Goal: Task Accomplishment & Management: Use online tool/utility

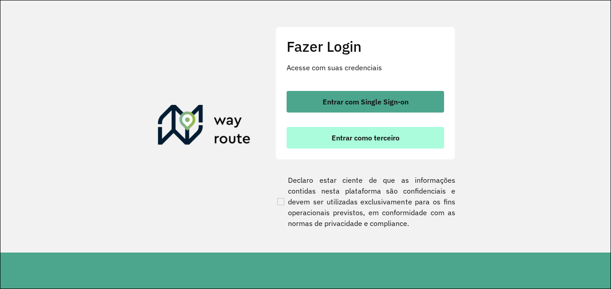
click at [391, 143] on button "Entrar como terceiro" at bounding box center [364, 138] width 157 height 22
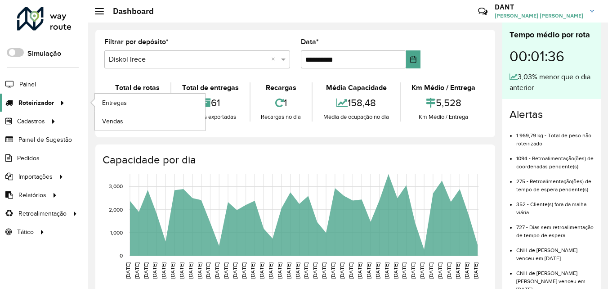
click at [54, 106] on div at bounding box center [60, 102] width 13 height 9
click at [102, 103] on link "Entregas" at bounding box center [150, 103] width 110 height 18
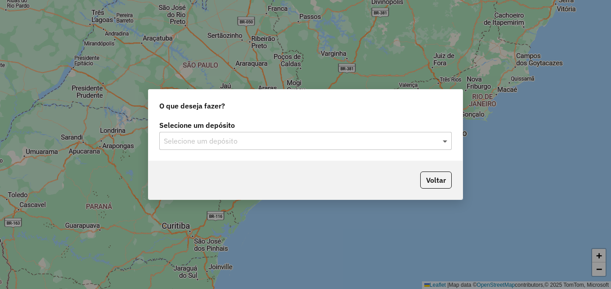
click at [450, 144] on span at bounding box center [445, 140] width 11 height 11
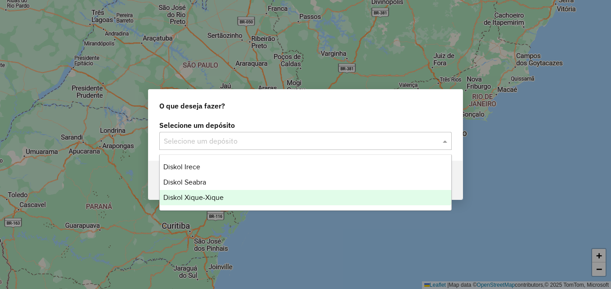
click at [300, 194] on div "Diskol Xique-Xique" at bounding box center [305, 197] width 291 height 15
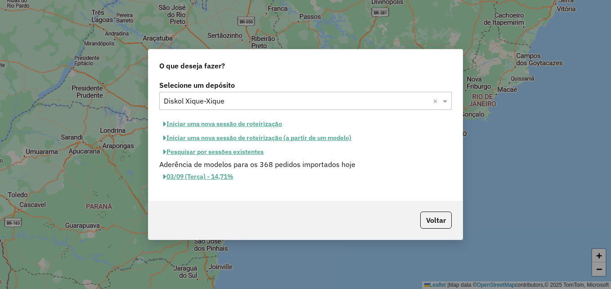
click at [273, 123] on button "Iniciar uma nova sessão de roteirização" at bounding box center [222, 124] width 127 height 14
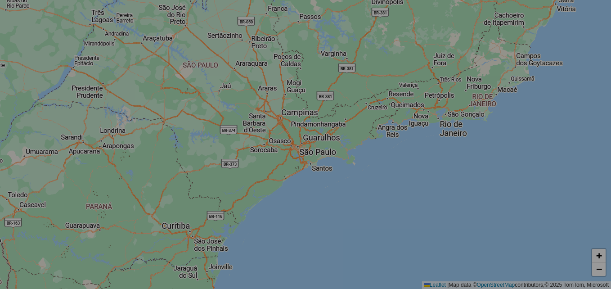
select select "*"
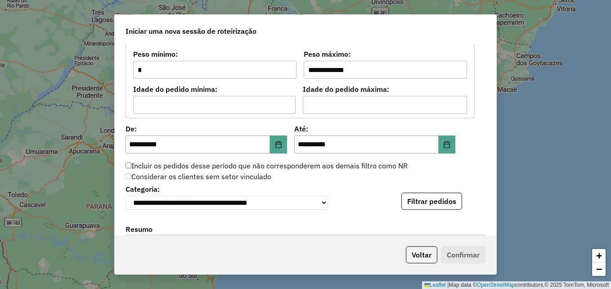
scroll to position [899, 0]
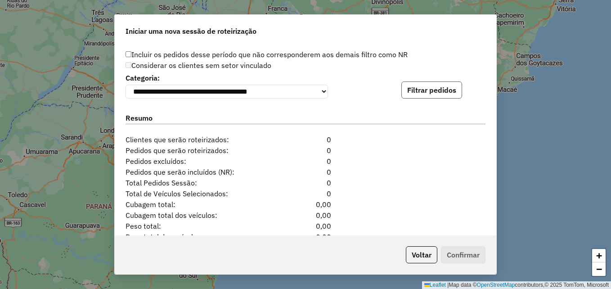
click at [452, 95] on button "Filtrar pedidos" at bounding box center [431, 89] width 61 height 17
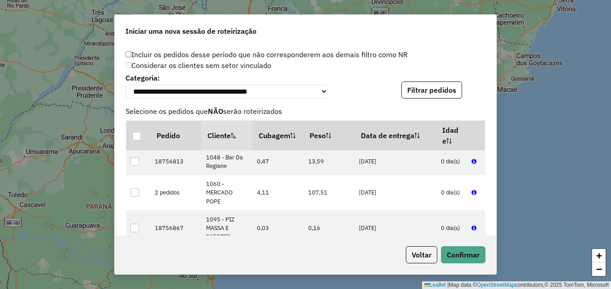
scroll to position [1134, 0]
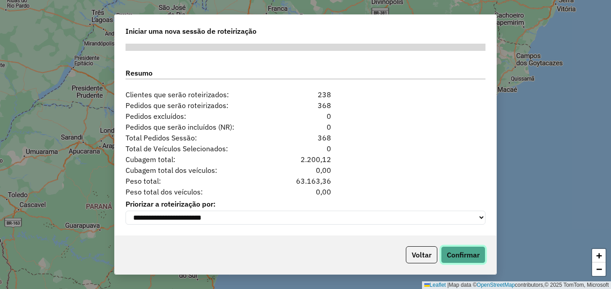
click at [463, 254] on button "Confirmar" at bounding box center [463, 254] width 45 height 17
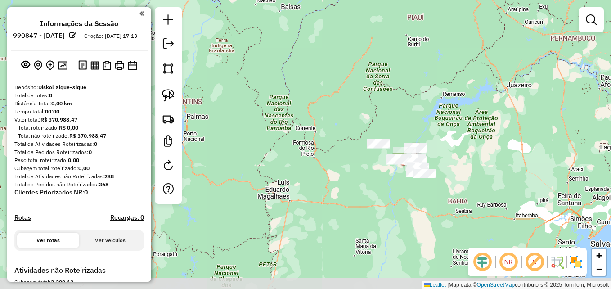
drag, startPoint x: 242, startPoint y: 223, endPoint x: 382, endPoint y: 174, distance: 147.7
click at [382, 174] on div "Janela de atendimento Grade de atendimento Capacidade Transportadoras Veículos …" at bounding box center [305, 144] width 611 height 289
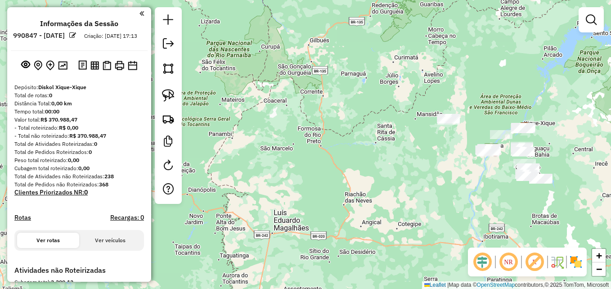
drag, startPoint x: 340, startPoint y: 184, endPoint x: 390, endPoint y: 195, distance: 51.4
click at [390, 195] on div "Janela de atendimento Grade de atendimento Capacidade Transportadoras Veículos …" at bounding box center [305, 144] width 611 height 289
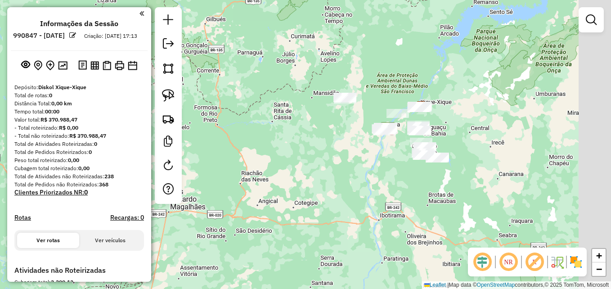
drag, startPoint x: 481, startPoint y: 167, endPoint x: 346, endPoint y: 177, distance: 134.8
click at [346, 177] on div "Janela de atendimento Grade de atendimento Capacidade Transportadoras Veículos …" at bounding box center [305, 144] width 611 height 289
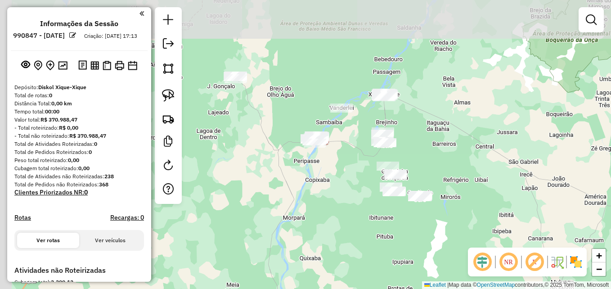
drag, startPoint x: 265, startPoint y: 158, endPoint x: 311, endPoint y: 192, distance: 57.1
click at [311, 192] on div "Janela de atendimento Grade de atendimento Capacidade Transportadoras Veículos …" at bounding box center [305, 144] width 611 height 289
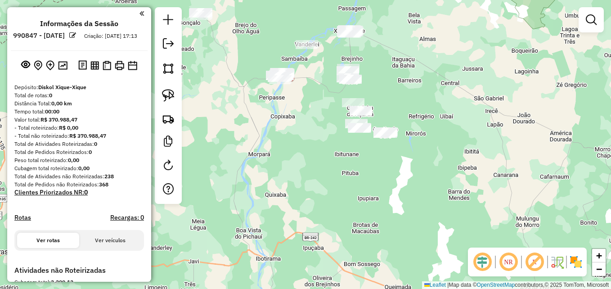
drag, startPoint x: 298, startPoint y: 133, endPoint x: 343, endPoint y: 251, distance: 126.9
click at [343, 251] on div "Janela de atendimento Grade de atendimento Capacidade Transportadoras Veículos …" at bounding box center [305, 144] width 611 height 289
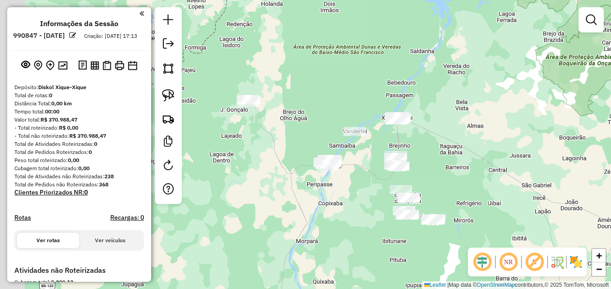
drag, startPoint x: 320, startPoint y: 200, endPoint x: 360, endPoint y: 232, distance: 50.8
click at [360, 232] on div "Janela de atendimento Grade de atendimento Capacidade Transportadoras Veículos …" at bounding box center [305, 144] width 611 height 289
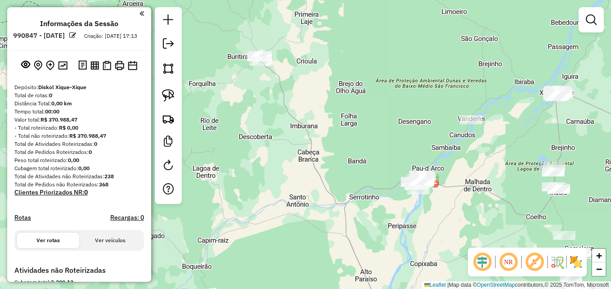
drag, startPoint x: 246, startPoint y: 92, endPoint x: 274, endPoint y: 140, distance: 55.4
click at [279, 141] on div "Janela de atendimento Grade de atendimento Capacidade Transportadoras Veículos …" at bounding box center [305, 144] width 611 height 289
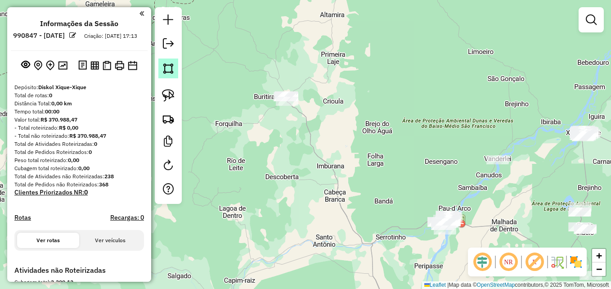
click at [168, 76] on link at bounding box center [168, 68] width 20 height 20
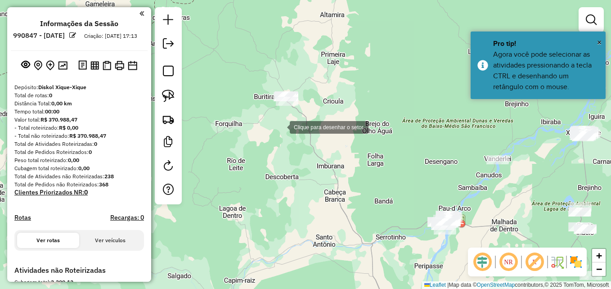
click at [281, 126] on div at bounding box center [281, 126] width 18 height 18
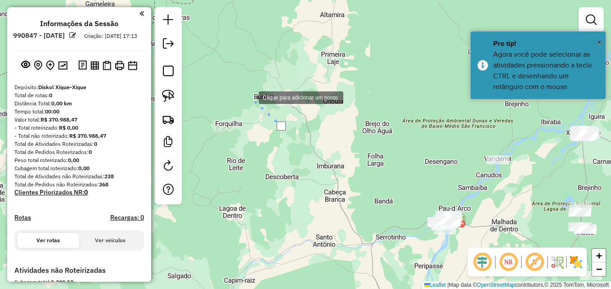
click at [250, 97] on div at bounding box center [250, 97] width 18 height 18
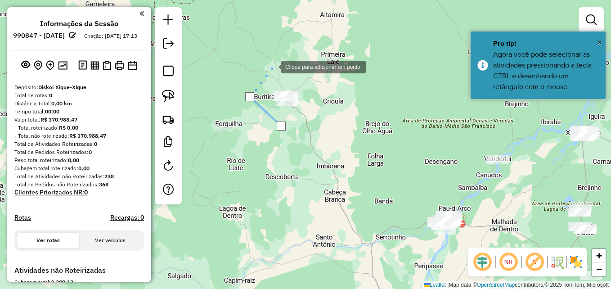
click at [272, 66] on div at bounding box center [272, 66] width 18 height 18
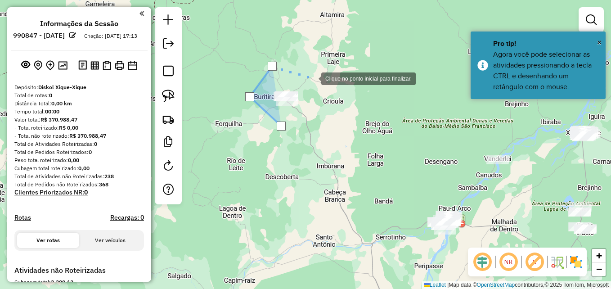
click at [312, 78] on div at bounding box center [312, 78] width 18 height 18
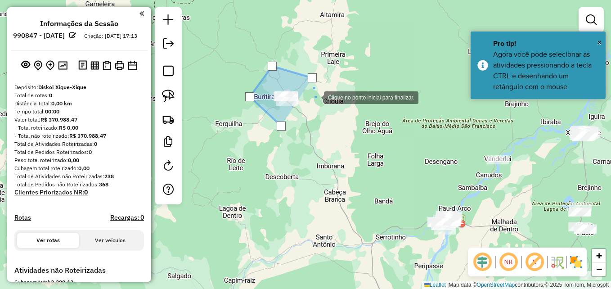
click at [310, 104] on div at bounding box center [315, 97] width 18 height 18
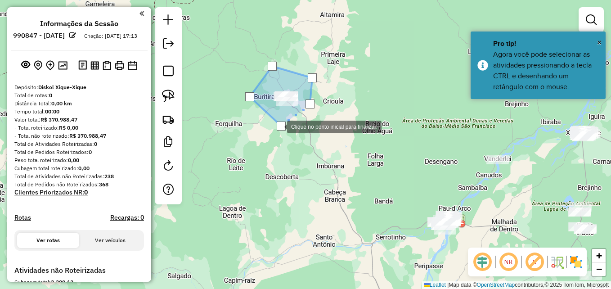
click at [278, 126] on div at bounding box center [281, 125] width 9 height 9
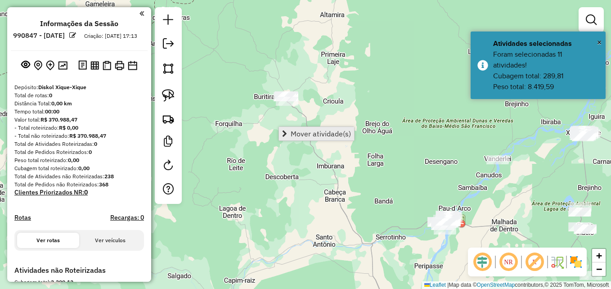
click at [304, 136] on span "Mover atividade(s)" at bounding box center [320, 133] width 60 height 7
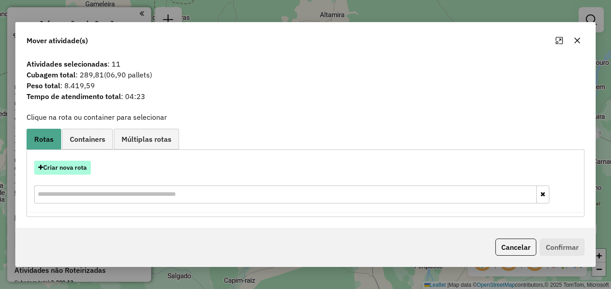
click at [82, 170] on button "Criar nova rota" at bounding box center [62, 168] width 57 height 14
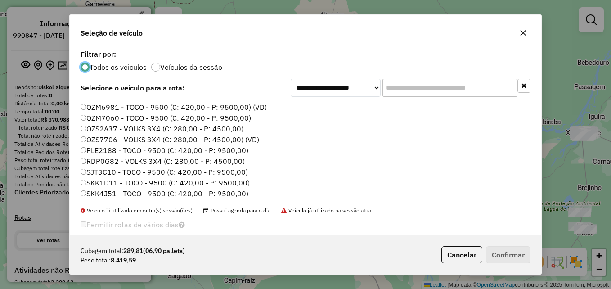
scroll to position [11, 0]
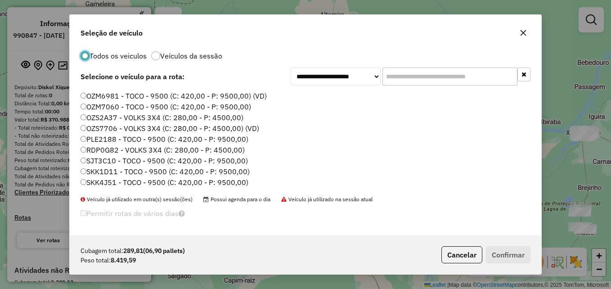
click at [117, 171] on label "SKK1D11 - TOCO - 9500 (C: 420,00 - P: 9500,00)" at bounding box center [164, 171] width 169 height 11
click at [96, 184] on label "SKK4J51 - TOCO - 9500 (C: 420,00 - P: 9500,00)" at bounding box center [164, 182] width 168 height 11
click at [523, 34] on icon "button" at bounding box center [522, 32] width 7 height 7
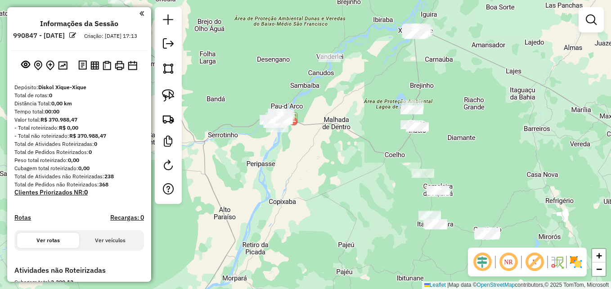
drag, startPoint x: 445, startPoint y: 141, endPoint x: 296, endPoint y: 45, distance: 177.4
click at [296, 45] on div "Janela de atendimento Grade de atendimento Capacidade Transportadoras Veículos …" at bounding box center [305, 144] width 611 height 289
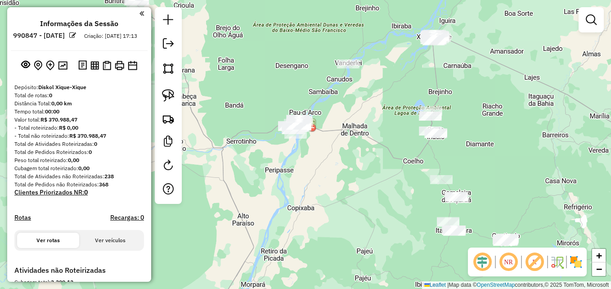
drag, startPoint x: 171, startPoint y: 70, endPoint x: 179, endPoint y: 76, distance: 9.4
click at [171, 70] on img at bounding box center [168, 68] width 13 height 13
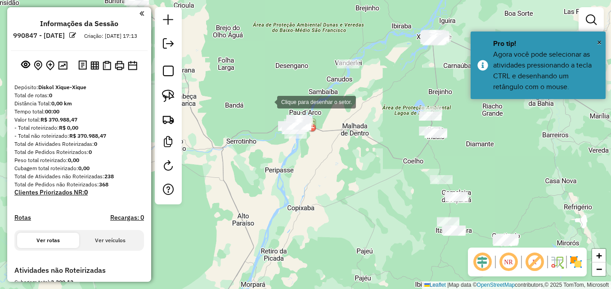
click at [268, 102] on div at bounding box center [268, 101] width 18 height 18
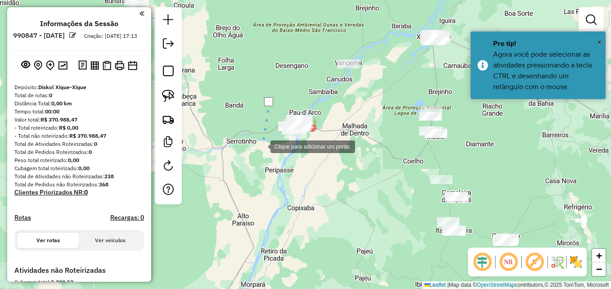
click at [261, 146] on div at bounding box center [261, 146] width 18 height 18
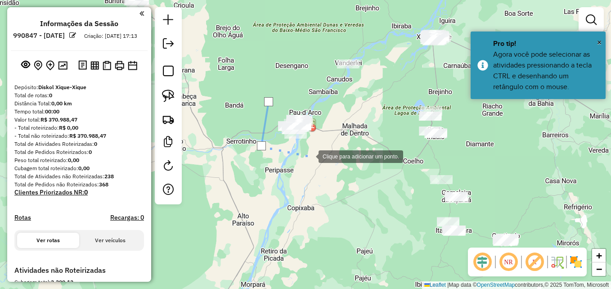
click at [310, 156] on div at bounding box center [309, 156] width 18 height 18
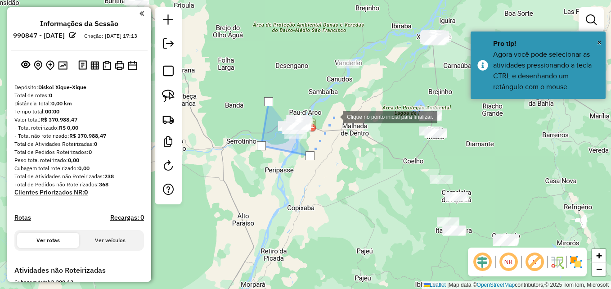
click at [334, 116] on div at bounding box center [334, 116] width 18 height 18
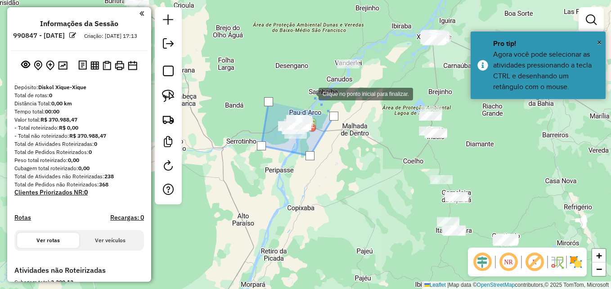
click at [309, 93] on div at bounding box center [309, 93] width 18 height 18
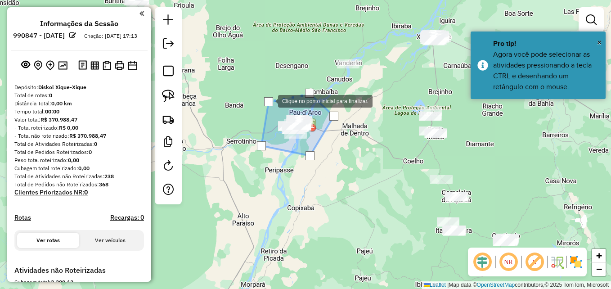
click at [268, 101] on div at bounding box center [268, 101] width 9 height 9
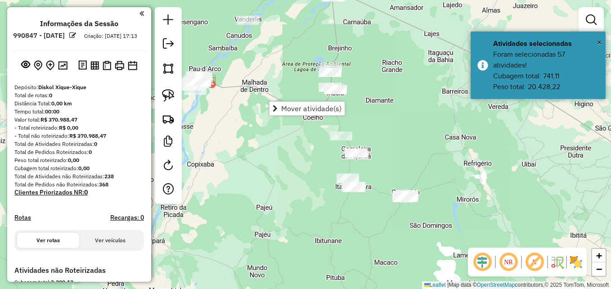
drag, startPoint x: 344, startPoint y: 174, endPoint x: 245, endPoint y: 131, distance: 108.7
click at [245, 131] on div "Janela de atendimento Grade de atendimento Capacidade Transportadoras Veículos …" at bounding box center [305, 144] width 611 height 289
click at [172, 65] on img at bounding box center [168, 68] width 13 height 13
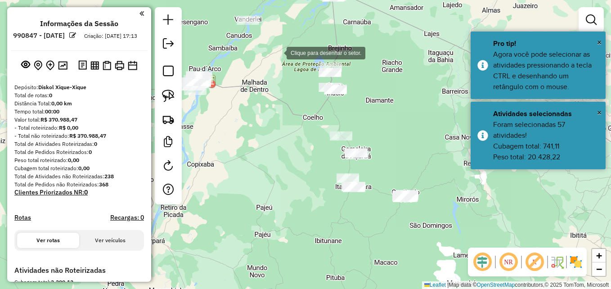
click at [277, 52] on div at bounding box center [277, 52] width 18 height 18
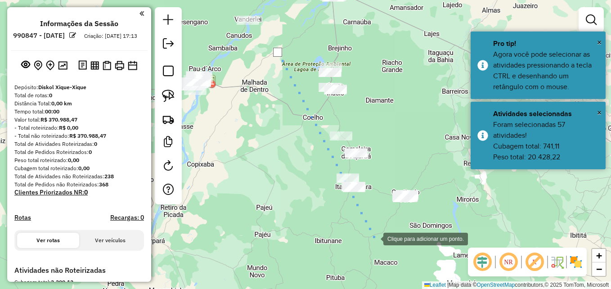
click at [374, 238] on div at bounding box center [374, 238] width 18 height 18
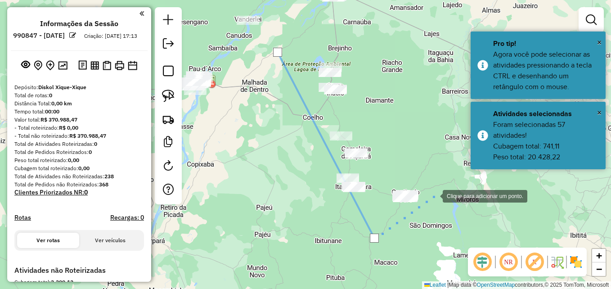
drag, startPoint x: 433, startPoint y: 195, endPoint x: 387, endPoint y: 104, distance: 102.4
click at [433, 193] on div at bounding box center [433, 195] width 18 height 18
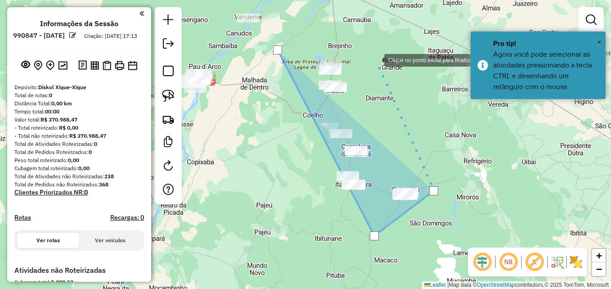
drag, startPoint x: 373, startPoint y: 54, endPoint x: 319, endPoint y: 16, distance: 65.9
click at [373, 51] on div at bounding box center [375, 59] width 18 height 18
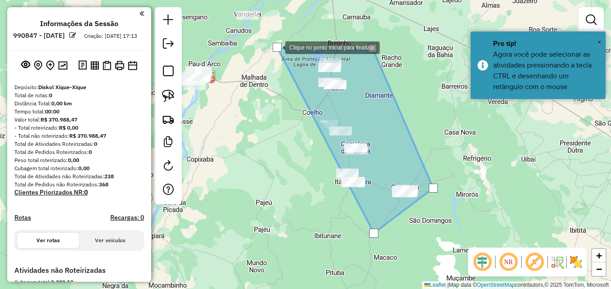
click at [276, 47] on div at bounding box center [276, 47] width 9 height 9
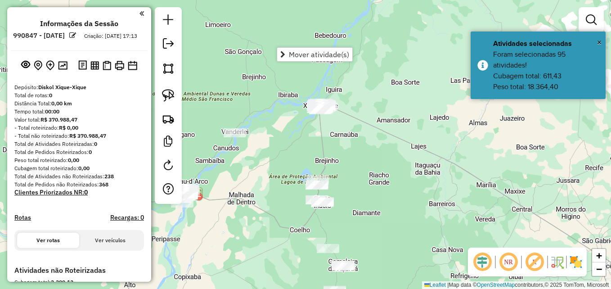
drag, startPoint x: 281, startPoint y: 98, endPoint x: 268, endPoint y: 215, distance: 118.0
click at [268, 215] on div "Janela de atendimento Grade de atendimento Capacidade Transportadoras Veículos …" at bounding box center [305, 144] width 611 height 289
click at [168, 70] on img at bounding box center [168, 68] width 13 height 13
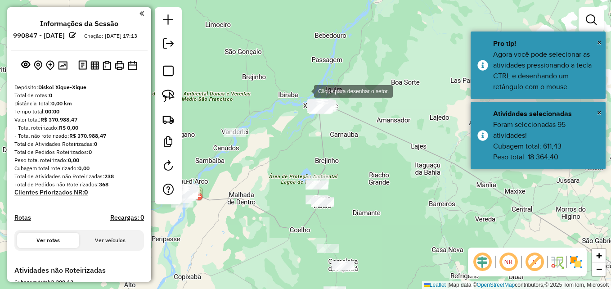
click at [305, 90] on div at bounding box center [305, 90] width 18 height 18
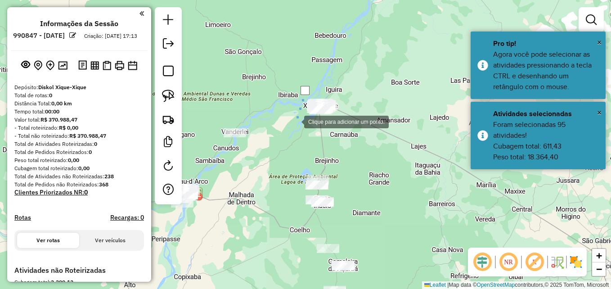
click at [295, 124] on div at bounding box center [295, 121] width 18 height 18
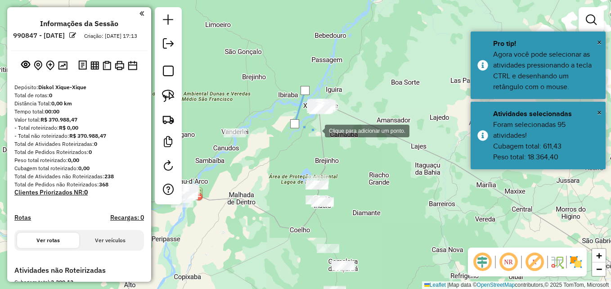
click at [325, 134] on div at bounding box center [316, 130] width 18 height 18
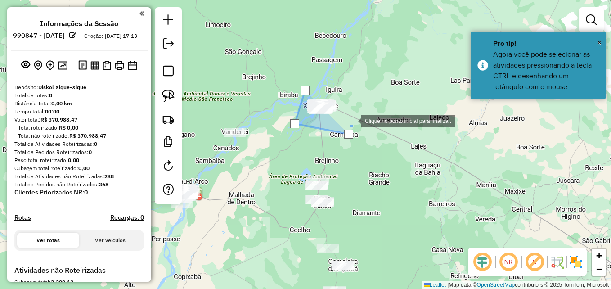
click at [361, 111] on div at bounding box center [352, 120] width 18 height 18
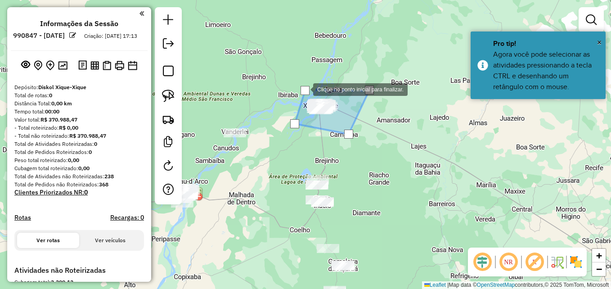
click at [304, 89] on div at bounding box center [304, 90] width 9 height 9
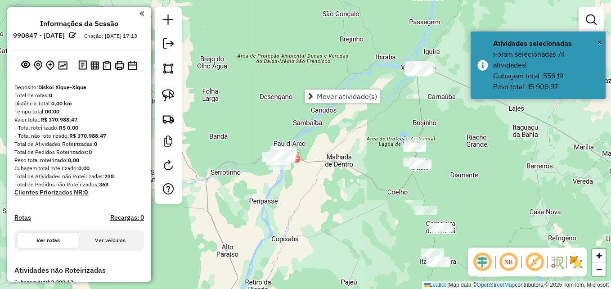
drag, startPoint x: 250, startPoint y: 172, endPoint x: 309, endPoint y: 143, distance: 65.6
click at [348, 134] on div "Janela de atendimento Grade de atendimento Capacidade Transportadoras Veículos …" at bounding box center [305, 144] width 611 height 289
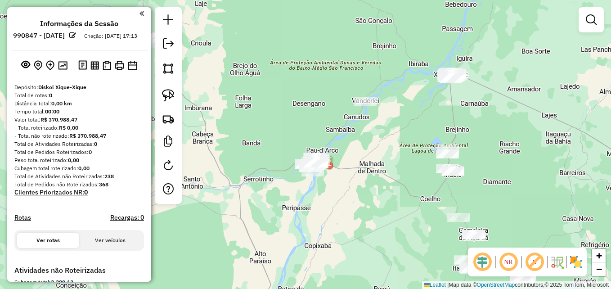
drag, startPoint x: 227, startPoint y: 188, endPoint x: 285, endPoint y: 184, distance: 58.6
click at [315, 205] on div "Janela de atendimento Grade de atendimento Capacidade Transportadoras Veículos …" at bounding box center [305, 144] width 611 height 289
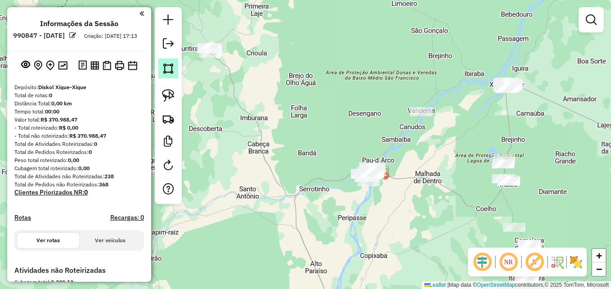
click at [167, 75] on link at bounding box center [168, 68] width 20 height 20
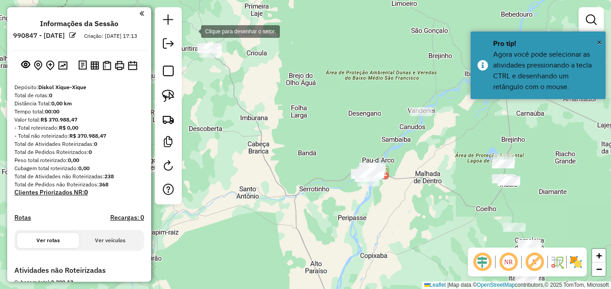
drag, startPoint x: 192, startPoint y: 31, endPoint x: 182, endPoint y: 43, distance: 16.3
click at [192, 31] on div at bounding box center [192, 31] width 18 height 18
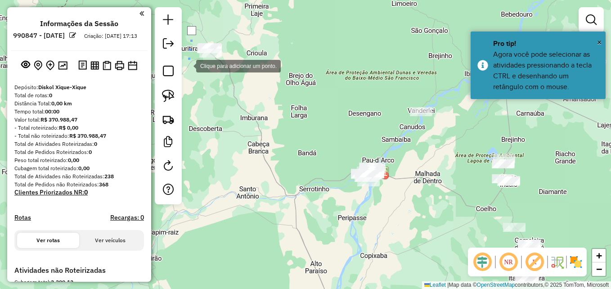
drag, startPoint x: 187, startPoint y: 65, endPoint x: 208, endPoint y: 70, distance: 21.3
click at [187, 65] on div at bounding box center [187, 65] width 18 height 18
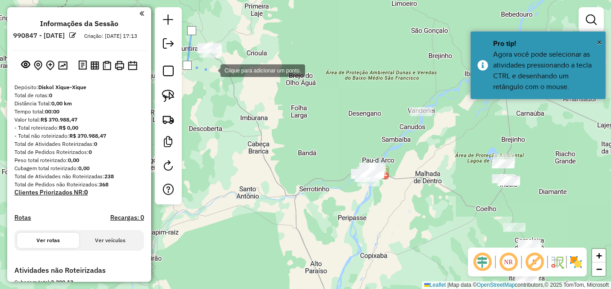
click at [213, 70] on div at bounding box center [211, 70] width 18 height 18
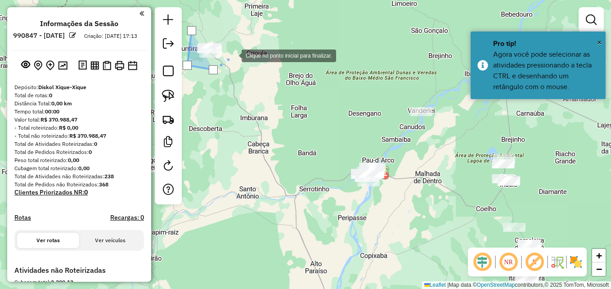
click at [241, 46] on div at bounding box center [232, 55] width 18 height 18
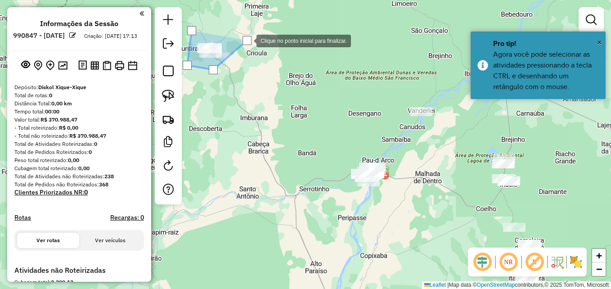
click at [238, 31] on div at bounding box center [247, 40] width 18 height 18
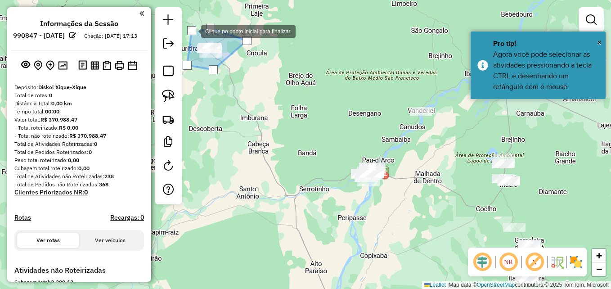
click at [192, 31] on div at bounding box center [191, 30] width 9 height 9
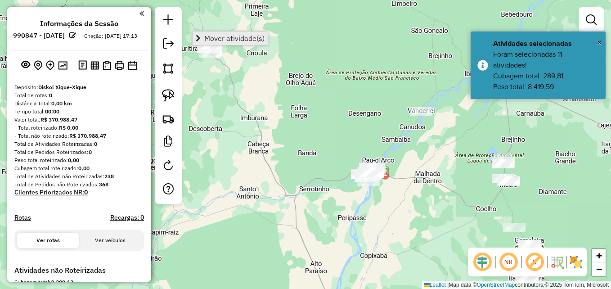
click at [212, 40] on span "Mover atividade(s)" at bounding box center [234, 38] width 60 height 7
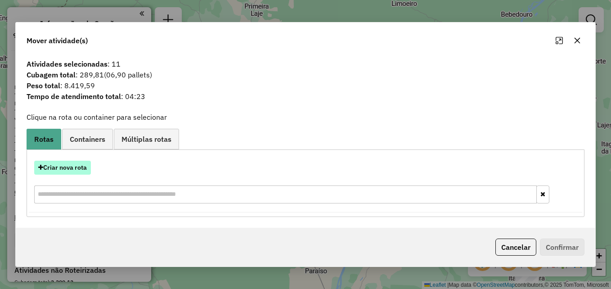
click at [67, 161] on button "Criar nova rota" at bounding box center [62, 168] width 57 height 14
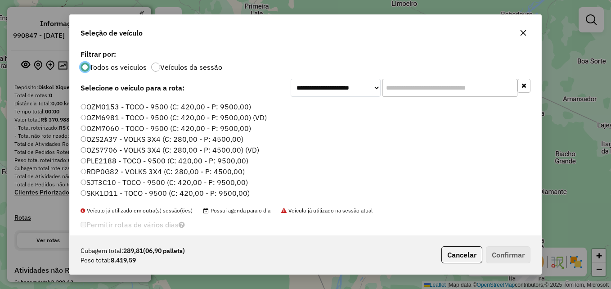
scroll to position [85, 0]
click at [86, 193] on label "SKK4J51 - TOCO - 9500 (C: 420,00 - P: 9500,00)" at bounding box center [164, 193] width 168 height 11
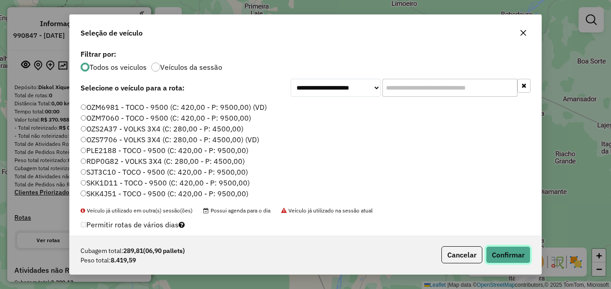
click at [497, 258] on button "Confirmar" at bounding box center [508, 254] width 45 height 17
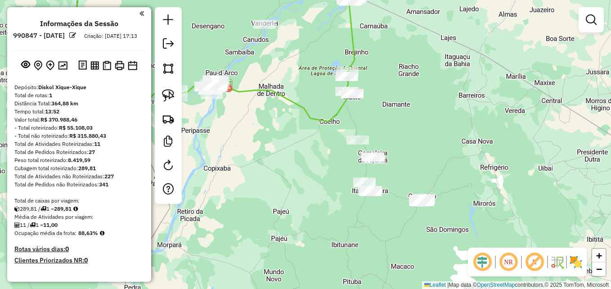
drag, startPoint x: 421, startPoint y: 226, endPoint x: 264, endPoint y: 139, distance: 179.1
click at [264, 139] on div "Janela de atendimento Grade de atendimento Capacidade Transportadoras Veículos …" at bounding box center [305, 144] width 611 height 289
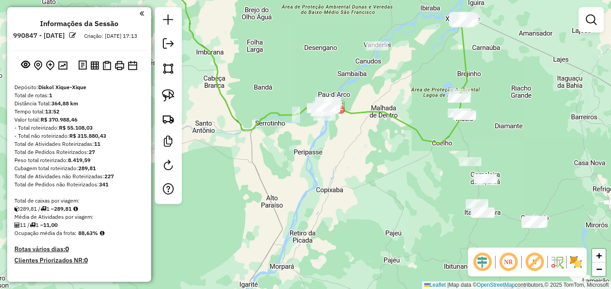
drag, startPoint x: 271, startPoint y: 126, endPoint x: 415, endPoint y: 178, distance: 153.3
click at [409, 171] on div "Janela de atendimento Grade de atendimento Capacidade Transportadoras Veículos …" at bounding box center [305, 144] width 611 height 289
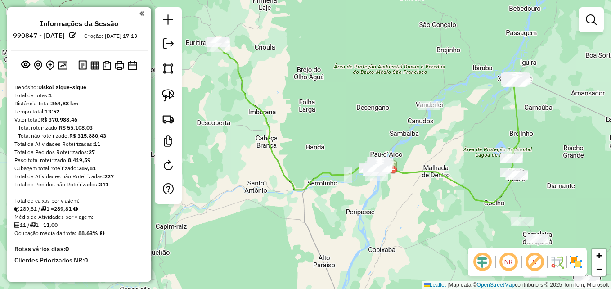
drag, startPoint x: 415, startPoint y: 178, endPoint x: 441, endPoint y: 216, distance: 46.3
click at [441, 216] on div "Janela de atendimento Grade de atendimento Capacidade Transportadoras Veículos …" at bounding box center [305, 144] width 611 height 289
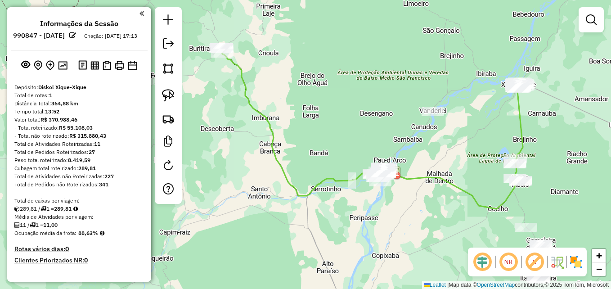
click at [345, 180] on icon at bounding box center [373, 129] width 303 height 160
select select "**********"
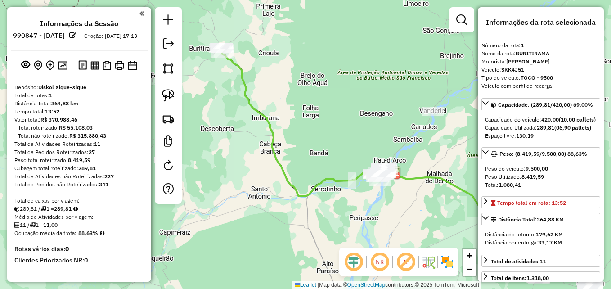
click at [345, 180] on icon at bounding box center [373, 129] width 303 height 160
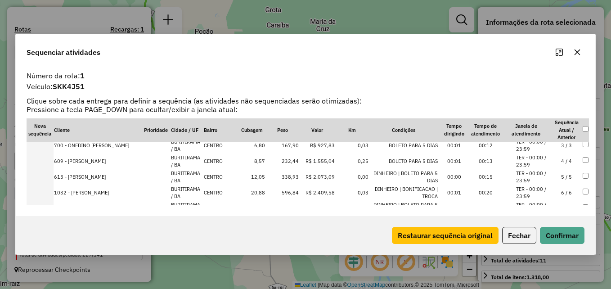
scroll to position [0, 0]
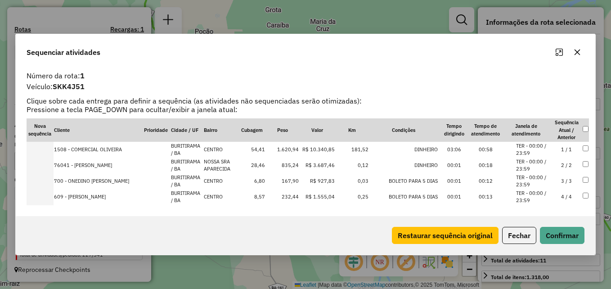
click at [580, 49] on icon "button" at bounding box center [576, 52] width 7 height 7
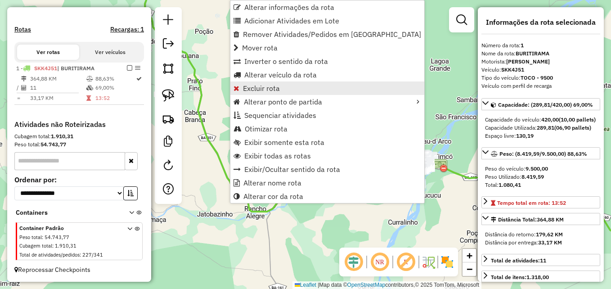
click at [290, 85] on link "Excluir rota" at bounding box center [327, 87] width 194 height 13
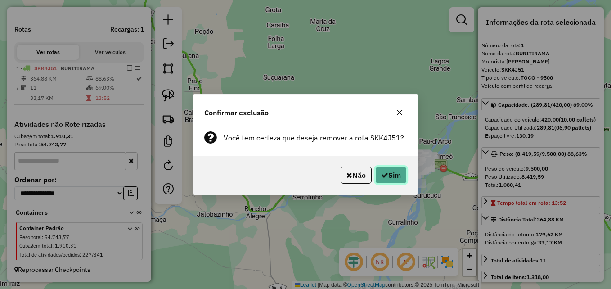
click at [379, 167] on button "Sim" at bounding box center [390, 174] width 31 height 17
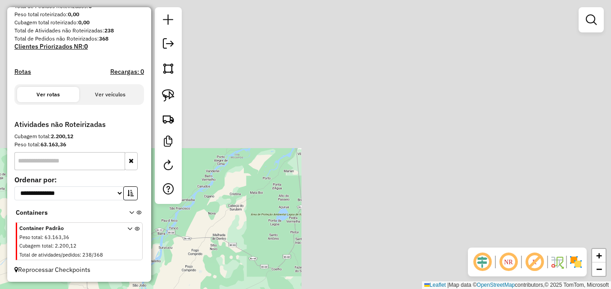
scroll to position [154, 0]
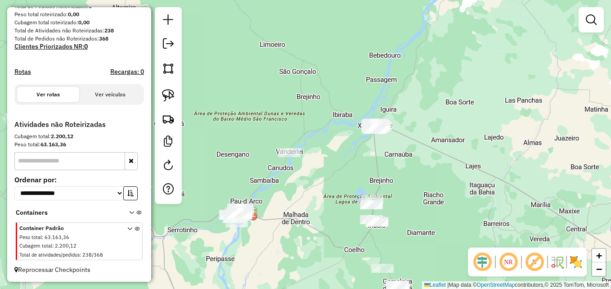
drag, startPoint x: 374, startPoint y: 170, endPoint x: 497, endPoint y: 121, distance: 132.4
click at [489, 126] on div "Janela de atendimento Grade de atendimento Capacidade Transportadoras Veículos …" at bounding box center [305, 144] width 611 height 289
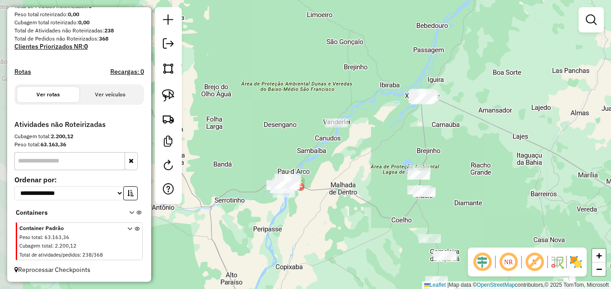
drag, startPoint x: 497, startPoint y: 121, endPoint x: 504, endPoint y: 118, distance: 7.0
click at [504, 118] on div "Janela de atendimento Grade de atendimento Capacidade Transportadoras Veículos …" at bounding box center [305, 144] width 611 height 289
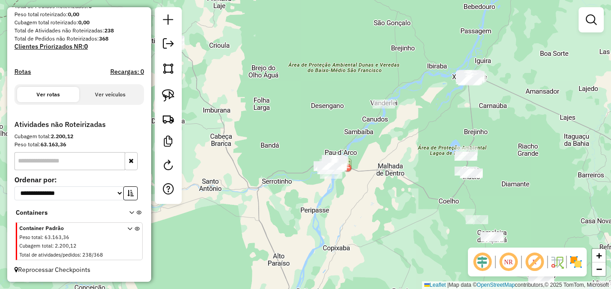
drag, startPoint x: 388, startPoint y: 160, endPoint x: 461, endPoint y: 140, distance: 75.8
click at [464, 138] on div "Janela de atendimento Grade de atendimento Capacidade Transportadoras Veículos …" at bounding box center [305, 144] width 611 height 289
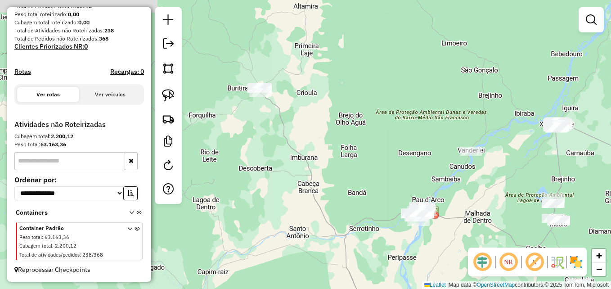
drag, startPoint x: 350, startPoint y: 114, endPoint x: 385, endPoint y: 172, distance: 67.5
click at [385, 172] on div "Janela de atendimento Grade de atendimento Capacidade Transportadoras Veículos …" at bounding box center [305, 144] width 611 height 289
click at [174, 72] on link at bounding box center [168, 68] width 20 height 20
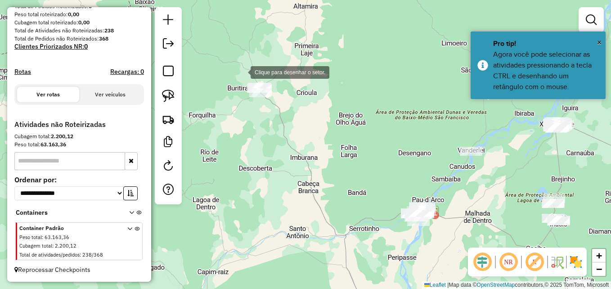
click at [242, 71] on div at bounding box center [241, 71] width 18 height 18
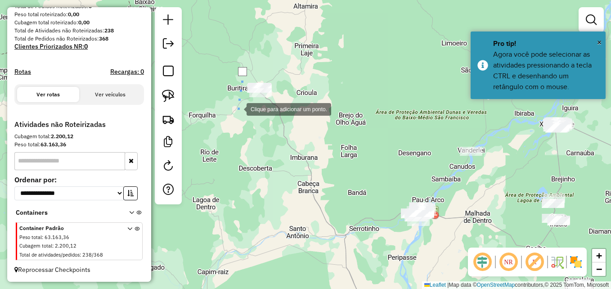
click at [237, 108] on div at bounding box center [237, 108] width 18 height 18
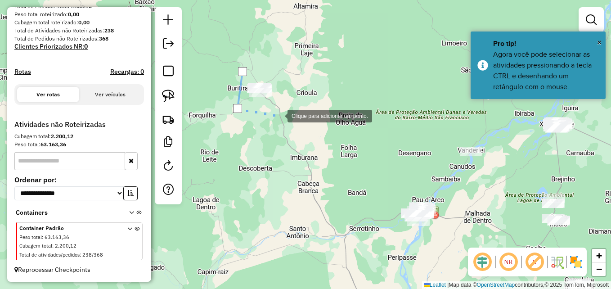
click at [278, 115] on div at bounding box center [278, 115] width 18 height 18
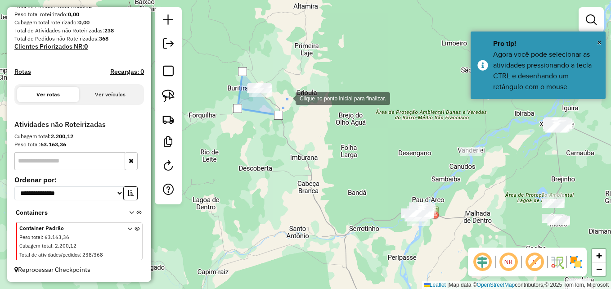
click at [294, 89] on div at bounding box center [286, 98] width 18 height 18
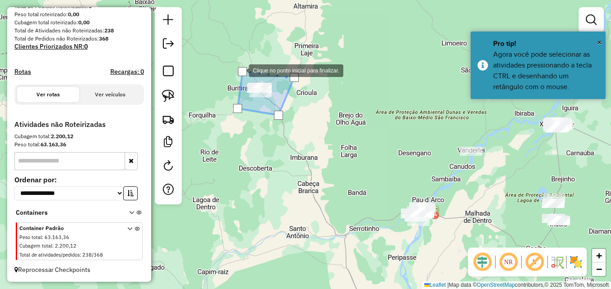
click at [240, 70] on div at bounding box center [242, 71] width 9 height 9
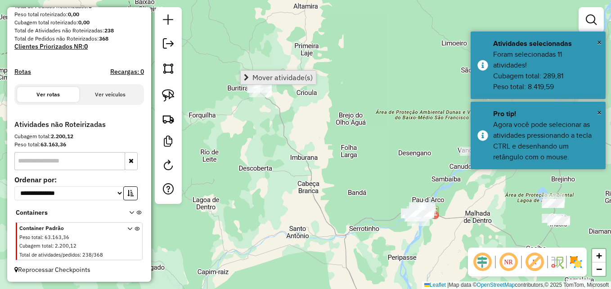
click at [256, 74] on span "Mover atividade(s)" at bounding box center [282, 77] width 60 height 7
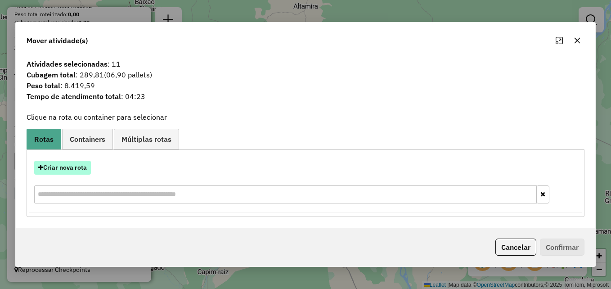
click at [91, 165] on div "Criar nova rota" at bounding box center [305, 168] width 553 height 14
click at [77, 167] on button "Criar nova rota" at bounding box center [62, 168] width 57 height 14
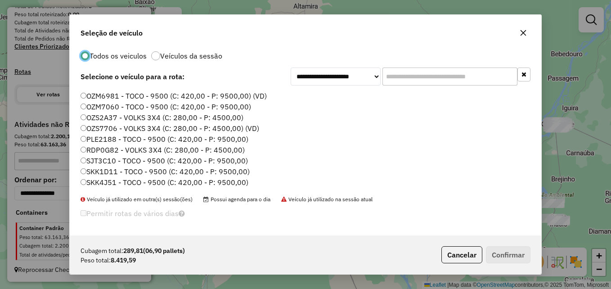
scroll to position [0, 0]
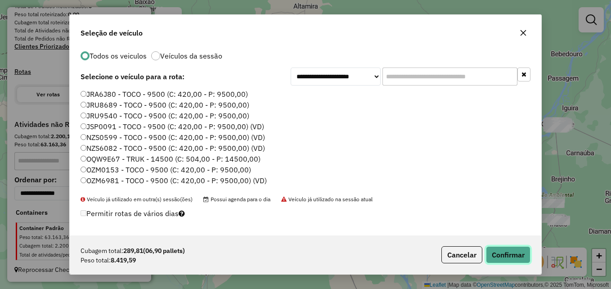
click at [504, 253] on button "Confirmar" at bounding box center [508, 254] width 45 height 17
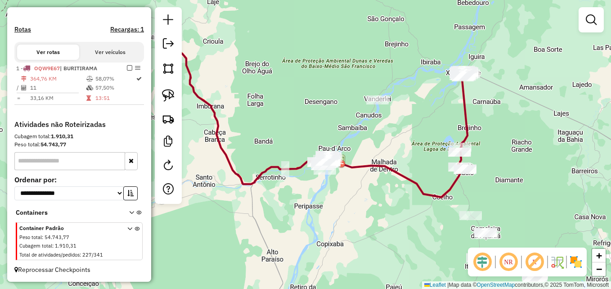
drag, startPoint x: 375, startPoint y: 177, endPoint x: 214, endPoint y: 103, distance: 176.6
click at [214, 103] on div "Janela de atendimento Grade de atendimento Capacidade Transportadoras Veículos …" at bounding box center [305, 144] width 611 height 289
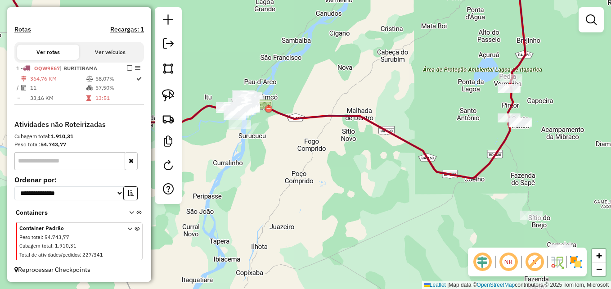
drag, startPoint x: 266, startPoint y: 156, endPoint x: 348, endPoint y: 222, distance: 105.5
click at [348, 222] on div "Janela de atendimento Grade de atendimento Capacidade Transportadoras Veículos …" at bounding box center [305, 144] width 611 height 289
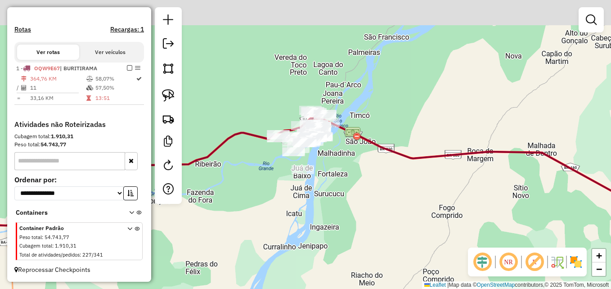
drag, startPoint x: 338, startPoint y: 177, endPoint x: 367, endPoint y: 212, distance: 45.7
click at [376, 218] on div "Janela de atendimento Grade de atendimento Capacidade Transportadoras Veículos …" at bounding box center [305, 144] width 611 height 289
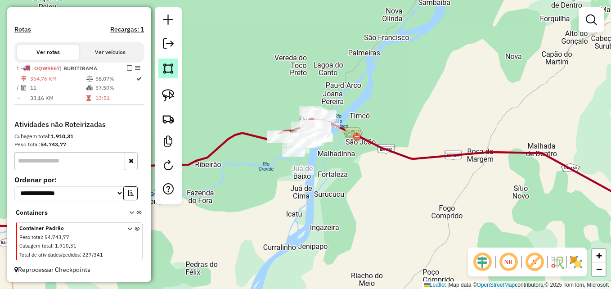
click at [168, 70] on img at bounding box center [168, 68] width 13 height 13
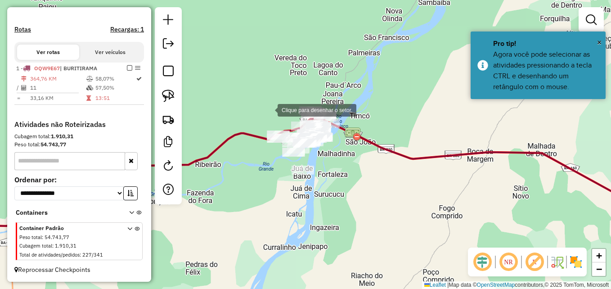
click at [268, 109] on div at bounding box center [268, 109] width 18 height 18
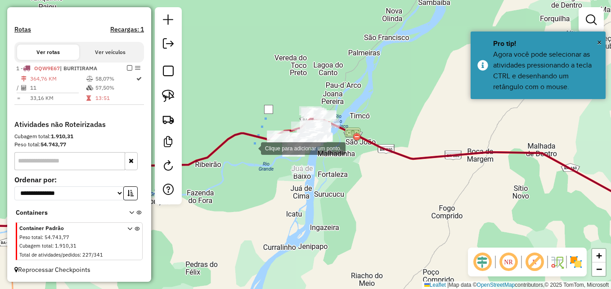
click at [252, 147] on div at bounding box center [252, 147] width 18 height 18
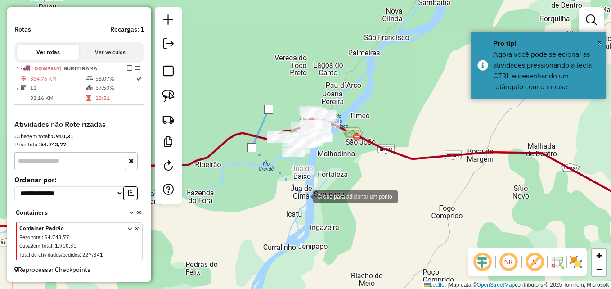
click at [304, 196] on div at bounding box center [304, 196] width 18 height 18
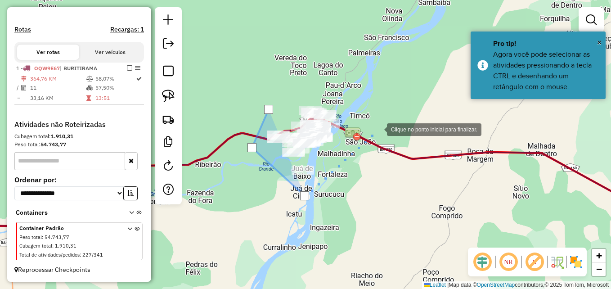
click at [378, 129] on div at bounding box center [378, 129] width 18 height 18
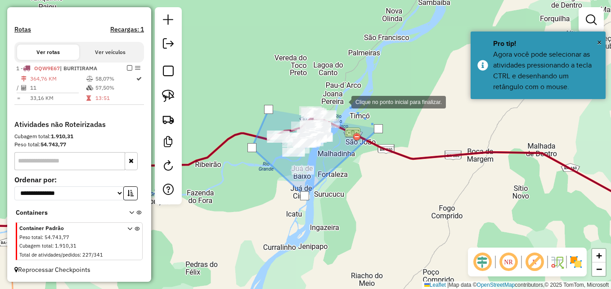
click at [339, 93] on div at bounding box center [342, 101] width 18 height 18
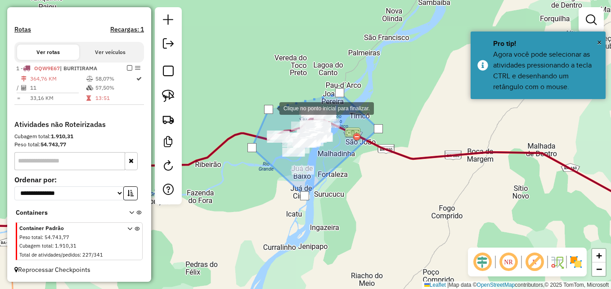
click at [270, 107] on div at bounding box center [268, 109] width 9 height 9
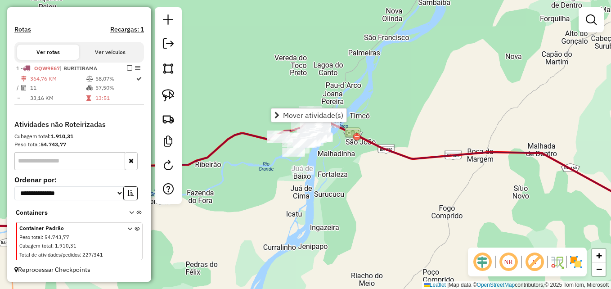
click at [415, 198] on div "Janela de atendimento Grade de atendimento Capacidade Transportadoras Veículos …" at bounding box center [305, 144] width 611 height 289
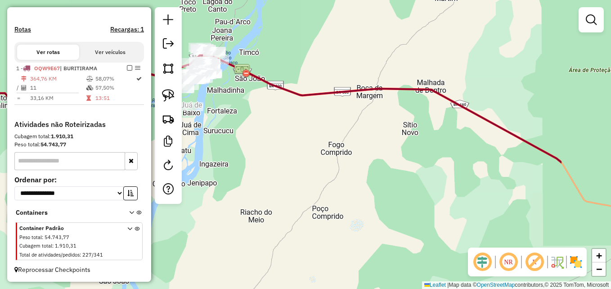
drag, startPoint x: 444, startPoint y: 173, endPoint x: 292, endPoint y: 91, distance: 172.6
click at [292, 91] on div "Janela de atendimento Grade de atendimento Capacidade Transportadoras Veículos …" at bounding box center [305, 144] width 611 height 289
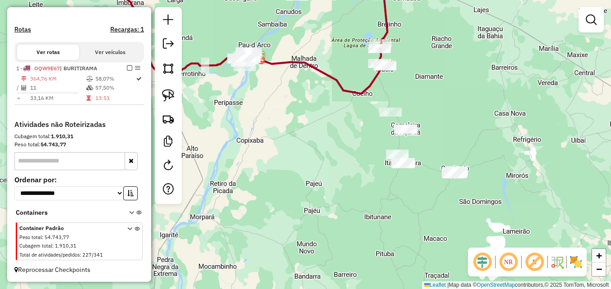
drag, startPoint x: 441, startPoint y: 133, endPoint x: 389, endPoint y: 100, distance: 61.2
click at [389, 98] on div "Janela de atendimento Grade de atendimento Capacidade Transportadoras Veículos …" at bounding box center [305, 144] width 611 height 289
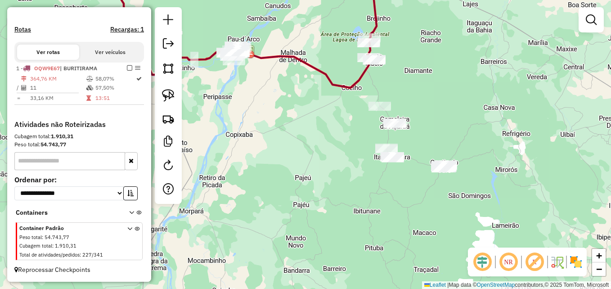
drag, startPoint x: 452, startPoint y: 144, endPoint x: 416, endPoint y: 121, distance: 42.3
click at [421, 122] on div "Janela de atendimento Grade de atendimento Capacidade Transportadoras Veículos …" at bounding box center [305, 144] width 611 height 289
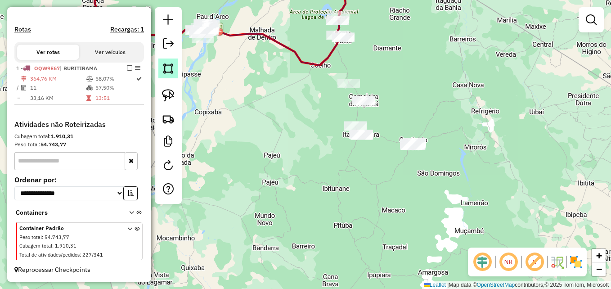
click at [165, 71] on img at bounding box center [168, 68] width 13 height 13
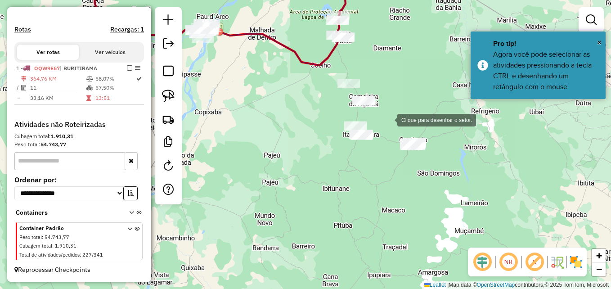
click at [388, 119] on div at bounding box center [388, 119] width 18 height 18
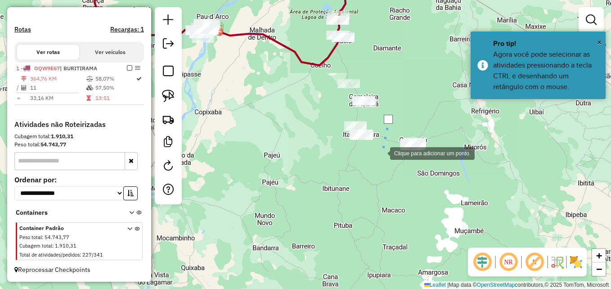
click at [381, 158] on div at bounding box center [381, 152] width 18 height 18
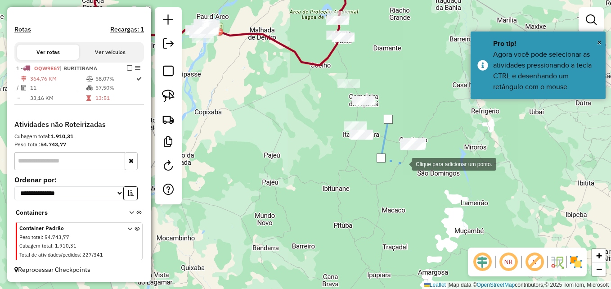
click at [411, 165] on div at bounding box center [402, 163] width 18 height 18
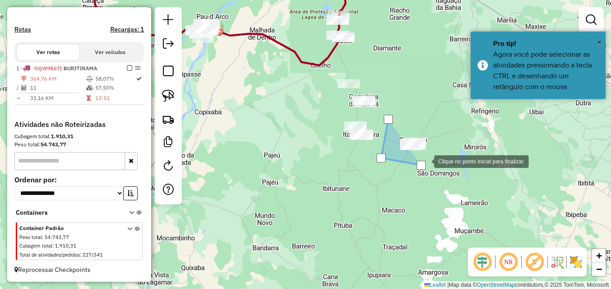
click at [434, 152] on div at bounding box center [425, 161] width 18 height 18
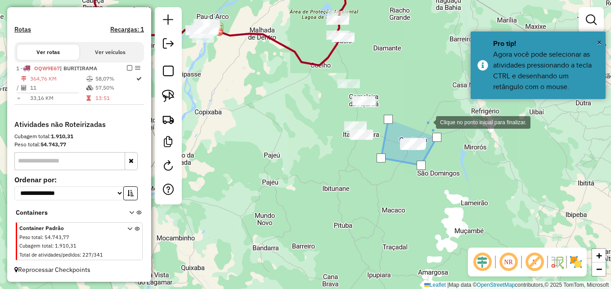
click at [427, 121] on div at bounding box center [427, 121] width 18 height 18
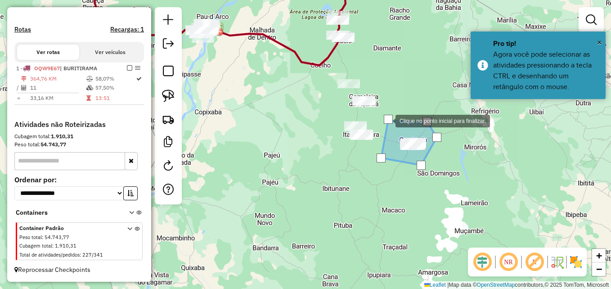
click at [386, 120] on div at bounding box center [388, 119] width 9 height 9
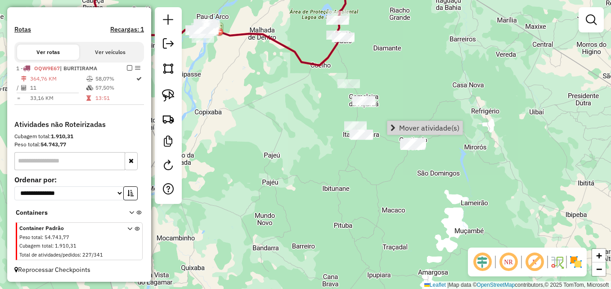
click at [408, 150] on div at bounding box center [412, 145] width 22 height 9
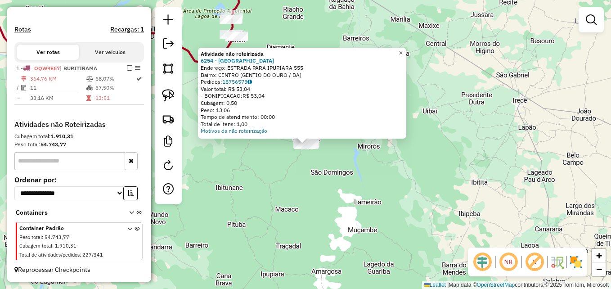
click at [402, 49] on span "×" at bounding box center [400, 53] width 4 height 8
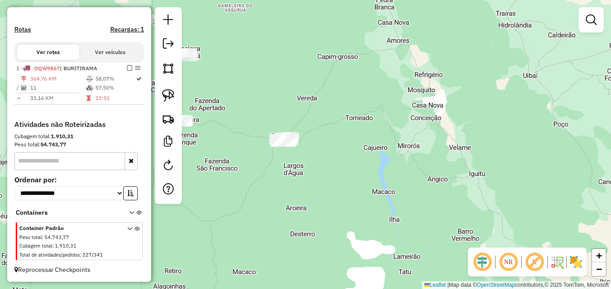
drag, startPoint x: 294, startPoint y: 157, endPoint x: 421, endPoint y: 172, distance: 128.5
click at [421, 172] on div "Janela de atendimento Grade de atendimento Capacidade Transportadoras Veículos …" at bounding box center [305, 144] width 611 height 289
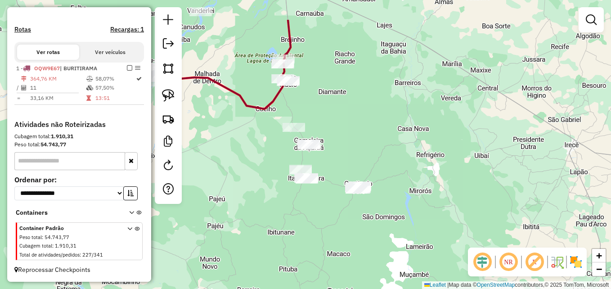
drag, startPoint x: 335, startPoint y: 70, endPoint x: 326, endPoint y: 118, distance: 49.4
click at [326, 118] on div "Janela de atendimento Grade de atendimento Capacidade Transportadoras Veículos …" at bounding box center [305, 144] width 611 height 289
click at [165, 68] on img at bounding box center [168, 68] width 13 height 13
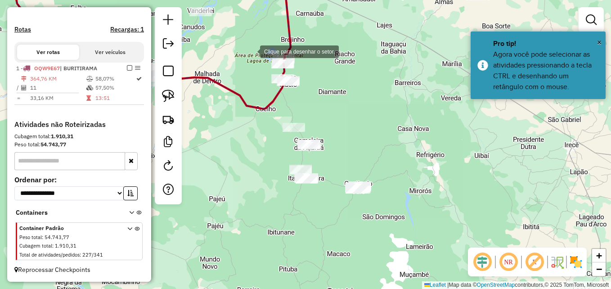
click at [256, 48] on div at bounding box center [251, 51] width 18 height 18
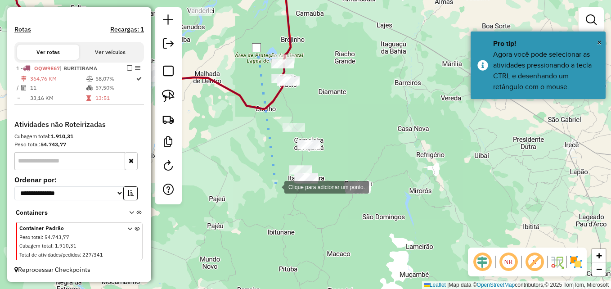
click at [275, 186] on div at bounding box center [275, 186] width 18 height 18
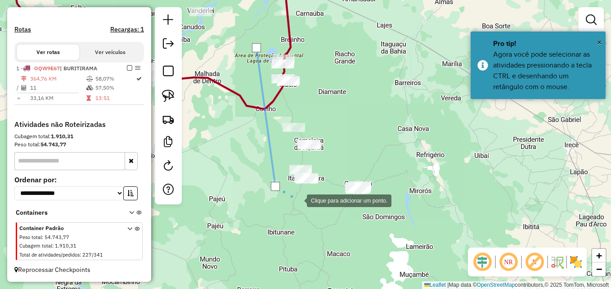
drag, startPoint x: 309, startPoint y: 198, endPoint x: 316, endPoint y: 186, distance: 13.7
click at [307, 197] on div at bounding box center [298, 200] width 18 height 18
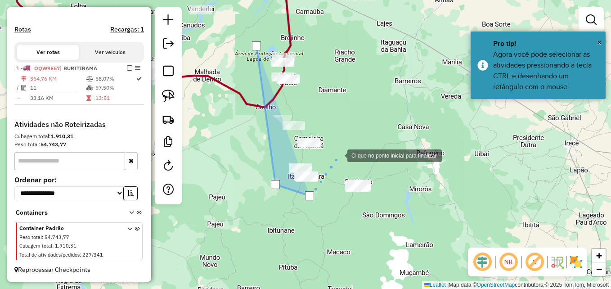
click at [338, 155] on div at bounding box center [338, 155] width 18 height 18
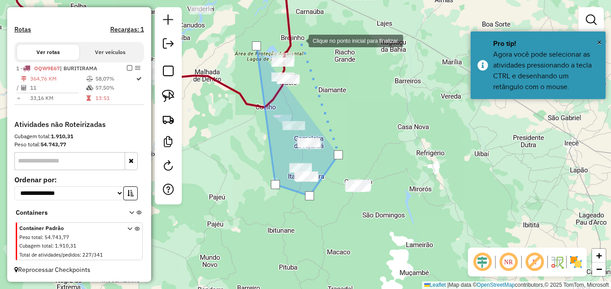
click at [295, 31] on div at bounding box center [299, 40] width 18 height 18
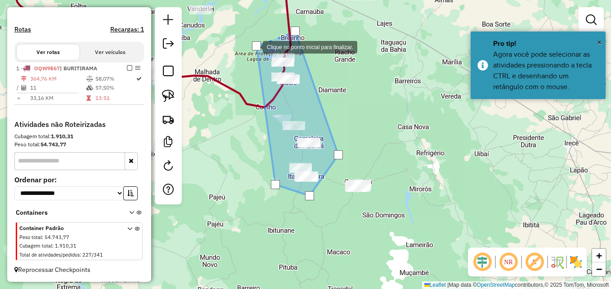
click at [254, 46] on div at bounding box center [256, 45] width 9 height 9
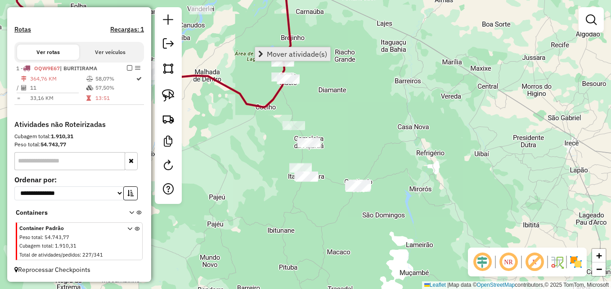
click at [278, 53] on span "Mover atividade(s)" at bounding box center [297, 53] width 60 height 7
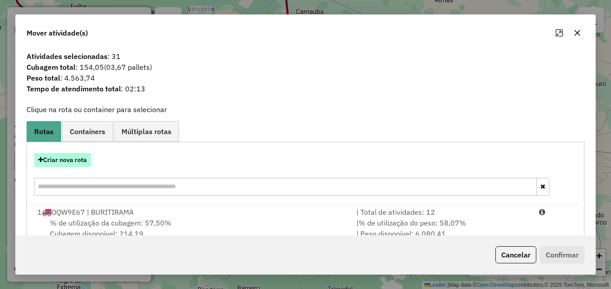
click at [72, 159] on button "Criar nova rota" at bounding box center [62, 160] width 57 height 14
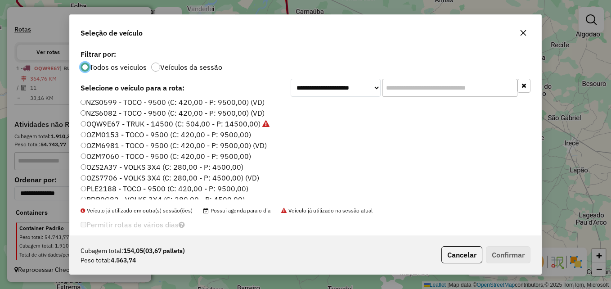
scroll to position [85, 0]
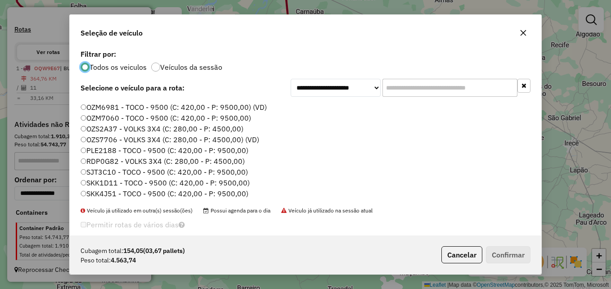
click at [523, 35] on icon "button" at bounding box center [522, 32] width 7 height 7
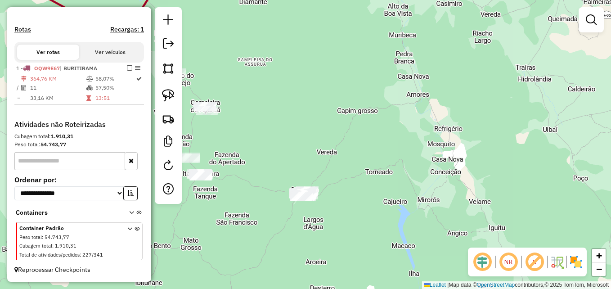
drag, startPoint x: 422, startPoint y: 183, endPoint x: 387, endPoint y: 192, distance: 36.1
click at [388, 193] on div "Janela de atendimento Grade de atendimento Capacidade Transportadoras Veículos …" at bounding box center [305, 144] width 611 height 289
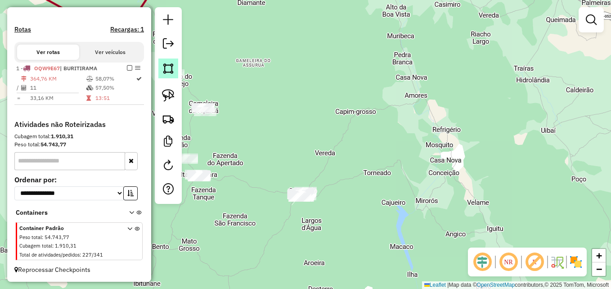
click at [167, 68] on img at bounding box center [168, 68] width 13 height 13
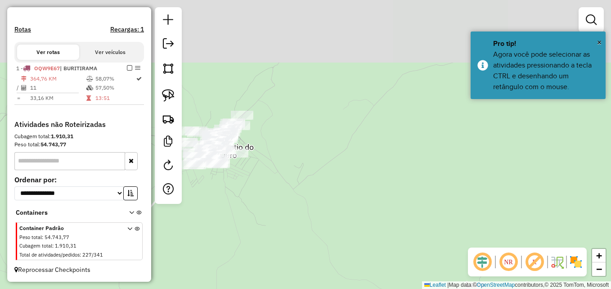
drag, startPoint x: 250, startPoint y: 181, endPoint x: 296, endPoint y: 247, distance: 80.4
click at [296, 247] on div "Janela de atendimento Grade de atendimento Capacidade Transportadoras Veículos …" at bounding box center [305, 144] width 611 height 289
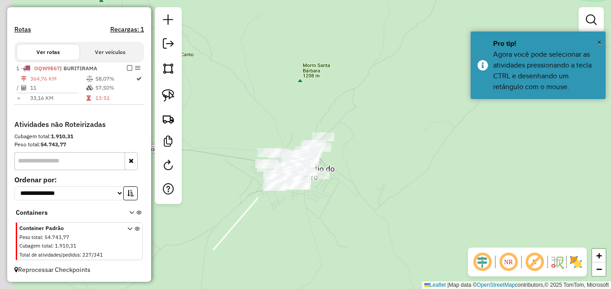
drag, startPoint x: 289, startPoint y: 204, endPoint x: 370, endPoint y: 225, distance: 83.8
click at [370, 225] on div "Janela de atendimento Grade de atendimento Capacidade Transportadoras Veículos …" at bounding box center [305, 144] width 611 height 289
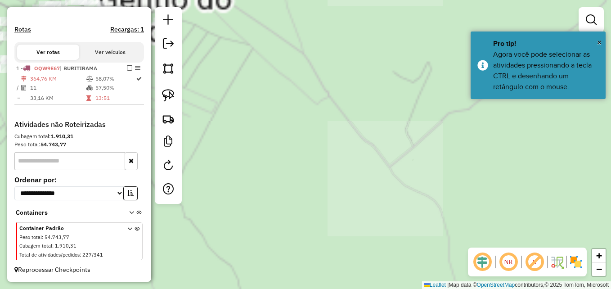
drag, startPoint x: 311, startPoint y: 158, endPoint x: 395, endPoint y: 246, distance: 121.8
click at [393, 257] on div "Janela de atendimento Grade de atendimento Capacidade Transportadoras Veículos …" at bounding box center [305, 144] width 611 height 289
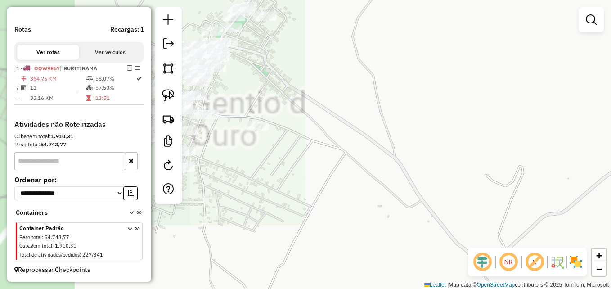
drag, startPoint x: 324, startPoint y: 168, endPoint x: 407, endPoint y: 189, distance: 85.3
click at [400, 192] on div "Janela de atendimento Grade de atendimento Capacidade Transportadoras Veículos …" at bounding box center [305, 144] width 611 height 289
click at [402, 191] on div "Janela de atendimento Grade de atendimento Capacidade Transportadoras Veículos …" at bounding box center [305, 144] width 611 height 289
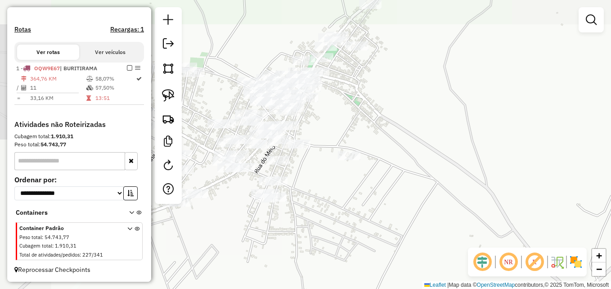
drag, startPoint x: 356, startPoint y: 176, endPoint x: 426, endPoint y: 199, distance: 73.5
click at [416, 202] on div "Janela de atendimento Grade de atendimento Capacidade Transportadoras Veículos …" at bounding box center [305, 144] width 611 height 289
click at [425, 200] on div "Janela de atendimento Grade de atendimento Capacidade Transportadoras Veículos …" at bounding box center [305, 144] width 611 height 289
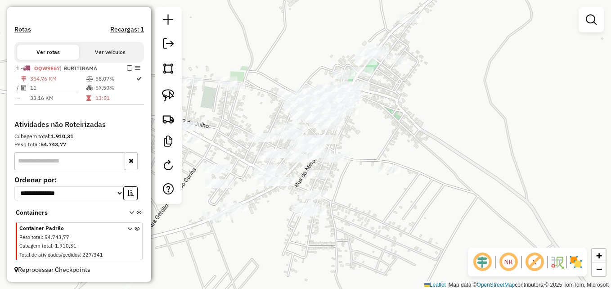
click at [432, 197] on div "Janela de atendimento Grade de atendimento Capacidade Transportadoras Veículos …" at bounding box center [305, 144] width 611 height 289
click at [435, 197] on div "Janela de atendimento Grade de atendimento Capacidade Transportadoras Veículos …" at bounding box center [305, 144] width 611 height 289
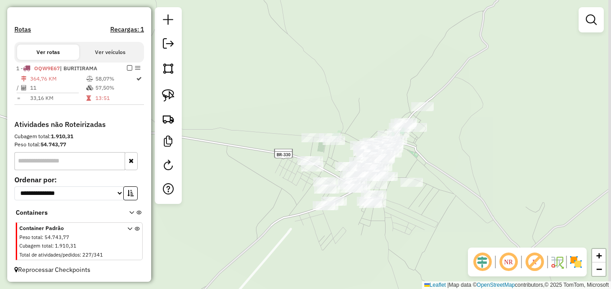
drag, startPoint x: 465, startPoint y: 191, endPoint x: 427, endPoint y: 192, distance: 38.2
click at [427, 192] on div "Janela de atendimento Grade de atendimento Capacidade Transportadoras Veículos …" at bounding box center [305, 144] width 611 height 289
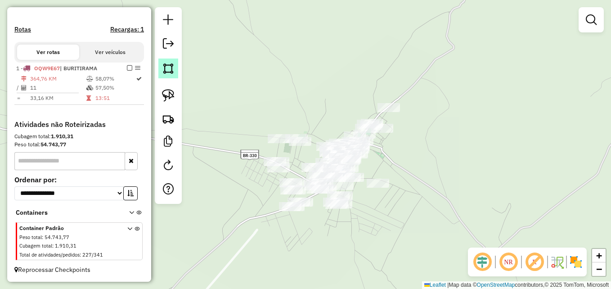
click at [167, 63] on img at bounding box center [168, 68] width 13 height 13
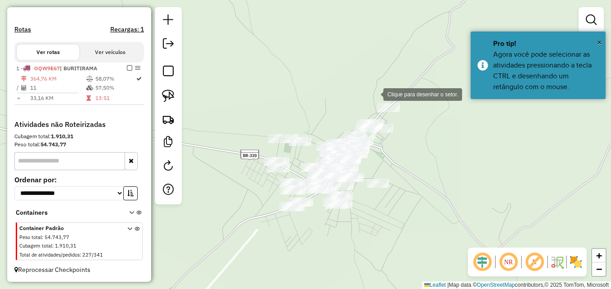
click at [375, 92] on div at bounding box center [374, 94] width 18 height 18
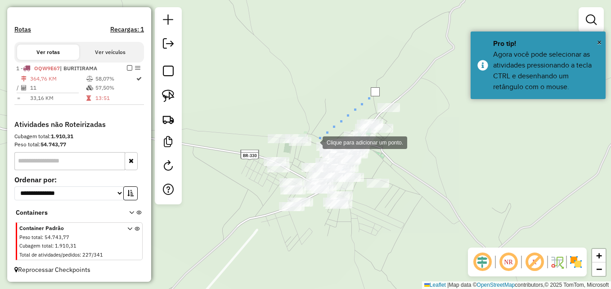
click at [313, 142] on div at bounding box center [313, 142] width 18 height 18
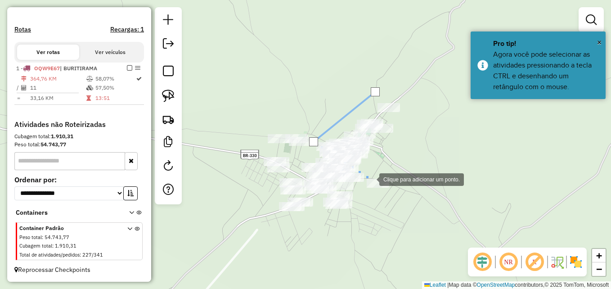
click at [370, 179] on div at bounding box center [370, 179] width 18 height 18
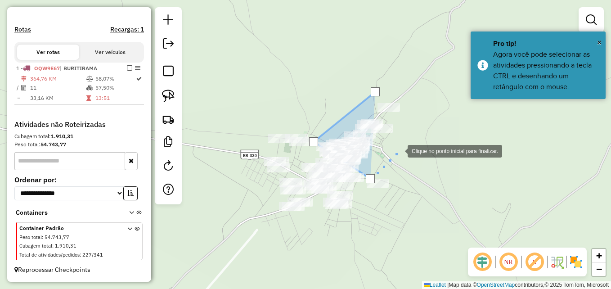
drag, startPoint x: 399, startPoint y: 148, endPoint x: 406, endPoint y: 106, distance: 43.2
click at [401, 147] on div at bounding box center [398, 150] width 18 height 18
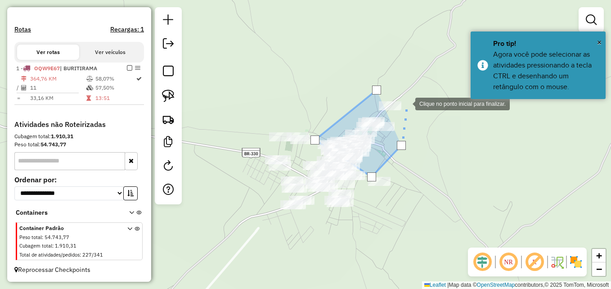
click at [406, 101] on div at bounding box center [406, 103] width 18 height 18
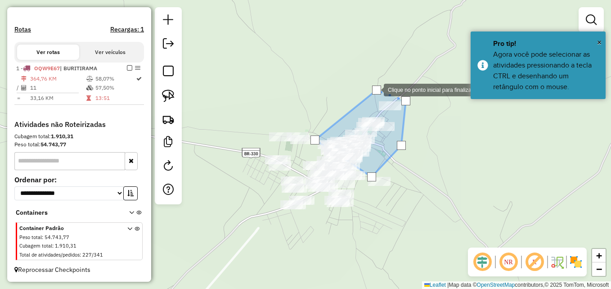
click at [375, 89] on div at bounding box center [376, 89] width 9 height 9
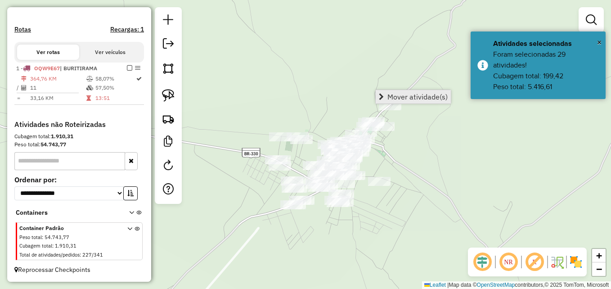
click at [403, 94] on span "Mover atividade(s)" at bounding box center [417, 96] width 60 height 7
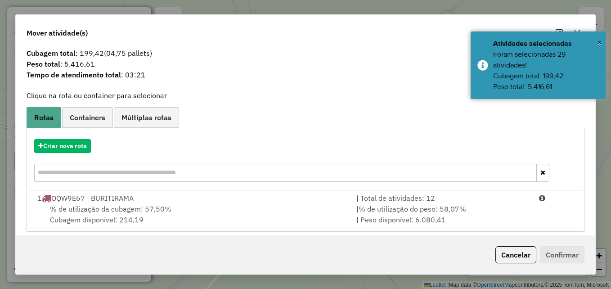
scroll to position [21, 0]
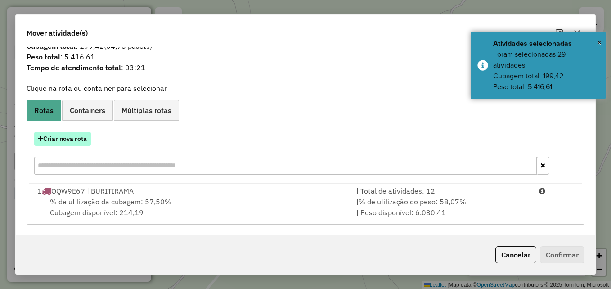
click at [76, 138] on button "Criar nova rota" at bounding box center [62, 139] width 57 height 14
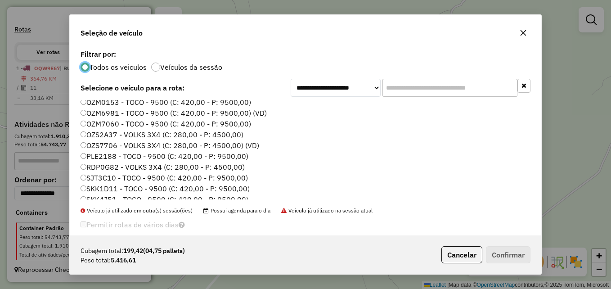
scroll to position [85, 0]
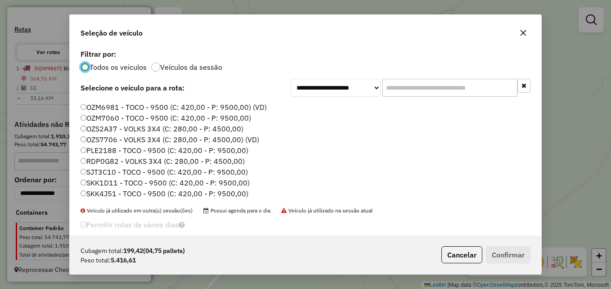
click at [113, 195] on label "SKK4J51 - TOCO - 9500 (C: 420,00 - P: 9500,00)" at bounding box center [164, 193] width 168 height 11
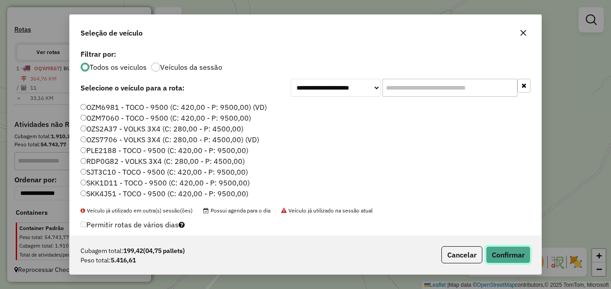
click at [497, 257] on button "Confirmar" at bounding box center [508, 254] width 45 height 17
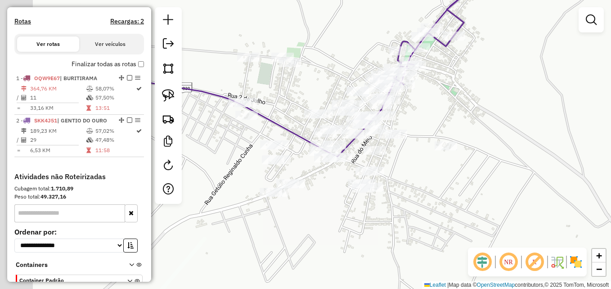
drag, startPoint x: 369, startPoint y: 194, endPoint x: 479, endPoint y: 186, distance: 110.9
click at [478, 186] on div "Janela de atendimento Grade de atendimento Capacidade Transportadoras Veículos …" at bounding box center [305, 144] width 611 height 289
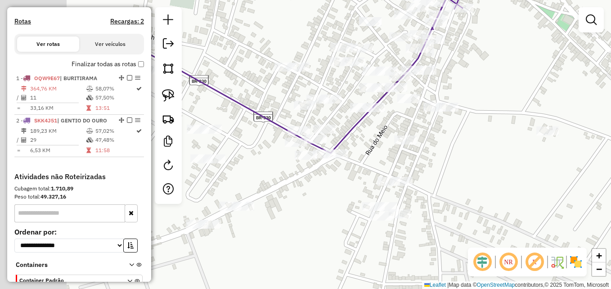
drag, startPoint x: 428, startPoint y: 173, endPoint x: 546, endPoint y: 233, distance: 132.1
click at [546, 233] on div "Janela de atendimento Grade de atendimento Capacidade Transportadoras Veículos …" at bounding box center [305, 144] width 611 height 289
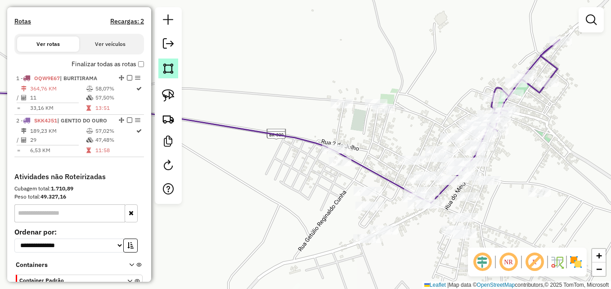
click at [166, 71] on img at bounding box center [168, 68] width 13 height 13
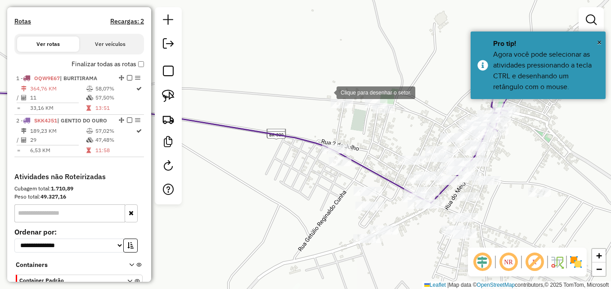
click at [327, 92] on div at bounding box center [327, 92] width 18 height 18
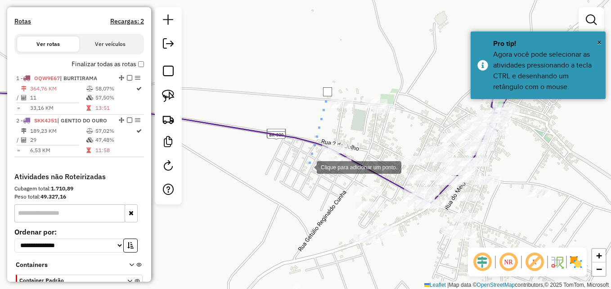
click at [306, 175] on div at bounding box center [308, 166] width 18 height 18
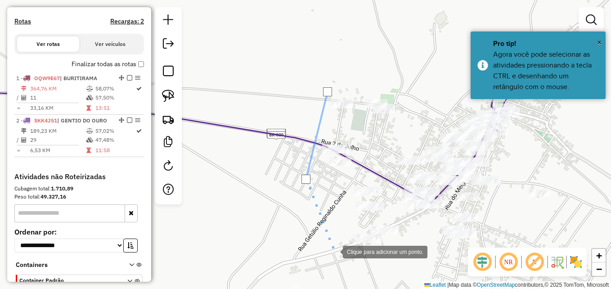
click at [334, 251] on div at bounding box center [334, 251] width 18 height 18
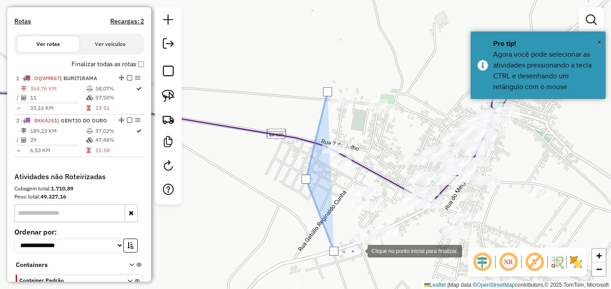
click at [367, 259] on div at bounding box center [358, 250] width 18 height 18
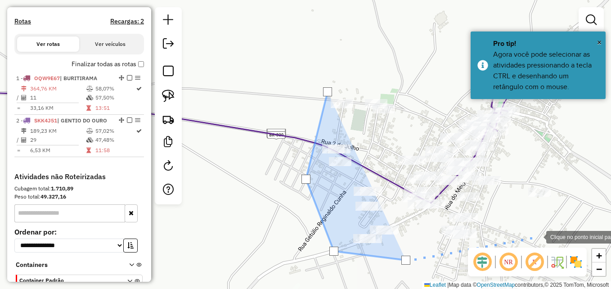
click at [540, 235] on div at bounding box center [537, 236] width 18 height 18
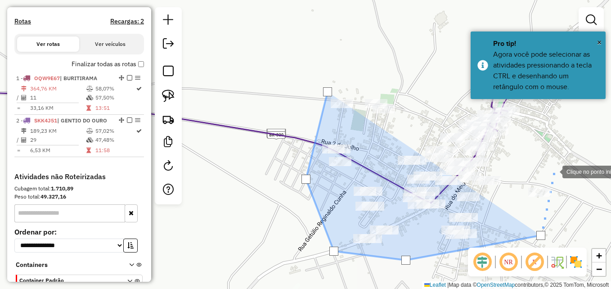
click at [553, 171] on div at bounding box center [553, 171] width 18 height 18
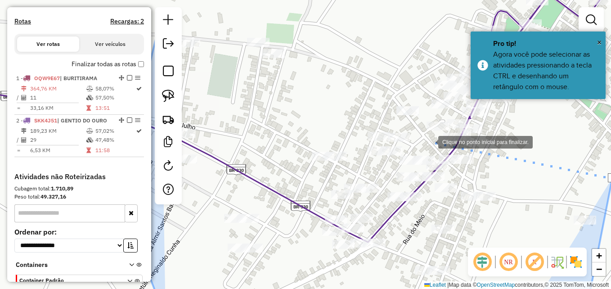
click at [429, 141] on div at bounding box center [429, 141] width 18 height 18
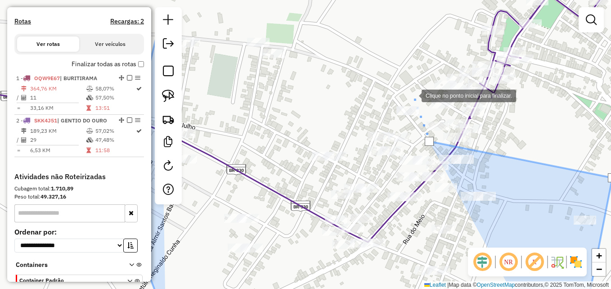
click at [412, 95] on div at bounding box center [412, 95] width 18 height 18
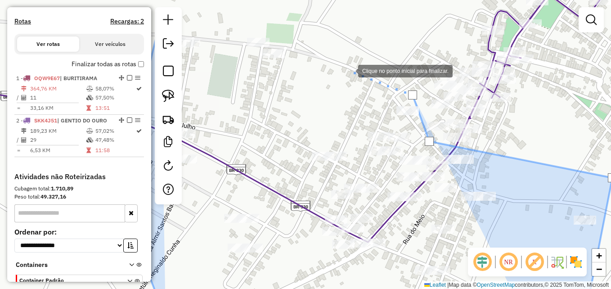
click at [349, 70] on div at bounding box center [349, 70] width 18 height 18
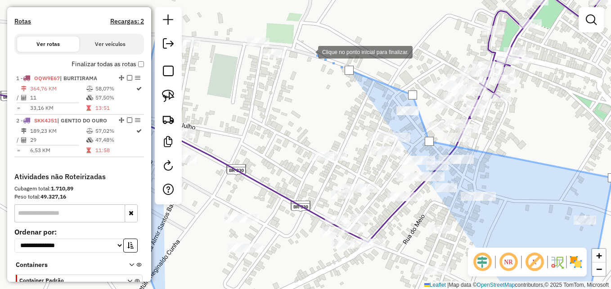
click at [309, 51] on div at bounding box center [309, 51] width 18 height 18
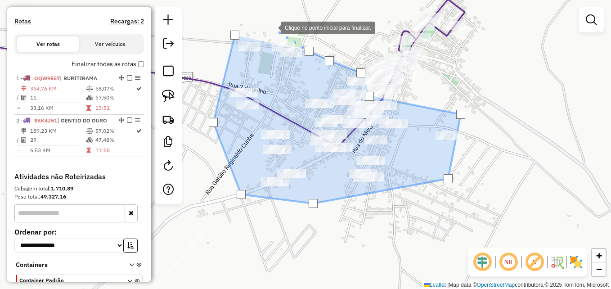
click at [272, 27] on div at bounding box center [272, 27] width 18 height 18
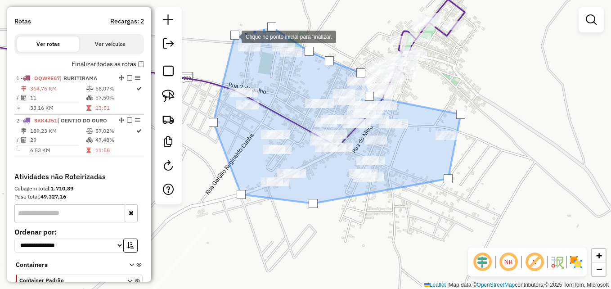
click at [232, 36] on div at bounding box center [234, 35] width 9 height 9
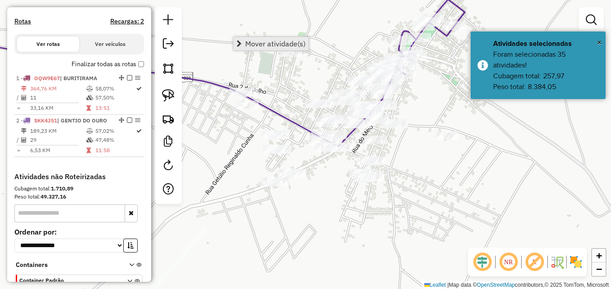
click at [270, 50] on link "Mover atividade(s)" at bounding box center [270, 43] width 75 height 13
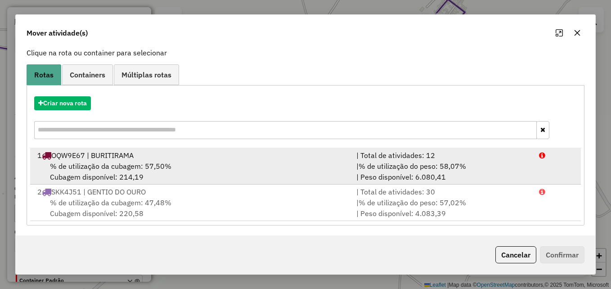
scroll to position [58, 0]
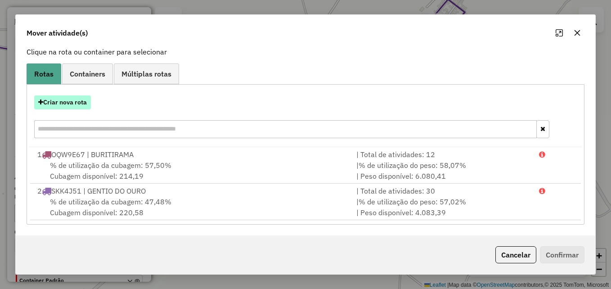
click at [71, 103] on button "Criar nova rota" at bounding box center [62, 102] width 57 height 14
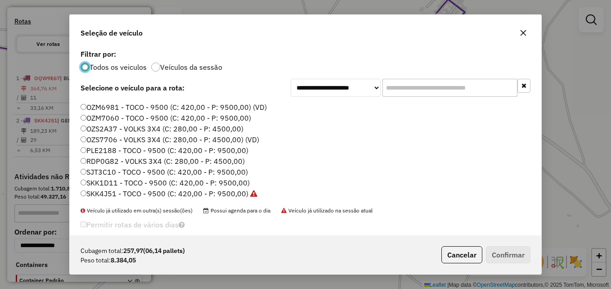
scroll to position [11, 0]
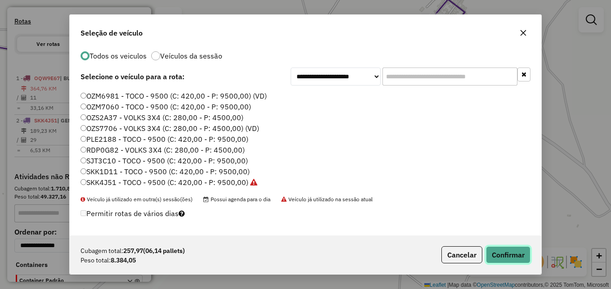
click at [496, 252] on button "Confirmar" at bounding box center [508, 254] width 45 height 17
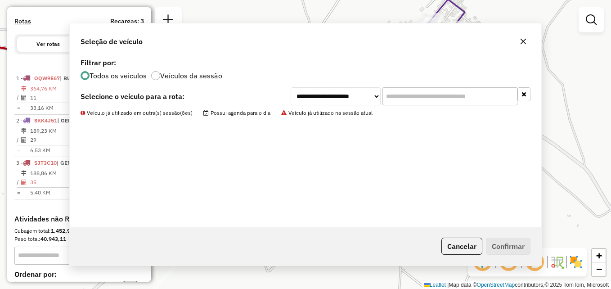
scroll to position [0, 0]
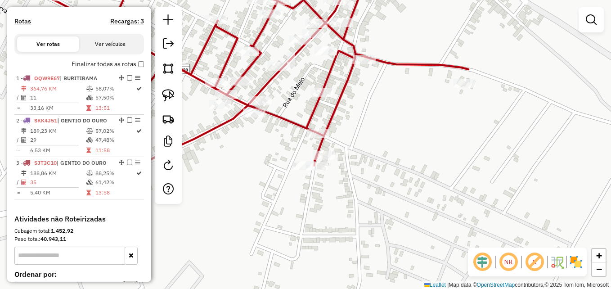
drag, startPoint x: 384, startPoint y: 109, endPoint x: 416, endPoint y: 234, distance: 128.8
click at [416, 234] on div "Janela de atendimento Grade de atendimento Capacidade Transportadoras Veículos …" at bounding box center [305, 144] width 611 height 289
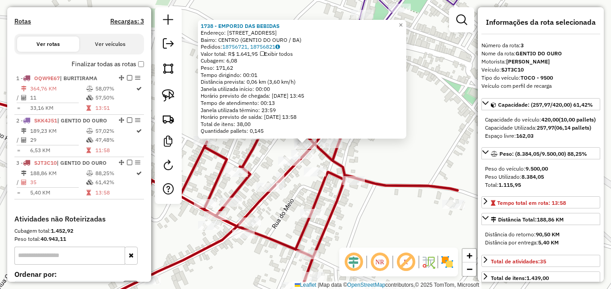
click at [359, 148] on div "Rota 3 - Placa SJT3C10 1738 - EMPORIO DAS BEBIDAS 1738 - EMPORIO DAS BEBIDAS En…" at bounding box center [305, 144] width 611 height 289
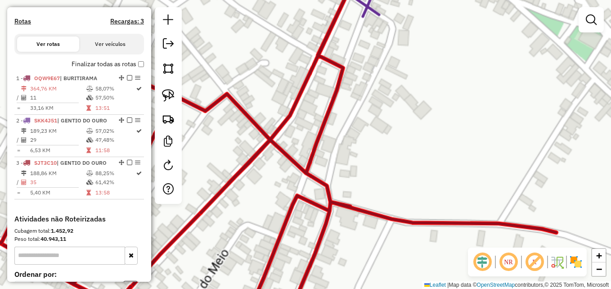
scroll to position [366, 0]
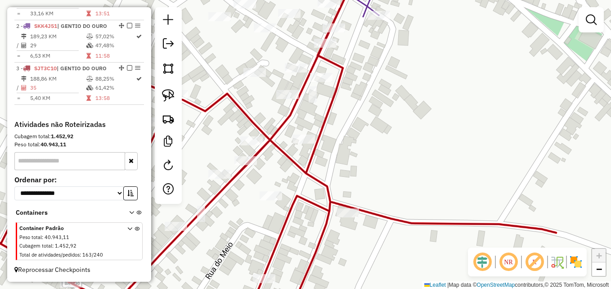
click at [306, 173] on icon at bounding box center [247, 144] width 617 height 346
select select "**********"
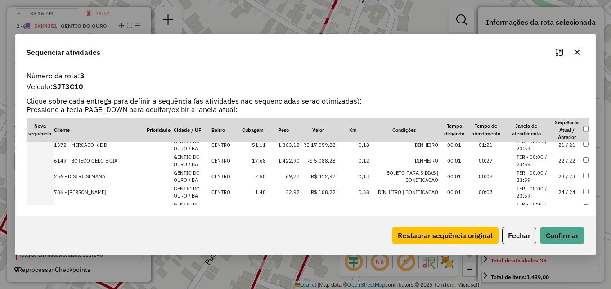
scroll to position [270, 0]
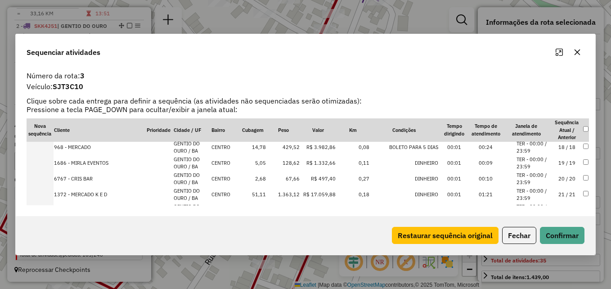
click at [582, 196] on td at bounding box center [585, 195] width 7 height 16
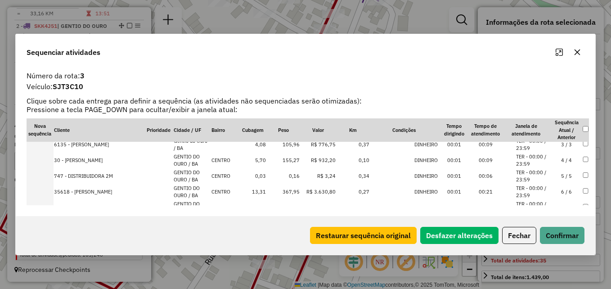
scroll to position [0, 0]
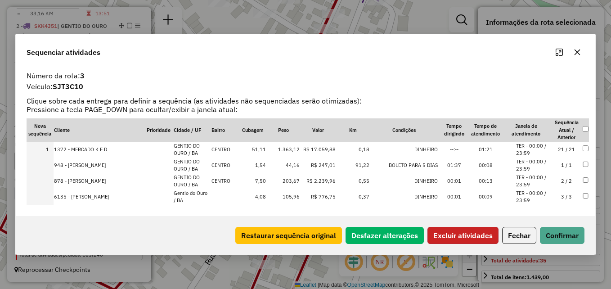
click at [450, 233] on button "Excluir atividades" at bounding box center [462, 235] width 71 height 17
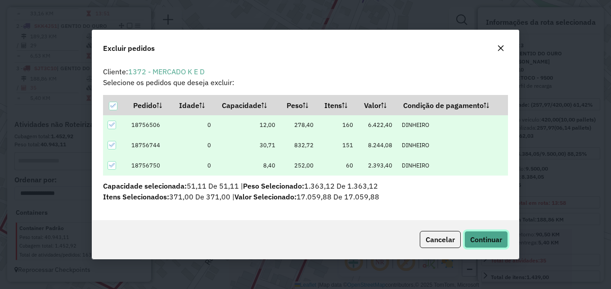
click at [482, 240] on span "Continuar" at bounding box center [486, 239] width 32 height 9
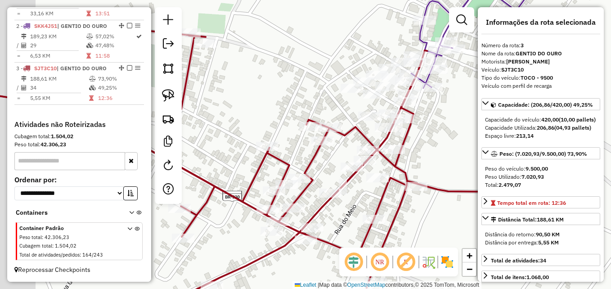
drag, startPoint x: 298, startPoint y: 214, endPoint x: 342, endPoint y: 217, distance: 44.2
click at [343, 218] on div "Janela de atendimento Grade de atendimento Capacidade Transportadoras Veículos …" at bounding box center [305, 144] width 611 height 289
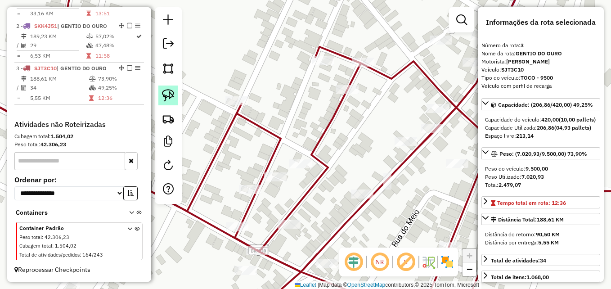
click at [167, 98] on img at bounding box center [168, 95] width 13 height 13
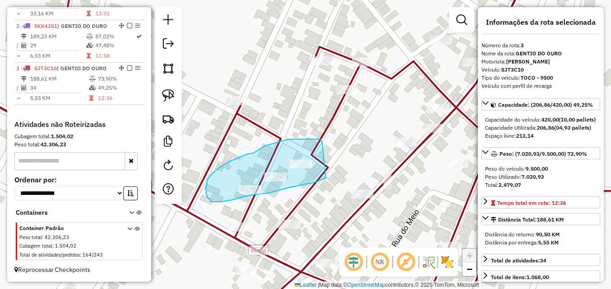
drag, startPoint x: 322, startPoint y: 179, endPoint x: 325, endPoint y: 154, distance: 25.3
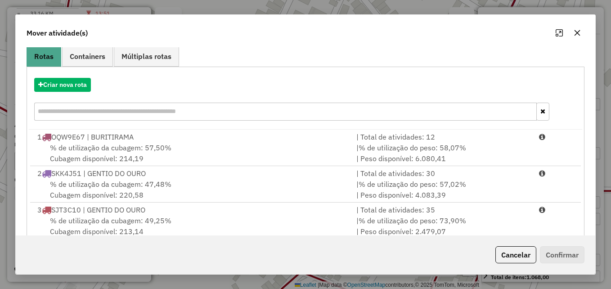
scroll to position [94, 0]
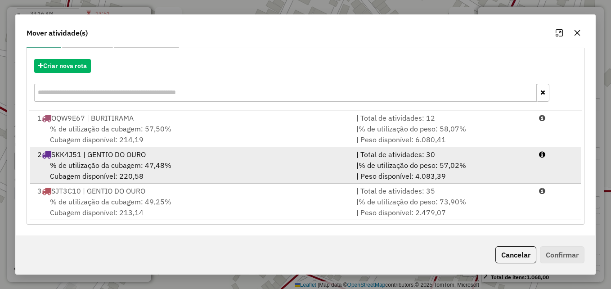
click at [182, 166] on div "% de utilização da cubagem: 47,48% Cubagem disponível: 220,58" at bounding box center [191, 171] width 319 height 22
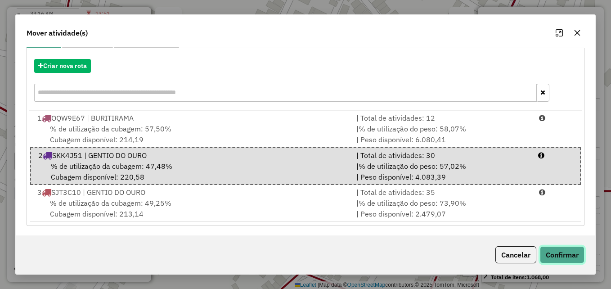
click at [554, 253] on button "Confirmar" at bounding box center [562, 254] width 45 height 17
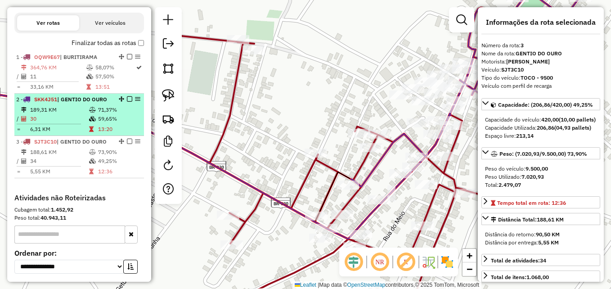
scroll to position [277, 0]
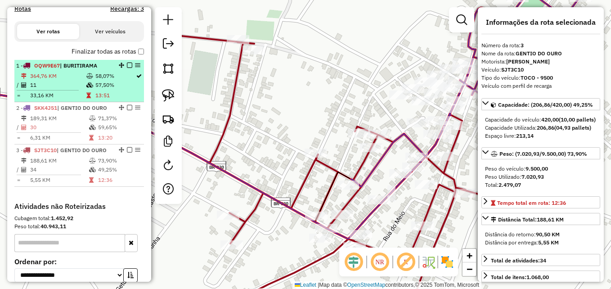
click at [60, 100] on td "33,16 KM" at bounding box center [58, 95] width 56 height 9
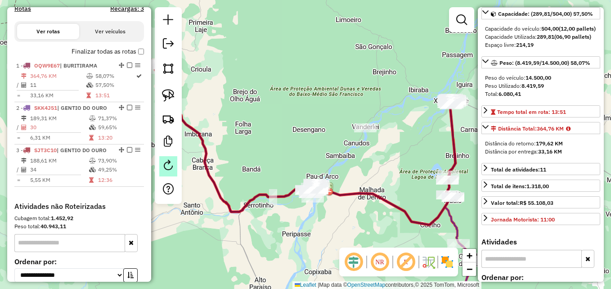
scroll to position [90, 0]
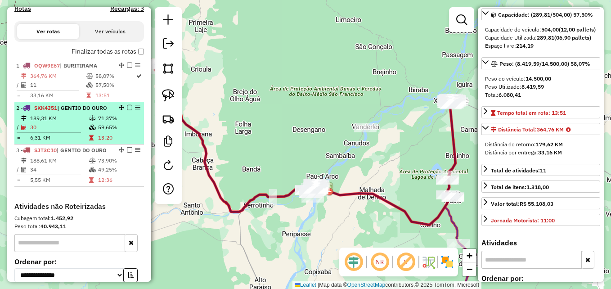
click at [89, 130] on icon at bounding box center [92, 127] width 7 height 5
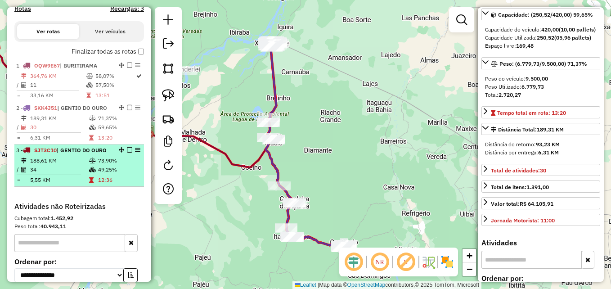
click at [94, 153] on span "| GENTIO DO OURO" at bounding box center [82, 150] width 50 height 7
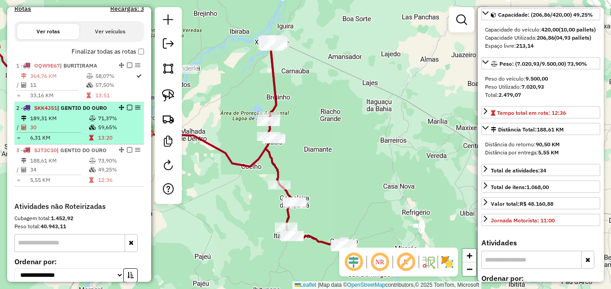
click at [99, 123] on td "71,37%" at bounding box center [119, 118] width 43 height 9
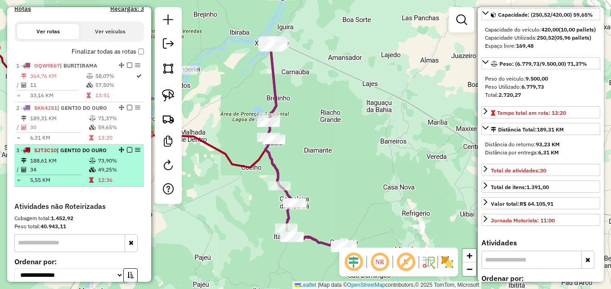
click at [98, 174] on td "49,25%" at bounding box center [119, 169] width 43 height 9
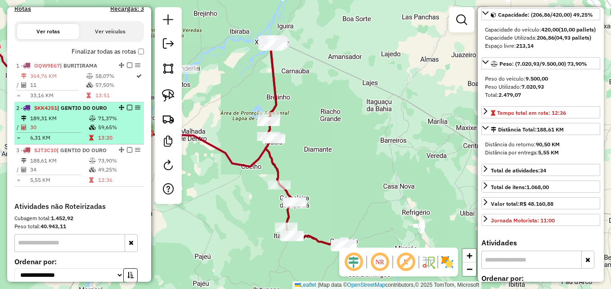
click at [83, 123] on td "189,31 KM" at bounding box center [59, 118] width 59 height 9
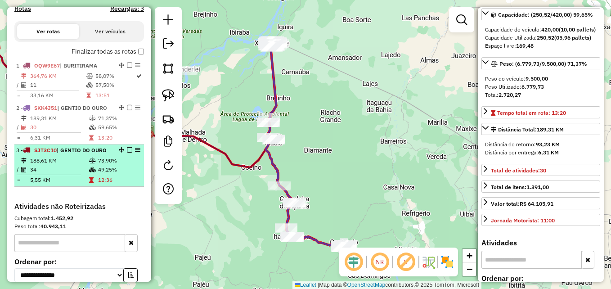
click at [99, 182] on table "188,61 KM 73,90% / 34 49,25% = 5,55 KM 12:36" at bounding box center [79, 170] width 126 height 28
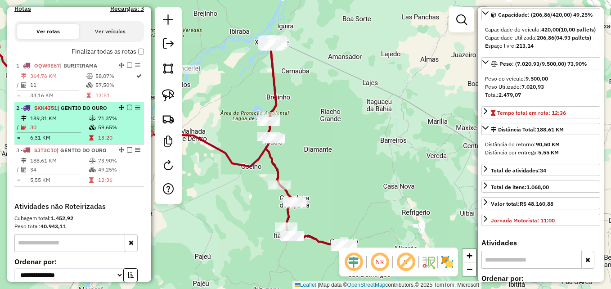
click at [65, 141] on td "6,31 KM" at bounding box center [59, 137] width 59 height 9
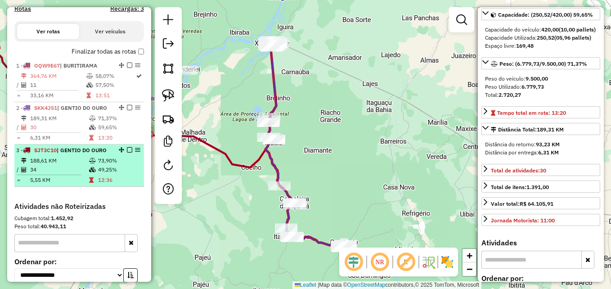
click at [77, 164] on td "188,61 KM" at bounding box center [59, 160] width 59 height 9
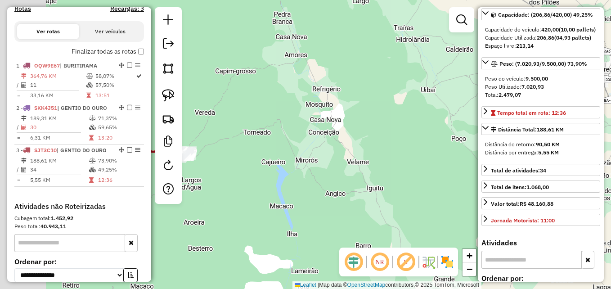
drag, startPoint x: 331, startPoint y: 214, endPoint x: 433, endPoint y: 214, distance: 102.1
click at [438, 214] on div "Janela de atendimento Grade de atendimento Capacidade Transportadoras Veículos …" at bounding box center [305, 144] width 611 height 289
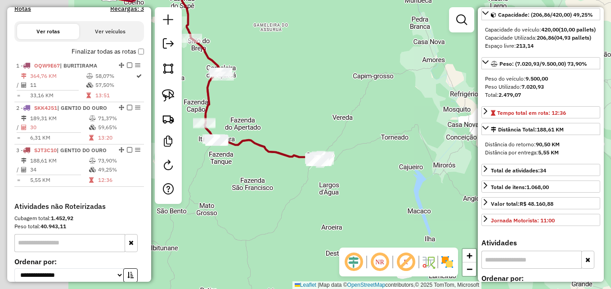
drag, startPoint x: 295, startPoint y: 202, endPoint x: 384, endPoint y: 210, distance: 89.4
click at [393, 209] on div "Janela de atendimento Grade de atendimento Capacidade Transportadoras Veículos …" at bounding box center [305, 144] width 611 height 289
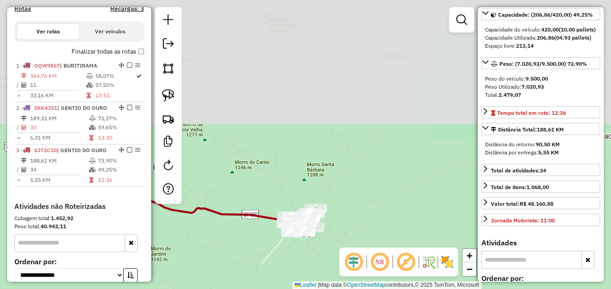
drag, startPoint x: 352, startPoint y: 64, endPoint x: 385, endPoint y: 273, distance: 211.2
click at [385, 273] on hb-router-mapa "Informações da Sessão 990847 - 19/08/2025 Criação: 18/08/2025 17:13 Depósito: D…" at bounding box center [305, 144] width 611 height 289
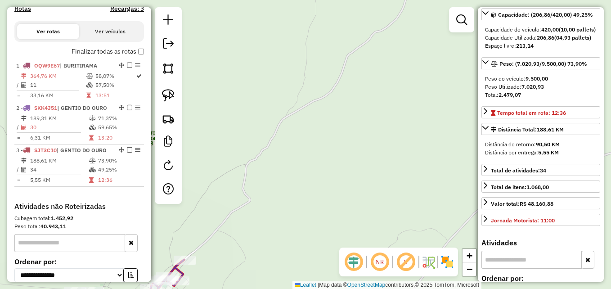
drag, startPoint x: 339, startPoint y: 208, endPoint x: 392, endPoint y: 160, distance: 71.7
click at [392, 160] on div "Janela de atendimento Grade de atendimento Capacidade Transportadoras Veículos …" at bounding box center [305, 144] width 611 height 289
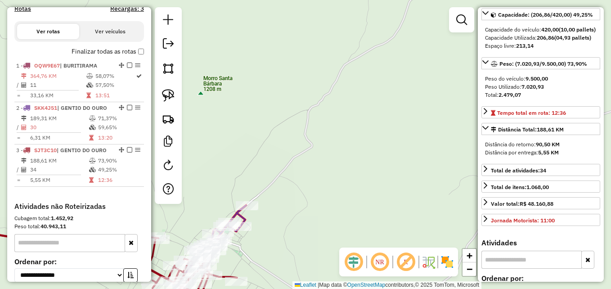
drag, startPoint x: 344, startPoint y: 180, endPoint x: 431, endPoint y: 120, distance: 105.9
click at [431, 120] on div "Janela de atendimento Grade de atendimento Capacidade Transportadoras Veículos …" at bounding box center [305, 144] width 611 height 289
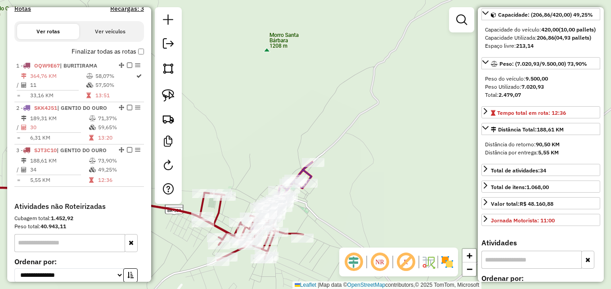
drag, startPoint x: 387, startPoint y: 208, endPoint x: 425, endPoint y: 148, distance: 71.3
click at [425, 148] on div "Janela de atendimento Grade de atendimento Capacidade Transportadoras Veículos …" at bounding box center [305, 144] width 611 height 289
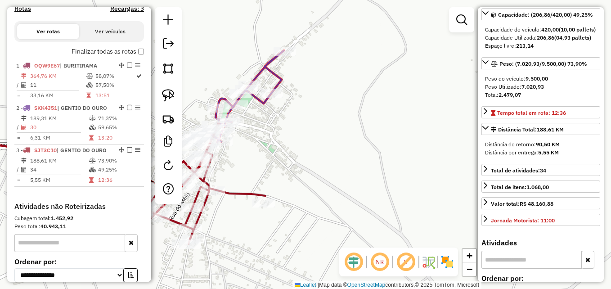
drag, startPoint x: 326, startPoint y: 189, endPoint x: 362, endPoint y: 179, distance: 37.7
click at [385, 185] on div "Janela de atendimento Grade de atendimento Capacidade Transportadoras Veículos …" at bounding box center [305, 144] width 611 height 289
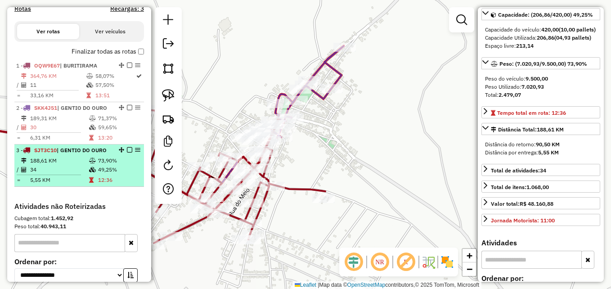
click at [57, 164] on td "188,61 KM" at bounding box center [59, 160] width 59 height 9
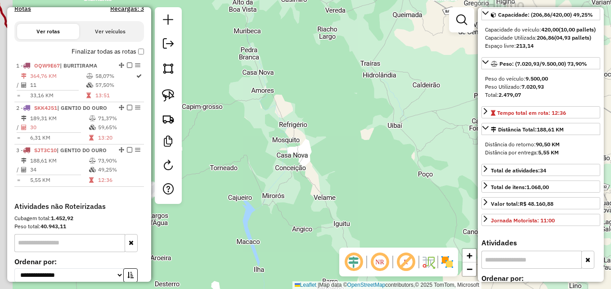
drag, startPoint x: 322, startPoint y: 186, endPoint x: 452, endPoint y: 174, distance: 130.4
click at [452, 174] on div "Janela de atendimento Grade de atendimento Capacidade Transportadoras Veículos …" at bounding box center [305, 144] width 611 height 289
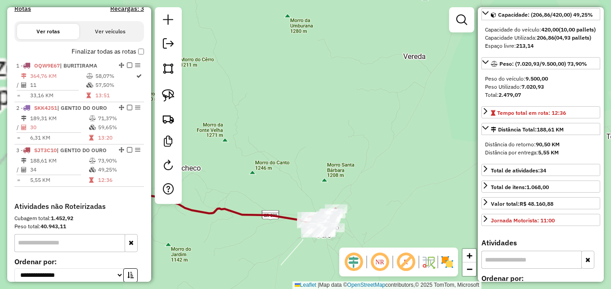
drag, startPoint x: 381, startPoint y: 157, endPoint x: 488, endPoint y: 147, distance: 108.0
click at [488, 147] on hb-router-mapa "Informações da Sessão 990847 - 19/08/2025 Criação: 18/08/2025 17:13 Depósito: D…" at bounding box center [305, 144] width 611 height 289
click at [488, 131] on icon at bounding box center [485, 127] width 7 height 7
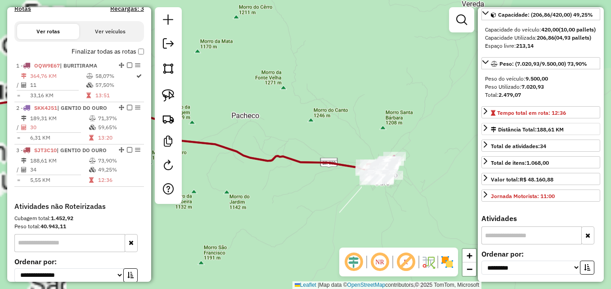
drag, startPoint x: 378, startPoint y: 112, endPoint x: 374, endPoint y: 94, distance: 18.5
click at [374, 94] on div "Janela de atendimento Grade de atendimento Capacidade Transportadoras Veículos …" at bounding box center [305, 144] width 611 height 289
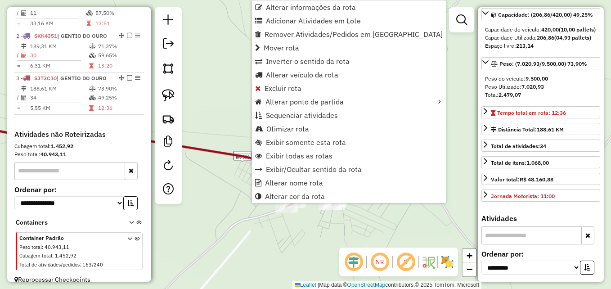
scroll to position [366, 0]
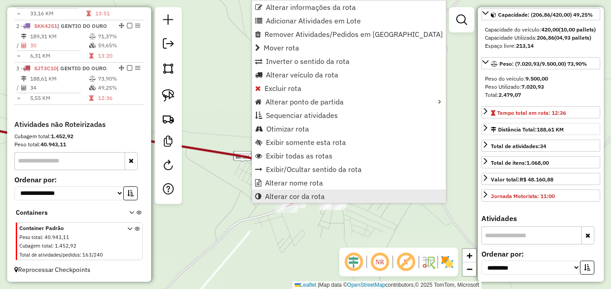
click at [296, 196] on span "Alterar cor da rota" at bounding box center [295, 195] width 60 height 7
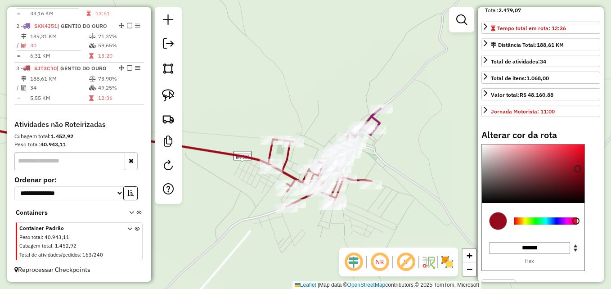
scroll to position [180, 0]
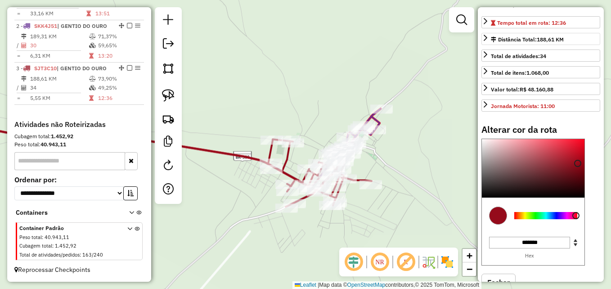
click at [526, 219] on div at bounding box center [545, 215] width 63 height 7
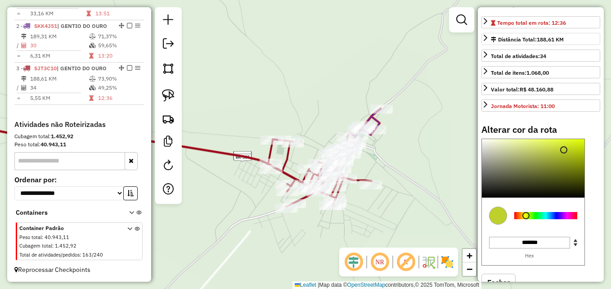
type input "*******"
drag, startPoint x: 576, startPoint y: 176, endPoint x: 570, endPoint y: 185, distance: 11.1
click at [570, 173] on div at bounding box center [570, 168] width 7 height 7
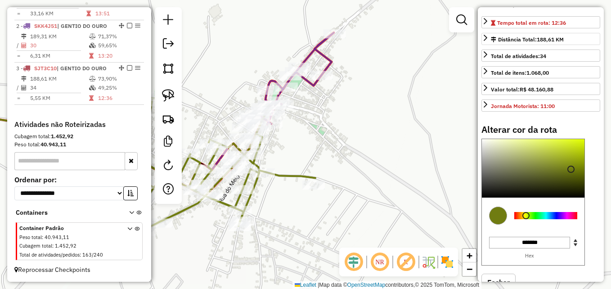
drag, startPoint x: 363, startPoint y: 167, endPoint x: 444, endPoint y: 159, distance: 81.3
click at [444, 159] on div "Janela de atendimento Grade de atendimento Capacidade Transportadoras Veículos …" at bounding box center [305, 144] width 611 height 289
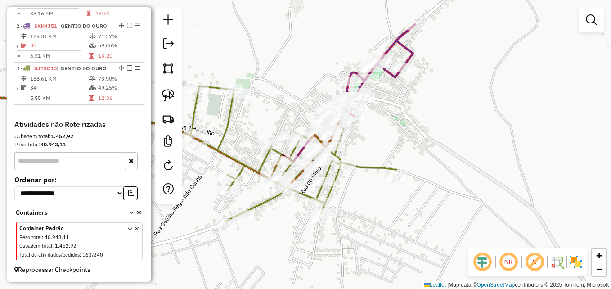
click at [362, 168] on icon at bounding box center [293, 153] width 206 height 135
select select "**********"
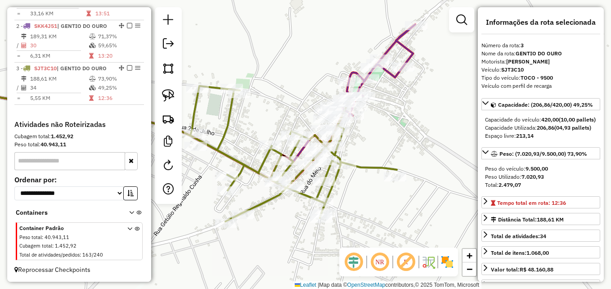
click at [362, 168] on icon at bounding box center [293, 153] width 206 height 135
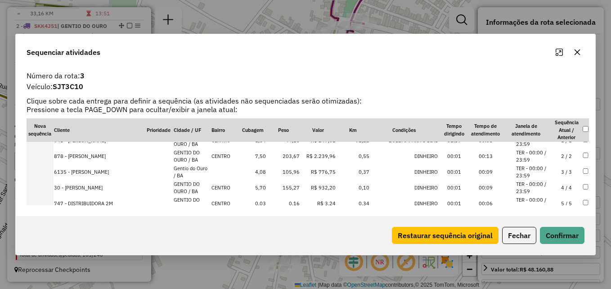
scroll to position [0, 0]
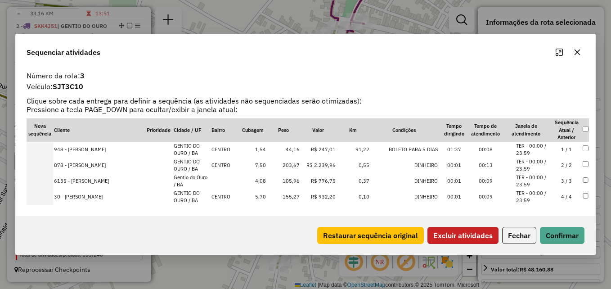
click at [455, 232] on button "Excluir atividades" at bounding box center [462, 235] width 71 height 17
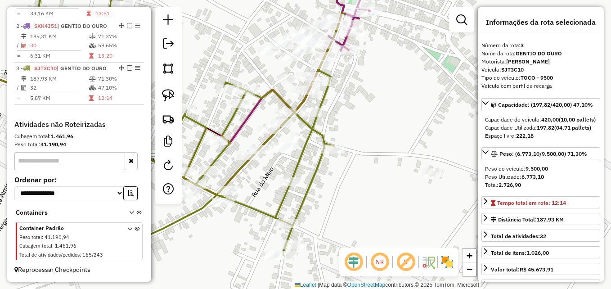
drag, startPoint x: 305, startPoint y: 221, endPoint x: 311, endPoint y: 208, distance: 14.3
click at [311, 208] on div "Janela de atendimento Grade de atendimento Capacidade Transportadoras Veículos …" at bounding box center [305, 144] width 611 height 289
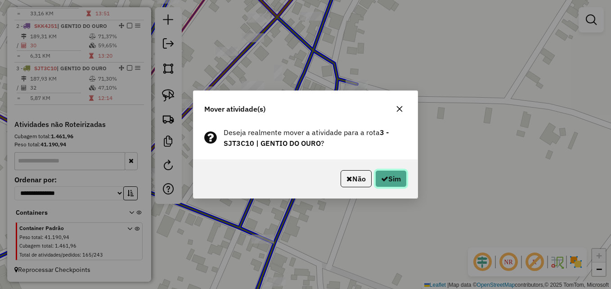
click at [399, 174] on button "Sim" at bounding box center [390, 178] width 31 height 17
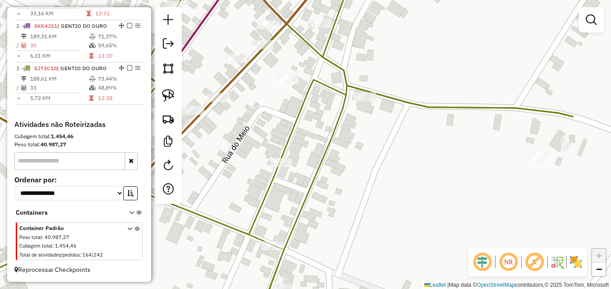
drag, startPoint x: 330, startPoint y: 175, endPoint x: 411, endPoint y: 196, distance: 83.8
click at [433, 205] on div "Janela de atendimento Grade de atendimento Capacidade Transportadoras Veículos …" at bounding box center [305, 144] width 611 height 289
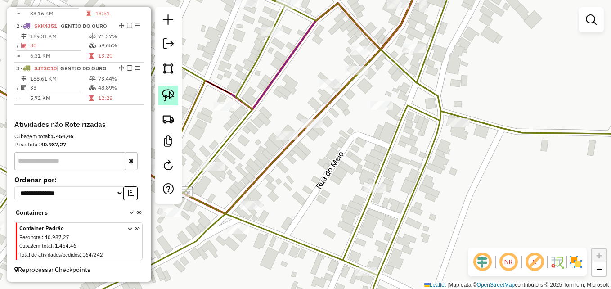
drag, startPoint x: 165, startPoint y: 99, endPoint x: 173, endPoint y: 98, distance: 7.7
click at [165, 99] on img at bounding box center [168, 95] width 13 height 13
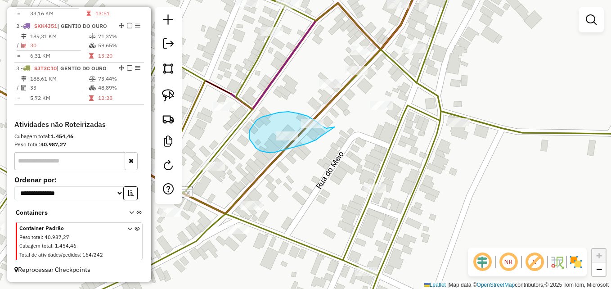
drag, startPoint x: 320, startPoint y: 137, endPoint x: 335, endPoint y: 127, distance: 17.8
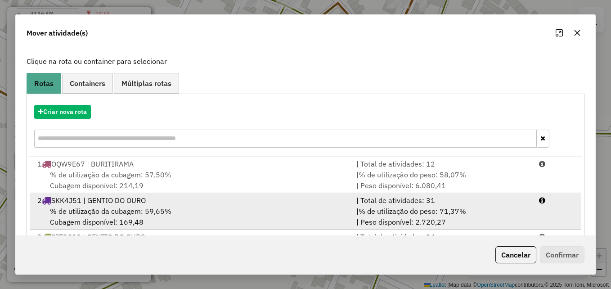
scroll to position [94, 0]
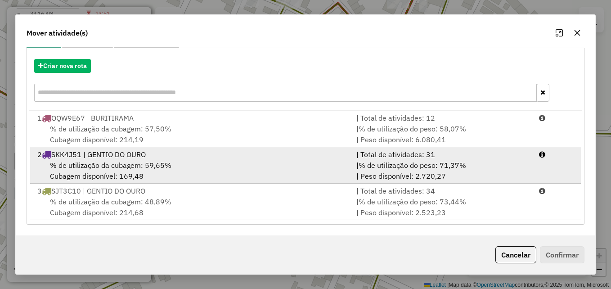
click at [216, 174] on div "% de utilização da cubagem: 59,65% Cubagem disponível: 169,48" at bounding box center [191, 171] width 319 height 22
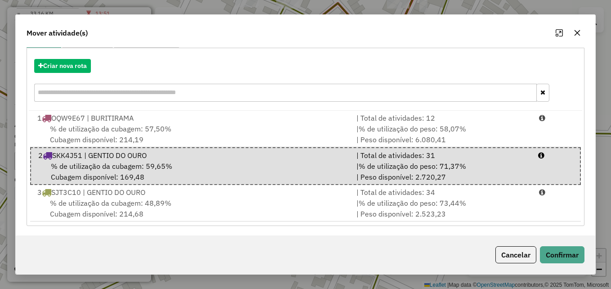
click at [567, 264] on div "Cancelar Confirmar" at bounding box center [305, 254] width 579 height 39
click at [566, 256] on button "Confirmar" at bounding box center [562, 254] width 45 height 17
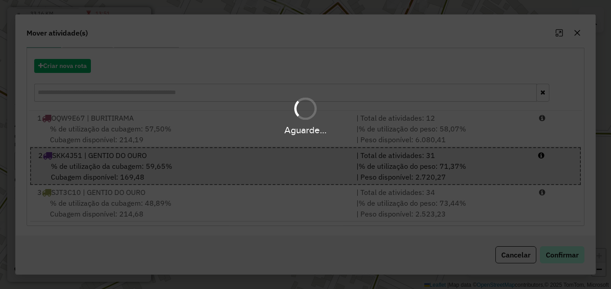
scroll to position [0, 0]
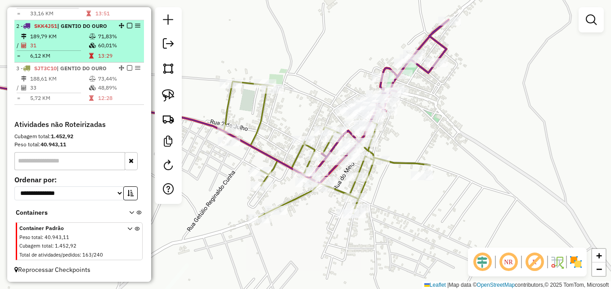
click at [54, 44] on td "31" at bounding box center [59, 45] width 59 height 9
select select "**********"
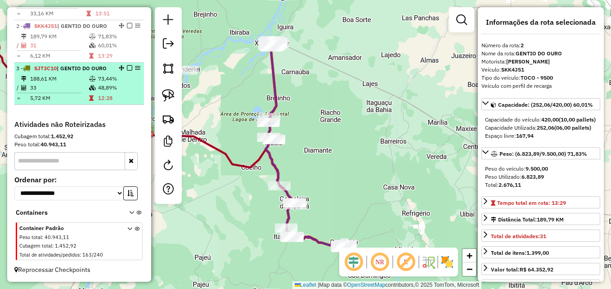
click at [64, 77] on td "188,61 KM" at bounding box center [59, 78] width 59 height 9
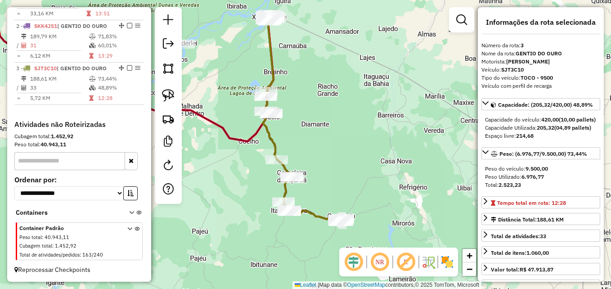
drag, startPoint x: 354, startPoint y: 197, endPoint x: 352, endPoint y: 172, distance: 25.3
click at [352, 172] on div "Janela de atendimento Grade de atendimento Capacidade Transportadoras Veículos …" at bounding box center [305, 144] width 611 height 289
click at [167, 69] on img at bounding box center [168, 68] width 13 height 13
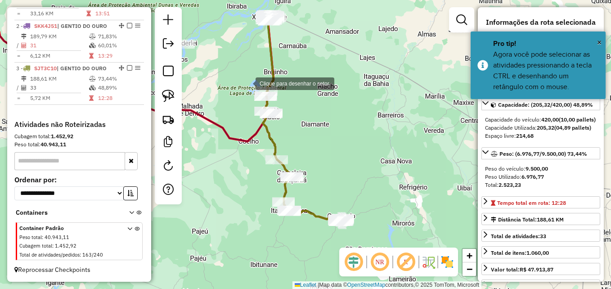
click at [246, 83] on div at bounding box center [246, 83] width 18 height 18
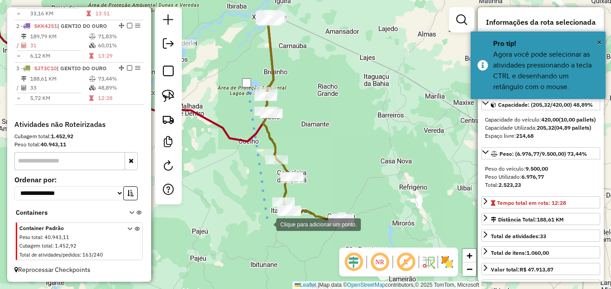
click at [267, 223] on div at bounding box center [267, 223] width 18 height 18
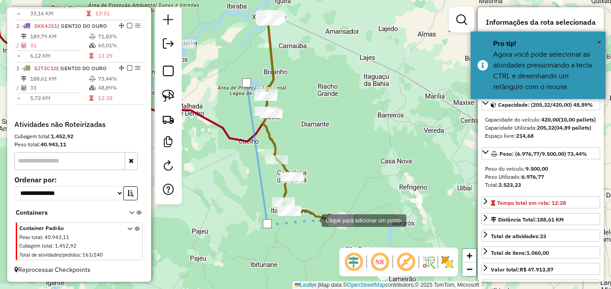
click at [312, 219] on div at bounding box center [312, 219] width 18 height 18
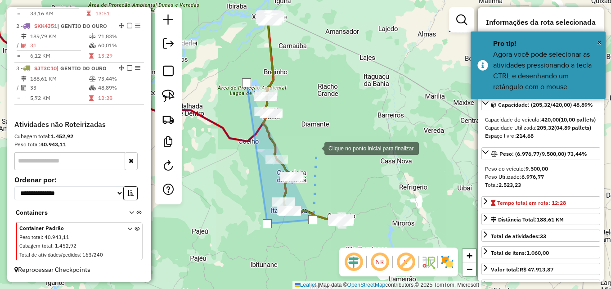
click at [316, 146] on div at bounding box center [315, 147] width 18 height 18
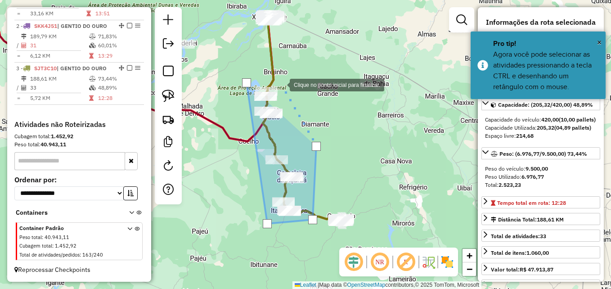
click at [281, 84] on div at bounding box center [281, 84] width 18 height 18
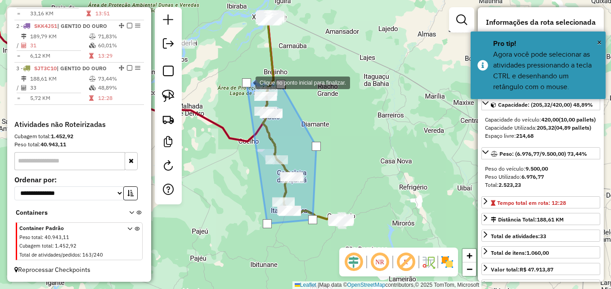
click at [246, 82] on div at bounding box center [246, 82] width 9 height 9
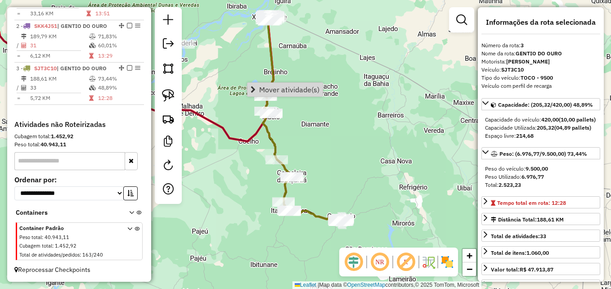
click at [356, 156] on div "Janela de atendimento Grade de atendimento Capacidade Transportadoras Veículos …" at bounding box center [305, 144] width 611 height 289
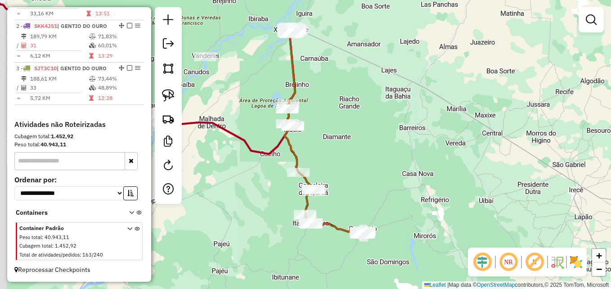
drag, startPoint x: 342, startPoint y: 163, endPoint x: 369, endPoint y: 177, distance: 30.6
click at [369, 177] on div "Janela de atendimento Grade de atendimento Capacidade Transportadoras Veículos …" at bounding box center [305, 144] width 611 height 289
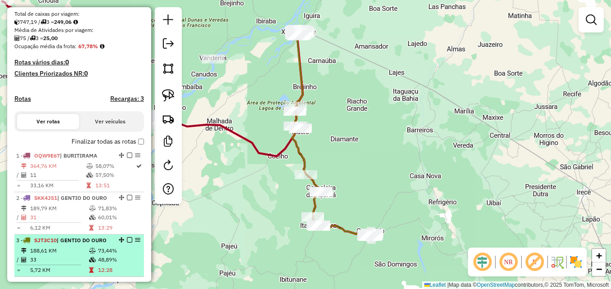
scroll to position [321, 0]
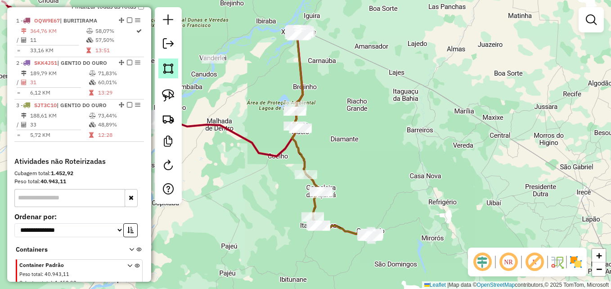
click at [172, 70] on img at bounding box center [168, 68] width 13 height 13
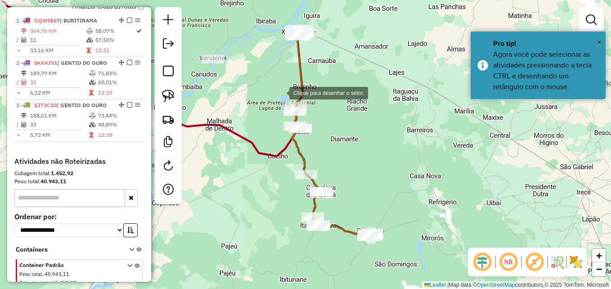
click at [280, 92] on div at bounding box center [280, 92] width 18 height 18
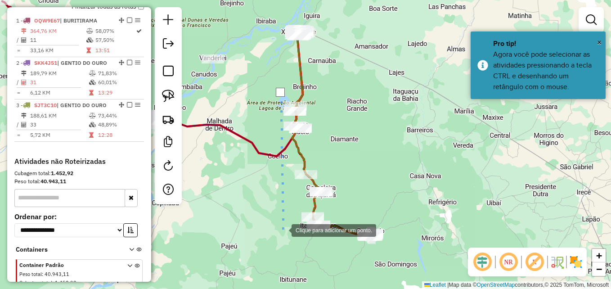
click at [282, 229] on div at bounding box center [282, 229] width 18 height 18
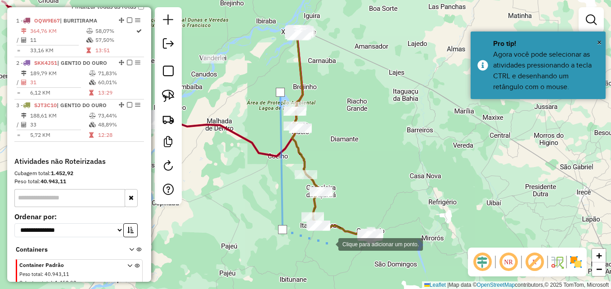
click at [329, 243] on div at bounding box center [329, 243] width 18 height 18
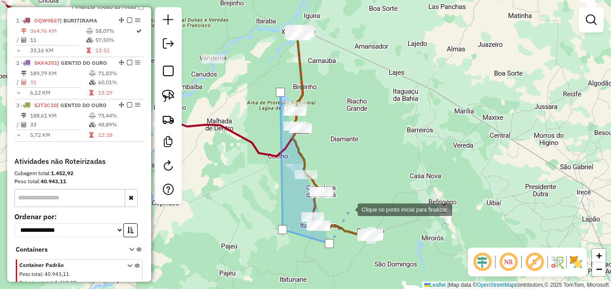
click at [353, 200] on div at bounding box center [348, 209] width 18 height 18
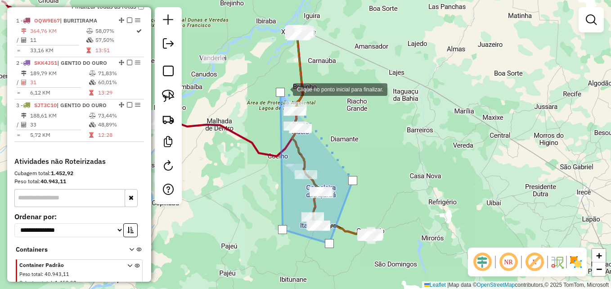
click at [284, 89] on div at bounding box center [280, 92] width 9 height 9
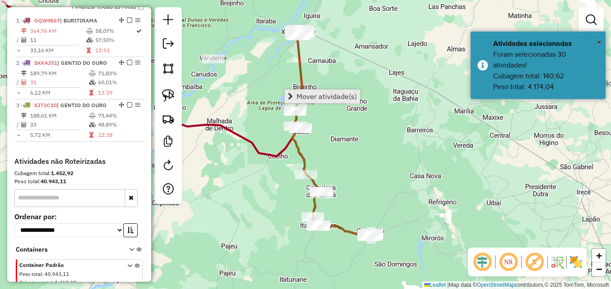
click at [306, 98] on span "Mover atividade(s)" at bounding box center [326, 96] width 60 height 7
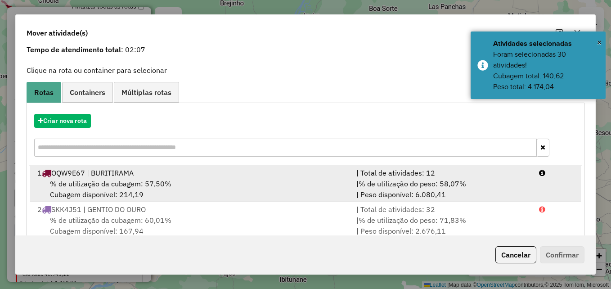
scroll to position [94, 0]
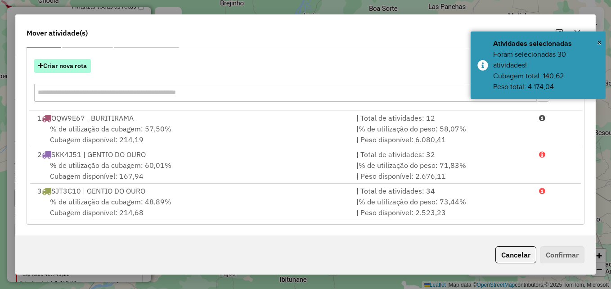
click at [67, 65] on button "Criar nova rota" at bounding box center [62, 66] width 57 height 14
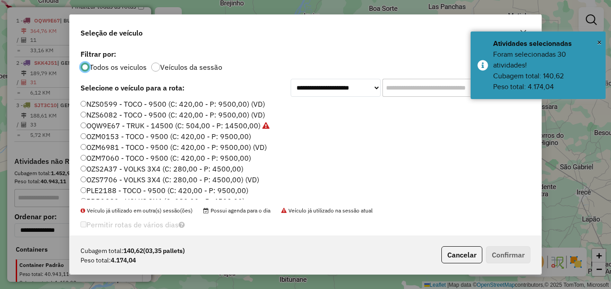
scroll to position [85, 0]
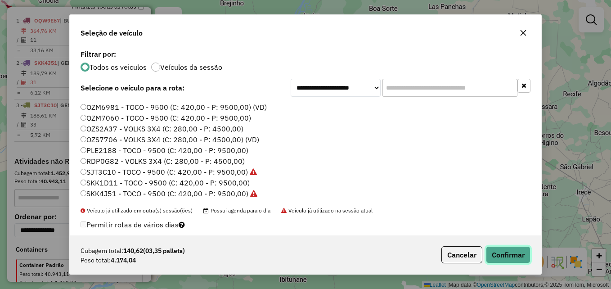
click at [499, 254] on button "Confirmar" at bounding box center [508, 254] width 45 height 17
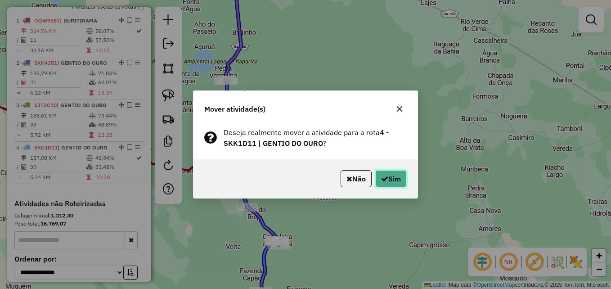
click at [385, 175] on icon "button" at bounding box center [384, 178] width 7 height 7
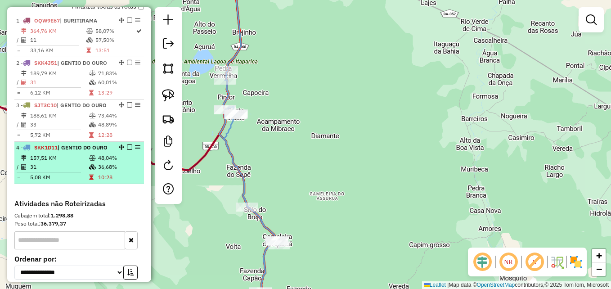
click at [50, 162] on td "157,51 KM" at bounding box center [59, 157] width 59 height 9
select select "**********"
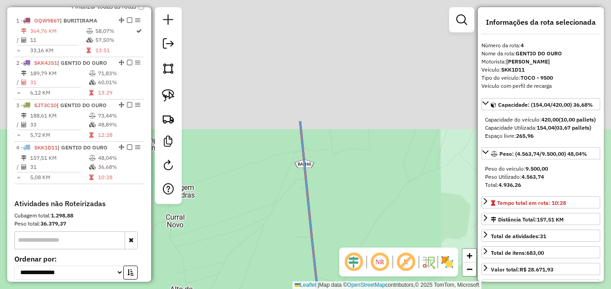
drag, startPoint x: 312, startPoint y: 34, endPoint x: 318, endPoint y: 145, distance: 111.6
click at [332, 185] on div "Janela de atendimento Grade de atendimento Capacidade Transportadoras Veículos …" at bounding box center [305, 144] width 611 height 289
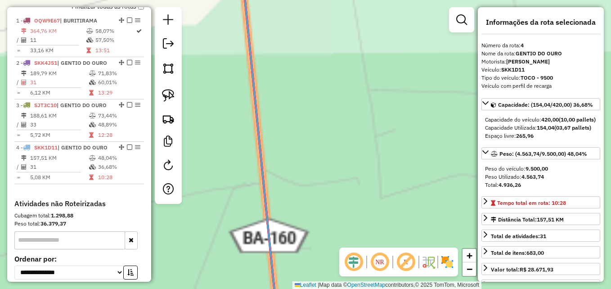
drag, startPoint x: 311, startPoint y: 80, endPoint x: 316, endPoint y: 205, distance: 126.0
click at [316, 205] on div "Janela de atendimento Grade de atendimento Capacidade Transportadoras Veículos …" at bounding box center [305, 144] width 611 height 289
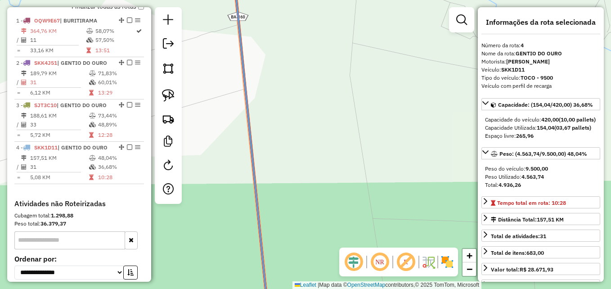
drag, startPoint x: 288, startPoint y: 148, endPoint x: 310, endPoint y: 236, distance: 90.8
click at [310, 236] on div "Janela de atendimento Grade de atendimento Capacidade Transportadoras Veículos …" at bounding box center [305, 144] width 611 height 289
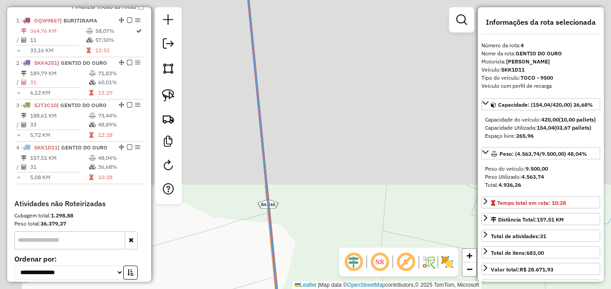
click at [301, 161] on div "Janela de atendimento Grade de atendimento Capacidade Transportadoras Veículos …" at bounding box center [305, 144] width 611 height 289
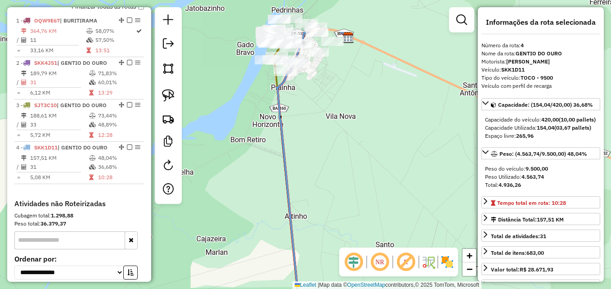
drag, startPoint x: 321, startPoint y: 171, endPoint x: 323, endPoint y: 219, distance: 47.7
click at [324, 220] on div "Janela de atendimento Grade de atendimento Capacidade Transportadoras Veículos …" at bounding box center [305, 144] width 611 height 289
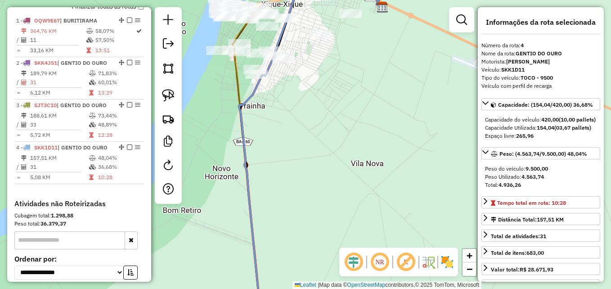
drag, startPoint x: 306, startPoint y: 117, endPoint x: 317, endPoint y: 176, distance: 59.4
click at [317, 176] on div "Janela de atendimento Grade de atendimento Capacidade Transportadoras Veículos …" at bounding box center [305, 144] width 611 height 289
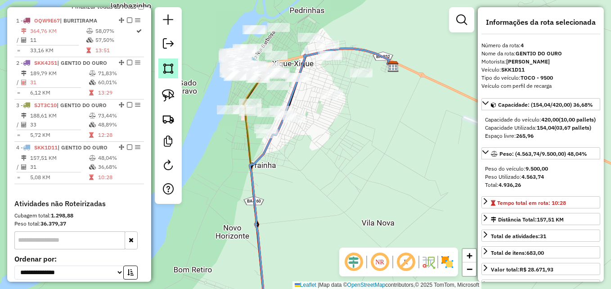
click at [168, 73] on img at bounding box center [168, 68] width 13 height 13
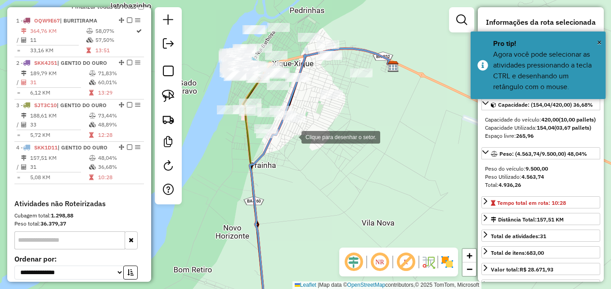
click at [292, 136] on div at bounding box center [292, 136] width 18 height 18
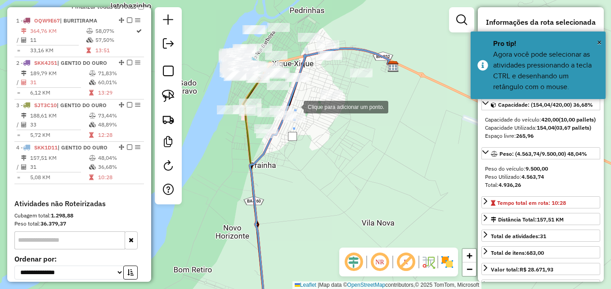
click at [295, 106] on div at bounding box center [295, 106] width 18 height 18
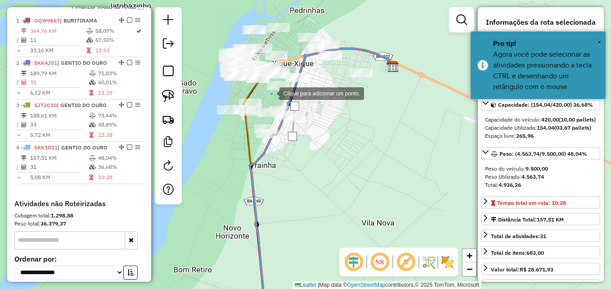
click at [269, 93] on div at bounding box center [270, 93] width 18 height 18
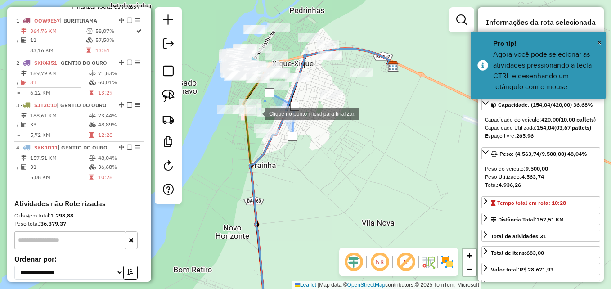
click at [256, 113] on div at bounding box center [256, 113] width 18 height 18
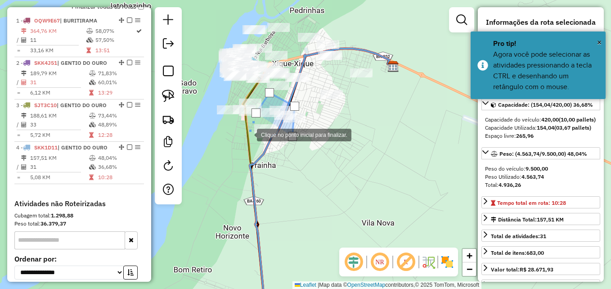
click at [248, 136] on div at bounding box center [248, 134] width 18 height 18
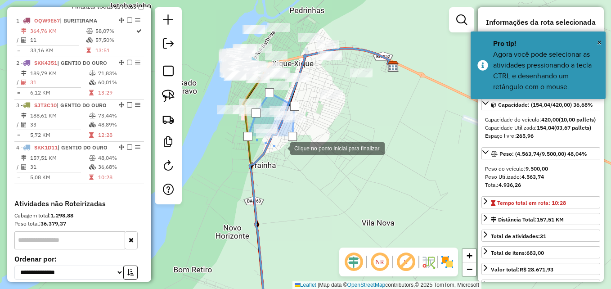
click at [281, 147] on div at bounding box center [281, 147] width 18 height 18
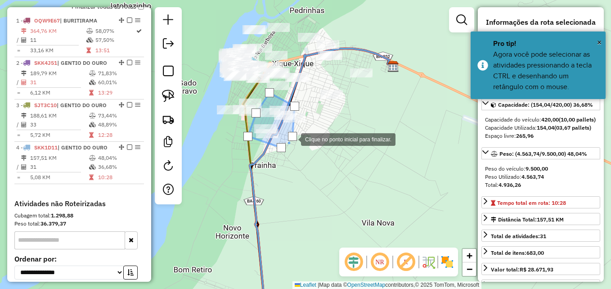
click at [292, 138] on div at bounding box center [292, 136] width 9 height 9
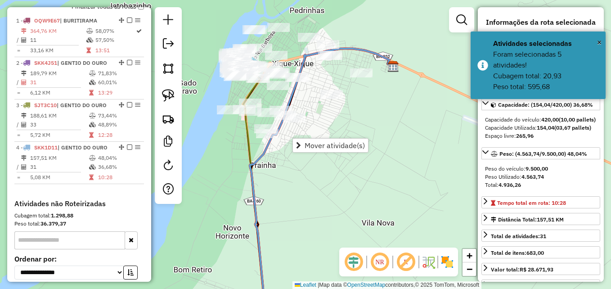
click at [290, 195] on div "Janela de atendimento Grade de atendimento Capacidade Transportadoras Veículos …" at bounding box center [305, 144] width 611 height 289
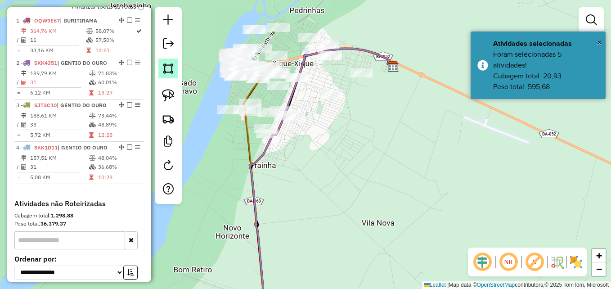
click at [164, 65] on img at bounding box center [168, 68] width 13 height 13
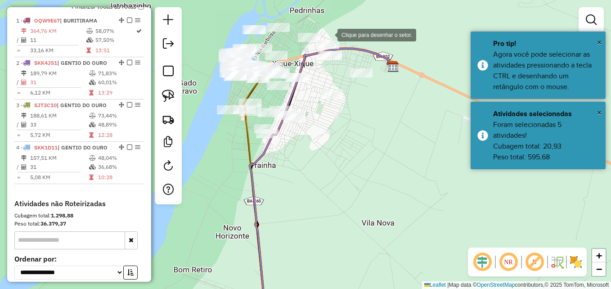
click at [328, 34] on div at bounding box center [328, 34] width 18 height 18
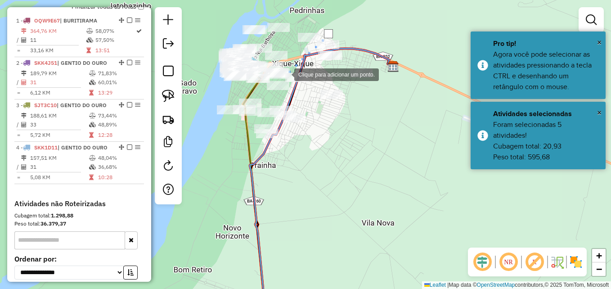
click at [285, 74] on div at bounding box center [285, 74] width 18 height 18
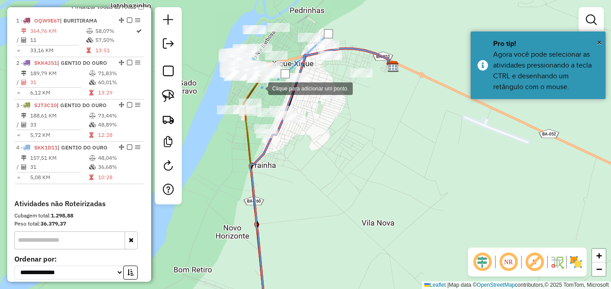
click at [259, 88] on div at bounding box center [259, 88] width 18 height 18
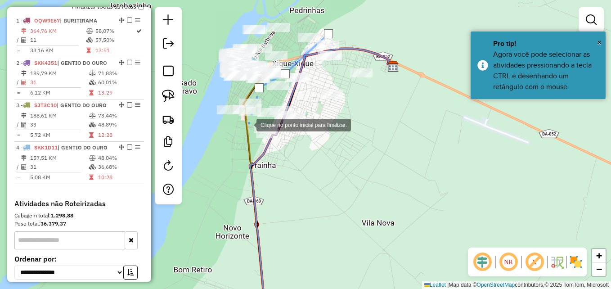
click at [247, 124] on div at bounding box center [247, 124] width 18 height 18
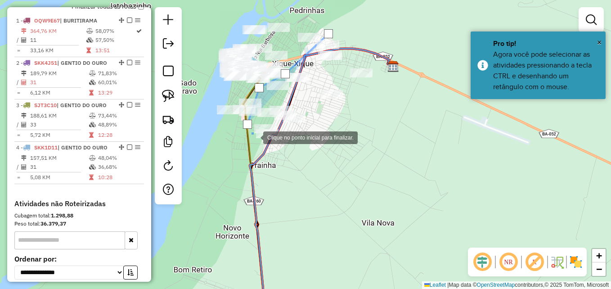
click at [263, 146] on div at bounding box center [254, 137] width 18 height 18
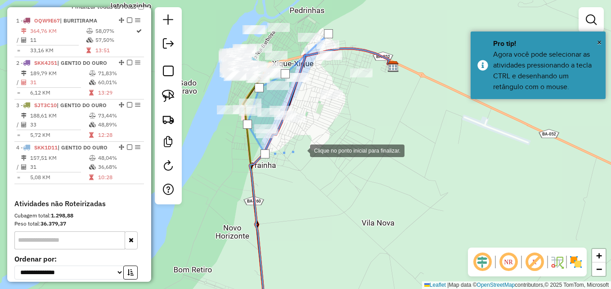
click at [302, 149] on div at bounding box center [301, 150] width 18 height 18
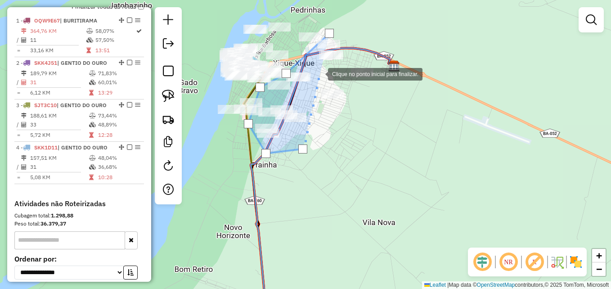
click at [319, 73] on div at bounding box center [319, 73] width 18 height 18
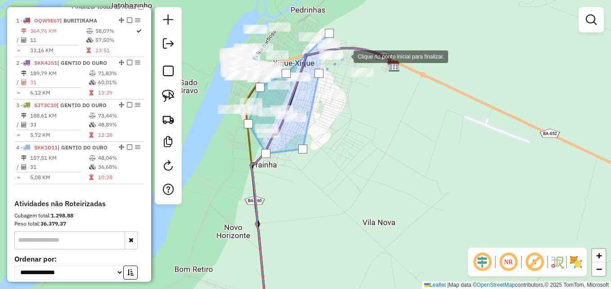
click at [344, 56] on div at bounding box center [344, 56] width 18 height 18
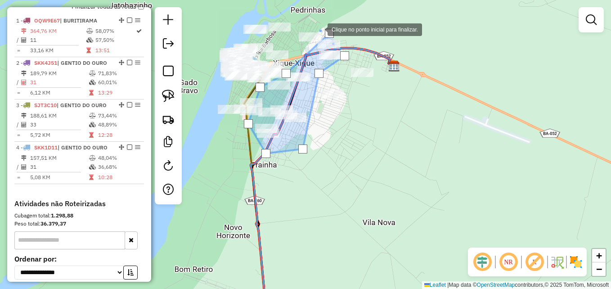
click at [318, 29] on div at bounding box center [318, 29] width 18 height 18
click at [325, 31] on div at bounding box center [329, 33] width 9 height 9
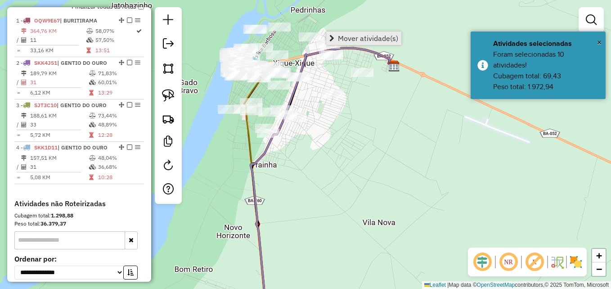
click at [342, 43] on link "Mover atividade(s)" at bounding box center [363, 37] width 75 height 13
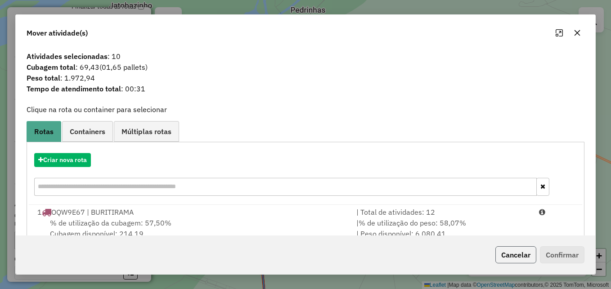
click at [522, 253] on button "Cancelar" at bounding box center [515, 254] width 41 height 17
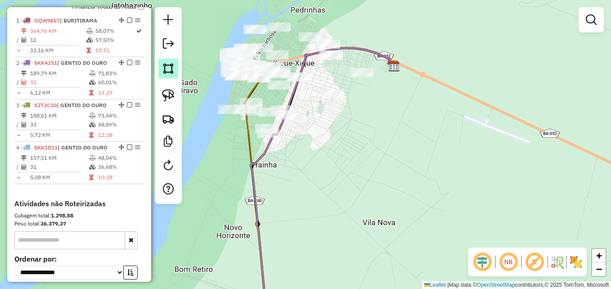
click at [169, 70] on img at bounding box center [168, 68] width 13 height 13
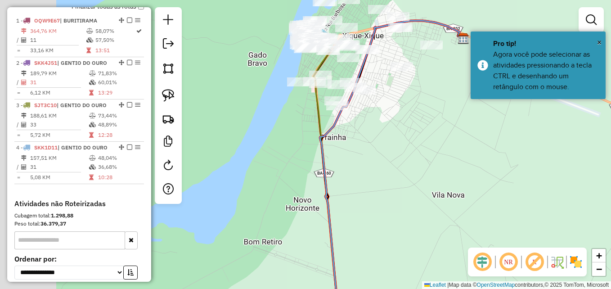
drag, startPoint x: 306, startPoint y: 170, endPoint x: 388, endPoint y: 125, distance: 93.3
click at [386, 128] on div "Janela de atendimento Grade de atendimento Capacidade Transportadoras Veículos …" at bounding box center [305, 144] width 611 height 289
click at [388, 125] on div "Janela de atendimento Grade de atendimento Capacidade Transportadoras Veículos …" at bounding box center [305, 144] width 611 height 289
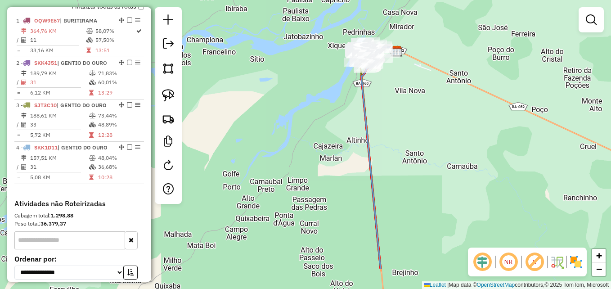
drag, startPoint x: 460, startPoint y: 214, endPoint x: 355, endPoint y: 26, distance: 215.8
click at [355, 26] on div "Janela de atendimento Grade de atendimento Capacidade Transportadoras Veículos …" at bounding box center [305, 144] width 611 height 289
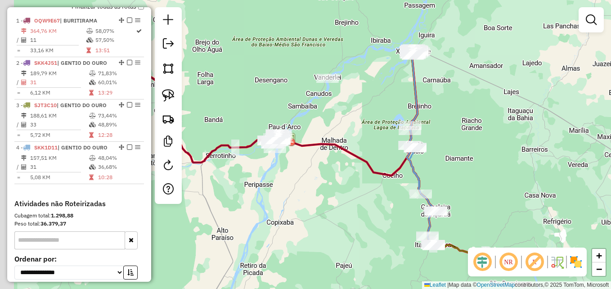
drag, startPoint x: 378, startPoint y: 152, endPoint x: 452, endPoint y: 167, distance: 75.7
click at [452, 167] on div "Janela de atendimento Grade de atendimento Capacidade Transportadoras Veículos …" at bounding box center [305, 144] width 611 height 289
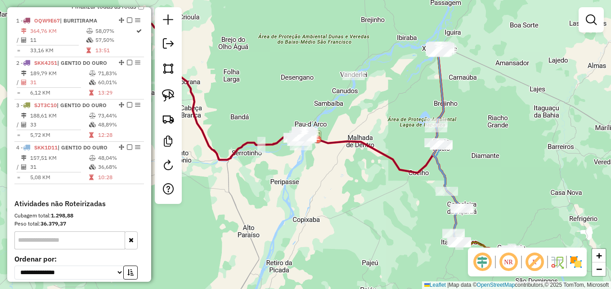
drag, startPoint x: 323, startPoint y: 188, endPoint x: 428, endPoint y: 176, distance: 105.0
click at [428, 176] on div "Janela de atendimento Grade de atendimento Capacidade Transportadoras Veículos …" at bounding box center [305, 144] width 611 height 289
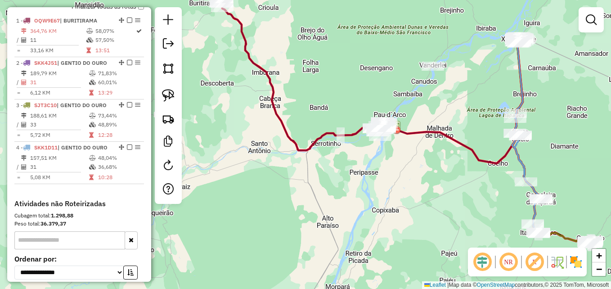
drag, startPoint x: 309, startPoint y: 70, endPoint x: 319, endPoint y: 133, distance: 64.1
click at [320, 133] on div "Janela de atendimento Grade de atendimento Capacidade Transportadoras Veículos …" at bounding box center [305, 144] width 611 height 289
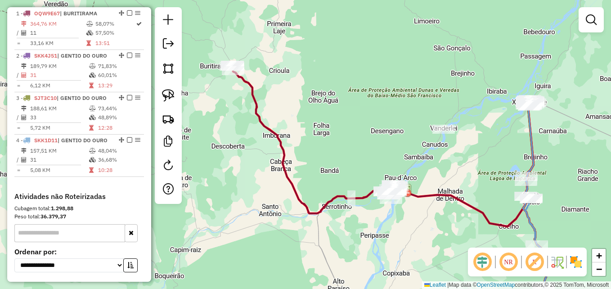
select select "**********"
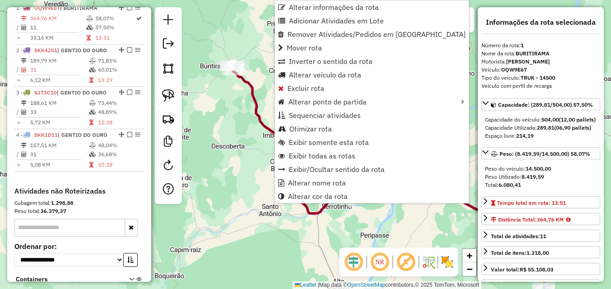
scroll to position [337, 0]
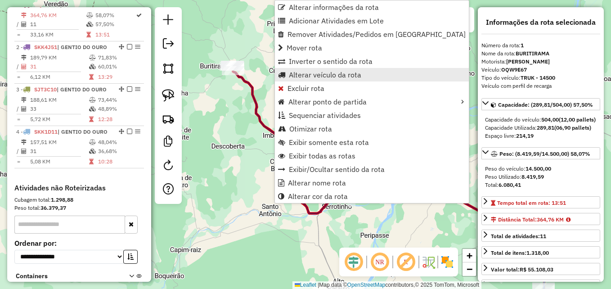
click at [345, 76] on span "Alterar veículo da rota" at bounding box center [325, 74] width 72 height 7
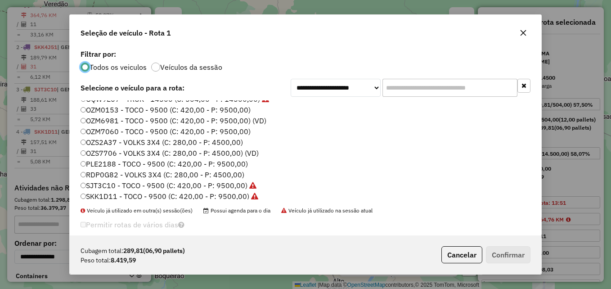
scroll to position [85, 0]
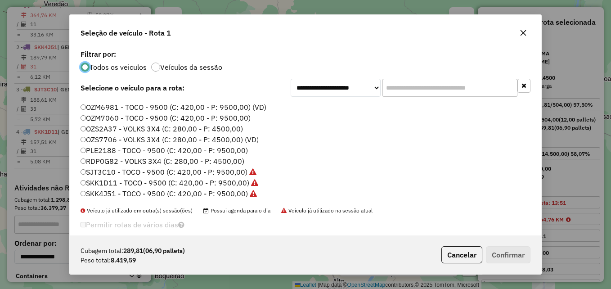
click at [96, 151] on label "PLE2188 - TOCO - 9500 (C: 420,00 - P: 9500,00)" at bounding box center [163, 150] width 167 height 11
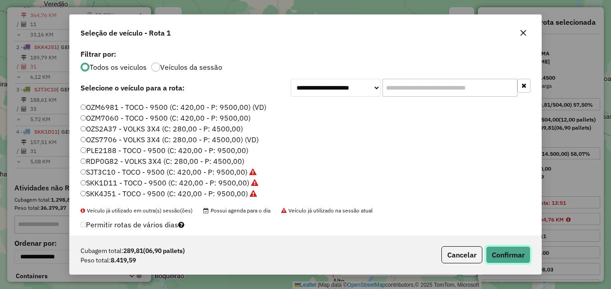
click at [510, 252] on button "Confirmar" at bounding box center [508, 254] width 45 height 17
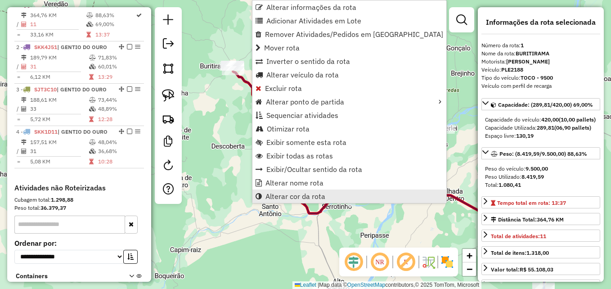
click at [298, 193] on span "Alterar cor da rota" at bounding box center [295, 195] width 60 height 7
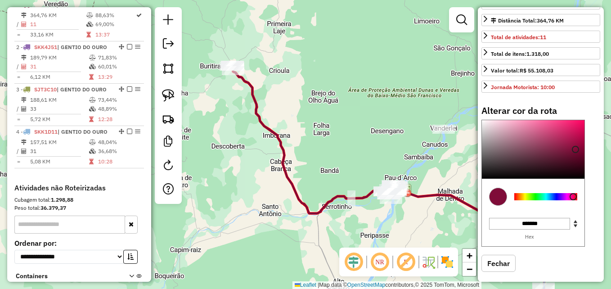
scroll to position [222, 0]
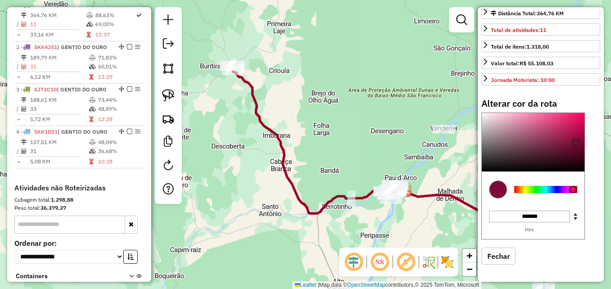
click at [522, 188] on div at bounding box center [545, 189] width 63 height 7
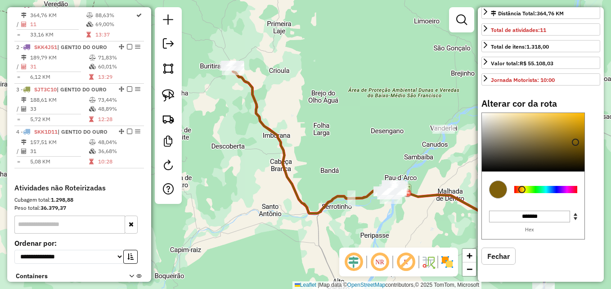
type input "*******"
click at [544, 189] on div at bounding box center [545, 189] width 63 height 7
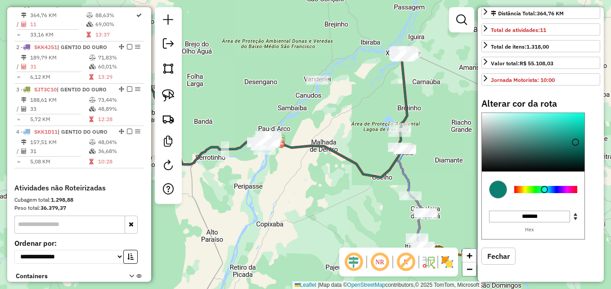
drag, startPoint x: 452, startPoint y: 166, endPoint x: 326, endPoint y: 117, distance: 135.5
click at [326, 117] on div "Janela de atendimento Grade de atendimento Capacidade Transportadoras Veículos …" at bounding box center [305, 144] width 611 height 289
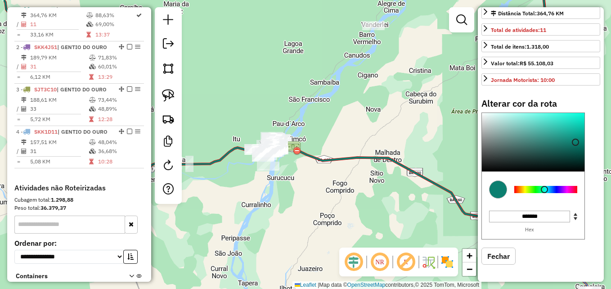
drag, startPoint x: 335, startPoint y: 134, endPoint x: 345, endPoint y: 129, distance: 10.9
click at [345, 129] on div "Janela de atendimento Grade de atendimento Capacidade Transportadoras Veículos …" at bounding box center [305, 144] width 611 height 289
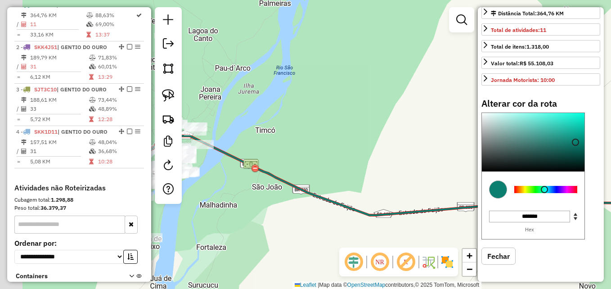
drag, startPoint x: 281, startPoint y: 155, endPoint x: 436, endPoint y: 105, distance: 163.2
click at [434, 107] on div "Janela de atendimento Grade de atendimento Capacidade Transportadoras Veículos …" at bounding box center [305, 144] width 611 height 289
click at [435, 106] on div "Janela de atendimento Grade de atendimento Capacidade Transportadoras Veículos …" at bounding box center [305, 144] width 611 height 289
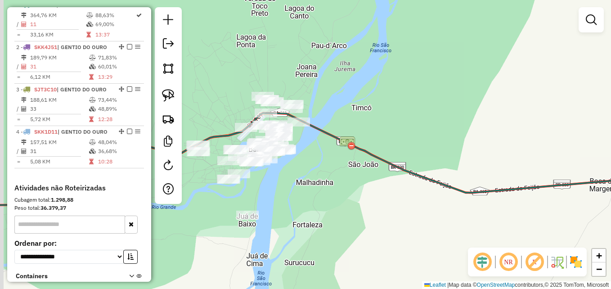
drag, startPoint x: 352, startPoint y: 113, endPoint x: 410, endPoint y: 99, distance: 60.1
click at [410, 99] on div "Janela de atendimento Grade de atendimento Capacidade Transportadoras Veículos …" at bounding box center [305, 144] width 611 height 289
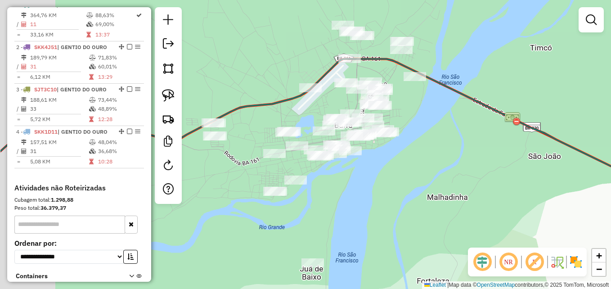
drag, startPoint x: 327, startPoint y: 149, endPoint x: 392, endPoint y: 175, distance: 70.1
click at [392, 175] on div "Janela de atendimento Grade de atendimento Capacidade Transportadoras Veículos …" at bounding box center [305, 144] width 611 height 289
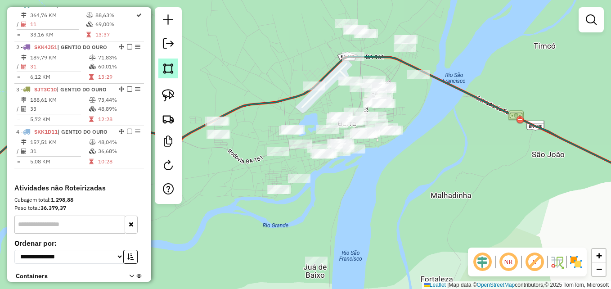
click at [170, 72] on img at bounding box center [168, 68] width 13 height 13
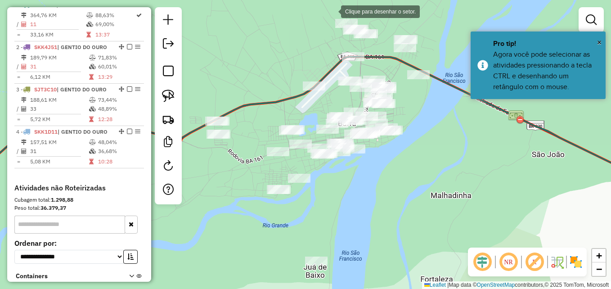
click at [332, 11] on div at bounding box center [332, 11] width 18 height 18
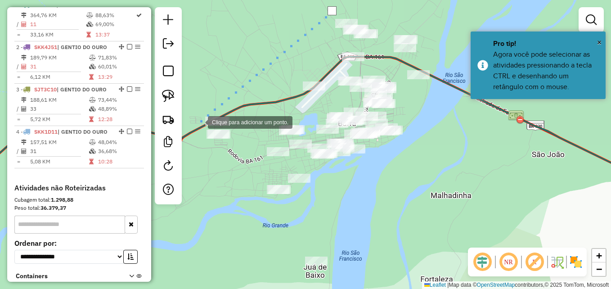
click at [199, 121] on div at bounding box center [199, 121] width 18 height 18
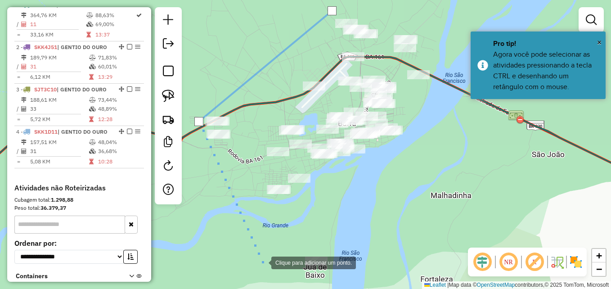
click at [262, 262] on div at bounding box center [262, 262] width 18 height 18
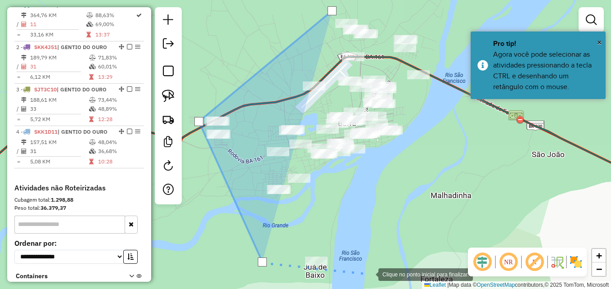
click at [370, 273] on div at bounding box center [369, 273] width 18 height 18
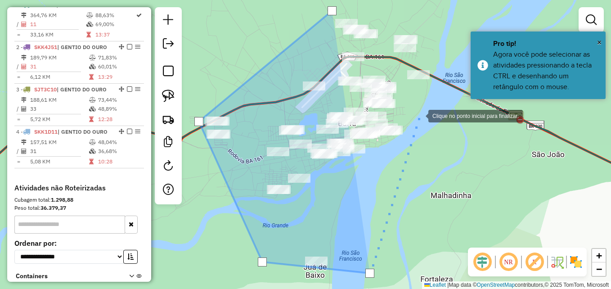
click at [419, 115] on div at bounding box center [419, 115] width 18 height 18
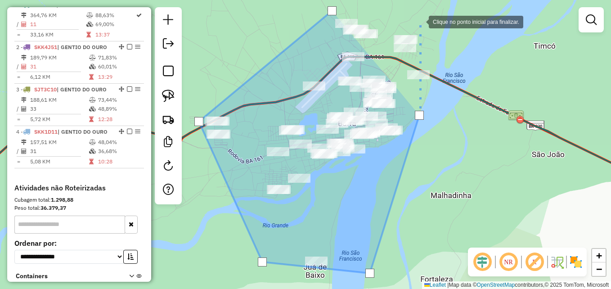
click at [421, 19] on div at bounding box center [420, 21] width 18 height 18
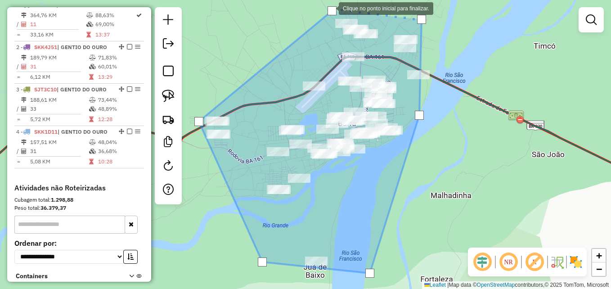
click at [330, 8] on div at bounding box center [331, 10] width 9 height 9
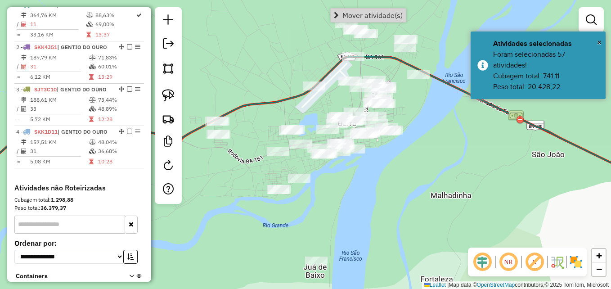
click at [458, 168] on div "Janela de atendimento Grade de atendimento Capacidade Transportadoras Veículos …" at bounding box center [305, 144] width 611 height 289
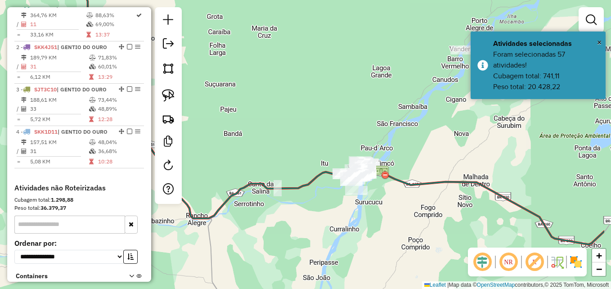
drag, startPoint x: 473, startPoint y: 234, endPoint x: 396, endPoint y: 193, distance: 86.9
click at [396, 193] on div "Janela de atendimento Grade de atendimento Capacidade Transportadoras Veículos …" at bounding box center [305, 144] width 611 height 289
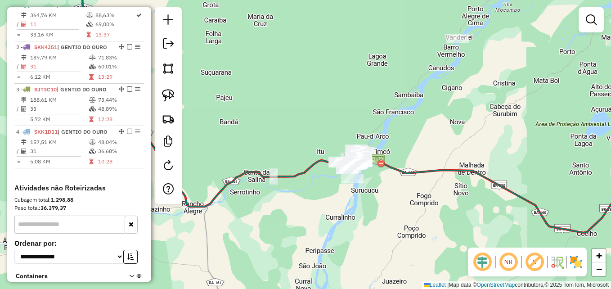
drag, startPoint x: 419, startPoint y: 153, endPoint x: 417, endPoint y: 163, distance: 10.3
click at [417, 163] on div "Janela de atendimento Grade de atendimento Capacidade Transportadoras Veículos …" at bounding box center [305, 144] width 611 height 289
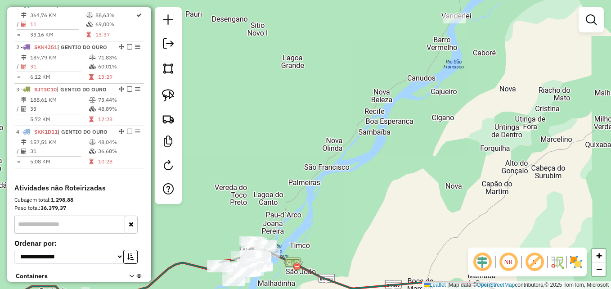
drag, startPoint x: 420, startPoint y: 154, endPoint x: 372, endPoint y: 249, distance: 107.0
click at [372, 249] on div "Janela de atendimento Grade de atendimento Capacidade Transportadoras Veículos …" at bounding box center [305, 144] width 611 height 289
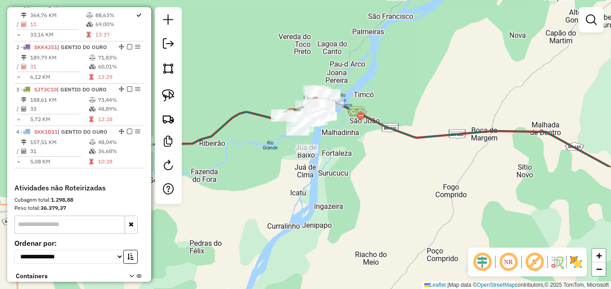
drag, startPoint x: 287, startPoint y: 221, endPoint x: 354, endPoint y: 66, distance: 168.6
click at [354, 66] on div "Janela de atendimento Grade de atendimento Capacidade Transportadoras Veículos …" at bounding box center [305, 144] width 611 height 289
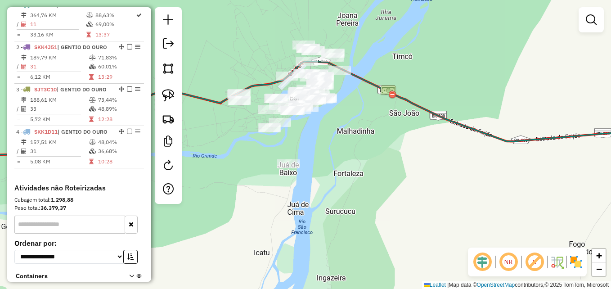
drag, startPoint x: 305, startPoint y: 153, endPoint x: 317, endPoint y: 190, distance: 38.2
click at [317, 190] on div "Janela de atendimento Grade de atendimento Capacidade Transportadoras Veículos …" at bounding box center [305, 144] width 611 height 289
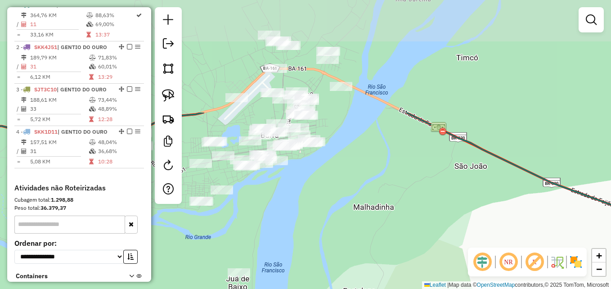
drag, startPoint x: 328, startPoint y: 207, endPoint x: 345, endPoint y: 288, distance: 82.6
click at [345, 288] on div "Janela de atendimento Grade de atendimento Capacidade Transportadoras Veículos …" at bounding box center [305, 144] width 611 height 289
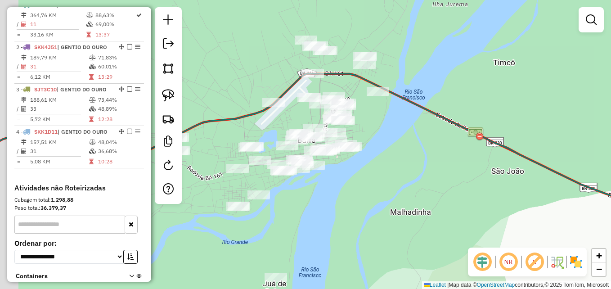
drag, startPoint x: 317, startPoint y: 203, endPoint x: 375, endPoint y: 199, distance: 58.6
click at [375, 199] on div "Janela de atendimento Grade de atendimento Capacidade Transportadoras Veículos …" at bounding box center [305, 144] width 611 height 289
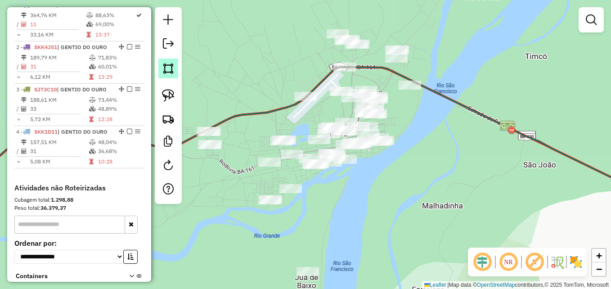
click at [165, 68] on img at bounding box center [168, 68] width 13 height 13
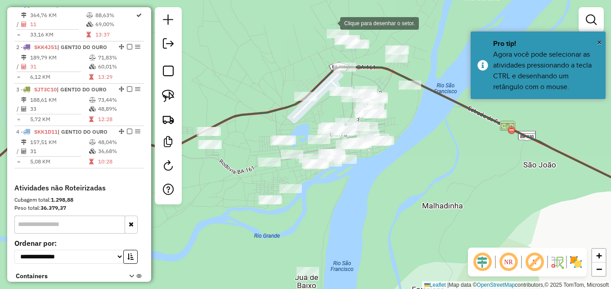
click at [329, 22] on div at bounding box center [331, 22] width 18 height 18
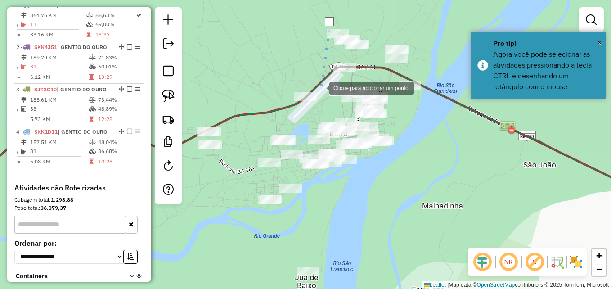
click at [320, 87] on div at bounding box center [320, 87] width 18 height 18
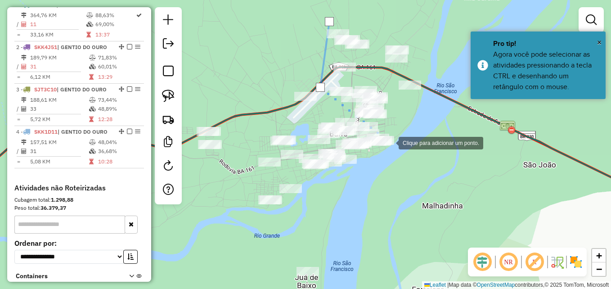
click at [389, 142] on div at bounding box center [389, 142] width 18 height 18
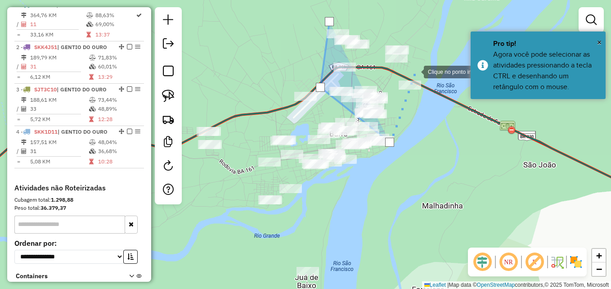
click at [421, 62] on div at bounding box center [415, 71] width 18 height 18
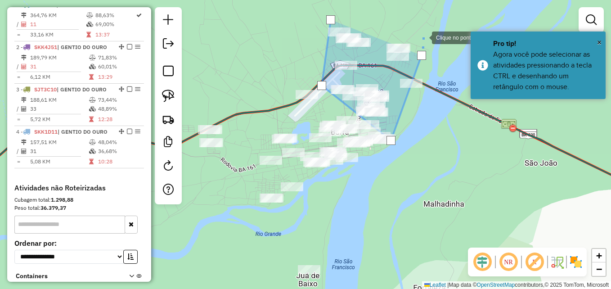
click at [418, 33] on div at bounding box center [423, 37] width 18 height 18
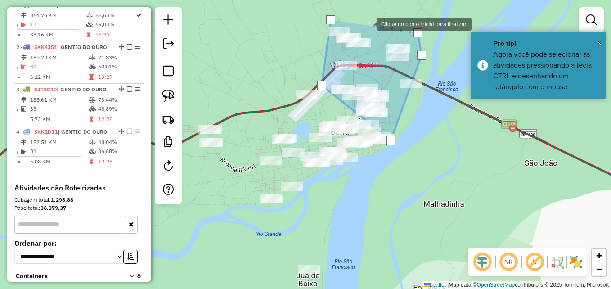
click at [368, 23] on div at bounding box center [368, 23] width 18 height 18
click at [328, 22] on div at bounding box center [330, 19] width 9 height 9
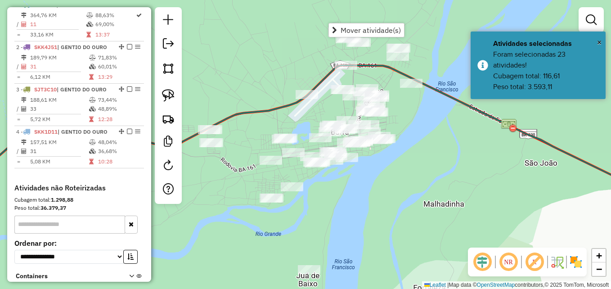
click at [423, 109] on div "Janela de atendimento Grade de atendimento Capacidade Transportadoras Veículos …" at bounding box center [305, 144] width 611 height 289
click at [174, 71] on img at bounding box center [168, 68] width 13 height 13
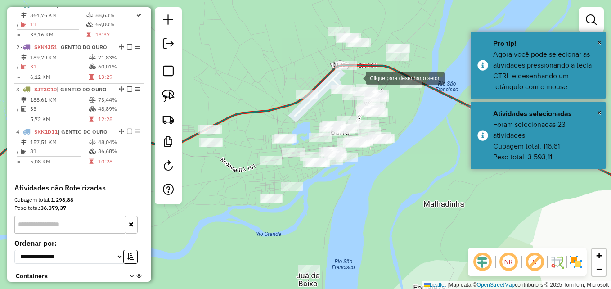
click at [354, 76] on div at bounding box center [357, 77] width 18 height 18
click at [320, 75] on div at bounding box center [320, 75] width 18 height 18
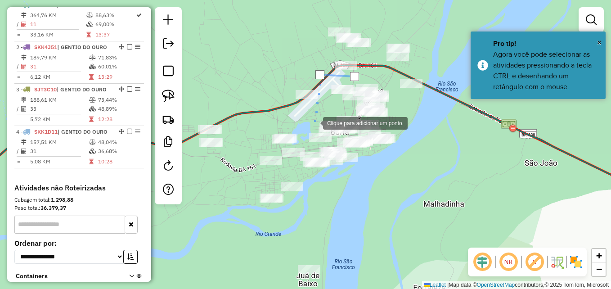
drag, startPoint x: 314, startPoint y: 122, endPoint x: 311, endPoint y: 133, distance: 10.8
click at [314, 123] on div at bounding box center [314, 122] width 18 height 18
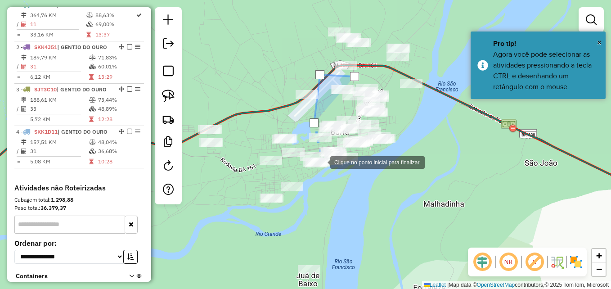
drag, startPoint x: 322, startPoint y: 161, endPoint x: 328, endPoint y: 166, distance: 7.7
click at [322, 162] on div at bounding box center [321, 161] width 18 height 18
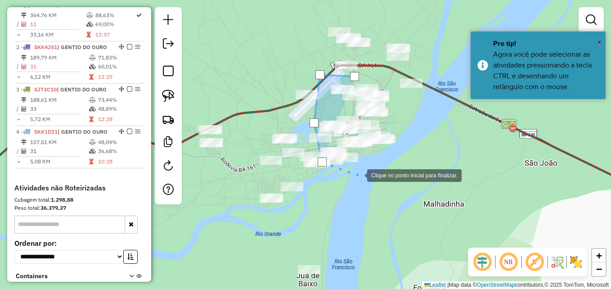
click at [367, 165] on div at bounding box center [358, 174] width 18 height 18
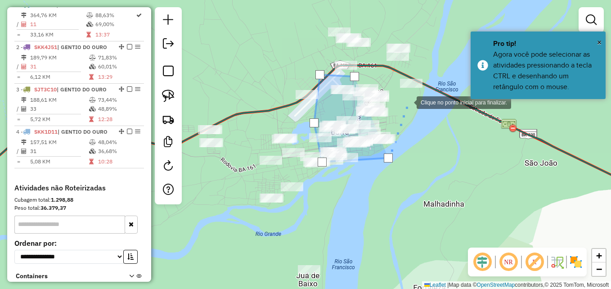
drag, startPoint x: 407, startPoint y: 102, endPoint x: 383, endPoint y: 78, distance: 34.3
click at [408, 100] on div at bounding box center [407, 102] width 18 height 18
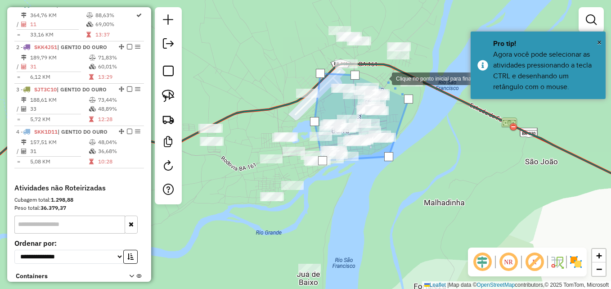
click at [383, 78] on div at bounding box center [383, 78] width 18 height 18
click at [354, 74] on div at bounding box center [354, 75] width 9 height 9
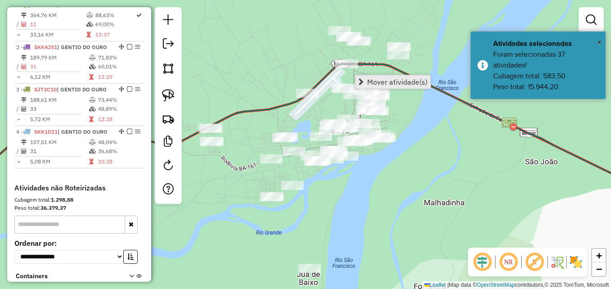
click at [382, 82] on span "Mover atividade(s)" at bounding box center [397, 81] width 60 height 7
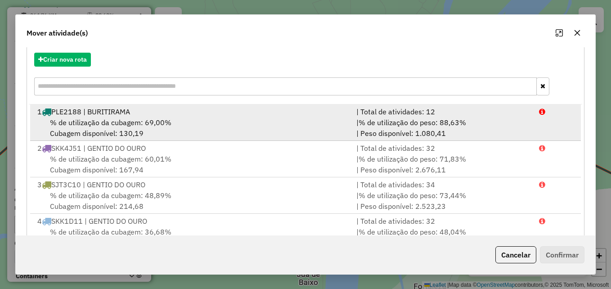
scroll to position [85, 0]
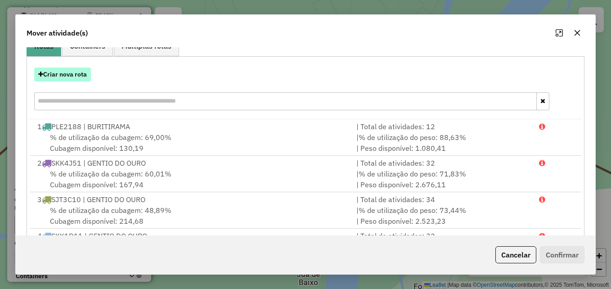
click at [79, 73] on button "Criar nova rota" at bounding box center [62, 74] width 57 height 14
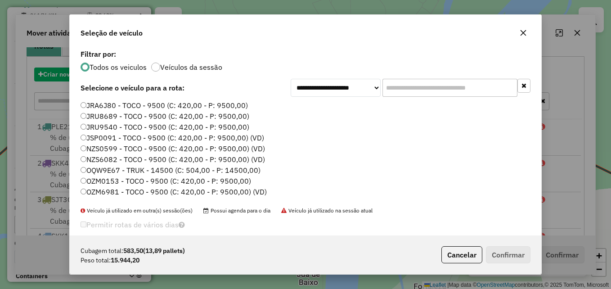
scroll to position [5, 3]
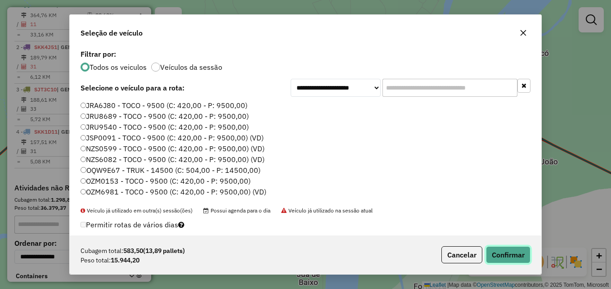
click at [496, 253] on button "Confirmar" at bounding box center [508, 254] width 45 height 17
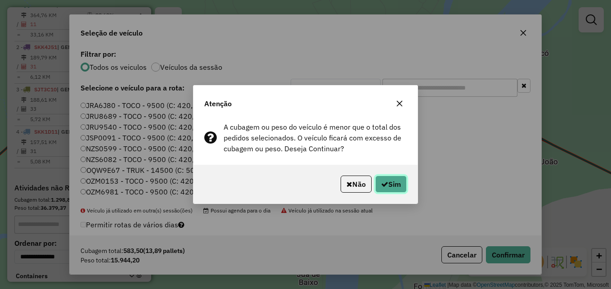
click at [397, 185] on button "Sim" at bounding box center [390, 183] width 31 height 17
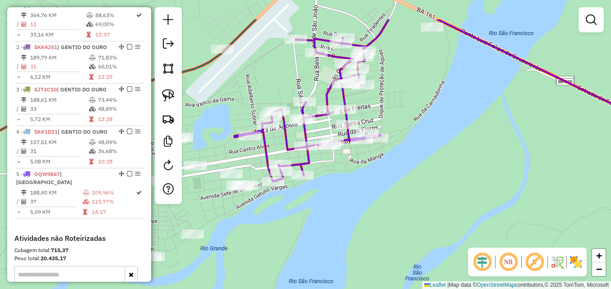
drag, startPoint x: 428, startPoint y: 151, endPoint x: 430, endPoint y: 224, distance: 73.3
click at [430, 224] on div "Janela de atendimento Grade de atendimento Capacidade Transportadoras Veículos …" at bounding box center [305, 144] width 611 height 289
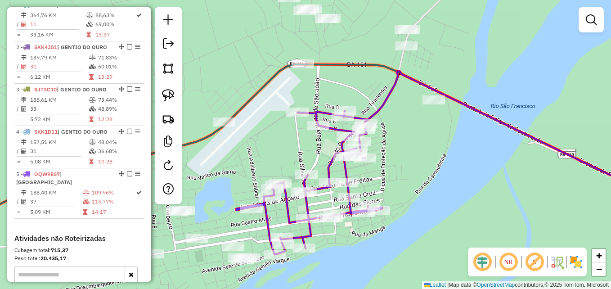
click at [379, 110] on icon at bounding box center [517, 137] width 308 height 133
select select "**********"
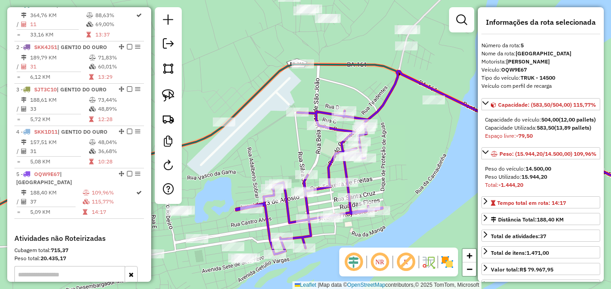
click at [379, 110] on icon at bounding box center [517, 137] width 308 height 133
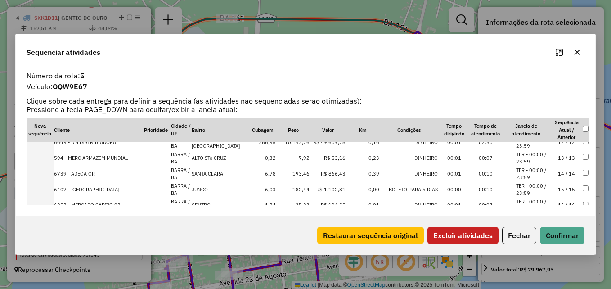
scroll to position [225, 0]
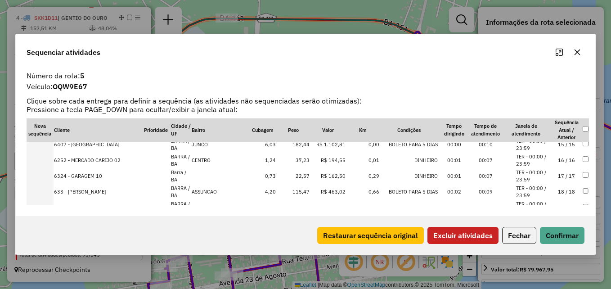
click at [577, 191] on td "18 / 18" at bounding box center [565, 192] width 31 height 16
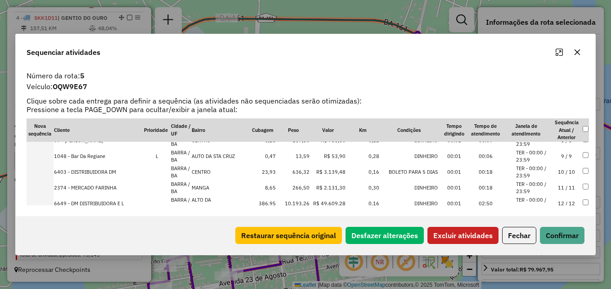
scroll to position [180, 0]
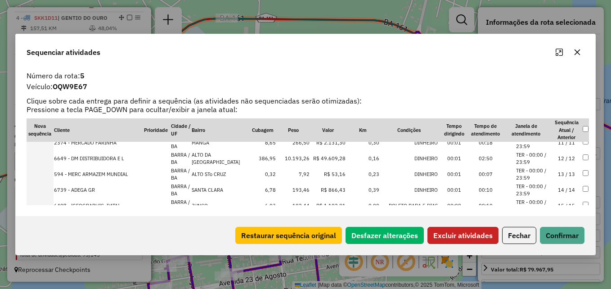
click at [480, 238] on button "Excluir atividades" at bounding box center [462, 235] width 71 height 17
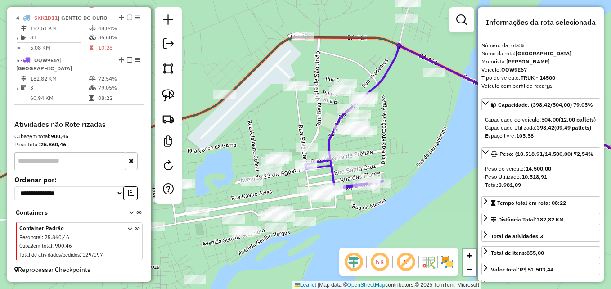
drag, startPoint x: 433, startPoint y: 155, endPoint x: 409, endPoint y: 118, distance: 43.7
click at [409, 118] on div "Janela de atendimento Grade de atendimento Capacidade Transportadoras Veículos …" at bounding box center [305, 144] width 611 height 289
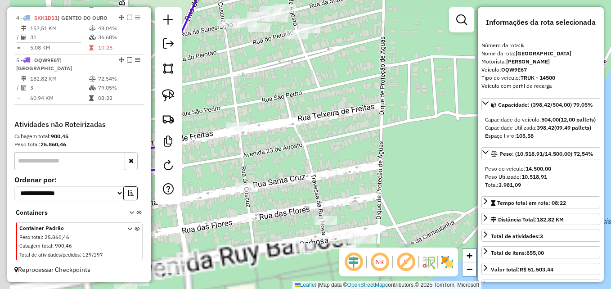
drag, startPoint x: 384, startPoint y: 164, endPoint x: 482, endPoint y: 27, distance: 168.0
click at [479, 33] on hb-router-mapa "Informações da Sessão 990847 - 19/08/2025 Criação: 18/08/2025 17:13 Depósito: D…" at bounding box center [305, 144] width 611 height 289
click at [482, 28] on div "**********" at bounding box center [540, 144] width 126 height 274
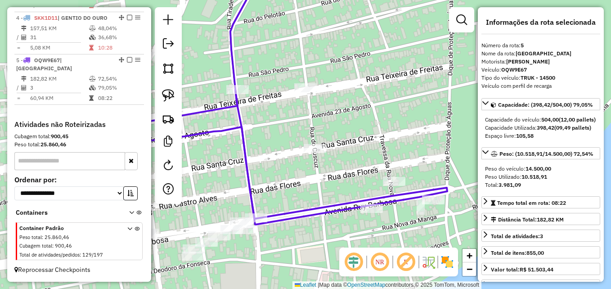
drag, startPoint x: 376, startPoint y: 103, endPoint x: 464, endPoint y: 74, distance: 92.8
click at [458, 76] on div "Janela de atendimento Grade de atendimento Capacidade Transportadoras Veículos …" at bounding box center [305, 144] width 611 height 289
click at [464, 74] on div "Janela de atendimento Grade de atendimento Capacidade Transportadoras Veículos …" at bounding box center [305, 144] width 611 height 289
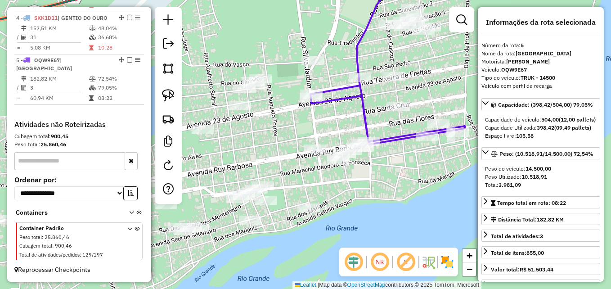
click at [365, 120] on icon at bounding box center [387, 109] width 154 height 64
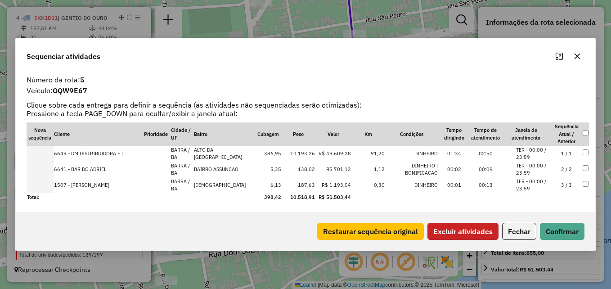
click at [453, 230] on button "Excluir atividades" at bounding box center [462, 231] width 71 height 17
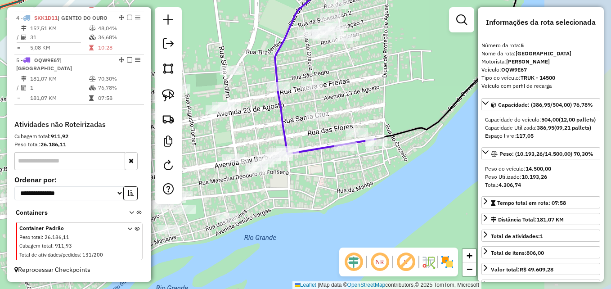
drag, startPoint x: 434, startPoint y: 176, endPoint x: 332, endPoint y: 191, distance: 102.7
click at [333, 192] on div "Janela de atendimento Grade de atendimento Capacidade Transportadoras Veículos …" at bounding box center [305, 144] width 611 height 289
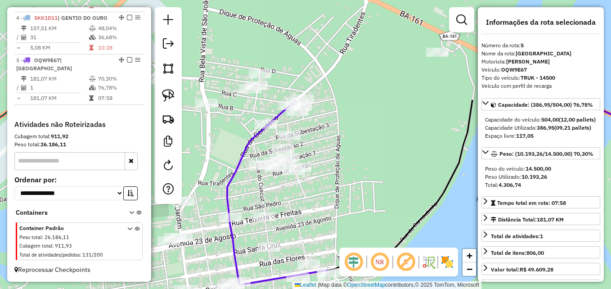
drag, startPoint x: 398, startPoint y: 92, endPoint x: 347, endPoint y: 217, distance: 134.5
click at [348, 217] on div "Janela de atendimento Grade de atendimento Capacidade Transportadoras Veículos …" at bounding box center [305, 144] width 611 height 289
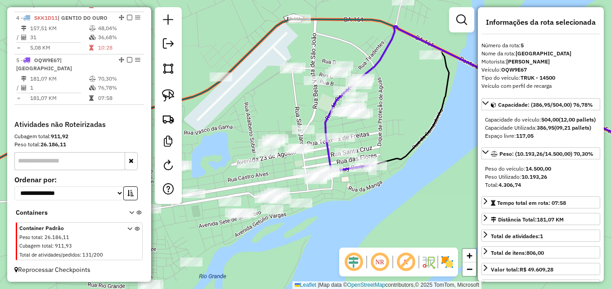
drag, startPoint x: 367, startPoint y: 193, endPoint x: 405, endPoint y: 139, distance: 65.9
click at [403, 137] on div "Janela de atendimento Grade de atendimento Capacidade Transportadoras Veículos …" at bounding box center [305, 144] width 611 height 289
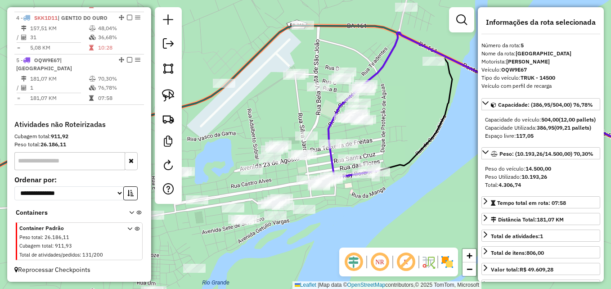
click at [405, 139] on div "Janela de atendimento Grade de atendimento Capacidade Transportadoras Veículos …" at bounding box center [305, 144] width 611 height 289
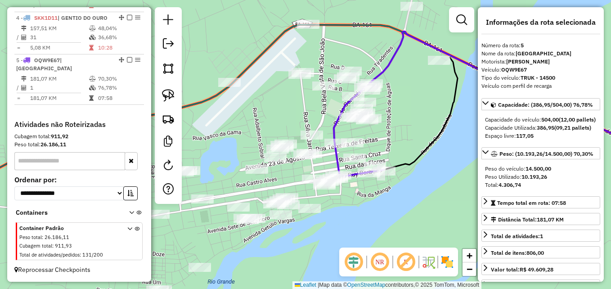
click at [416, 138] on div "Janela de atendimento Grade de atendimento Capacidade Transportadoras Veículos …" at bounding box center [305, 144] width 611 height 289
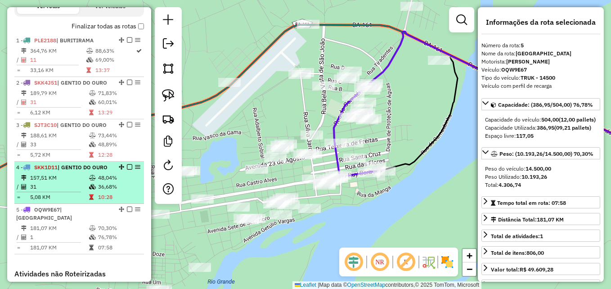
scroll to position [287, 0]
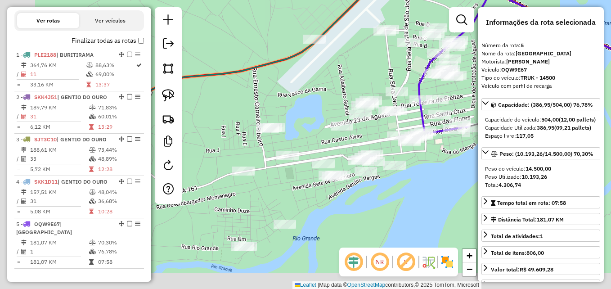
drag, startPoint x: 370, startPoint y: 205, endPoint x: 459, endPoint y: 152, distance: 104.1
click at [459, 152] on div "Janela de atendimento Grade de atendimento Capacidade Transportadoras Veículos …" at bounding box center [305, 144] width 611 height 289
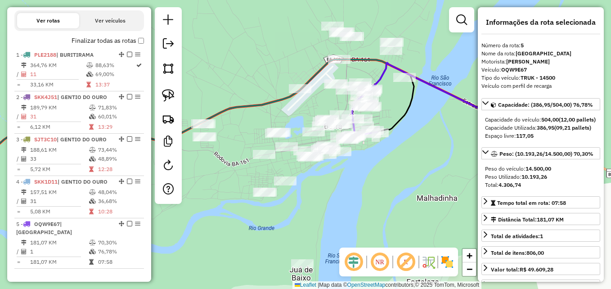
drag, startPoint x: 448, startPoint y: 186, endPoint x: 347, endPoint y: 184, distance: 101.2
click at [347, 184] on div "Janela de atendimento Grade de atendimento Capacidade Transportadoras Veículos …" at bounding box center [305, 144] width 611 height 289
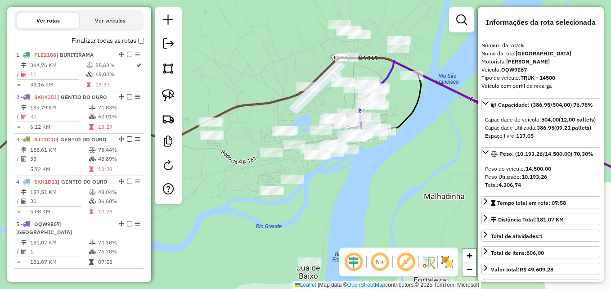
drag, startPoint x: 312, startPoint y: 191, endPoint x: 300, endPoint y: 164, distance: 29.2
click at [332, 189] on div "Janela de atendimento Grade de atendimento Capacidade Transportadoras Veículos …" at bounding box center [305, 144] width 611 height 289
click at [169, 66] on img at bounding box center [168, 68] width 13 height 13
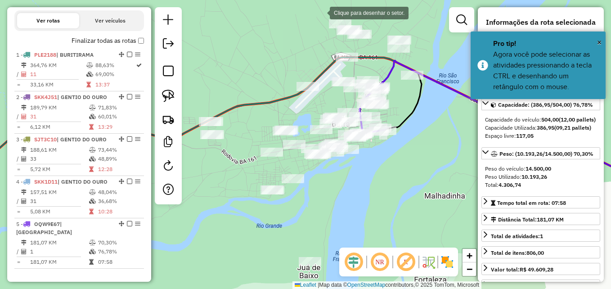
click at [321, 12] on div at bounding box center [321, 12] width 18 height 18
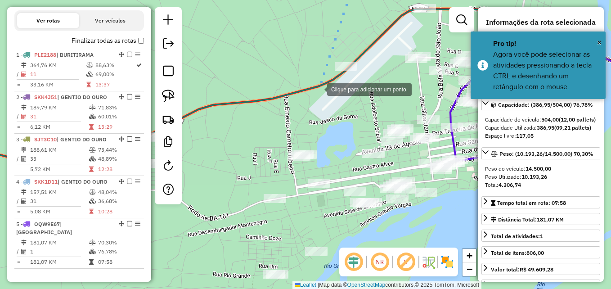
click at [318, 88] on div at bounding box center [318, 89] width 18 height 18
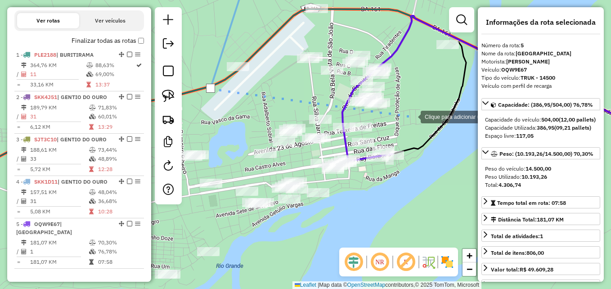
click at [411, 116] on div at bounding box center [411, 116] width 18 height 18
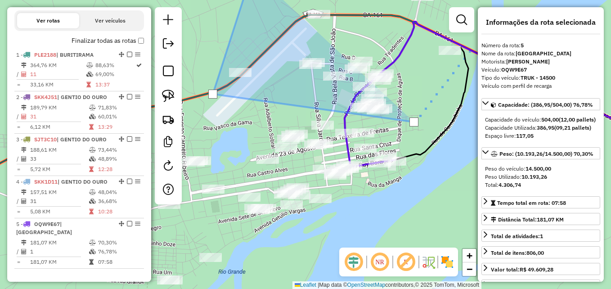
click at [471, 45] on div at bounding box center [472, 47] width 18 height 18
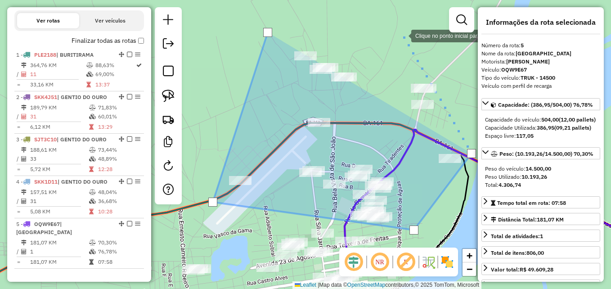
click at [402, 35] on div at bounding box center [402, 35] width 18 height 18
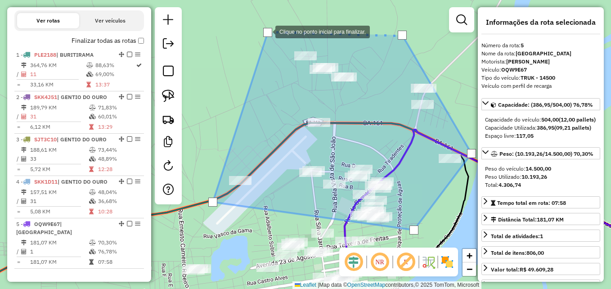
click at [266, 31] on div at bounding box center [267, 32] width 9 height 9
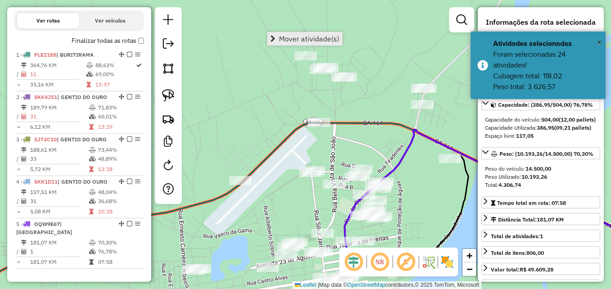
click at [316, 45] on link "Mover atividade(s)" at bounding box center [304, 38] width 75 height 13
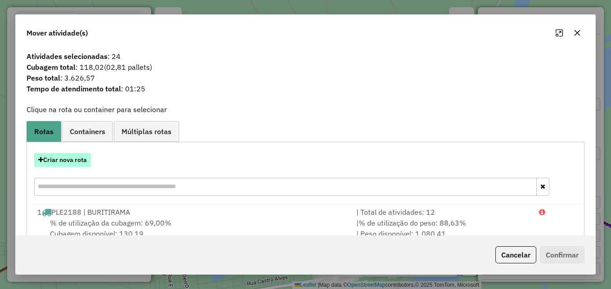
click at [66, 164] on button "Criar nova rota" at bounding box center [62, 160] width 57 height 14
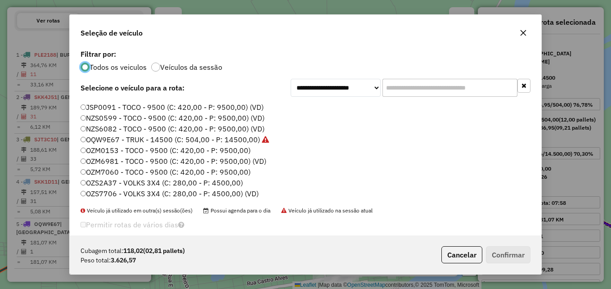
scroll to position [45, 0]
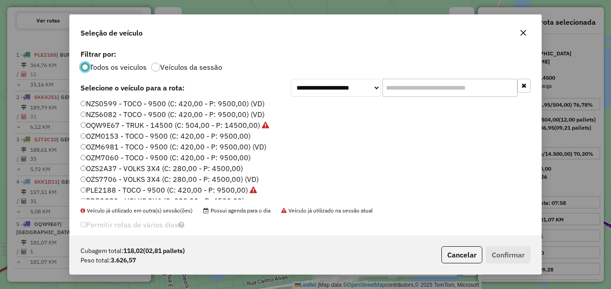
click at [139, 137] on label "OZM0153 - TOCO - 9500 (C: 420,00 - P: 9500,00)" at bounding box center [165, 135] width 170 height 11
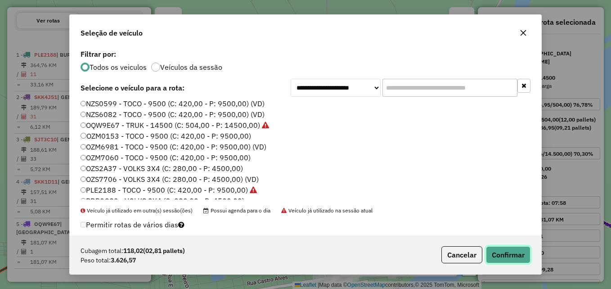
click at [506, 254] on button "Confirmar" at bounding box center [508, 254] width 45 height 17
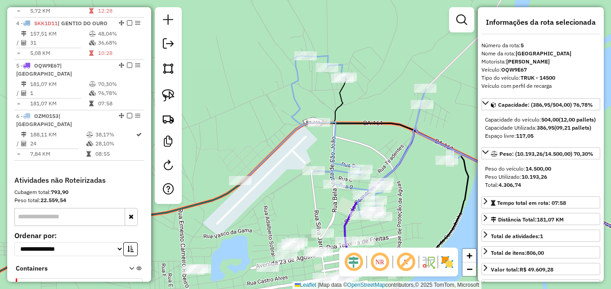
scroll to position [514, 0]
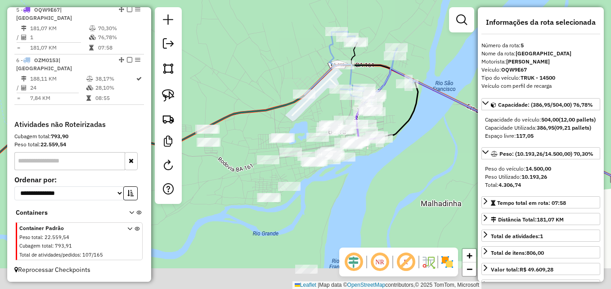
drag, startPoint x: 424, startPoint y: 224, endPoint x: 394, endPoint y: 80, distance: 147.0
click at [394, 81] on div "Janela de atendimento Grade de atendimento Capacidade Transportadoras Veículos …" at bounding box center [305, 144] width 611 height 289
click at [394, 80] on div "Janela de atendimento Grade de atendimento Capacidade Transportadoras Veículos …" at bounding box center [305, 144] width 611 height 289
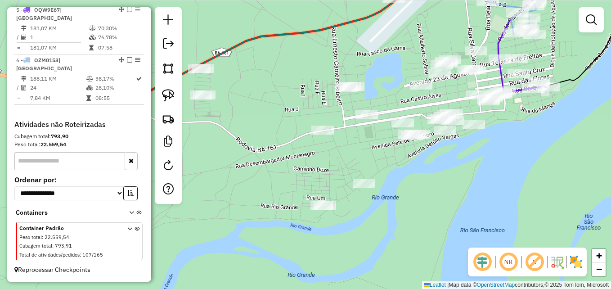
drag, startPoint x: 335, startPoint y: 182, endPoint x: 516, endPoint y: 192, distance: 181.0
click at [516, 192] on div "Janela de atendimento Grade de atendimento Capacidade Transportadoras Veículos …" at bounding box center [305, 144] width 611 height 289
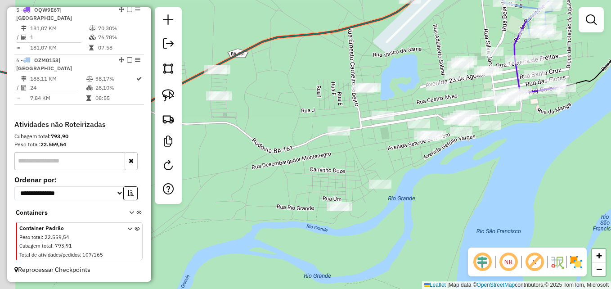
drag, startPoint x: 250, startPoint y: 157, endPoint x: 263, endPoint y: 158, distance: 13.5
click at [263, 158] on div "Janela de atendimento Grade de atendimento Capacidade Transportadoras Veículos …" at bounding box center [305, 144] width 611 height 289
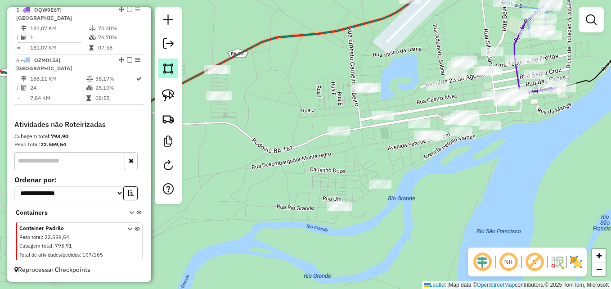
click at [170, 64] on img at bounding box center [168, 68] width 13 height 13
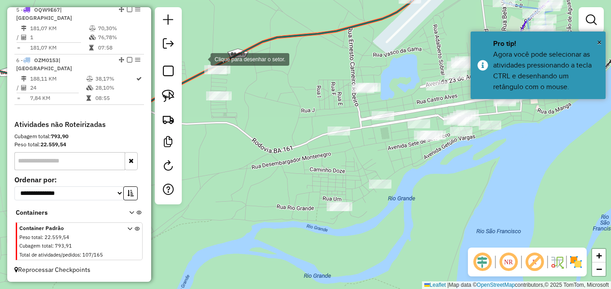
click at [196, 55] on div at bounding box center [201, 58] width 18 height 18
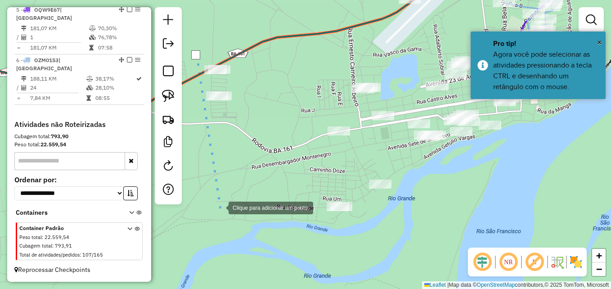
click at [219, 206] on div at bounding box center [219, 207] width 18 height 18
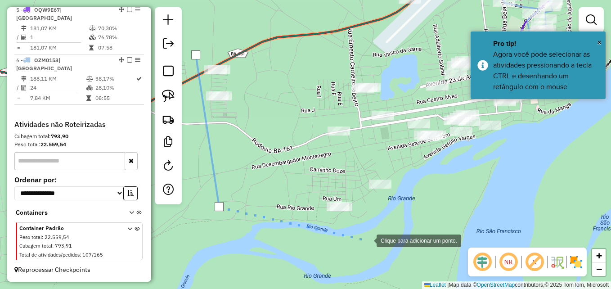
click at [376, 234] on div at bounding box center [367, 240] width 18 height 18
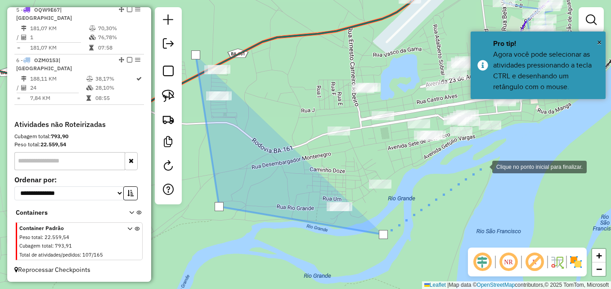
click at [483, 166] on div at bounding box center [483, 166] width 18 height 18
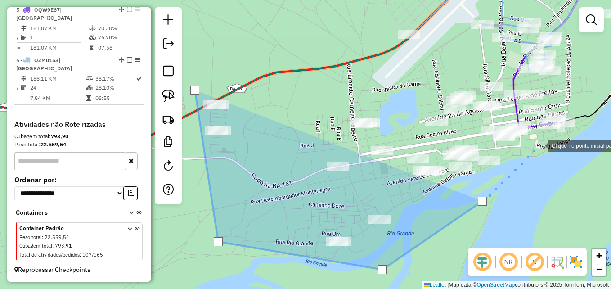
click at [538, 145] on div at bounding box center [538, 145] width 18 height 18
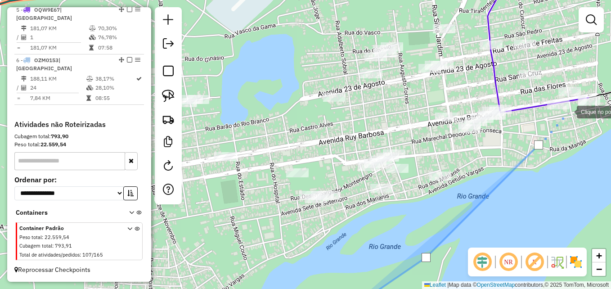
click at [567, 111] on div at bounding box center [567, 111] width 18 height 18
click at [583, 78] on div at bounding box center [583, 78] width 18 height 18
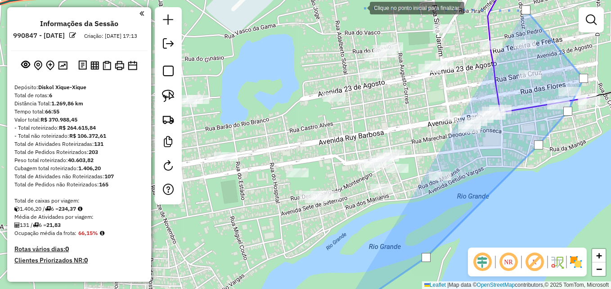
scroll to position [514, 0]
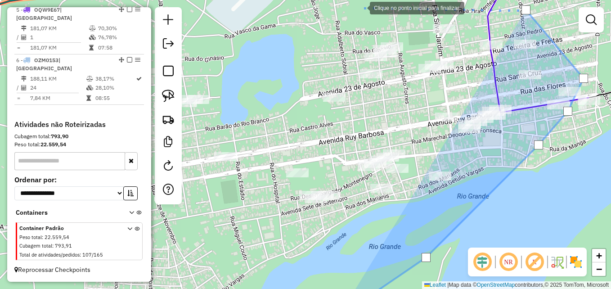
click at [352, 16] on div at bounding box center [361, 7] width 18 height 18
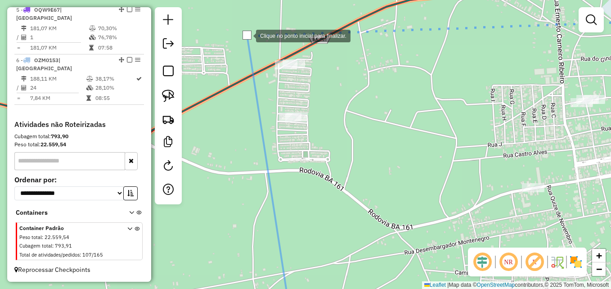
click at [247, 35] on div at bounding box center [246, 35] width 9 height 9
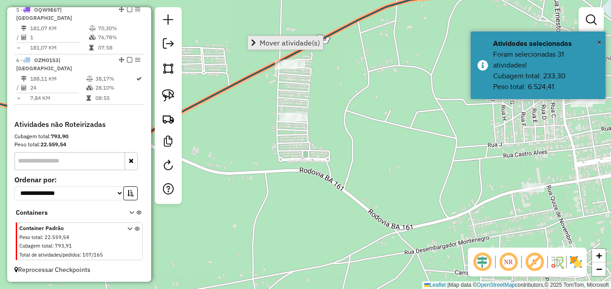
click at [291, 45] on span "Mover atividade(s)" at bounding box center [289, 42] width 60 height 7
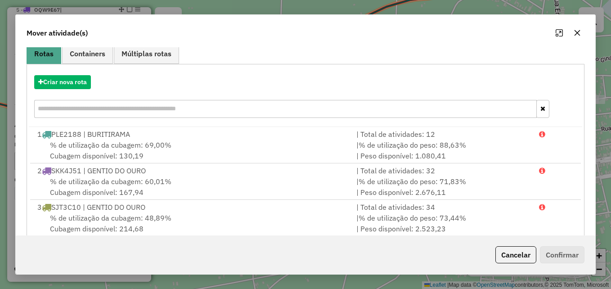
scroll to position [75, 0]
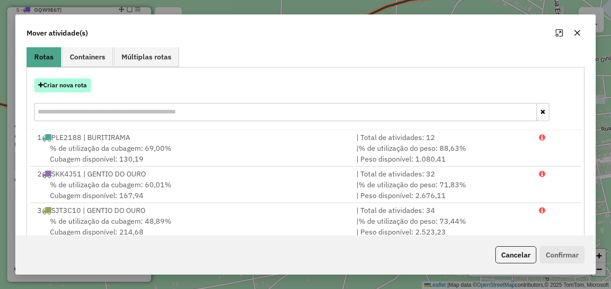
click at [83, 90] on button "Criar nova rota" at bounding box center [62, 85] width 57 height 14
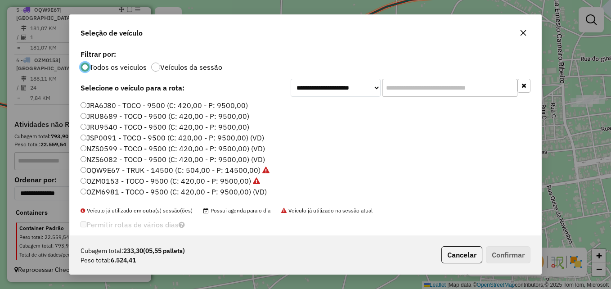
scroll to position [5, 3]
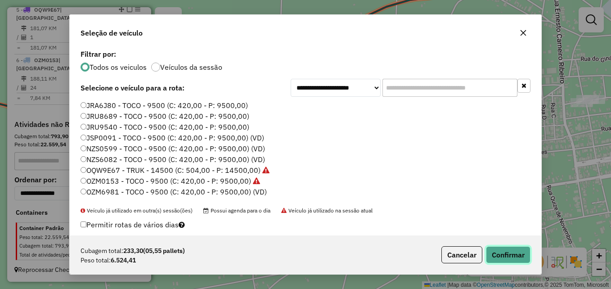
click at [513, 249] on button "Confirmar" at bounding box center [508, 254] width 45 height 17
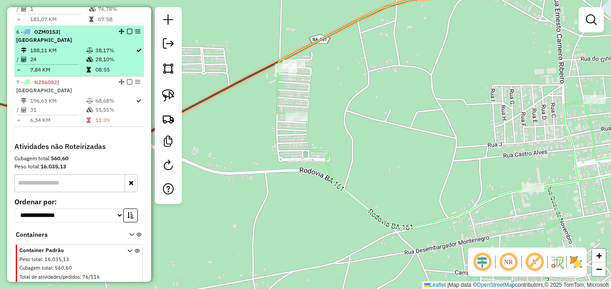
scroll to position [478, 0]
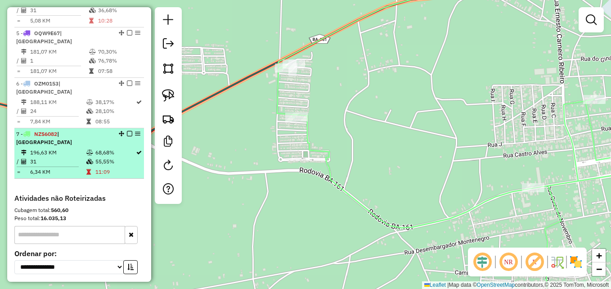
click at [53, 146] on div "7 - NZS6082 | [GEOGRAPHIC_DATA]" at bounding box center [63, 138] width 95 height 16
select select "**********"
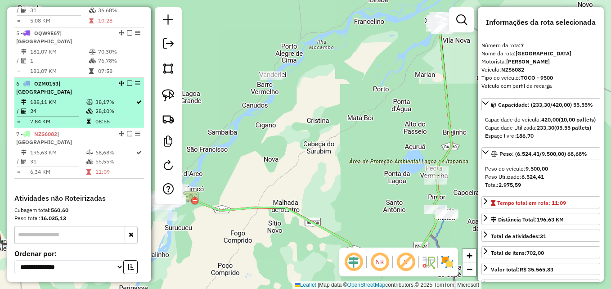
click at [67, 116] on td "24" at bounding box center [58, 111] width 56 height 9
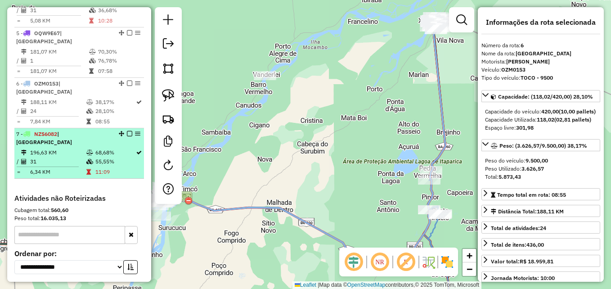
click at [59, 163] on li "7 - NZS6082 | BARRA DO RIO GRANDE 196,63 KM 68,68% / 31 55,55% = 6,34 KM 11:09" at bounding box center [78, 153] width 129 height 50
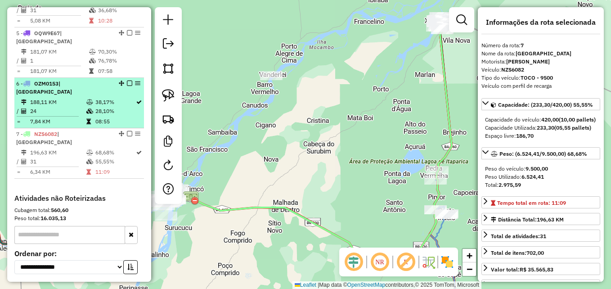
click at [61, 107] on td "188,11 KM" at bounding box center [58, 102] width 56 height 9
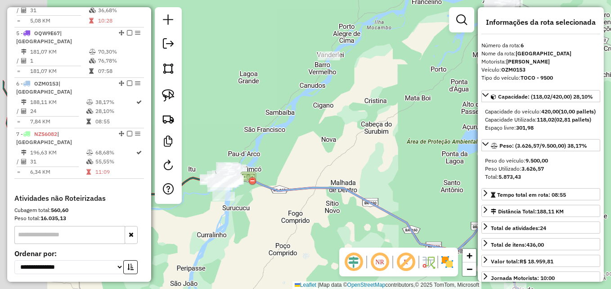
drag, startPoint x: 301, startPoint y: 170, endPoint x: 369, endPoint y: 154, distance: 69.9
click at [369, 154] on div "Janela de atendimento Grade de atendimento Capacidade Transportadoras Veículos …" at bounding box center [305, 144] width 611 height 289
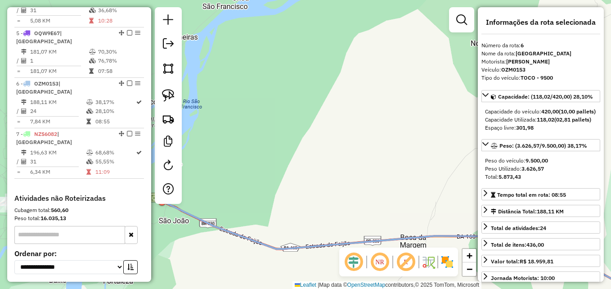
drag, startPoint x: 260, startPoint y: 176, endPoint x: 399, endPoint y: 131, distance: 146.0
click at [397, 132] on div "Janela de atendimento Grade de atendimento Capacidade Transportadoras Veículos …" at bounding box center [305, 144] width 611 height 289
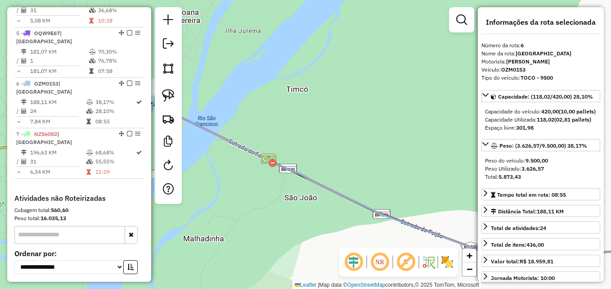
drag, startPoint x: 241, startPoint y: 207, endPoint x: 398, endPoint y: 175, distance: 160.6
click at [398, 175] on div "Janela de atendimento Grade de atendimento Capacidade Transportadoras Veículos …" at bounding box center [305, 144] width 611 height 289
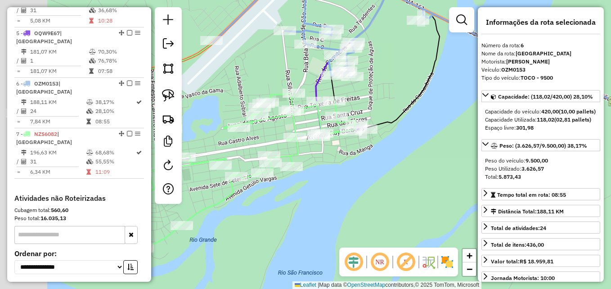
drag, startPoint x: 305, startPoint y: 177, endPoint x: 439, endPoint y: 205, distance: 136.9
click at [436, 206] on div "Janela de atendimento Grade de atendimento Capacidade Transportadoras Veículos …" at bounding box center [305, 144] width 611 height 289
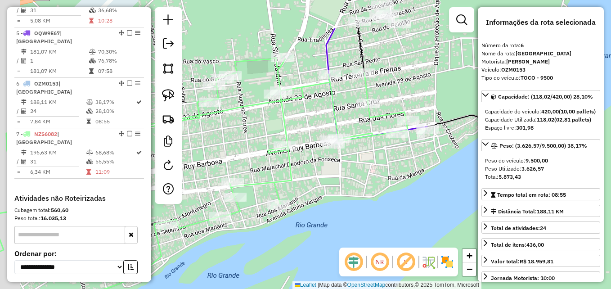
drag, startPoint x: 375, startPoint y: 186, endPoint x: 405, endPoint y: 234, distance: 56.3
click at [405, 234] on div "Janela de atendimento Grade de atendimento Capacidade Transportadoras Veículos …" at bounding box center [305, 144] width 611 height 289
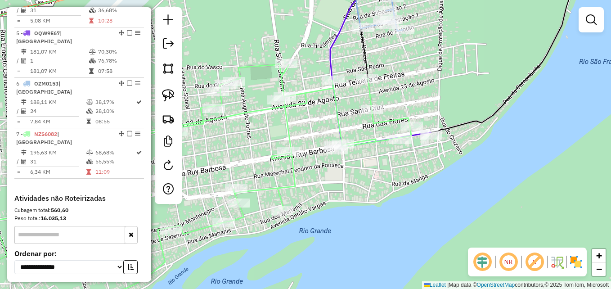
click at [265, 109] on icon at bounding box center [175, 190] width 472 height 254
select select "**********"
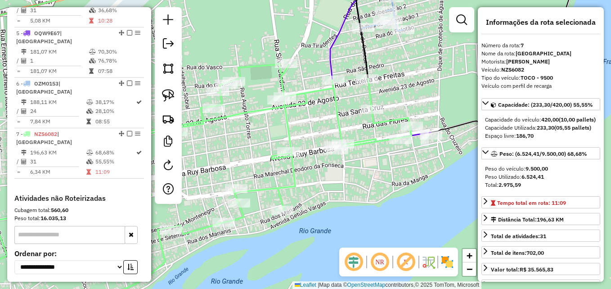
click at [265, 109] on icon at bounding box center [175, 190] width 472 height 254
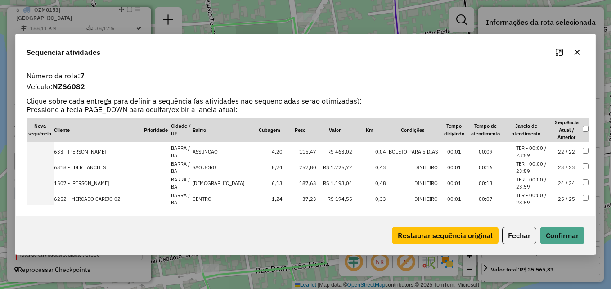
scroll to position [315, 0]
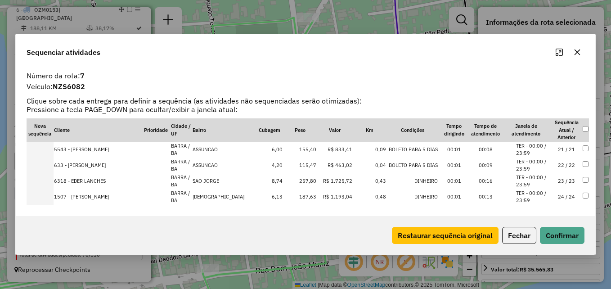
click at [583, 152] on td at bounding box center [585, 150] width 7 height 16
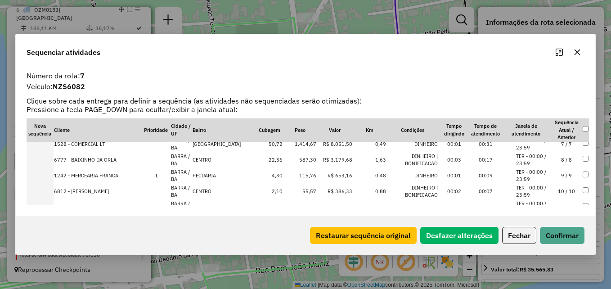
scroll to position [97, 0]
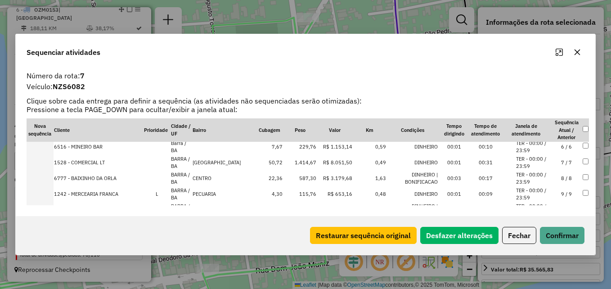
click at [585, 137] on th at bounding box center [585, 129] width 7 height 23
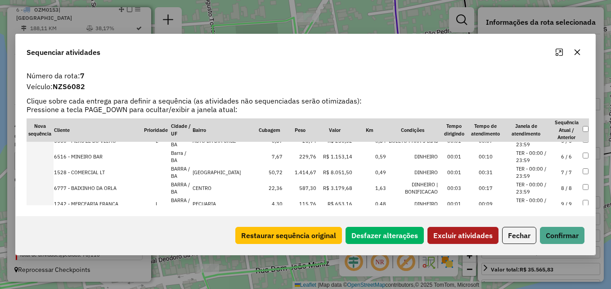
scroll to position [90, 0]
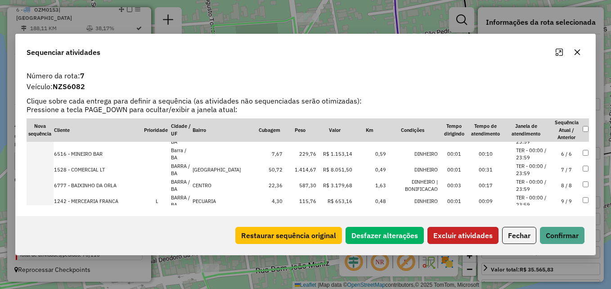
click at [455, 232] on button "Excluir atividades" at bounding box center [462, 235] width 71 height 17
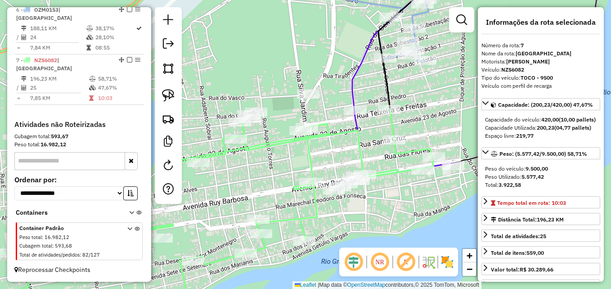
drag, startPoint x: 395, startPoint y: 192, endPoint x: 366, endPoint y: 211, distance: 34.7
click at [366, 211] on div "Janela de atendimento Grade de atendimento Capacidade Transportadoras Veículos …" at bounding box center [305, 144] width 611 height 289
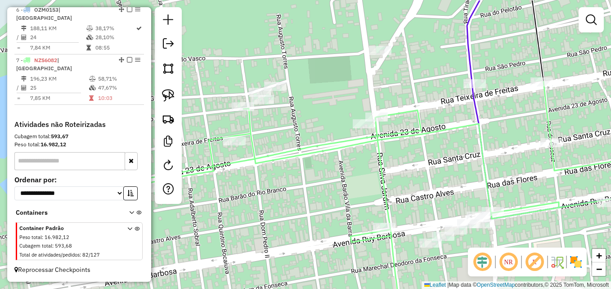
drag, startPoint x: 287, startPoint y: 166, endPoint x: 337, endPoint y: 196, distance: 57.8
click at [337, 196] on div "Janela de atendimento Grade de atendimento Capacidade Transportadoras Veículos …" at bounding box center [305, 144] width 611 height 289
drag, startPoint x: 337, startPoint y: 196, endPoint x: 335, endPoint y: 192, distance: 4.9
click at [337, 196] on div "Janela de atendimento Grade de atendimento Capacidade Transportadoras Veículos …" at bounding box center [305, 144] width 611 height 289
click at [171, 92] on img at bounding box center [168, 95] width 13 height 13
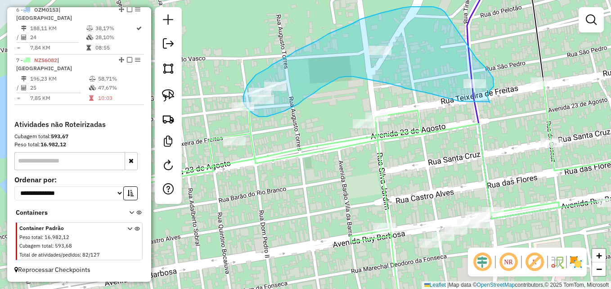
drag, startPoint x: 489, startPoint y: 103, endPoint x: 486, endPoint y: 95, distance: 8.1
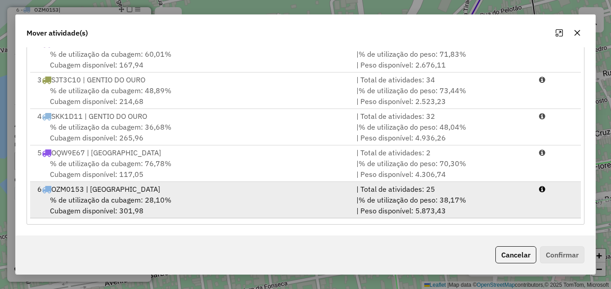
scroll to position [75, 0]
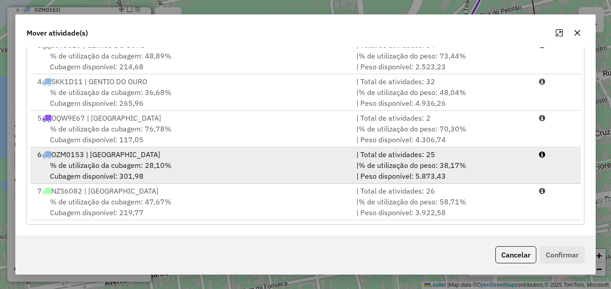
click at [229, 168] on div "% de utilização da cubagem: 28,10% Cubagem disponível: 301,98" at bounding box center [191, 171] width 319 height 22
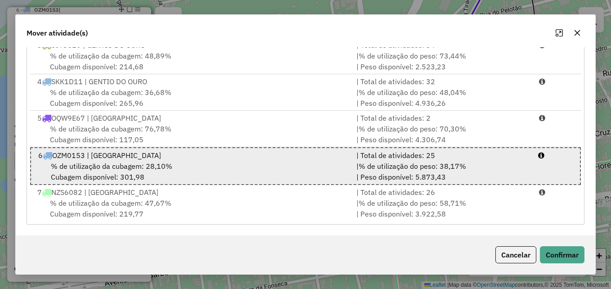
scroll to position [76, 0]
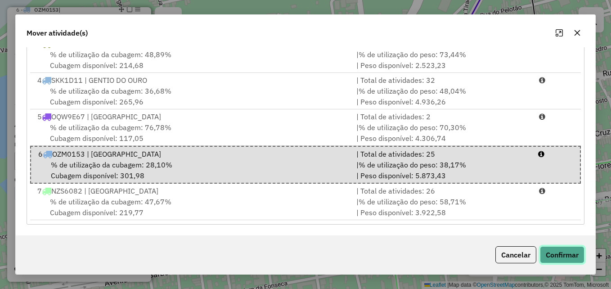
click at [558, 252] on button "Confirmar" at bounding box center [562, 254] width 45 height 17
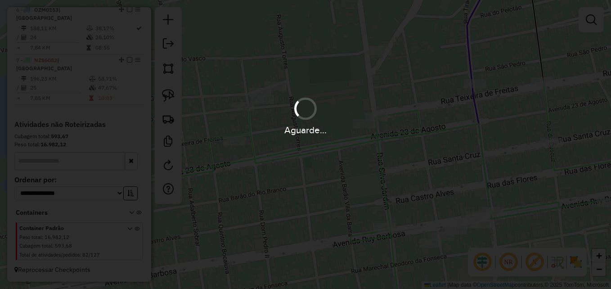
scroll to position [518, 0]
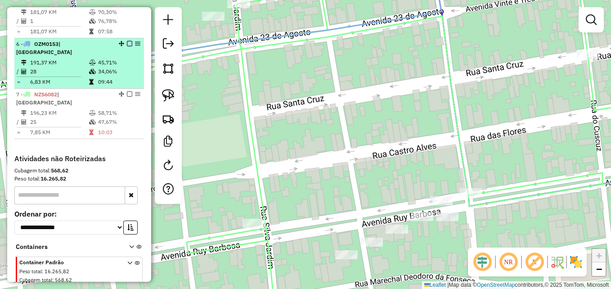
click at [65, 67] on td "191,37 KM" at bounding box center [59, 62] width 59 height 9
select select "**********"
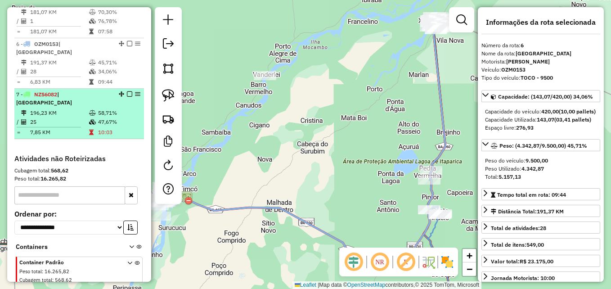
click at [52, 127] on hr at bounding box center [49, 127] width 64 height 0
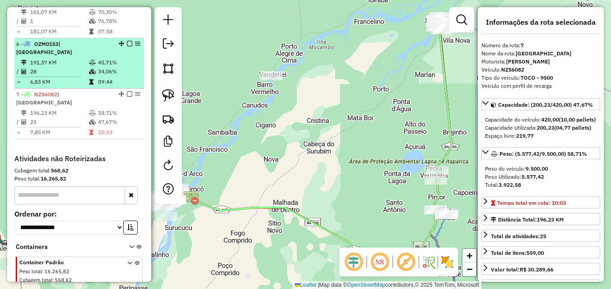
click at [56, 67] on td "191,37 KM" at bounding box center [59, 62] width 59 height 9
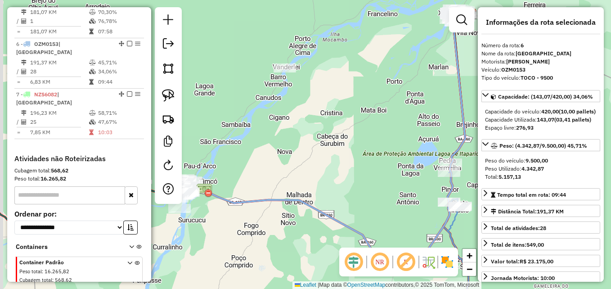
drag, startPoint x: 234, startPoint y: 189, endPoint x: 364, endPoint y: 159, distance: 133.5
click at [364, 159] on div "Janela de atendimento Grade de atendimento Capacidade Transportadoras Veículos …" at bounding box center [305, 144] width 611 height 289
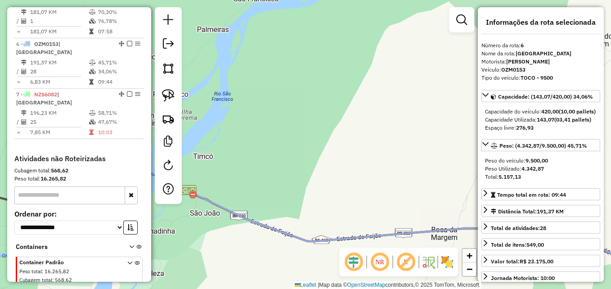
drag, startPoint x: 288, startPoint y: 149, endPoint x: 353, endPoint y: 149, distance: 65.2
click at [353, 149] on div "Janela de atendimento Grade de atendimento Capacidade Transportadoras Veículos …" at bounding box center [305, 144] width 611 height 289
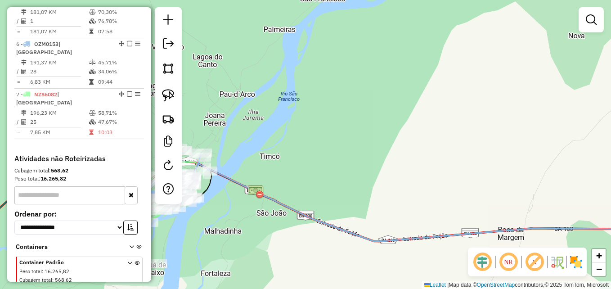
drag, startPoint x: 256, startPoint y: 133, endPoint x: 375, endPoint y: 134, distance: 119.2
click at [375, 134] on div "Janela de atendimento Grade de atendimento Capacidade Transportadoras Veículos …" at bounding box center [305, 144] width 611 height 289
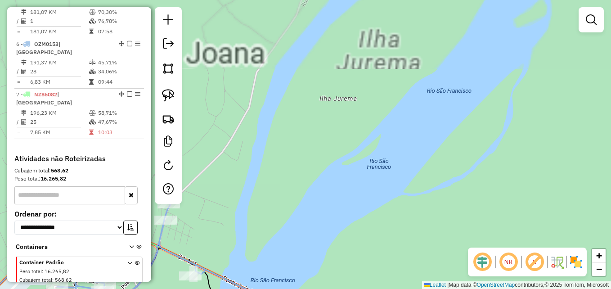
drag, startPoint x: 319, startPoint y: 174, endPoint x: 448, endPoint y: 128, distance: 137.5
click at [446, 129] on div "Janela de atendimento Grade de atendimento Capacidade Transportadoras Veículos …" at bounding box center [305, 144] width 611 height 289
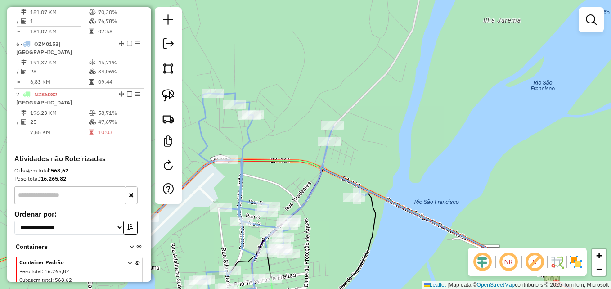
drag, startPoint x: 282, startPoint y: 191, endPoint x: 288, endPoint y: 106, distance: 85.2
click at [288, 107] on div "Janela de atendimento Grade de atendimento Capacidade Transportadoras Veículos …" at bounding box center [305, 144] width 611 height 289
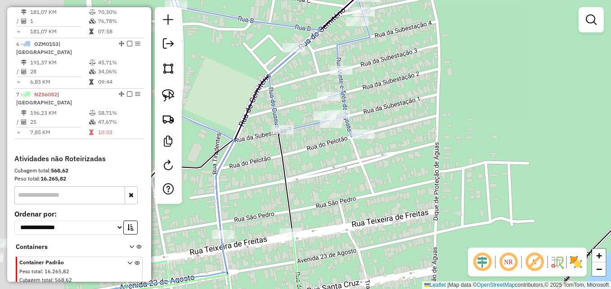
drag, startPoint x: 347, startPoint y: 178, endPoint x: 433, endPoint y: 163, distance: 87.2
click at [464, 169] on div "Janela de atendimento Grade de atendimento Capacidade Transportadoras Veículos …" at bounding box center [305, 144] width 611 height 289
click at [465, 169] on div "Janela de atendimento Grade de atendimento Capacidade Transportadoras Veículos …" at bounding box center [305, 144] width 611 height 289
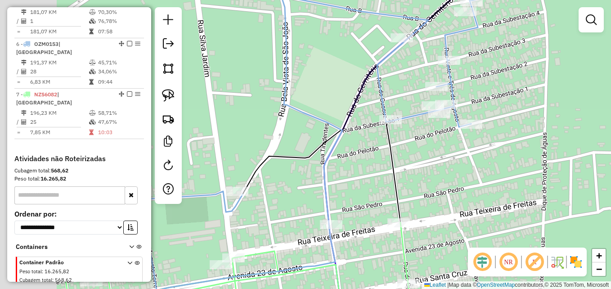
drag, startPoint x: 394, startPoint y: 162, endPoint x: 430, endPoint y: 155, distance: 36.8
click at [430, 155] on div "Janela de atendimento Grade de atendimento Capacidade Transportadoras Veículos …" at bounding box center [305, 144] width 611 height 289
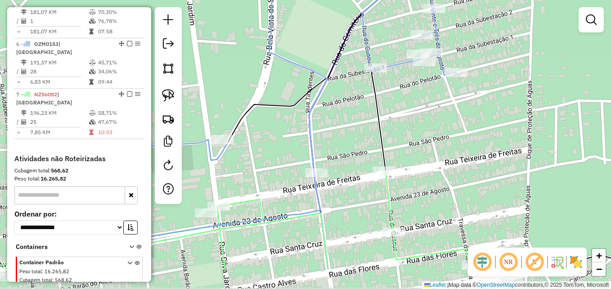
drag, startPoint x: 427, startPoint y: 187, endPoint x: 405, endPoint y: 138, distance: 53.5
click at [405, 138] on div "Janela de atendimento Grade de atendimento Capacidade Transportadoras Veículos …" at bounding box center [305, 144] width 611 height 289
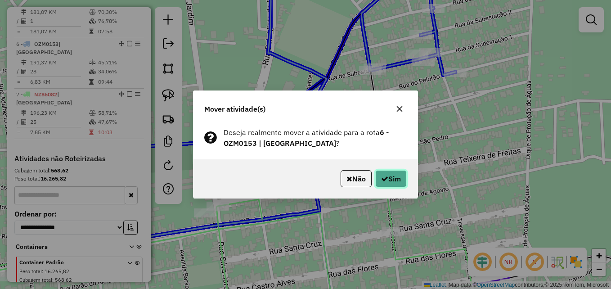
click at [389, 174] on button "Sim" at bounding box center [390, 178] width 31 height 17
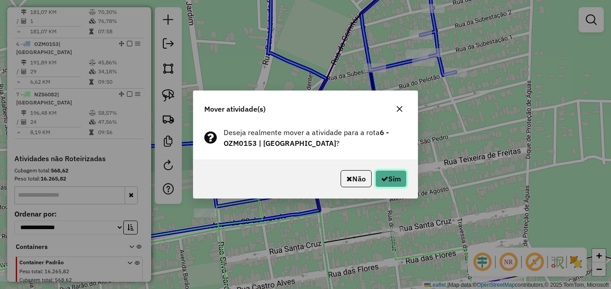
click at [392, 175] on button "Sim" at bounding box center [390, 178] width 31 height 17
click at [390, 184] on button "Sim" at bounding box center [390, 178] width 31 height 17
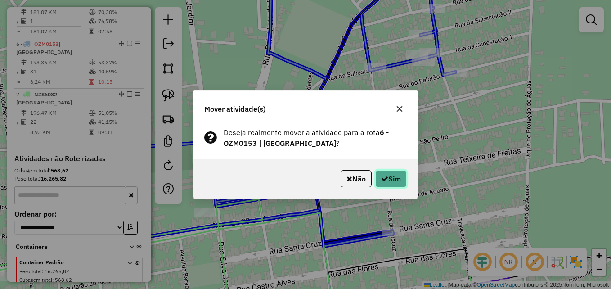
click at [395, 186] on button "Sim" at bounding box center [390, 178] width 31 height 17
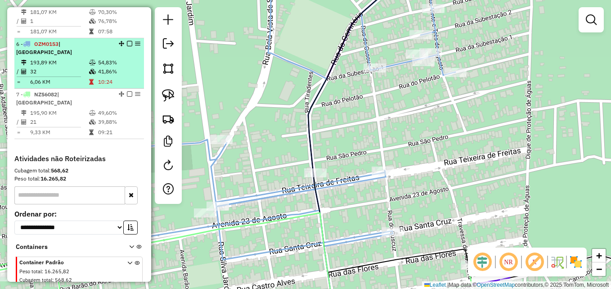
click at [100, 86] on td "10:24" at bounding box center [119, 81] width 43 height 9
select select "**********"
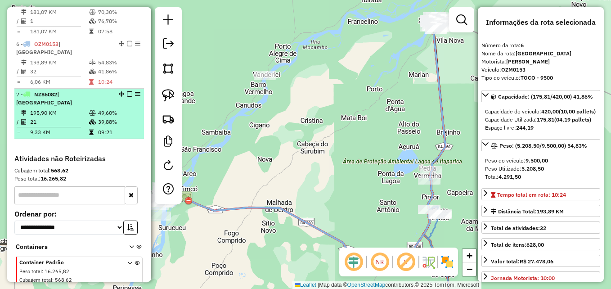
click at [74, 126] on td "21" at bounding box center [59, 121] width 59 height 9
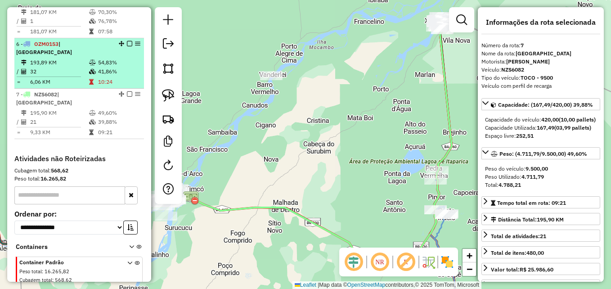
click at [80, 86] on td "6,06 KM" at bounding box center [59, 81] width 59 height 9
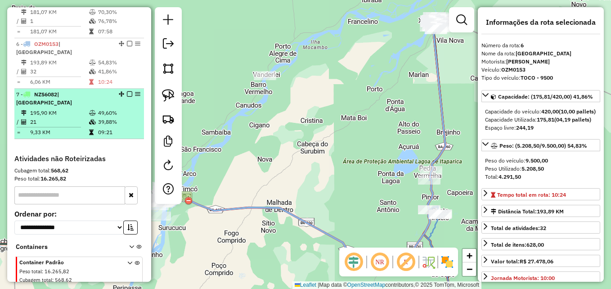
click at [84, 126] on td "21" at bounding box center [59, 121] width 59 height 9
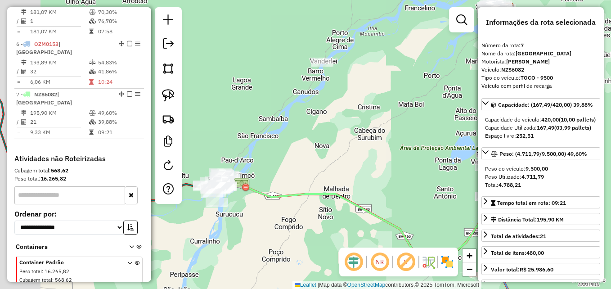
drag, startPoint x: 279, startPoint y: 184, endPoint x: 334, endPoint y: 168, distance: 57.5
click at [334, 169] on div "Janela de atendimento Grade de atendimento Capacidade Transportadoras Veículos …" at bounding box center [305, 144] width 611 height 289
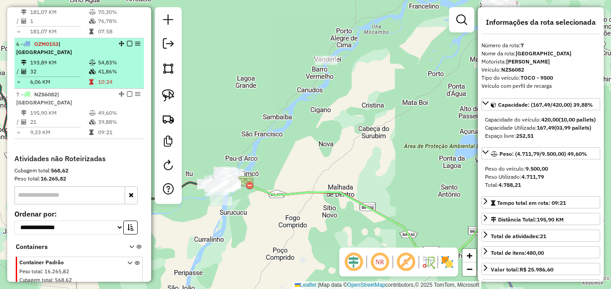
click at [92, 74] on icon at bounding box center [92, 71] width 7 height 5
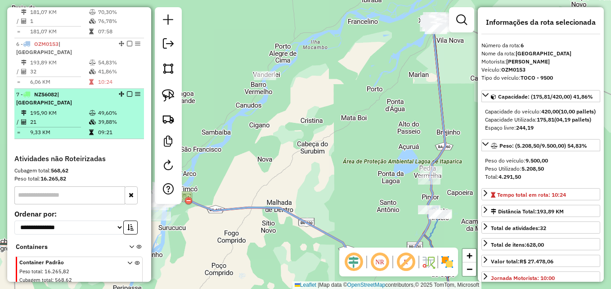
click at [65, 117] on td "195,90 KM" at bounding box center [59, 112] width 59 height 9
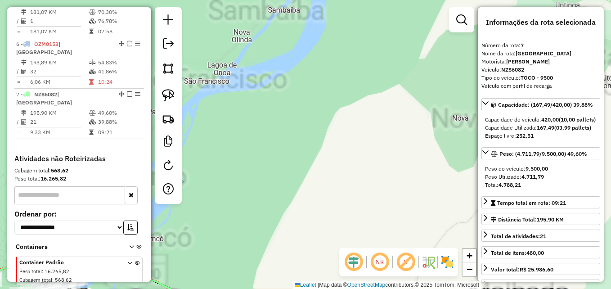
drag, startPoint x: 241, startPoint y: 180, endPoint x: 348, endPoint y: 121, distance: 122.1
click at [358, 104] on div "Janela de atendimento Grade de atendimento Capacidade Transportadoras Veículos …" at bounding box center [305, 144] width 611 height 289
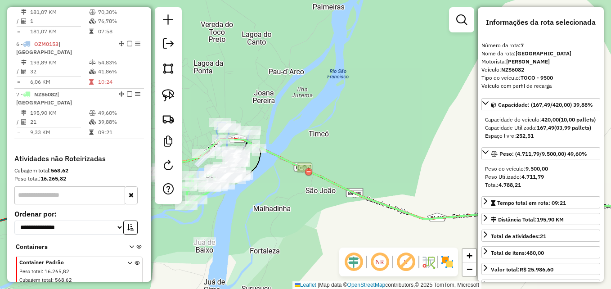
drag, startPoint x: 301, startPoint y: 146, endPoint x: 403, endPoint y: 99, distance: 112.0
click at [400, 100] on div "Janela de atendimento Grade de atendimento Capacidade Transportadoras Veículos …" at bounding box center [305, 144] width 611 height 289
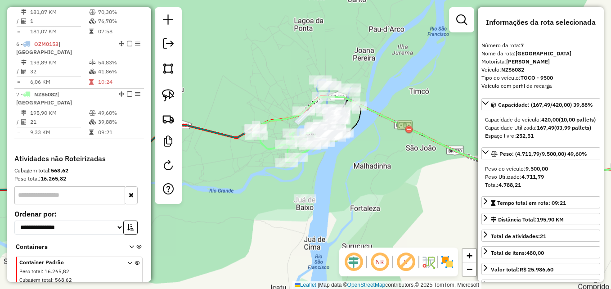
drag, startPoint x: 336, startPoint y: 125, endPoint x: 355, endPoint y: 120, distance: 19.8
click at [355, 120] on icon at bounding box center [516, 140] width 348 height 71
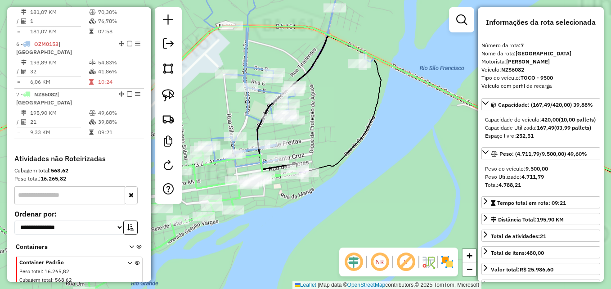
drag, startPoint x: 304, startPoint y: 130, endPoint x: 374, endPoint y: 105, distance: 73.9
click at [374, 105] on div "Janela de atendimento Grade de atendimento Capacidade Transportadoras Veículos …" at bounding box center [305, 144] width 611 height 289
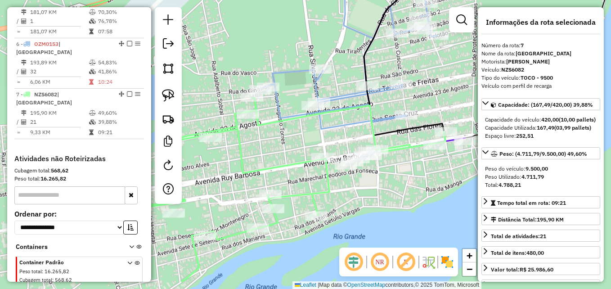
drag, startPoint x: 268, startPoint y: 90, endPoint x: 365, endPoint y: 58, distance: 102.2
click at [365, 58] on div "Janela de atendimento Grade de atendimento Capacidade Transportadoras Veículos …" at bounding box center [305, 144] width 611 height 289
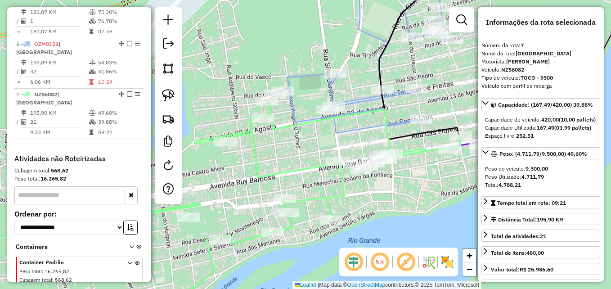
click at [292, 107] on icon at bounding box center [315, 52] width 282 height 162
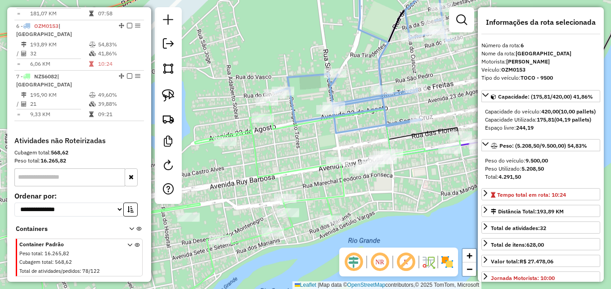
click at [292, 107] on icon at bounding box center [315, 52] width 282 height 162
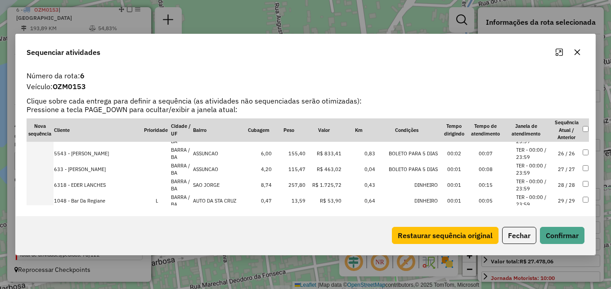
scroll to position [403, 0]
click at [514, 237] on button "Fechar" at bounding box center [519, 235] width 34 height 17
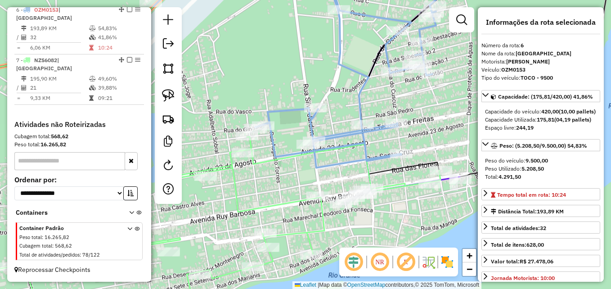
drag, startPoint x: 423, startPoint y: 235, endPoint x: 392, endPoint y: 226, distance: 32.7
click at [392, 226] on div "Janela de atendimento Grade de atendimento Capacidade Transportadoras Veículos …" at bounding box center [305, 144] width 611 height 289
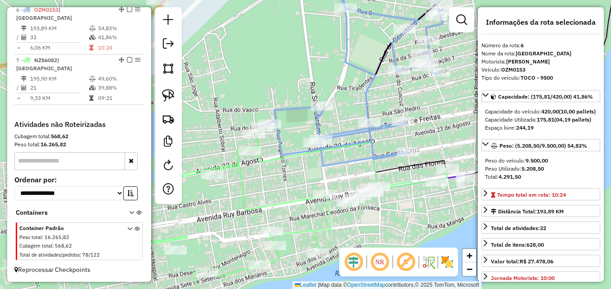
click at [317, 116] on icon at bounding box center [317, 68] width 312 height 195
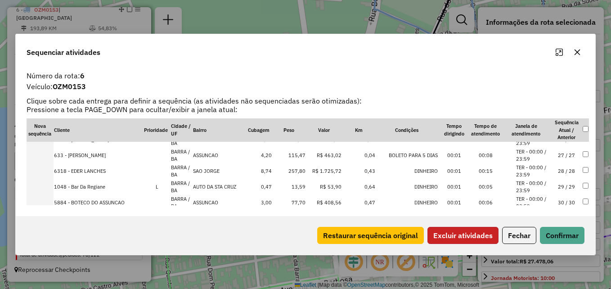
click at [479, 235] on button "Excluir atividades" at bounding box center [462, 235] width 71 height 17
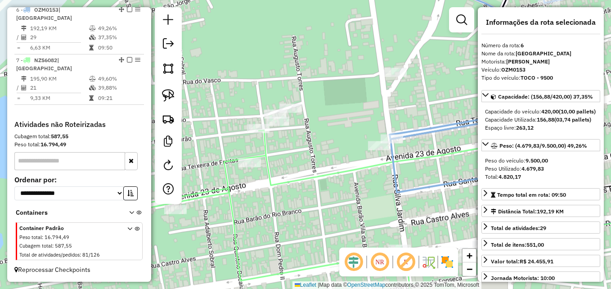
drag, startPoint x: 248, startPoint y: 175, endPoint x: 321, endPoint y: 152, distance: 76.6
click at [321, 152] on div "Janela de atendimento Grade de atendimento Capacidade Transportadoras Veículos …" at bounding box center [305, 144] width 611 height 289
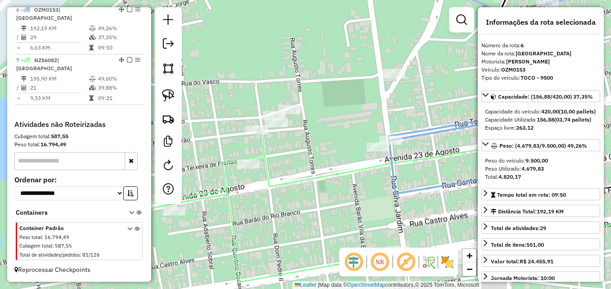
drag, startPoint x: 303, startPoint y: 169, endPoint x: 302, endPoint y: 179, distance: 9.9
click at [302, 179] on icon at bounding box center [290, 236] width 708 height 208
click at [167, 96] on img at bounding box center [168, 95] width 13 height 13
click at [170, 98] on img at bounding box center [168, 95] width 13 height 13
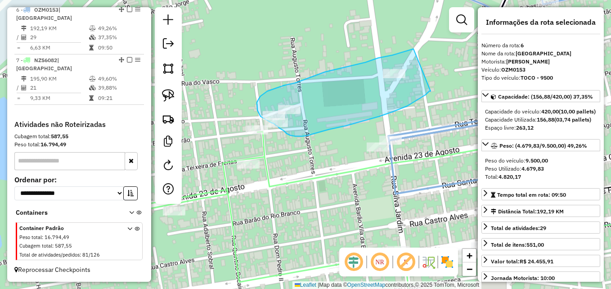
drag, startPoint x: 429, startPoint y: 91, endPoint x: 413, endPoint y: 49, distance: 45.1
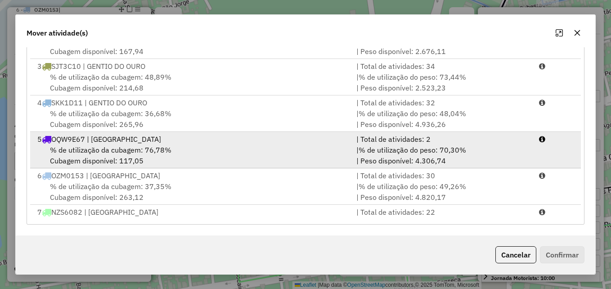
scroll to position [75, 0]
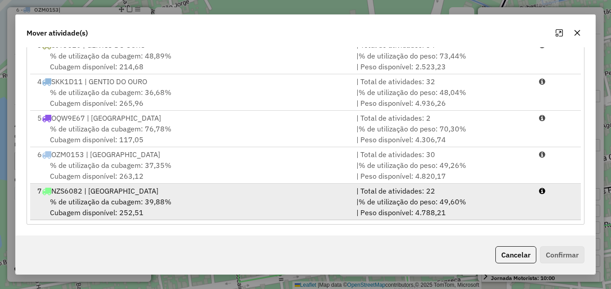
click at [301, 201] on div "% de utilização da cubagem: 39,88% Cubagem disponível: 252,51" at bounding box center [191, 207] width 319 height 22
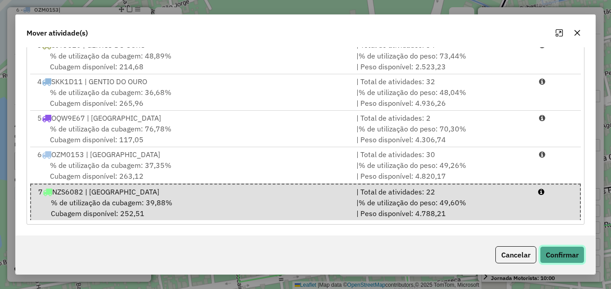
click at [572, 259] on button "Confirmar" at bounding box center [562, 254] width 45 height 17
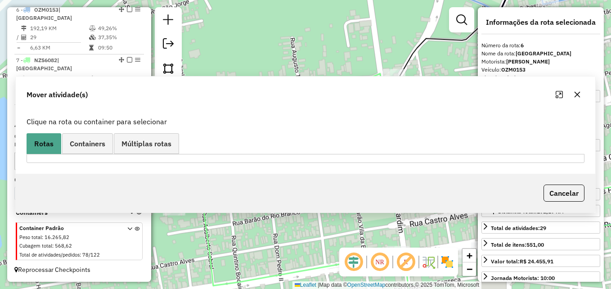
scroll to position [0, 0]
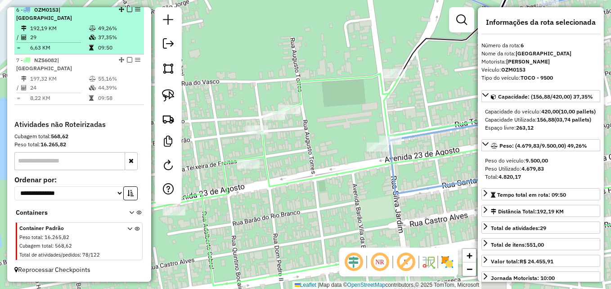
click at [69, 42] on td "29" at bounding box center [59, 37] width 59 height 9
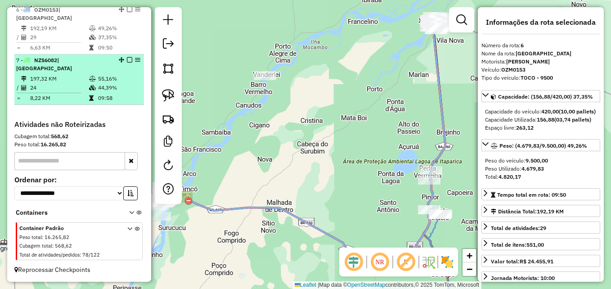
click at [62, 91] on td "24" at bounding box center [59, 87] width 59 height 9
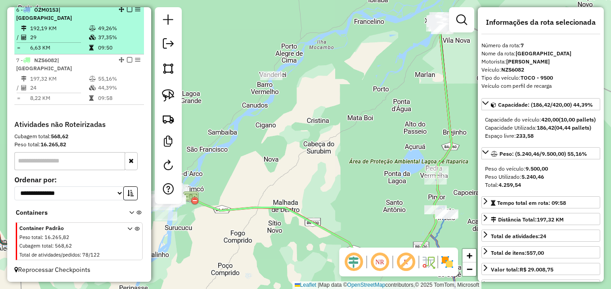
click at [68, 35] on table "192,19 KM 49,26% / 29 37,35% = 6,63 KM 09:50" at bounding box center [79, 38] width 126 height 28
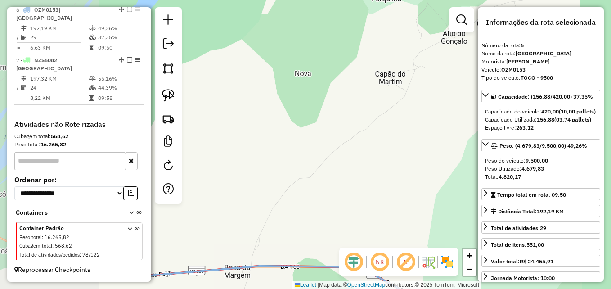
drag, startPoint x: 299, startPoint y: 204, endPoint x: 395, endPoint y: 185, distance: 97.1
click at [395, 185] on div "Janela de atendimento Grade de atendimento Capacidade Transportadoras Veículos …" at bounding box center [305, 144] width 611 height 289
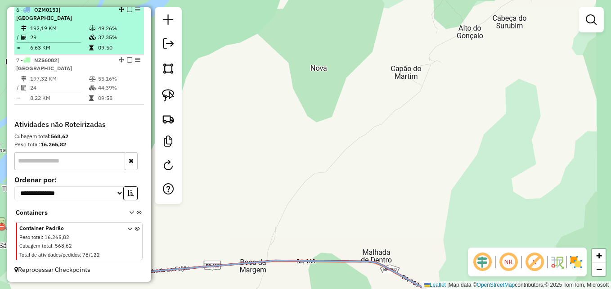
click at [66, 42] on td "29" at bounding box center [59, 37] width 59 height 9
select select "**********"
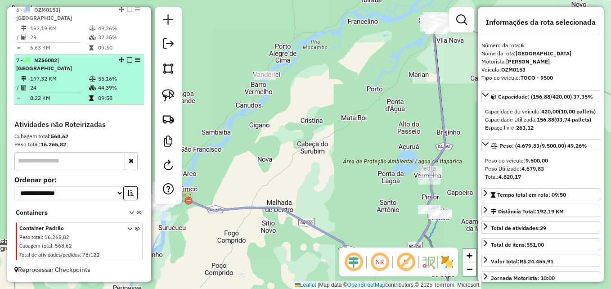
click at [65, 92] on td "24" at bounding box center [59, 87] width 59 height 9
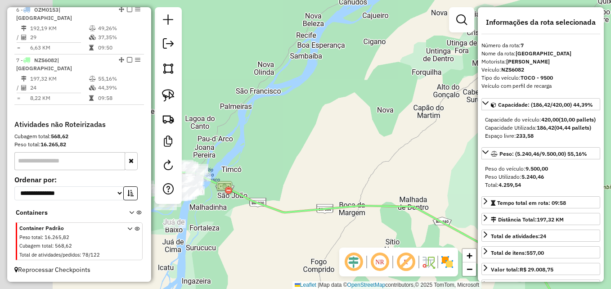
drag, startPoint x: 232, startPoint y: 195, endPoint x: 314, endPoint y: 161, distance: 88.7
click at [373, 151] on div "Janela de atendimento Grade de atendimento Capacidade Transportadoras Veículos …" at bounding box center [305, 144] width 611 height 289
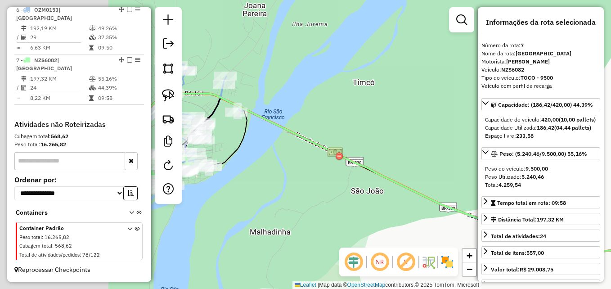
drag, startPoint x: 269, startPoint y: 176, endPoint x: 390, endPoint y: 152, distance: 122.9
click at [390, 152] on div "Janela de atendimento Grade de atendimento Capacidade Transportadoras Veículos …" at bounding box center [305, 144] width 611 height 289
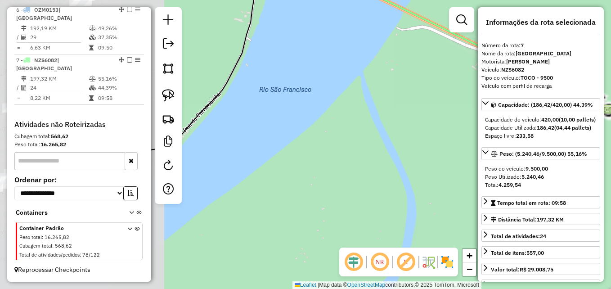
drag, startPoint x: 337, startPoint y: 182, endPoint x: 427, endPoint y: 162, distance: 91.6
click at [420, 165] on div "Janela de atendimento Grade de atendimento Capacidade Transportadoras Veículos …" at bounding box center [305, 144] width 611 height 289
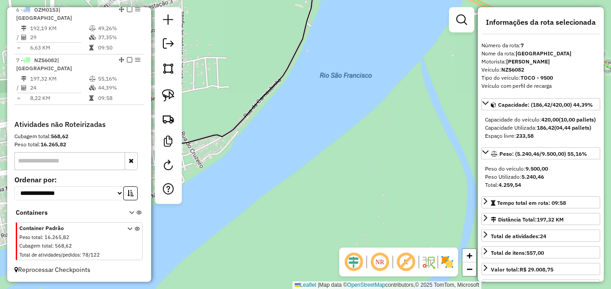
drag, startPoint x: 279, startPoint y: 164, endPoint x: 412, endPoint y: 164, distance: 132.6
click at [409, 164] on div "Janela de atendimento Grade de atendimento Capacidade Transportadoras Veículos …" at bounding box center [305, 144] width 611 height 289
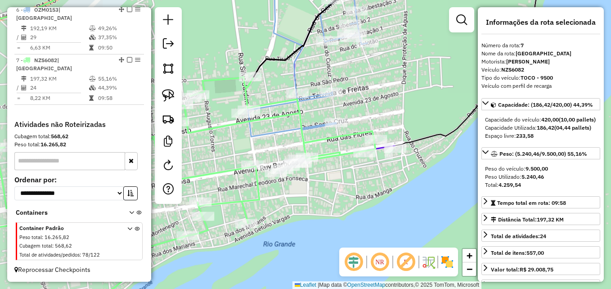
drag, startPoint x: 353, startPoint y: 172, endPoint x: 361, endPoint y: 170, distance: 9.3
click at [361, 170] on div "Janela de atendimento Grade de atendimento Capacidade Transportadoras Veículos …" at bounding box center [305, 144] width 611 height 289
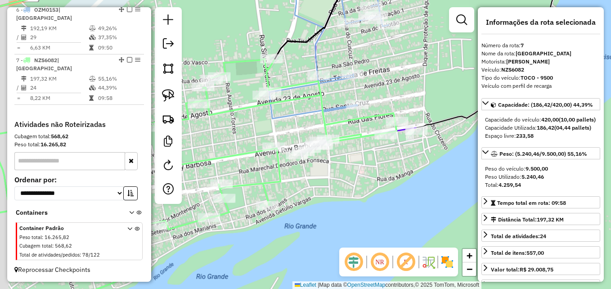
drag, startPoint x: 342, startPoint y: 201, endPoint x: 354, endPoint y: 186, distance: 19.9
click at [354, 186] on div "Janela de atendimento Grade de atendimento Capacidade Transportadoras Veículos …" at bounding box center [305, 144] width 611 height 289
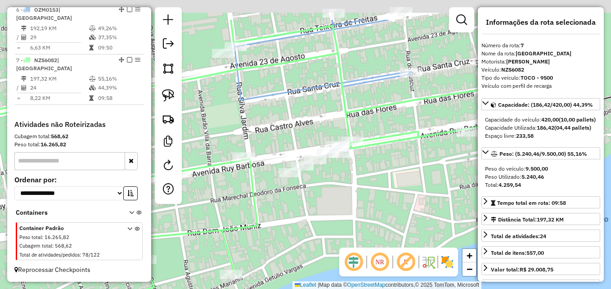
drag, startPoint x: 332, startPoint y: 136, endPoint x: 377, endPoint y: 214, distance: 90.1
click at [404, 242] on div "Janela de atendimento Grade de atendimento Capacidade Transportadoras Veículos …" at bounding box center [305, 144] width 611 height 289
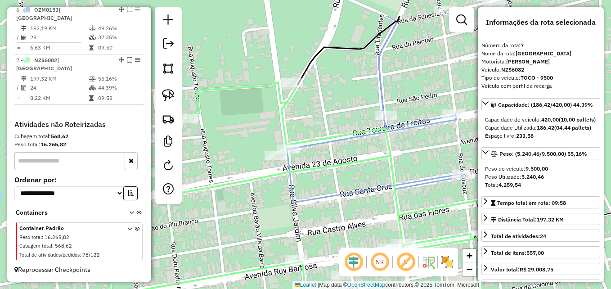
drag, startPoint x: 272, startPoint y: 111, endPoint x: 319, endPoint y: 156, distance: 65.5
click at [319, 156] on div "Janela de atendimento Grade de atendimento Capacidade Transportadoras Veículos …" at bounding box center [305, 144] width 611 height 289
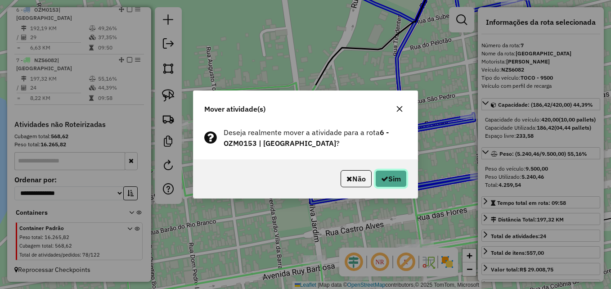
click at [390, 176] on button "Sim" at bounding box center [390, 178] width 31 height 17
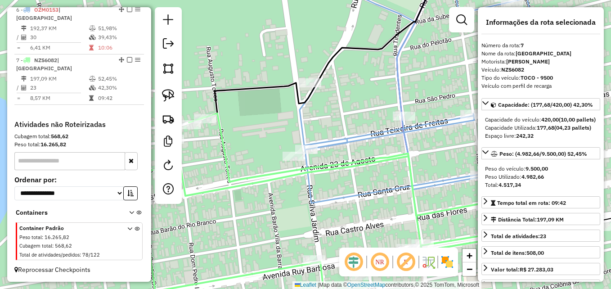
scroll to position [568, 0]
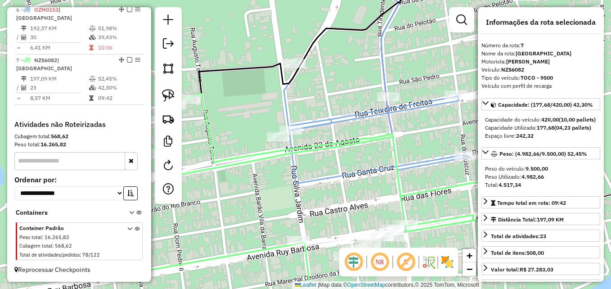
drag, startPoint x: 303, startPoint y: 180, endPoint x: 286, endPoint y: 161, distance: 26.1
click at [286, 161] on icon at bounding box center [406, 68] width 244 height 232
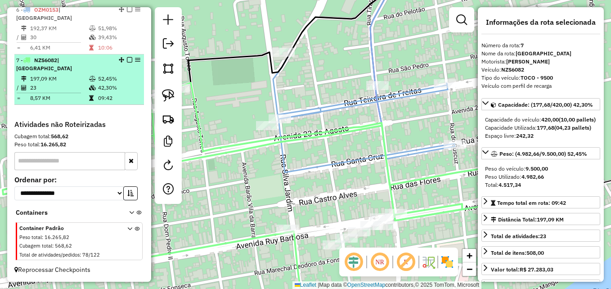
click at [52, 84] on td "23" at bounding box center [59, 87] width 59 height 9
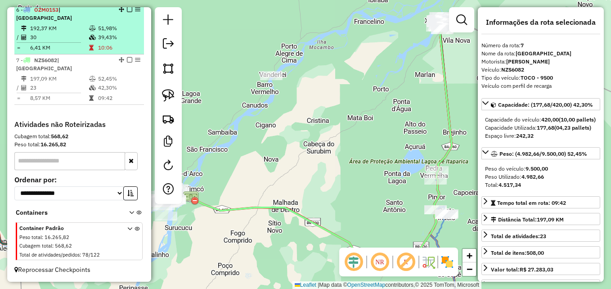
click at [69, 36] on td "30" at bounding box center [59, 37] width 59 height 9
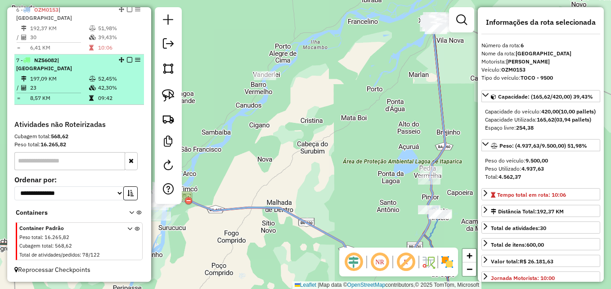
click at [52, 89] on td "23" at bounding box center [59, 87] width 59 height 9
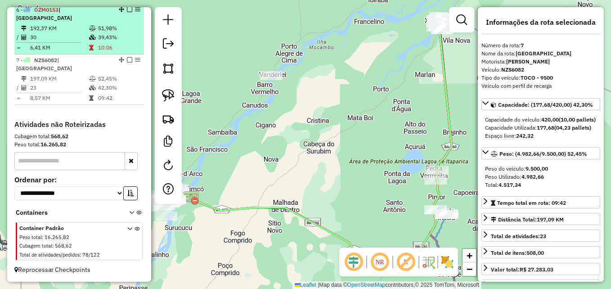
click at [64, 29] on td "192,37 KM" at bounding box center [59, 28] width 59 height 9
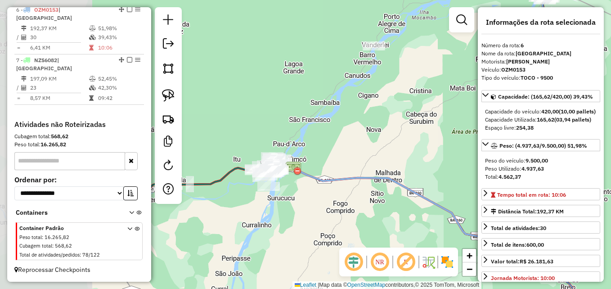
drag, startPoint x: 225, startPoint y: 177, endPoint x: 335, endPoint y: 146, distance: 113.6
click at [336, 146] on div "Janela de atendimento Grade de atendimento Capacidade Transportadoras Veículos …" at bounding box center [305, 144] width 611 height 289
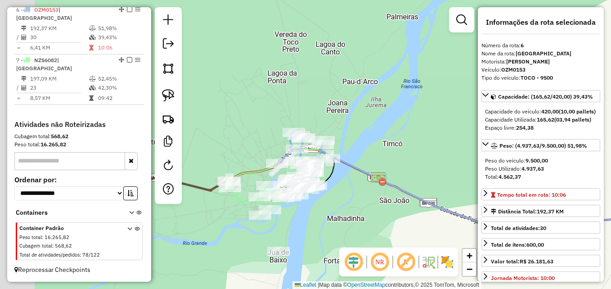
drag, startPoint x: 343, startPoint y: 151, endPoint x: 369, endPoint y: 143, distance: 27.9
click at [369, 143] on div "Janela de atendimento Grade de atendimento Capacidade Transportadoras Veículos …" at bounding box center [305, 144] width 611 height 289
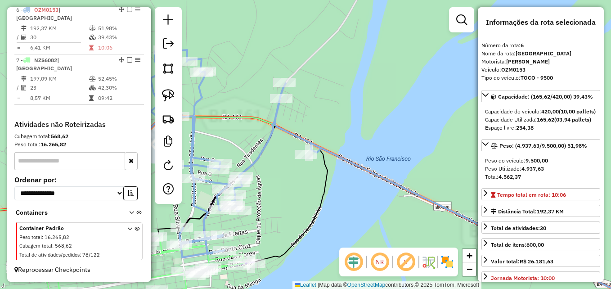
drag, startPoint x: 308, startPoint y: 202, endPoint x: 395, endPoint y: 138, distance: 108.5
click at [392, 140] on div "Janela de atendimento Grade de atendimento Capacidade Transportadoras Veículos …" at bounding box center [305, 144] width 611 height 289
click at [394, 138] on div "Janela de atendimento Grade de atendimento Capacidade Transportadoras Veículos …" at bounding box center [305, 144] width 611 height 289
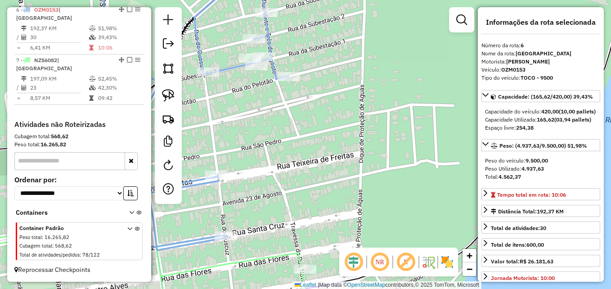
drag, startPoint x: 297, startPoint y: 201, endPoint x: 419, endPoint y: 148, distance: 133.9
click at [419, 148] on div "Janela de atendimento Grade de atendimento Capacidade Transportadoras Veículos …" at bounding box center [305, 144] width 611 height 289
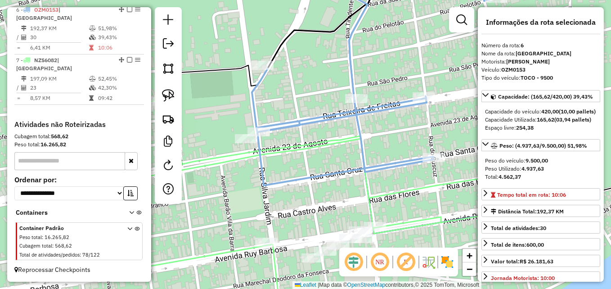
drag, startPoint x: 365, startPoint y: 149, endPoint x: 407, endPoint y: 140, distance: 43.1
click at [407, 140] on div "Janela de atendimento Grade de atendimento Capacidade Transportadoras Veículos …" at bounding box center [305, 144] width 611 height 289
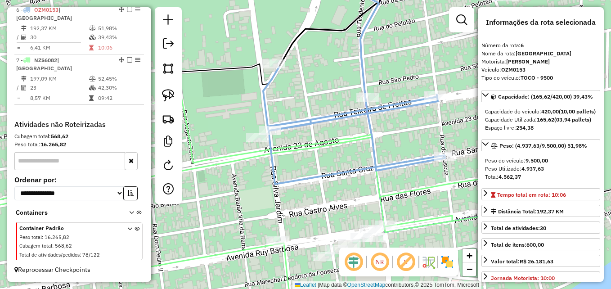
click at [374, 165] on icon at bounding box center [385, 77] width 244 height 213
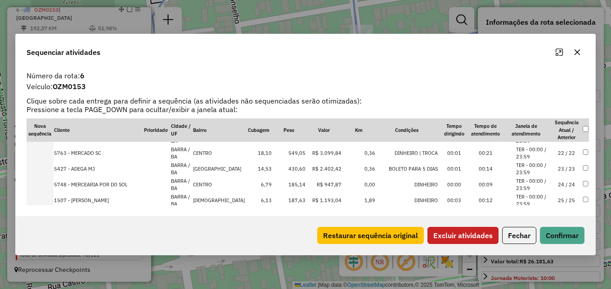
scroll to position [282, 0]
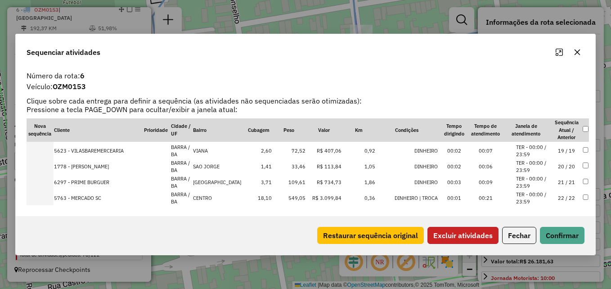
click at [477, 233] on button "Excluir atividades" at bounding box center [462, 235] width 71 height 17
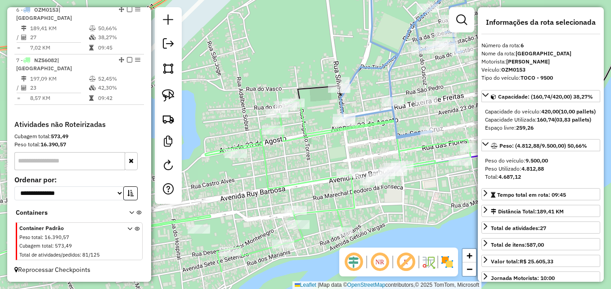
drag, startPoint x: 384, startPoint y: 191, endPoint x: 356, endPoint y: 81, distance: 112.6
click at [356, 82] on div "Janela de atendimento Grade de atendimento Capacidade Transportadoras Veículos …" at bounding box center [305, 144] width 611 height 289
click at [356, 81] on div "Janela de atendimento Grade de atendimento Capacidade Transportadoras Veículos …" at bounding box center [305, 144] width 611 height 289
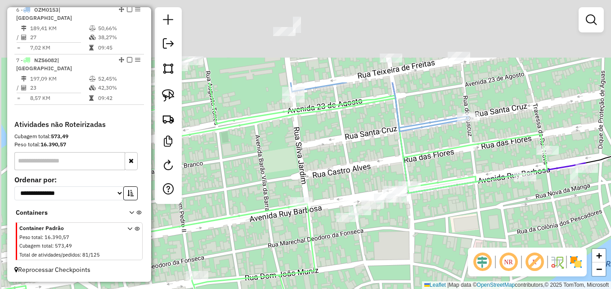
drag, startPoint x: 288, startPoint y: 41, endPoint x: 318, endPoint y: 152, distance: 115.5
click at [319, 152] on div "Janela de atendimento Grade de atendimento Capacidade Transportadoras Veículos …" at bounding box center [305, 144] width 611 height 289
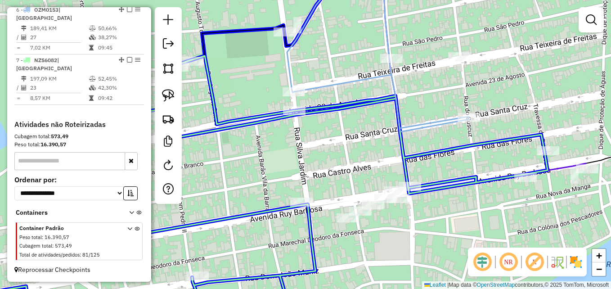
click at [291, 102] on div "Janela de atendimento Grade de atendimento Capacidade Transportadoras Veículos …" at bounding box center [305, 144] width 611 height 289
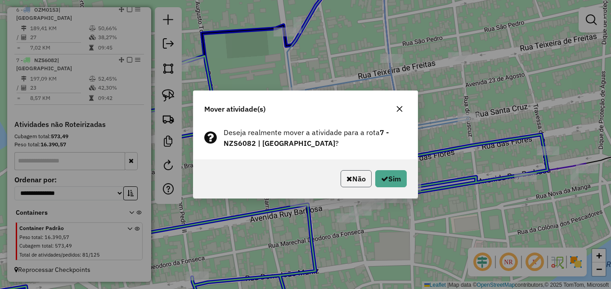
click at [354, 177] on button "Não" at bounding box center [355, 178] width 31 height 17
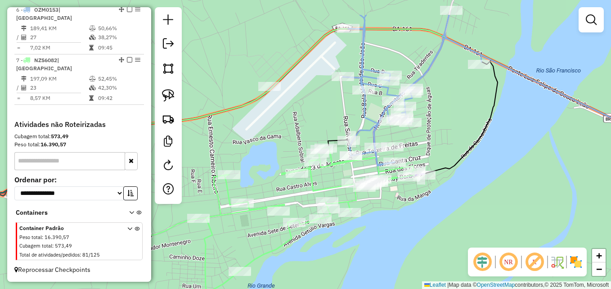
drag, startPoint x: 291, startPoint y: 92, endPoint x: 291, endPoint y: 136, distance: 44.1
click at [291, 136] on div "Janela de atendimento Grade de atendimento Capacidade Transportadoras Veículos …" at bounding box center [305, 144] width 611 height 289
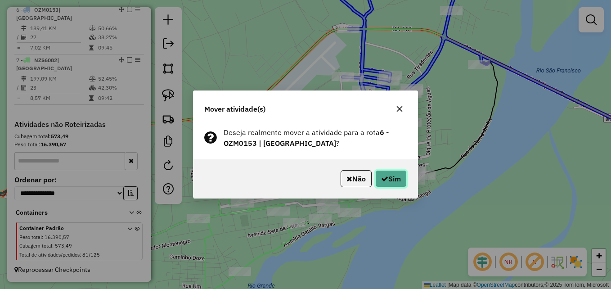
click at [385, 181] on icon "button" at bounding box center [384, 178] width 7 height 7
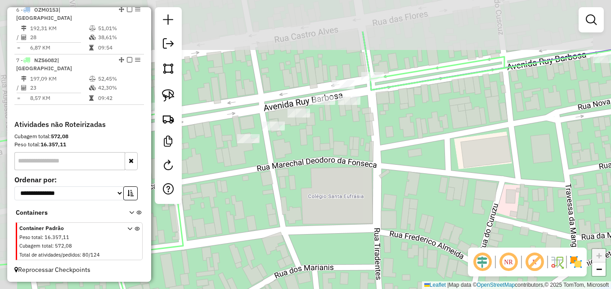
drag, startPoint x: 360, startPoint y: 140, endPoint x: 376, endPoint y: 188, distance: 51.2
click at [376, 188] on div "Janela de atendimento Grade de atendimento Capacidade Transportadoras Veículos …" at bounding box center [305, 144] width 611 height 289
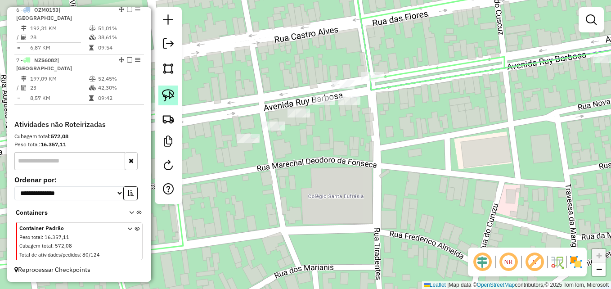
click at [166, 96] on img at bounding box center [168, 95] width 13 height 13
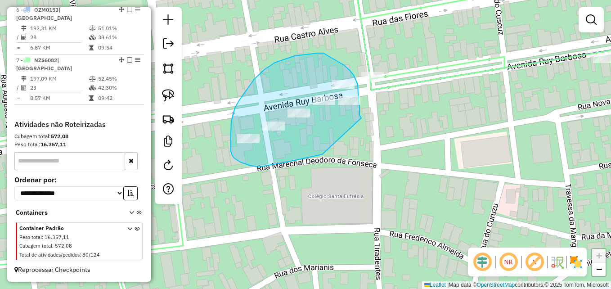
drag, startPoint x: 322, startPoint y: 154, endPoint x: 357, endPoint y: 120, distance: 49.3
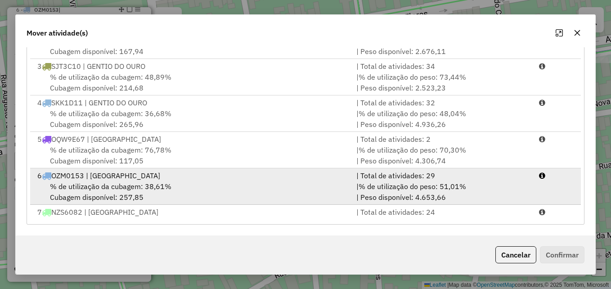
scroll to position [75, 0]
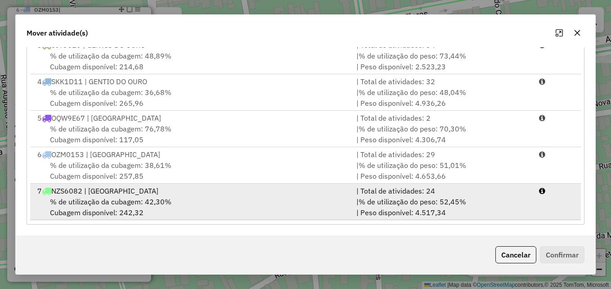
click at [205, 201] on div "% de utilização da cubagem: 42,30% Cubagem disponível: 242,32" at bounding box center [191, 207] width 319 height 22
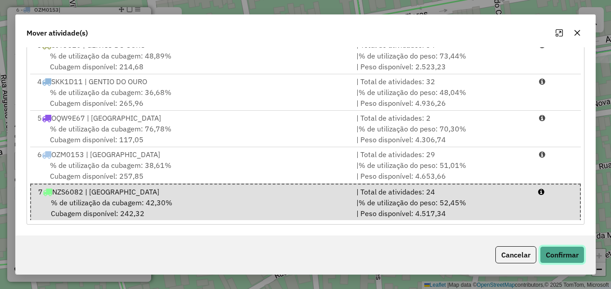
click at [544, 251] on button "Confirmar" at bounding box center [562, 254] width 45 height 17
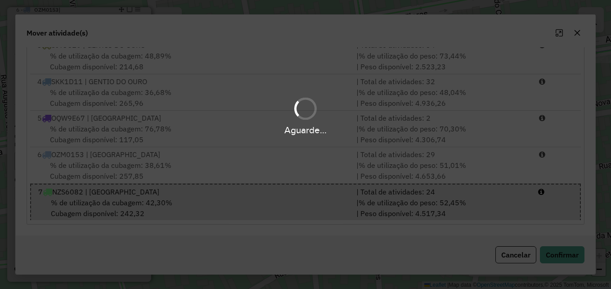
scroll to position [0, 0]
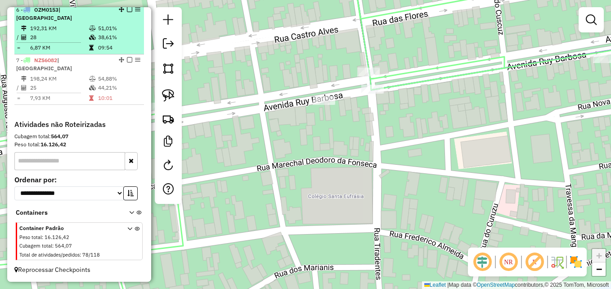
click at [80, 38] on td "28" at bounding box center [59, 37] width 59 height 9
select select "**********"
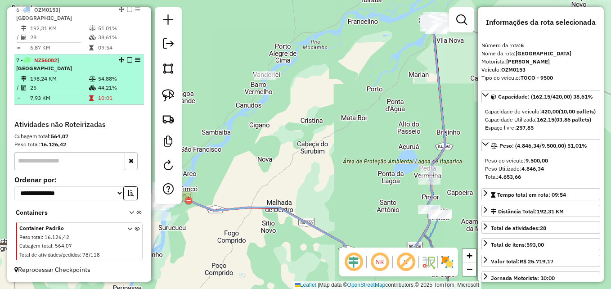
click at [76, 87] on td "25" at bounding box center [59, 87] width 59 height 9
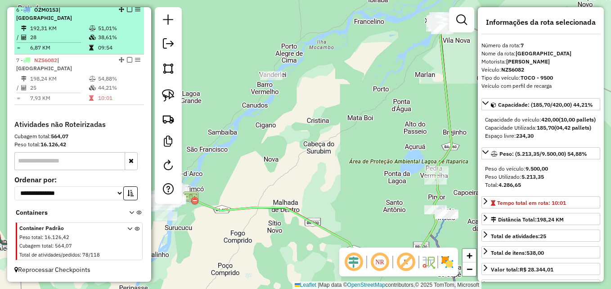
click at [66, 36] on td "28" at bounding box center [59, 37] width 59 height 9
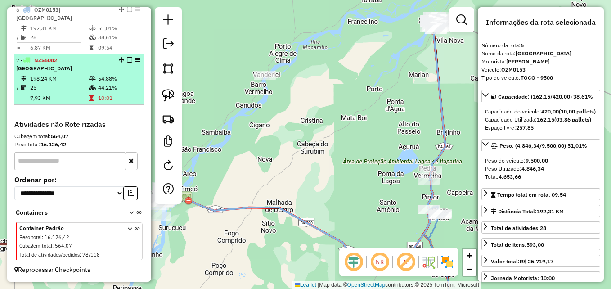
click at [62, 70] on div "7 - NZS6082 | BARRA DO RIO GRANDE" at bounding box center [63, 64] width 95 height 16
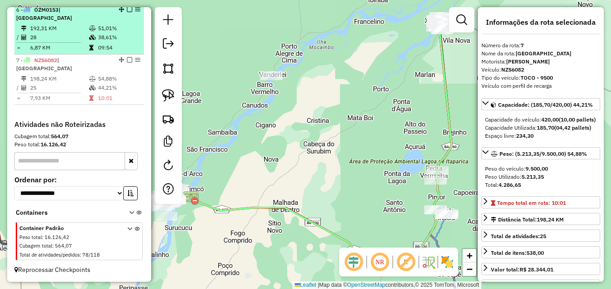
click at [54, 22] on div "6 - OZM0153 | BARRA DO RIO GRANDE" at bounding box center [63, 14] width 95 height 16
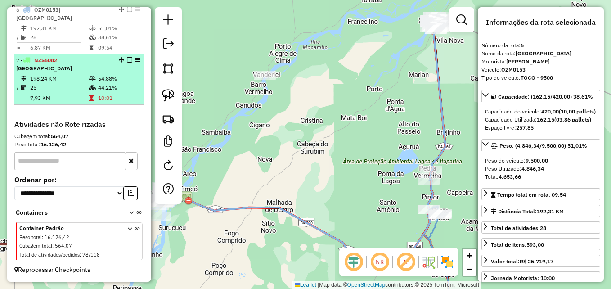
click at [48, 87] on td "25" at bounding box center [59, 87] width 59 height 9
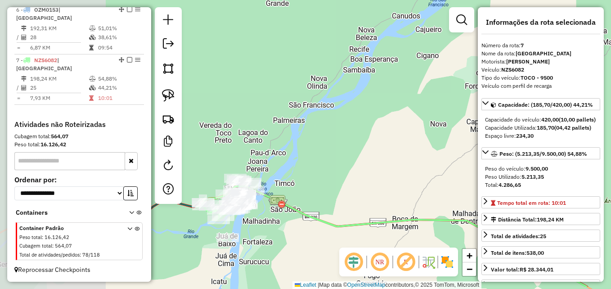
drag, startPoint x: 277, startPoint y: 178, endPoint x: 447, endPoint y: 131, distance: 176.0
click at [446, 132] on div "Janela de atendimento Grade de atendimento Capacidade Transportadoras Veículos …" at bounding box center [305, 144] width 611 height 289
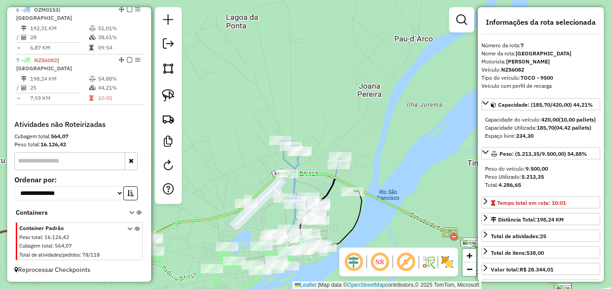
drag, startPoint x: 372, startPoint y: 184, endPoint x: 382, endPoint y: 107, distance: 77.6
click at [382, 108] on div "Janela de atendimento Grade de atendimento Capacidade Transportadoras Veículos …" at bounding box center [305, 144] width 611 height 289
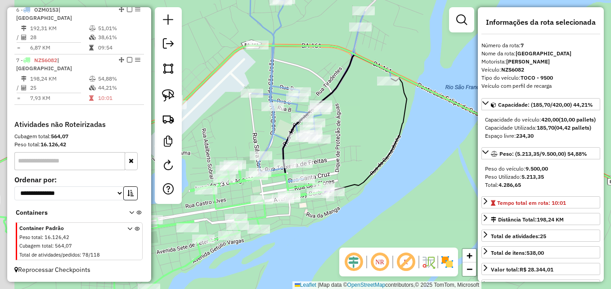
drag, startPoint x: 325, startPoint y: 177, endPoint x: 381, endPoint y: 140, distance: 67.5
click at [381, 140] on div "Janela de atendimento Grade de atendimento Capacidade Transportadoras Veículos …" at bounding box center [305, 144] width 611 height 289
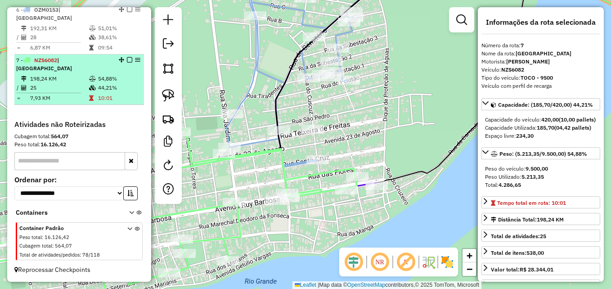
click at [77, 90] on td "25" at bounding box center [59, 87] width 59 height 9
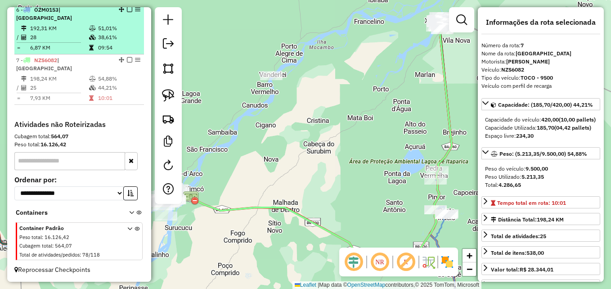
click at [44, 46] on td "6,87 KM" at bounding box center [59, 47] width 59 height 9
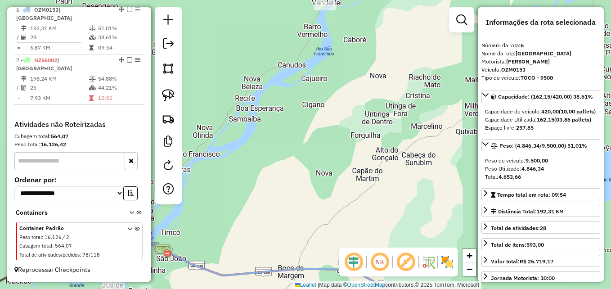
drag, startPoint x: 235, startPoint y: 167, endPoint x: 426, endPoint y: 113, distance: 198.7
click at [426, 113] on div "Janela de atendimento Grade de atendimento Capacidade Transportadoras Veículos …" at bounding box center [305, 144] width 611 height 289
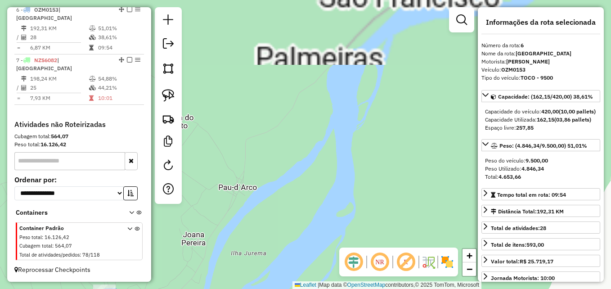
drag, startPoint x: 320, startPoint y: 167, endPoint x: 428, endPoint y: 61, distance: 151.0
click at [428, 61] on div "Janela de atendimento Grade de atendimento Capacidade Transportadoras Veículos …" at bounding box center [305, 144] width 611 height 289
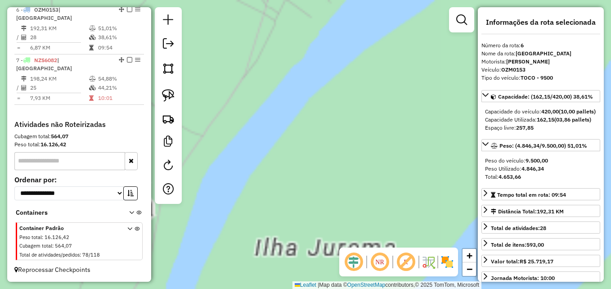
drag, startPoint x: 380, startPoint y: 108, endPoint x: 437, endPoint y: 40, distance: 88.4
click at [427, 52] on div "Janela de atendimento Grade de atendimento Capacidade Transportadoras Veículos …" at bounding box center [305, 144] width 611 height 289
click at [432, 46] on div "Janela de atendimento Grade de atendimento Capacidade Transportadoras Veículos …" at bounding box center [305, 144] width 611 height 289
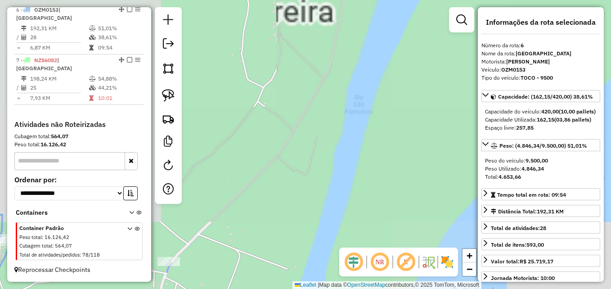
drag, startPoint x: 371, startPoint y: 90, endPoint x: 421, endPoint y: 42, distance: 69.3
click at [406, 62] on div "Janela de atendimento Grade de atendimento Capacidade Transportadoras Veículos …" at bounding box center [305, 144] width 611 height 289
click at [415, 54] on div "Janela de atendimento Grade de atendimento Capacidade Transportadoras Veículos …" at bounding box center [305, 144] width 611 height 289
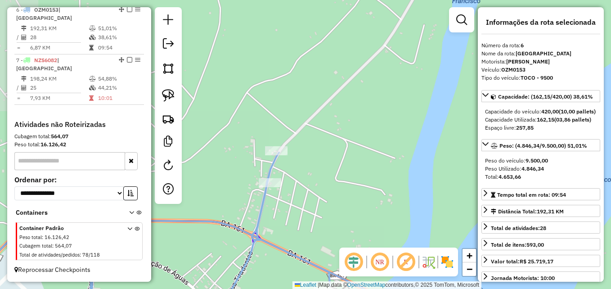
drag, startPoint x: 335, startPoint y: 115, endPoint x: 350, endPoint y: 70, distance: 46.8
click at [375, 55] on div "Janela de atendimento Grade de atendimento Capacidade Transportadoras Veículos …" at bounding box center [305, 144] width 611 height 289
click at [382, 47] on div "Janela de atendimento Grade de atendimento Capacidade Transportadoras Veículos …" at bounding box center [305, 144] width 611 height 289
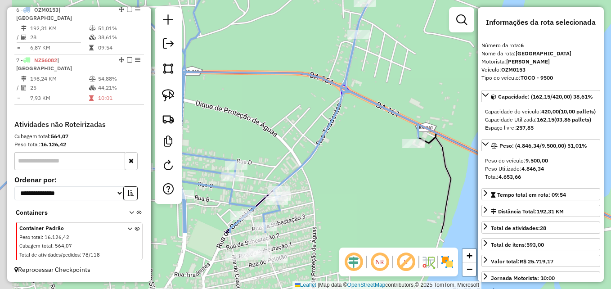
drag, startPoint x: 288, startPoint y: 166, endPoint x: 343, endPoint y: 57, distance: 122.1
click at [339, 71] on icon at bounding box center [320, 151] width 645 height 161
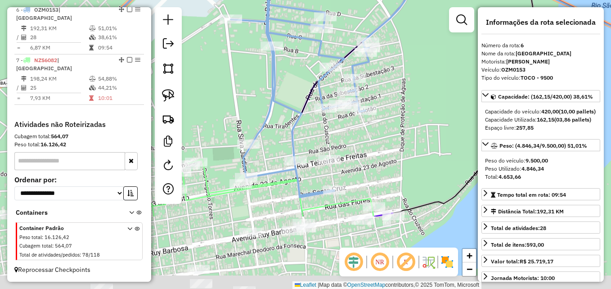
drag, startPoint x: 284, startPoint y: 154, endPoint x: 330, endPoint y: 84, distance: 84.4
click at [330, 84] on div "Janela de atendimento Grade de atendimento Capacidade Transportadoras Veículos …" at bounding box center [305, 144] width 611 height 289
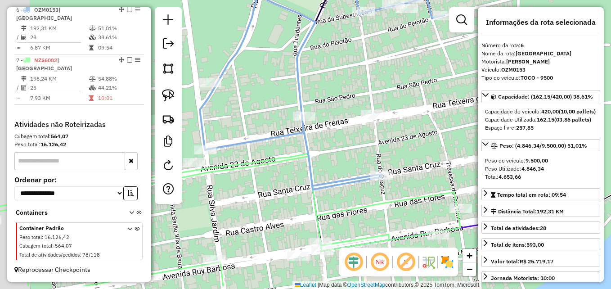
drag, startPoint x: 312, startPoint y: 188, endPoint x: 372, endPoint y: 156, distance: 67.2
click at [372, 156] on div "Janela de atendimento Grade de atendimento Capacidade Transportadoras Veículos …" at bounding box center [305, 144] width 611 height 289
drag, startPoint x: 372, startPoint y: 156, endPoint x: 364, endPoint y: 156, distance: 7.7
click at [372, 156] on div "Janela de atendimento Grade de atendimento Capacidade Transportadoras Veículos …" at bounding box center [305, 144] width 611 height 289
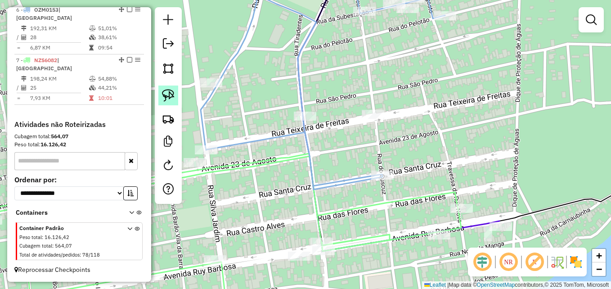
click at [169, 98] on img at bounding box center [168, 95] width 13 height 13
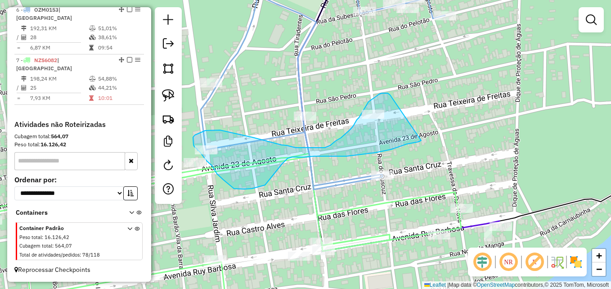
drag, startPoint x: 421, startPoint y: 140, endPoint x: 390, endPoint y: 95, distance: 55.0
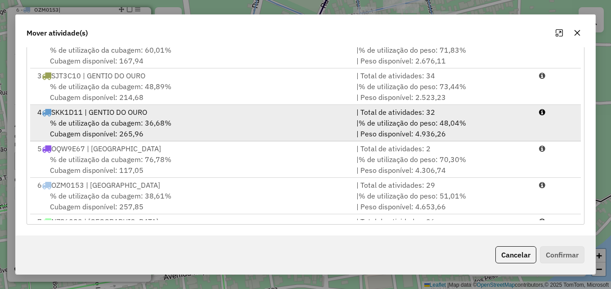
scroll to position [75, 0]
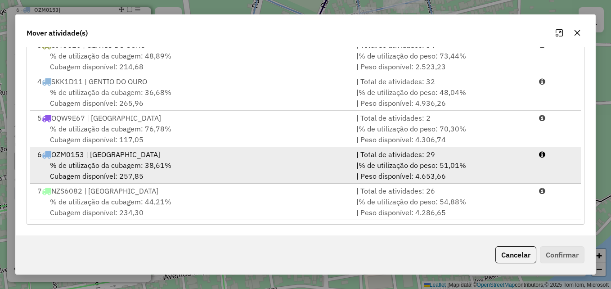
click at [159, 167] on span "% de utilização da cubagem: 38,61%" at bounding box center [110, 165] width 121 height 9
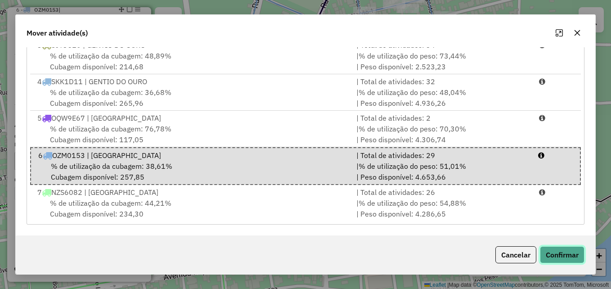
click at [550, 253] on button "Confirmar" at bounding box center [562, 254] width 45 height 17
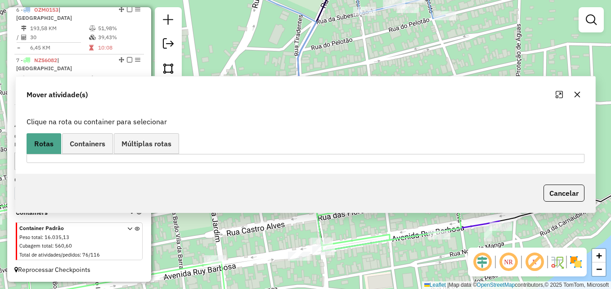
scroll to position [514, 0]
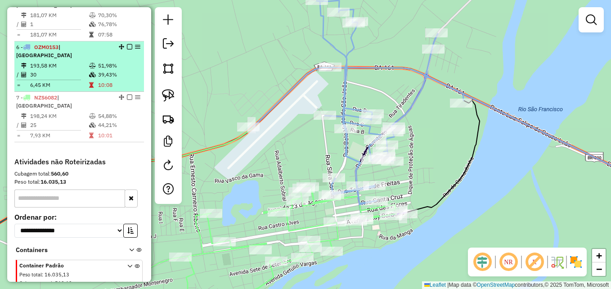
click at [36, 79] on td "30" at bounding box center [59, 74] width 59 height 9
select select "**********"
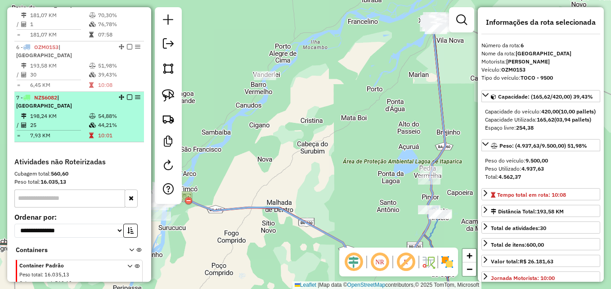
click at [43, 129] on td "25" at bounding box center [59, 124] width 59 height 9
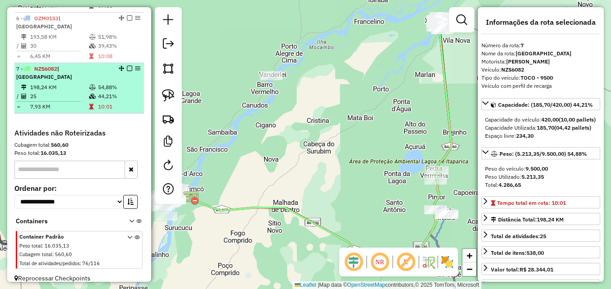
scroll to position [568, 0]
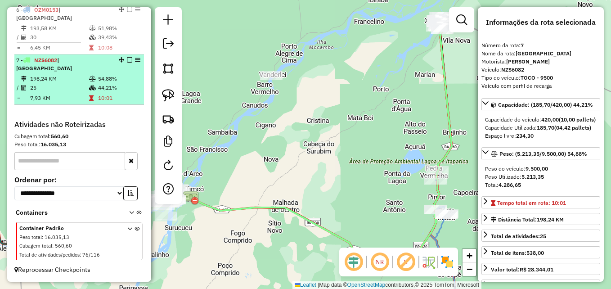
click at [51, 86] on td "25" at bounding box center [59, 87] width 59 height 9
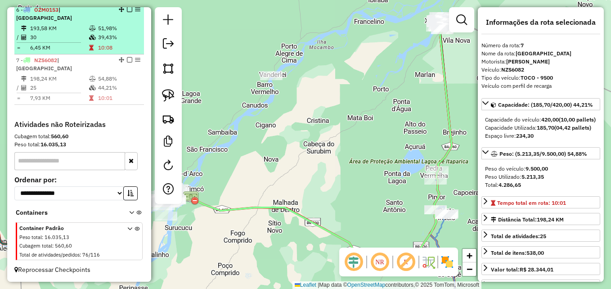
click at [67, 40] on td "30" at bounding box center [59, 37] width 59 height 9
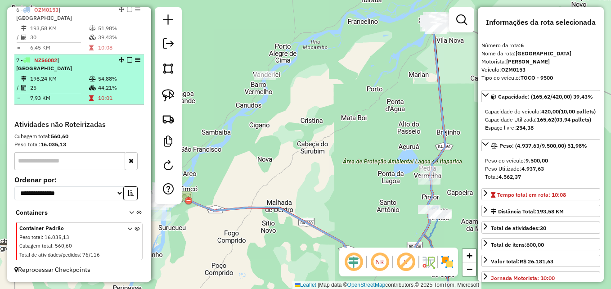
click at [66, 94] on td "7,93 KM" at bounding box center [59, 98] width 59 height 9
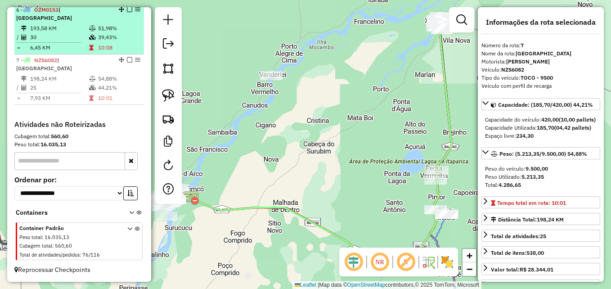
click at [60, 47] on td "6,45 KM" at bounding box center [59, 47] width 59 height 9
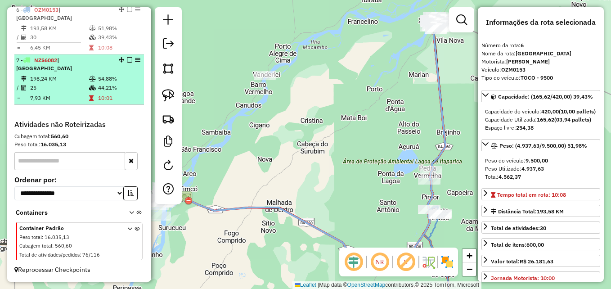
click at [65, 94] on td "7,93 KM" at bounding box center [59, 98] width 59 height 9
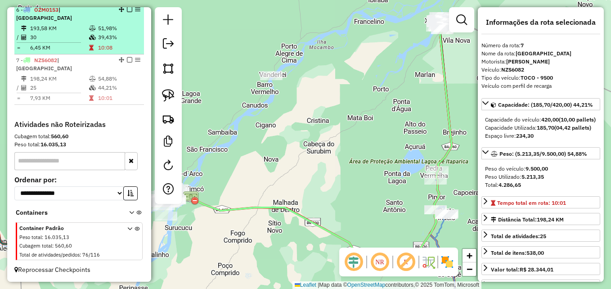
click at [61, 51] on td "6,45 KM" at bounding box center [59, 47] width 59 height 9
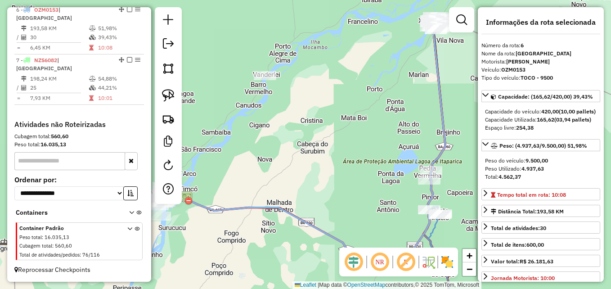
drag, startPoint x: 249, startPoint y: 198, endPoint x: 332, endPoint y: 151, distance: 95.6
click at [332, 151] on div "Janela de atendimento Grade de atendimento Capacidade Transportadoras Veículos …" at bounding box center [305, 144] width 611 height 289
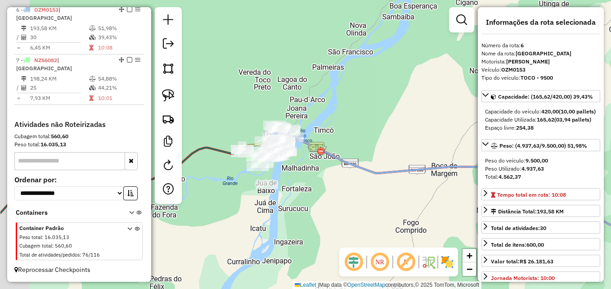
drag, startPoint x: 258, startPoint y: 186, endPoint x: 323, endPoint y: 184, distance: 65.7
click at [328, 185] on div "Janela de atendimento Grade de atendimento Capacidade Transportadoras Veículos …" at bounding box center [305, 144] width 611 height 289
click at [329, 185] on div "Janela de atendimento Grade de atendimento Capacidade Transportadoras Veículos …" at bounding box center [305, 144] width 611 height 289
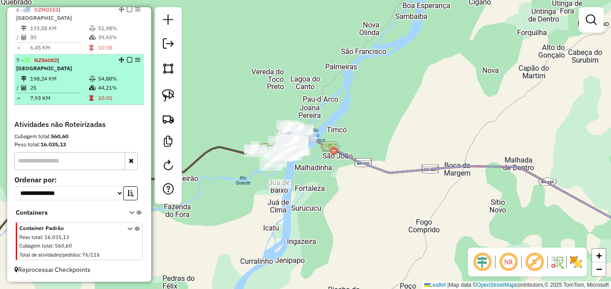
click at [69, 95] on td "7,93 KM" at bounding box center [59, 98] width 59 height 9
select select "**********"
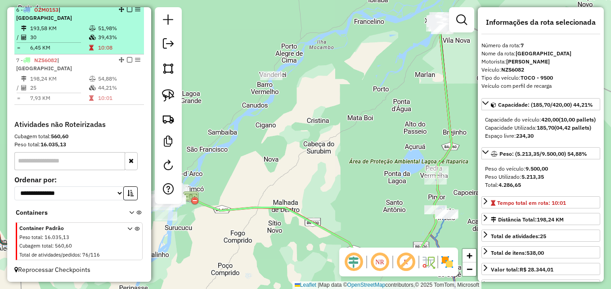
click at [55, 33] on td "30" at bounding box center [59, 37] width 59 height 9
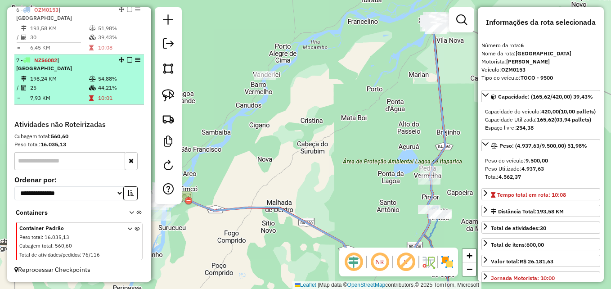
click at [49, 80] on td "198,24 KM" at bounding box center [59, 78] width 59 height 9
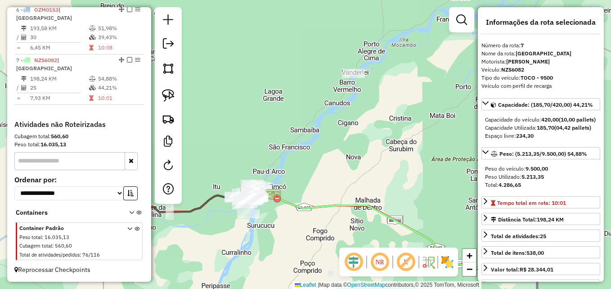
drag, startPoint x: 218, startPoint y: 182, endPoint x: 305, endPoint y: 180, distance: 87.7
click at [305, 180] on div "Janela de atendimento Grade de atendimento Capacidade Transportadoras Veículos …" at bounding box center [305, 144] width 611 height 289
click at [306, 180] on div "Janela de atendimento Grade de atendimento Capacidade Transportadoras Veículos …" at bounding box center [305, 144] width 611 height 289
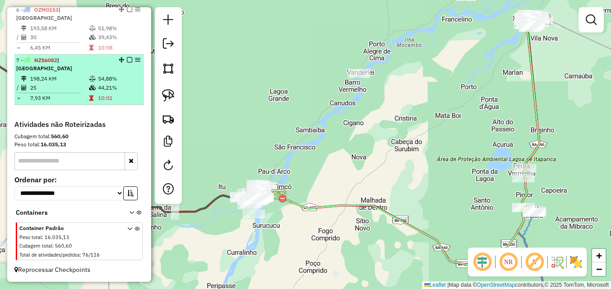
click at [85, 71] on div "7 - NZS6082 | BARRA DO RIO GRANDE" at bounding box center [63, 64] width 95 height 16
select select "**********"
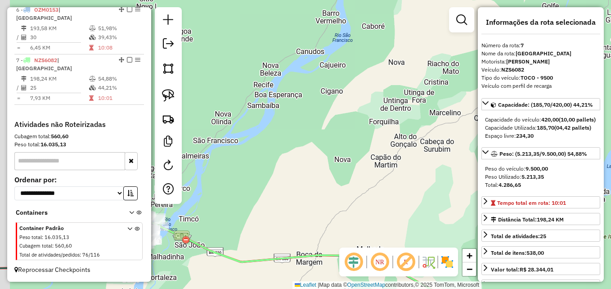
drag, startPoint x: 264, startPoint y: 177, endPoint x: 341, endPoint y: 112, distance: 101.1
click at [341, 112] on div "Janela de atendimento Grade de atendimento Capacidade Transportadoras Veículos …" at bounding box center [305, 144] width 611 height 289
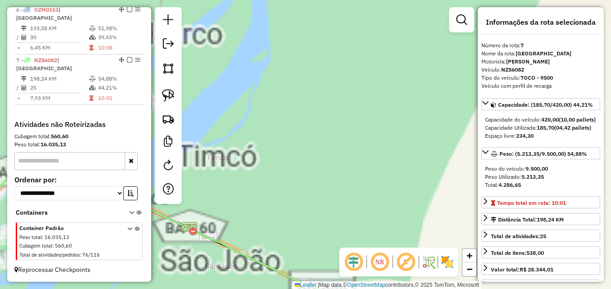
drag, startPoint x: 251, startPoint y: 174, endPoint x: 389, endPoint y: 110, distance: 152.3
click at [383, 114] on div "Janela de atendimento Grade de atendimento Capacidade Transportadoras Veículos …" at bounding box center [305, 144] width 611 height 289
click at [388, 111] on div "Janela de atendimento Grade de atendimento Capacidade Transportadoras Veículos …" at bounding box center [305, 144] width 611 height 289
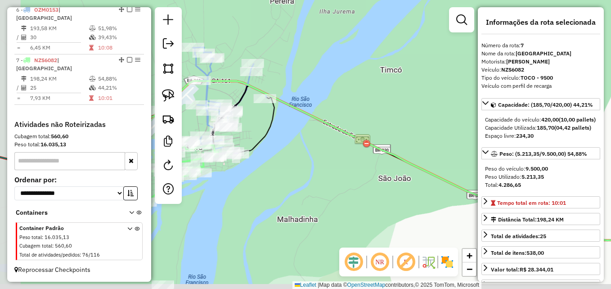
drag, startPoint x: 289, startPoint y: 147, endPoint x: 375, endPoint y: 119, distance: 91.1
click at [375, 119] on div "Janela de atendimento Grade de atendimento Capacidade Transportadoras Veículos …" at bounding box center [305, 144] width 611 height 289
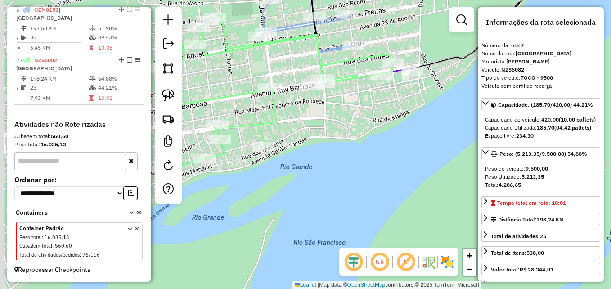
drag, startPoint x: 295, startPoint y: 177, endPoint x: 375, endPoint y: 182, distance: 80.6
click at [363, 182] on div "Janela de atendimento Grade de atendimento Capacidade Transportadoras Veículos …" at bounding box center [305, 144] width 611 height 289
click at [370, 182] on div "Janela de atendimento Grade de atendimento Capacidade Transportadoras Veículos …" at bounding box center [305, 144] width 611 height 289
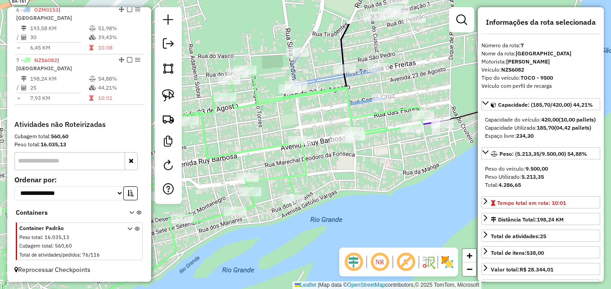
drag, startPoint x: 326, startPoint y: 146, endPoint x: 337, endPoint y: 193, distance: 48.5
click at [337, 193] on div "Janela de atendimento Grade de atendimento Capacidade Transportadoras Veículos …" at bounding box center [305, 144] width 611 height 289
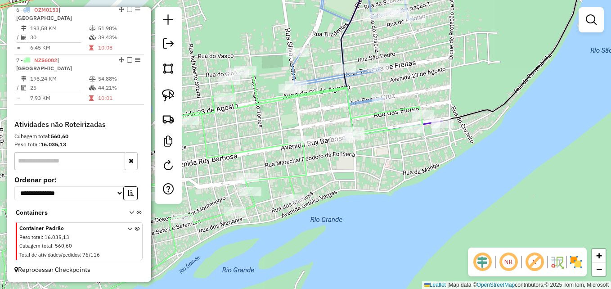
click at [351, 120] on icon at bounding box center [180, 192] width 483 height 250
select select "**********"
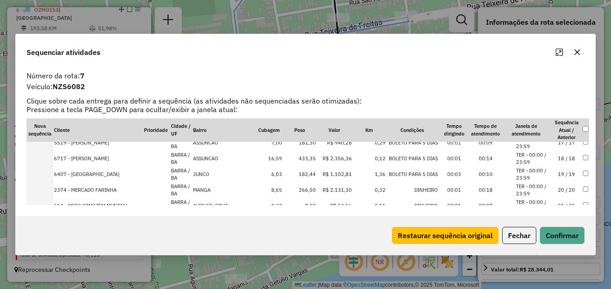
scroll to position [248, 0]
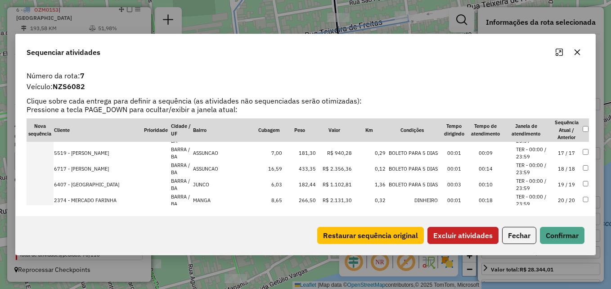
click at [461, 237] on button "Excluir atividades" at bounding box center [462, 235] width 71 height 17
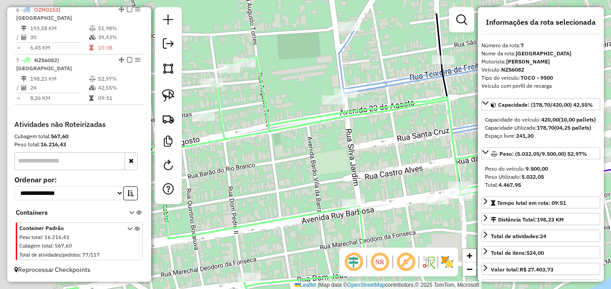
drag, startPoint x: 318, startPoint y: 150, endPoint x: 406, endPoint y: 177, distance: 91.9
click at [406, 177] on div "Janela de atendimento Grade de atendimento Capacidade Transportadoras Veículos …" at bounding box center [305, 144] width 611 height 289
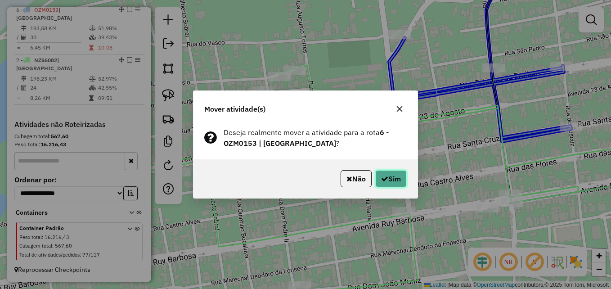
click at [399, 182] on button "Sim" at bounding box center [390, 178] width 31 height 17
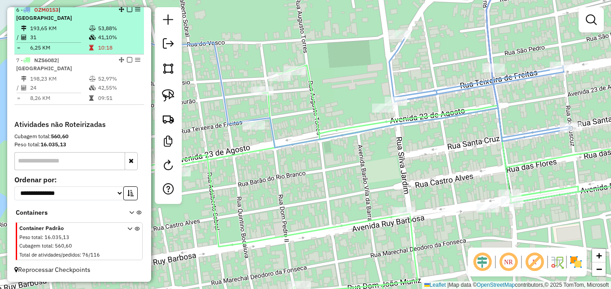
click at [74, 41] on td "31" at bounding box center [59, 37] width 59 height 9
select select "**********"
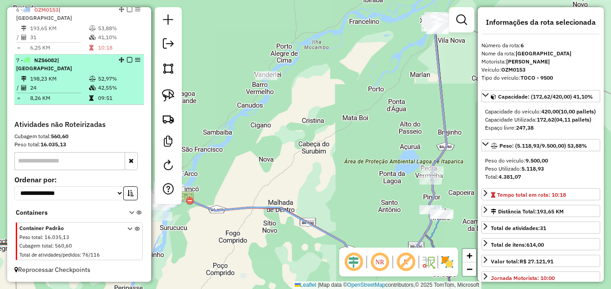
click at [80, 94] on td "8,26 KM" at bounding box center [59, 98] width 59 height 9
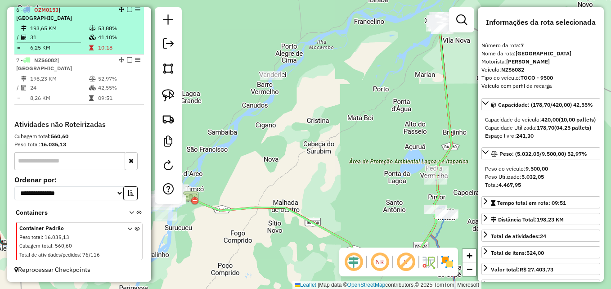
click at [63, 44] on td "6,25 KM" at bounding box center [59, 47] width 59 height 9
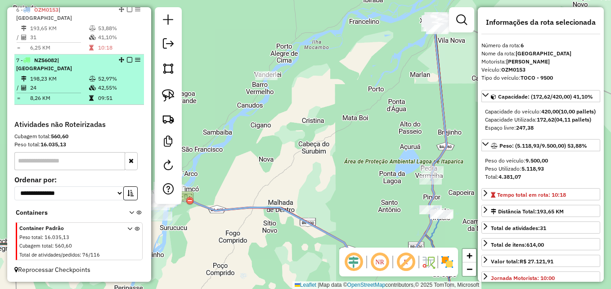
click at [55, 76] on td "198,23 KM" at bounding box center [59, 78] width 59 height 9
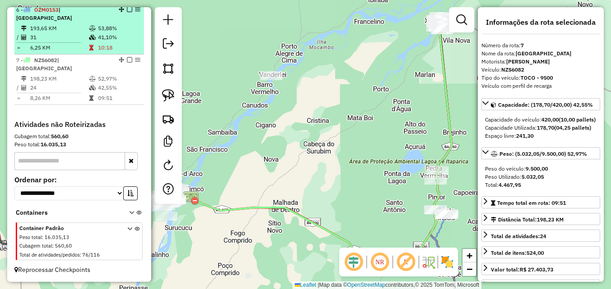
click at [43, 36] on td "31" at bounding box center [59, 37] width 59 height 9
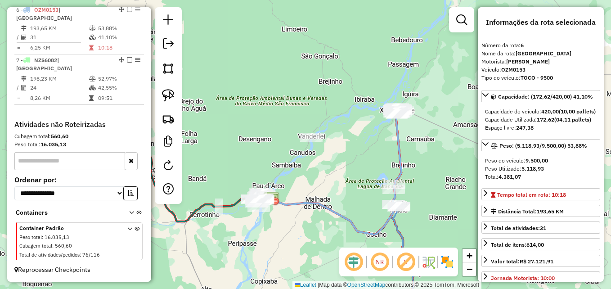
drag, startPoint x: 234, startPoint y: 164, endPoint x: 428, endPoint y: 147, distance: 194.6
click at [428, 147] on div "Janela de atendimento Grade de atendimento Capacidade Transportadoras Veículos …" at bounding box center [305, 144] width 611 height 289
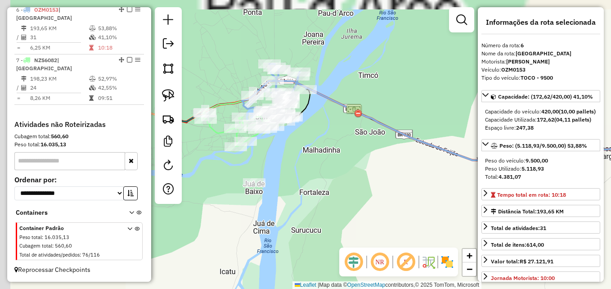
drag, startPoint x: 428, startPoint y: 200, endPoint x: 445, endPoint y: 189, distance: 20.5
click at [509, 212] on hb-router-mapa "Informações da Sessão 990847 - 19/08/2025 Criação: 18/08/2025 17:13 Depósito: D…" at bounding box center [305, 144] width 611 height 289
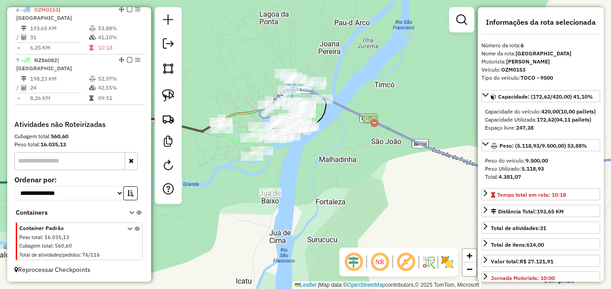
drag, startPoint x: 408, startPoint y: 167, endPoint x: 468, endPoint y: 203, distance: 69.4
click at [471, 203] on div "Janela de atendimento Grade de atendimento Capacidade Transportadoras Veículos …" at bounding box center [305, 144] width 611 height 289
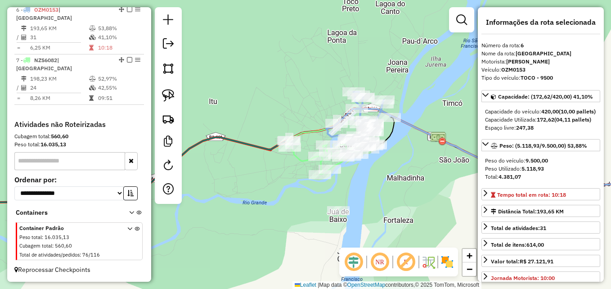
drag, startPoint x: 391, startPoint y: 176, endPoint x: 413, endPoint y: 149, distance: 34.8
click at [413, 149] on div "Janela de atendimento Grade de atendimento Capacidade Transportadoras Veículos …" at bounding box center [305, 144] width 611 height 289
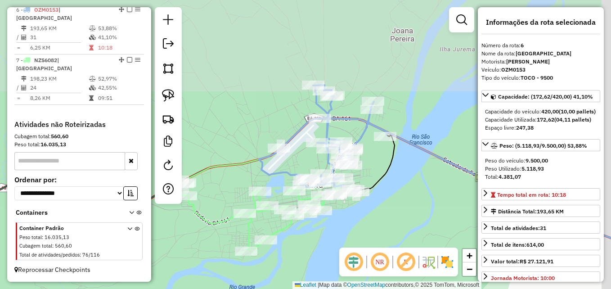
drag, startPoint x: 406, startPoint y: 166, endPoint x: 383, endPoint y: 213, distance: 52.3
click at [383, 214] on div "Janela de atendimento Grade de atendimento Capacidade Transportadoras Veículos …" at bounding box center [305, 144] width 611 height 289
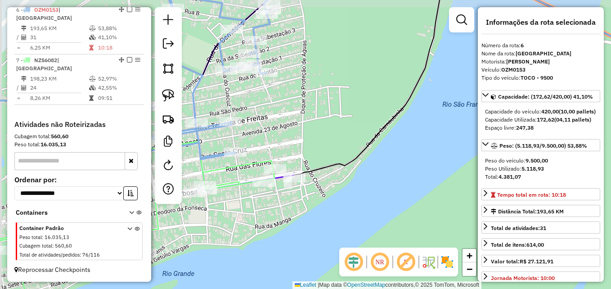
click at [449, 184] on div "Janela de atendimento Grade de atendimento Capacidade Transportadoras Veículos …" at bounding box center [305, 144] width 611 height 289
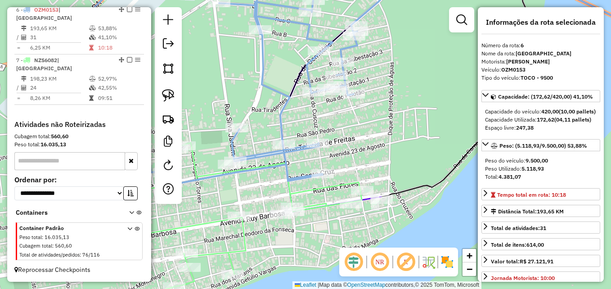
drag, startPoint x: 403, startPoint y: 191, endPoint x: 445, endPoint y: 200, distance: 42.3
click at [445, 200] on div "Janela de atendimento Grade de atendimento Capacidade Transportadoras Veículos …" at bounding box center [305, 144] width 611 height 289
click at [444, 200] on div "Janela de atendimento Grade de atendimento Capacidade Transportadoras Veículos …" at bounding box center [305, 144] width 611 height 289
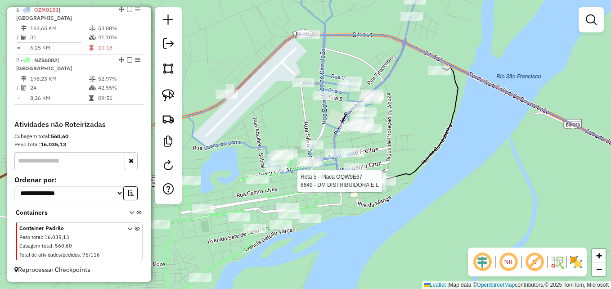
select select "**********"
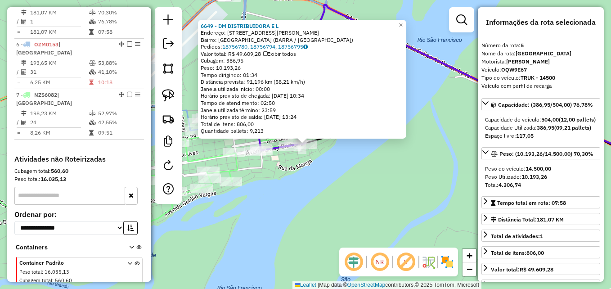
scroll to position [514, 0]
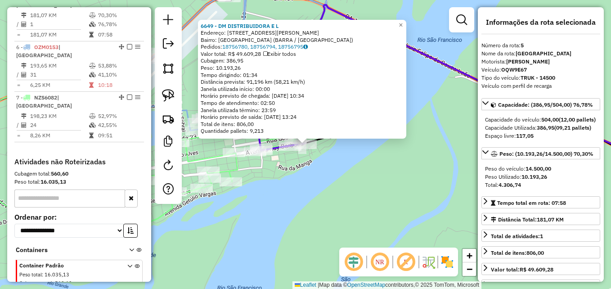
click at [373, 177] on div "6649 - DM DISTRIBUIDORA E L Endereço: Avenida Ruy Barbosa 35 Bairro: ALTO DA SA…" at bounding box center [305, 144] width 611 height 289
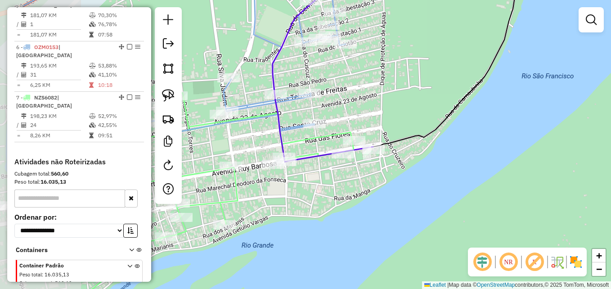
drag, startPoint x: 284, startPoint y: 163, endPoint x: 363, endPoint y: 176, distance: 80.6
click at [363, 176] on div "Janela de atendimento Grade de atendimento Capacidade Transportadoras Veículos …" at bounding box center [305, 144] width 611 height 289
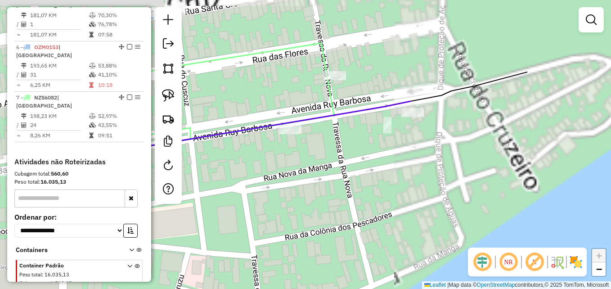
drag, startPoint x: 411, startPoint y: 146, endPoint x: 275, endPoint y: 186, distance: 142.1
click at [258, 194] on div "Janela de atendimento Grade de atendimento Capacidade Transportadoras Veículos …" at bounding box center [305, 144] width 611 height 289
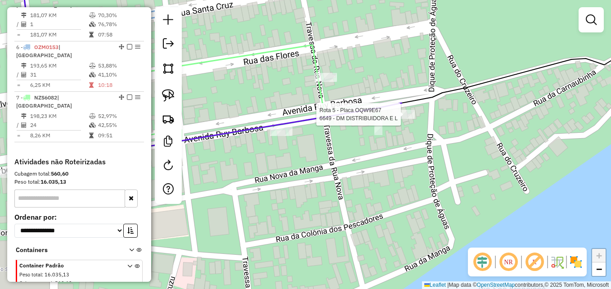
click at [398, 119] on div at bounding box center [403, 114] width 22 height 9
select select "**********"
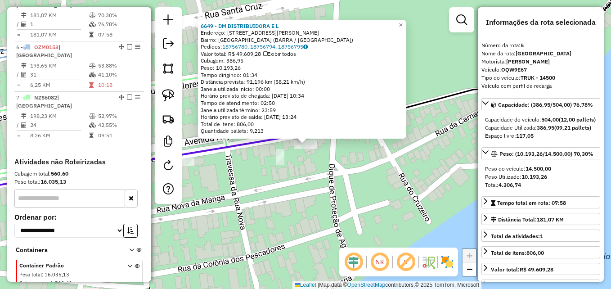
drag, startPoint x: 218, startPoint y: 67, endPoint x: 261, endPoint y: 72, distance: 43.4
click at [261, 72] on div "6649 - DM DISTRIBUIDORA E L Endereço: Avenida Ruy Barbosa 35 Bairro: ALTO DA SA…" at bounding box center [302, 78] width 203 height 112
drag, startPoint x: 261, startPoint y: 72, endPoint x: 335, endPoint y: 196, distance: 144.6
click at [335, 196] on div "6649 - DM DISTRIBUIDORA E L Endereço: Avenida Ruy Barbosa 35 Bairro: ALTO DA SA…" at bounding box center [305, 144] width 611 height 289
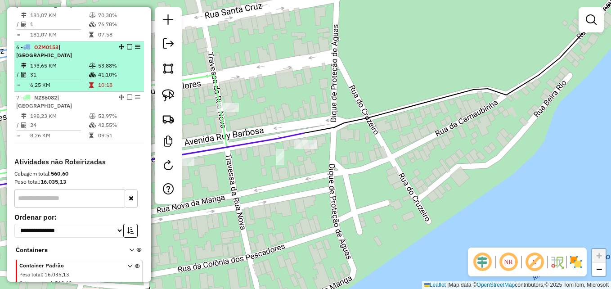
click at [71, 79] on td "31" at bounding box center [59, 74] width 59 height 9
select select "**********"
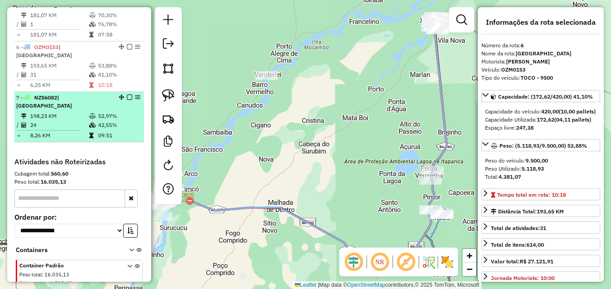
click at [67, 110] on div "7 - NZS6082 | BARRA DO RIO GRANDE" at bounding box center [63, 102] width 95 height 16
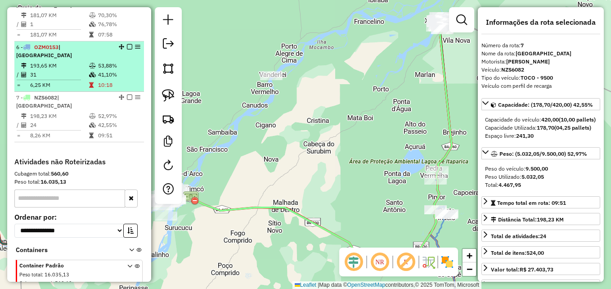
click at [50, 70] on td "193,65 KM" at bounding box center [59, 65] width 59 height 9
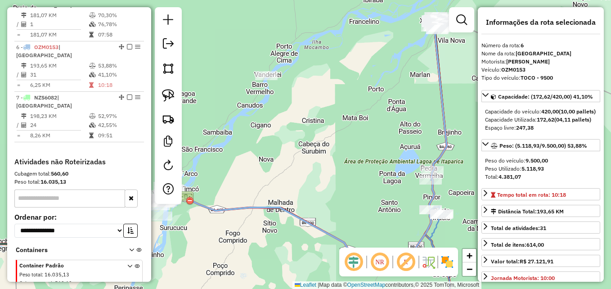
click at [260, 149] on div "Janela de atendimento Grade de atendimento Capacidade Transportadoras Veículos …" at bounding box center [305, 144] width 611 height 289
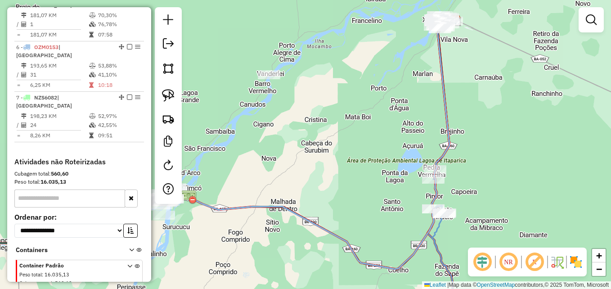
drag, startPoint x: 283, startPoint y: 185, endPoint x: 396, endPoint y: 160, distance: 115.2
click at [396, 160] on div "Janela de atendimento Grade de atendimento Capacidade Transportadoras Veículos …" at bounding box center [305, 144] width 611 height 289
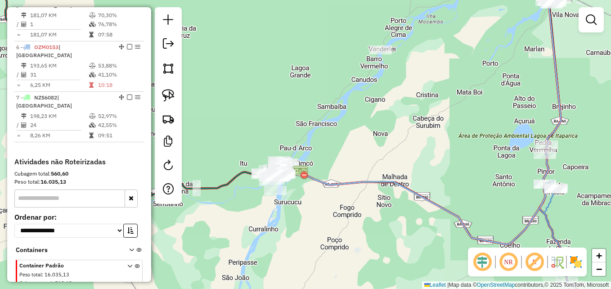
scroll to position [469, 0]
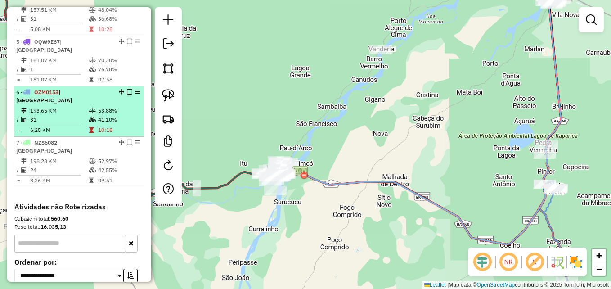
click at [75, 115] on td "193,65 KM" at bounding box center [59, 110] width 59 height 9
select select "**********"
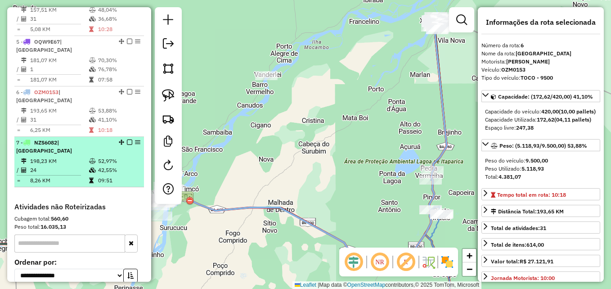
click at [80, 165] on td "198,23 KM" at bounding box center [59, 160] width 59 height 9
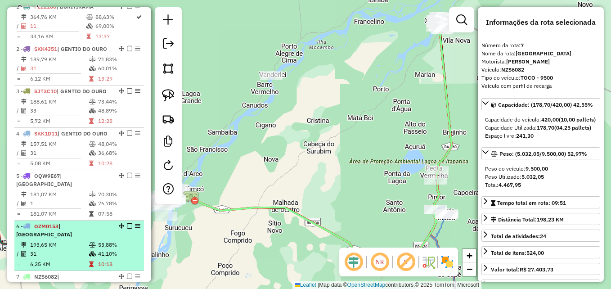
scroll to position [335, 0]
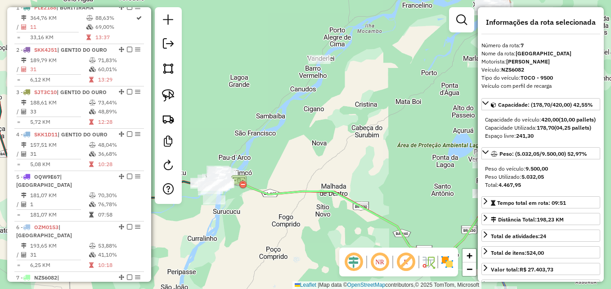
drag, startPoint x: 231, startPoint y: 185, endPoint x: 282, endPoint y: 168, distance: 53.7
click at [282, 168] on div "Janela de atendimento Grade de atendimento Capacidade Transportadoras Veículos …" at bounding box center [305, 144] width 611 height 289
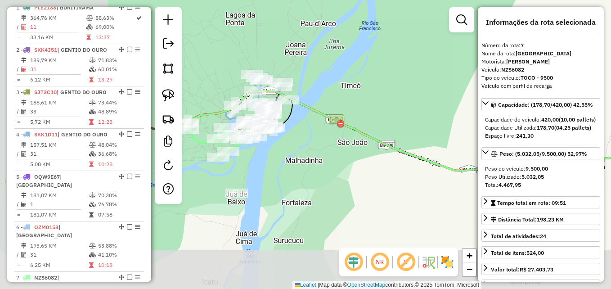
drag, startPoint x: 231, startPoint y: 224, endPoint x: 366, endPoint y: 160, distance: 150.0
click at [365, 161] on div "Janela de atendimento Grade de atendimento Capacidade Transportadoras Veículos …" at bounding box center [305, 144] width 611 height 289
click at [367, 159] on div "Janela de atendimento Grade de atendimento Capacidade Transportadoras Veículos …" at bounding box center [305, 144] width 611 height 289
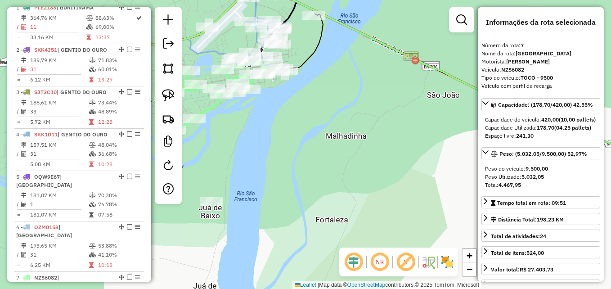
drag, startPoint x: 263, startPoint y: 174, endPoint x: 344, endPoint y: 148, distance: 84.6
click at [344, 148] on div "Janela de atendimento Grade de atendimento Capacidade Transportadoras Veículos …" at bounding box center [305, 144] width 611 height 289
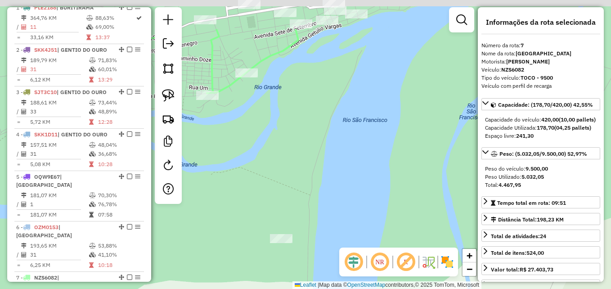
drag, startPoint x: 318, startPoint y: 115, endPoint x: 339, endPoint y: 177, distance: 65.1
click at [339, 177] on div "Janela de atendimento Grade de atendimento Capacidade Transportadoras Veículos …" at bounding box center [305, 144] width 611 height 289
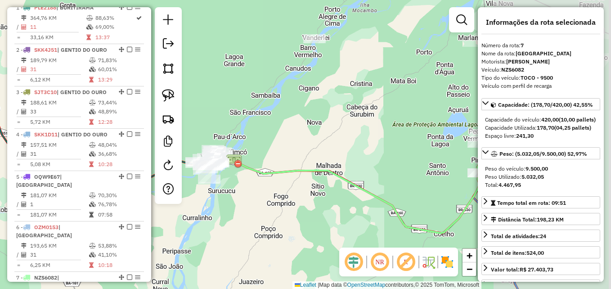
drag, startPoint x: 423, startPoint y: 161, endPoint x: 266, endPoint y: 200, distance: 162.0
click at [266, 200] on div "Janela de atendimento Grade de atendimento Capacidade Transportadoras Veículos …" at bounding box center [305, 144] width 611 height 289
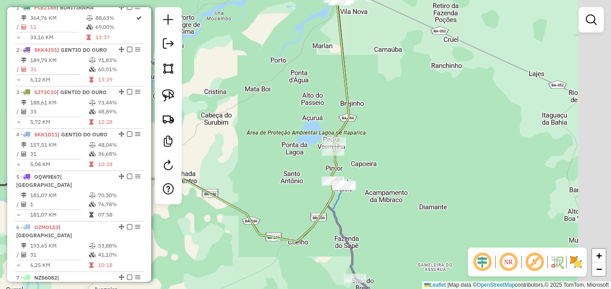
drag, startPoint x: 343, startPoint y: 134, endPoint x: 268, endPoint y: 133, distance: 74.6
click at [220, 158] on div "Janela de atendimento Grade de atendimento Capacidade Transportadoras Veículos …" at bounding box center [305, 144] width 611 height 289
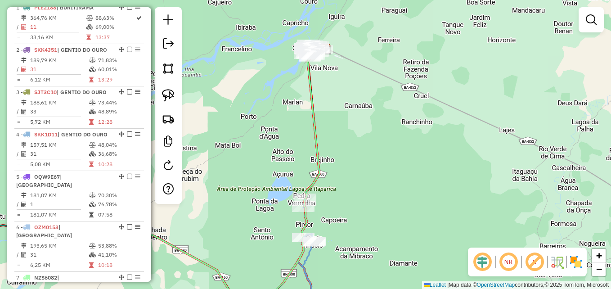
drag, startPoint x: 320, startPoint y: 131, endPoint x: 313, endPoint y: 165, distance: 34.8
click at [313, 165] on icon at bounding box center [173, 172] width 304 height 250
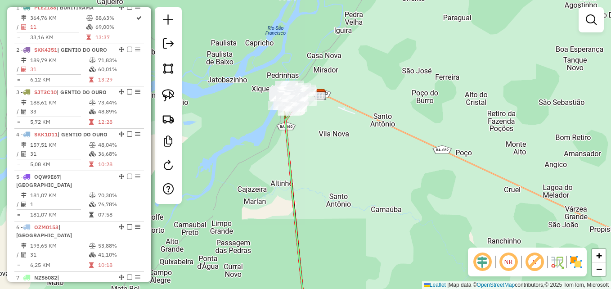
drag, startPoint x: 318, startPoint y: 108, endPoint x: 319, endPoint y: 198, distance: 89.9
click at [319, 198] on div "Janela de atendimento Grade de atendimento Capacidade Transportadoras Veículos …" at bounding box center [305, 144] width 611 height 289
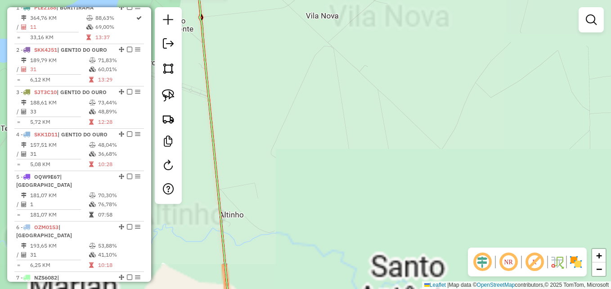
drag, startPoint x: 294, startPoint y: 121, endPoint x: 345, endPoint y: 257, distance: 145.1
click at [344, 263] on div "Janela de atendimento Grade de atendimento Capacidade Transportadoras Veículos …" at bounding box center [305, 144] width 611 height 289
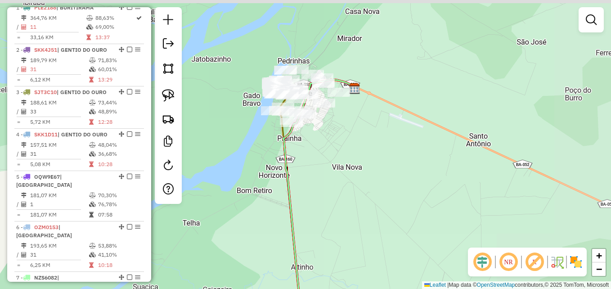
drag, startPoint x: 325, startPoint y: 144, endPoint x: 290, endPoint y: 156, distance: 36.5
click at [317, 172] on div "Janela de atendimento Grade de atendimento Capacidade Transportadoras Veículos …" at bounding box center [305, 144] width 611 height 289
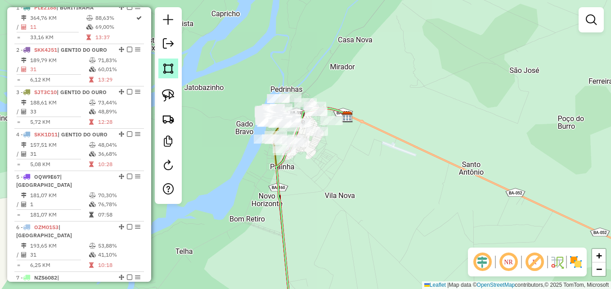
click at [170, 71] on img at bounding box center [168, 68] width 13 height 13
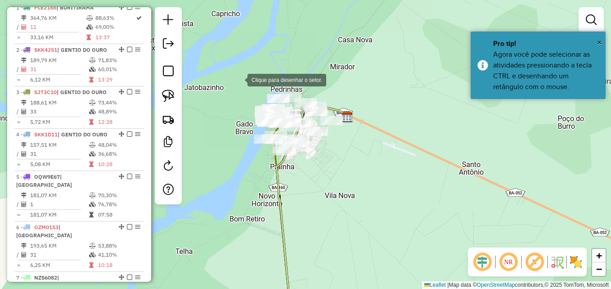
click at [238, 79] on div at bounding box center [238, 79] width 18 height 18
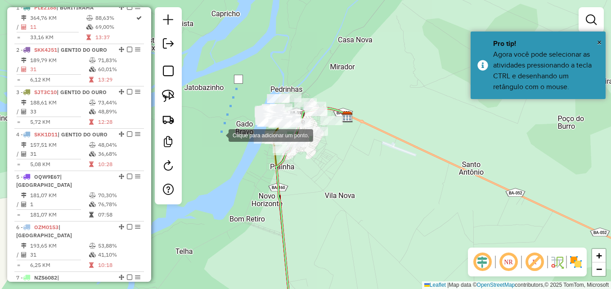
click at [216, 143] on div at bounding box center [219, 134] width 18 height 18
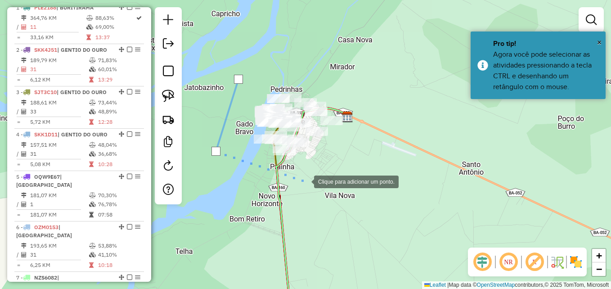
click at [305, 181] on div at bounding box center [305, 181] width 18 height 18
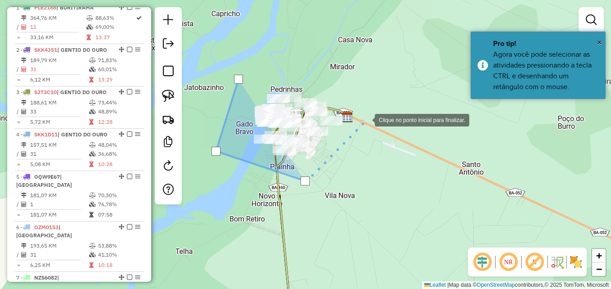
click at [366, 119] on div at bounding box center [366, 119] width 18 height 18
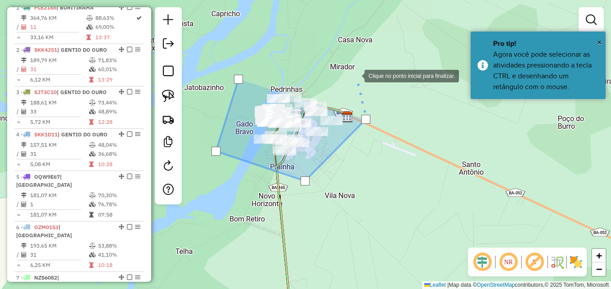
drag, startPoint x: 355, startPoint y: 75, endPoint x: 259, endPoint y: 58, distance: 97.6
click at [354, 75] on div at bounding box center [355, 75] width 18 height 18
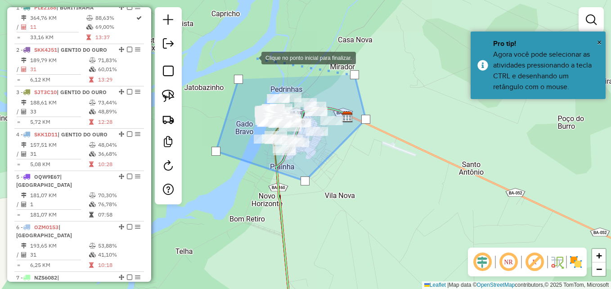
click at [252, 57] on div at bounding box center [252, 57] width 18 height 18
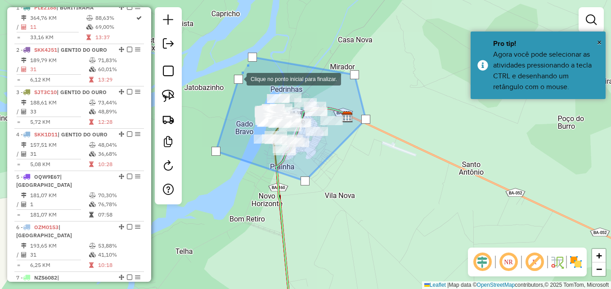
click at [237, 78] on div at bounding box center [238, 79] width 9 height 9
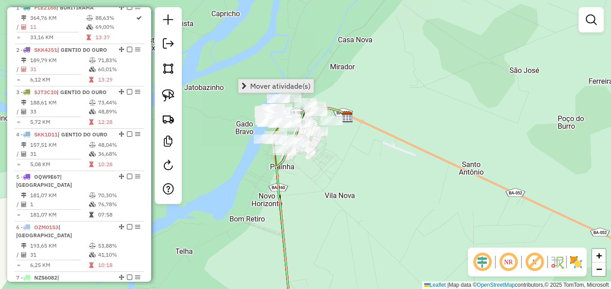
click at [271, 84] on span "Mover atividade(s)" at bounding box center [280, 85] width 60 height 7
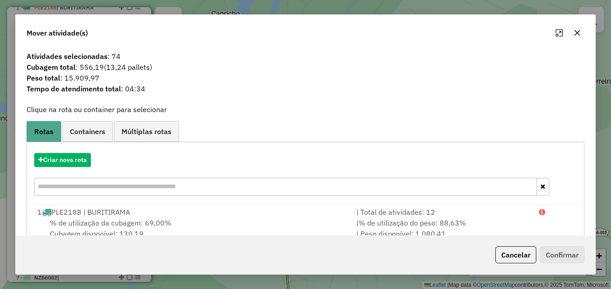
click at [577, 34] on icon "button" at bounding box center [576, 32] width 7 height 7
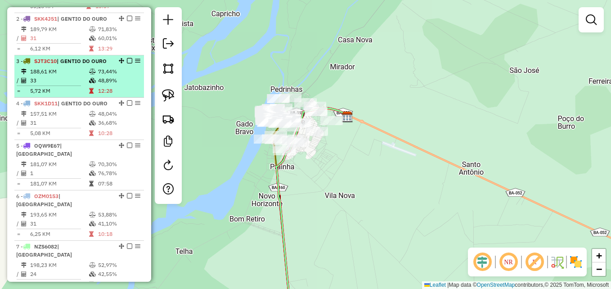
scroll to position [379, 0]
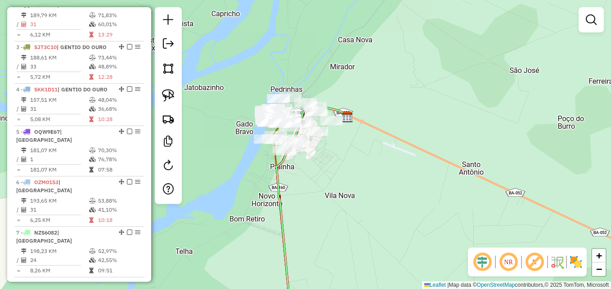
click at [234, 179] on div "Janela de atendimento Grade de atendimento Capacidade Transportadoras Veículos …" at bounding box center [305, 144] width 611 height 289
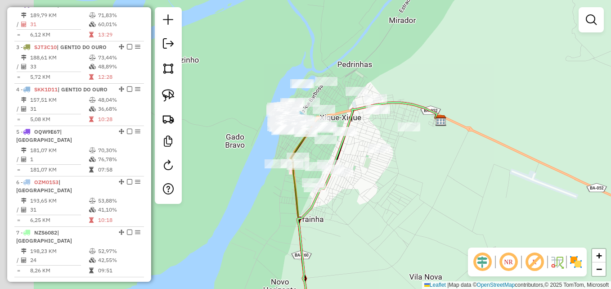
drag, startPoint x: 339, startPoint y: 182, endPoint x: 389, endPoint y: 207, distance: 55.9
click at [388, 207] on div "Janela de atendimento Grade de atendimento Capacidade Transportadoras Veículos …" at bounding box center [305, 144] width 611 height 289
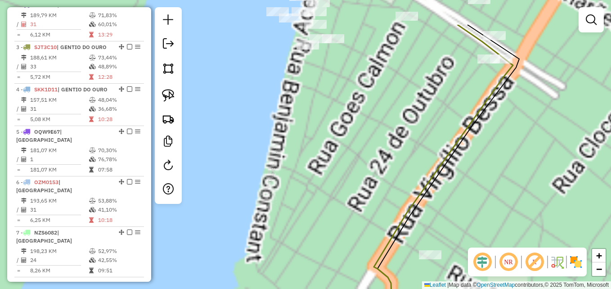
drag, startPoint x: 301, startPoint y: 184, endPoint x: 322, endPoint y: 149, distance: 40.9
click at [298, 191] on div "Janela de atendimento Grade de atendimento Capacidade Transportadoras Veículos …" at bounding box center [305, 144] width 611 height 289
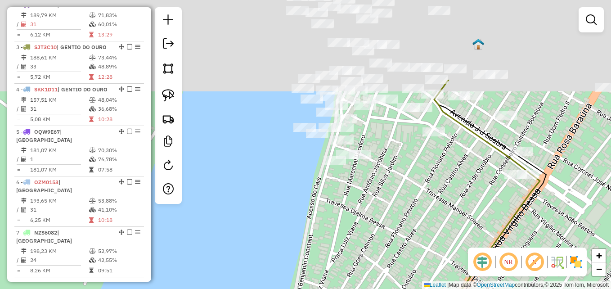
drag, startPoint x: 336, startPoint y: 144, endPoint x: 365, endPoint y: 237, distance: 97.0
click at [362, 236] on div "Janela de atendimento Grade de atendimento Capacidade Transportadoras Veículos …" at bounding box center [305, 144] width 611 height 289
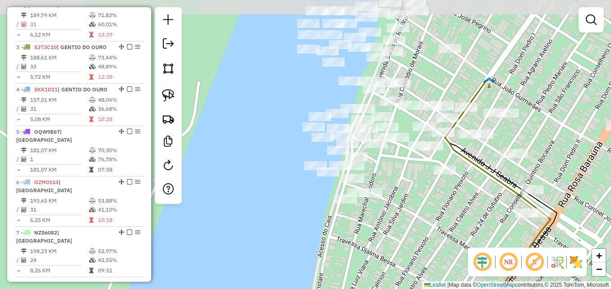
drag, startPoint x: 388, startPoint y: 214, endPoint x: 403, endPoint y: 223, distance: 17.6
click at [403, 223] on div "Janela de atendimento Grade de atendimento Capacidade Transportadoras Veículos …" at bounding box center [305, 144] width 611 height 289
drag, startPoint x: 403, startPoint y: 223, endPoint x: 407, endPoint y: 218, distance: 6.5
click at [405, 223] on div "Janela de atendimento Grade de atendimento Capacidade Transportadoras Veículos …" at bounding box center [305, 144] width 611 height 289
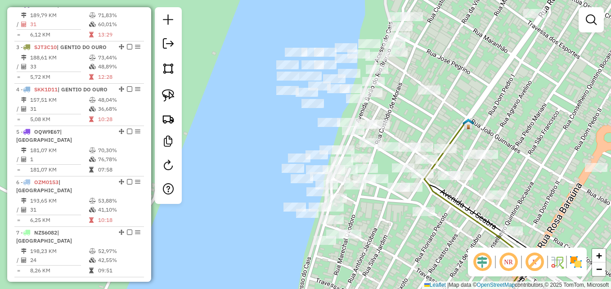
drag, startPoint x: 386, startPoint y: 237, endPoint x: 381, endPoint y: 242, distance: 7.0
click at [381, 242] on div "Janela de atendimento Grade de atendimento Capacidade Transportadoras Veículos …" at bounding box center [305, 144] width 611 height 289
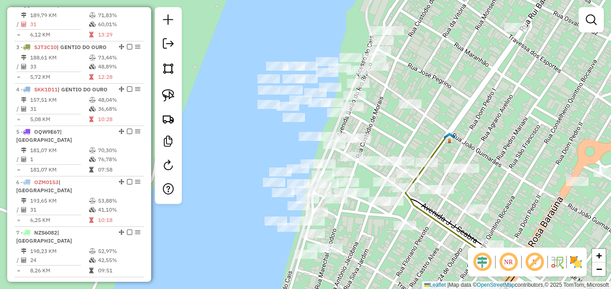
drag, startPoint x: 426, startPoint y: 78, endPoint x: 405, endPoint y: 89, distance: 23.7
click at [405, 89] on div "Janela de atendimento Grade de atendimento Capacidade Transportadoras Veículos …" at bounding box center [305, 144] width 611 height 289
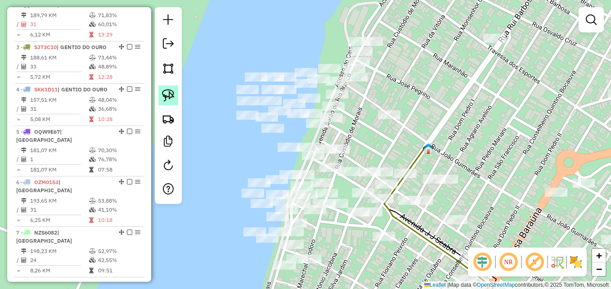
click at [170, 91] on img at bounding box center [168, 95] width 13 height 13
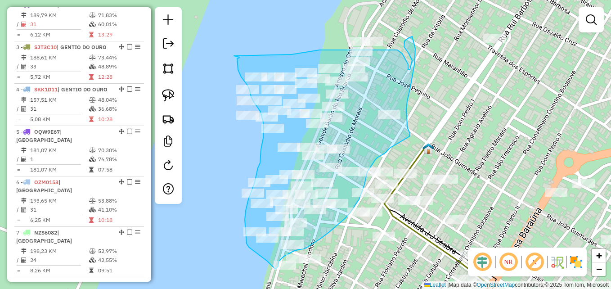
drag, startPoint x: 234, startPoint y: 56, endPoint x: 239, endPoint y: 57, distance: 5.6
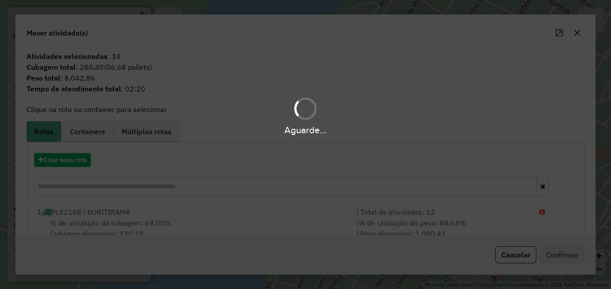
scroll to position [379, 0]
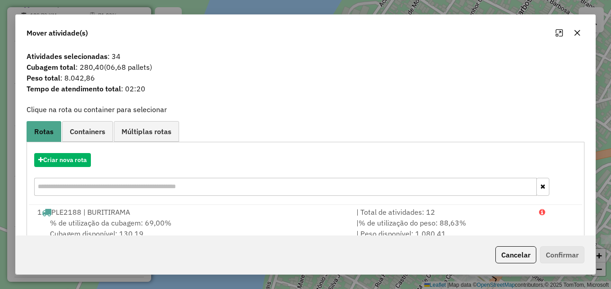
click at [576, 35] on icon "button" at bounding box center [576, 32] width 7 height 7
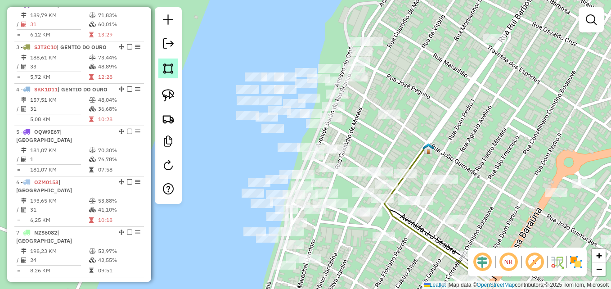
click at [170, 67] on img at bounding box center [168, 68] width 13 height 13
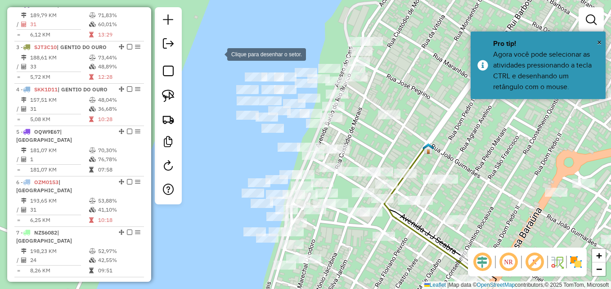
click at [226, 52] on div at bounding box center [218, 54] width 18 height 18
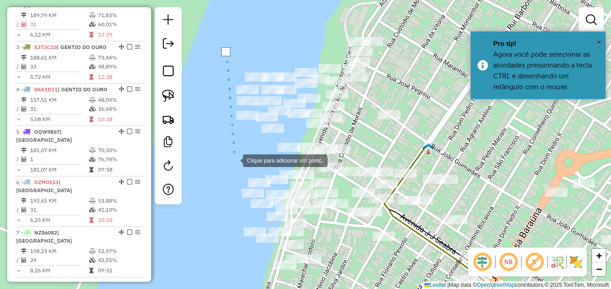
click at [237, 163] on div at bounding box center [234, 160] width 18 height 18
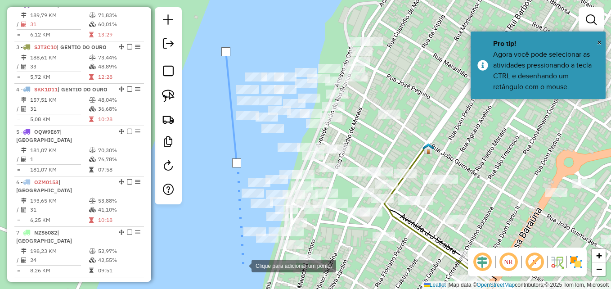
click at [242, 265] on div at bounding box center [242, 265] width 18 height 18
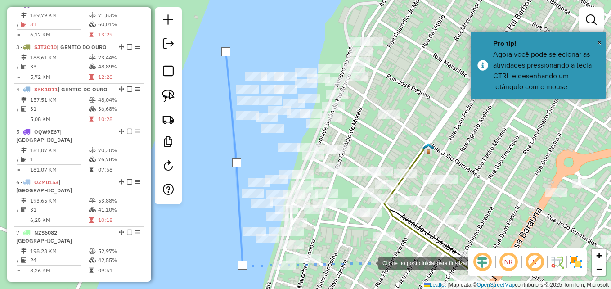
click at [370, 258] on div at bounding box center [369, 262] width 18 height 18
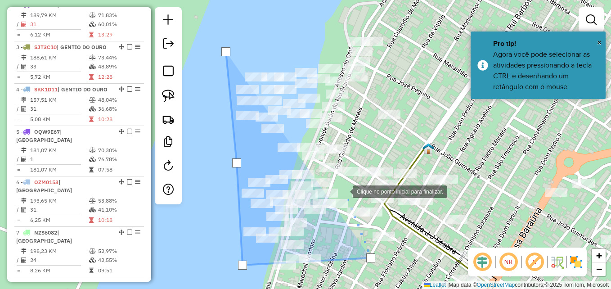
click at [342, 188] on div at bounding box center [344, 191] width 18 height 18
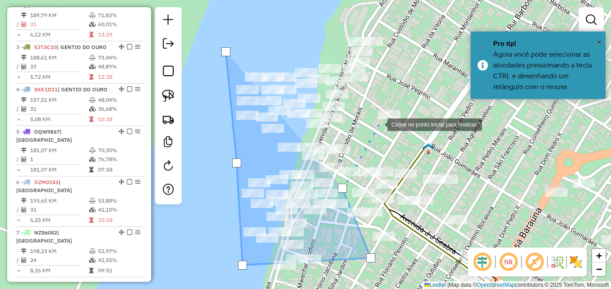
click at [379, 124] on div at bounding box center [378, 124] width 18 height 18
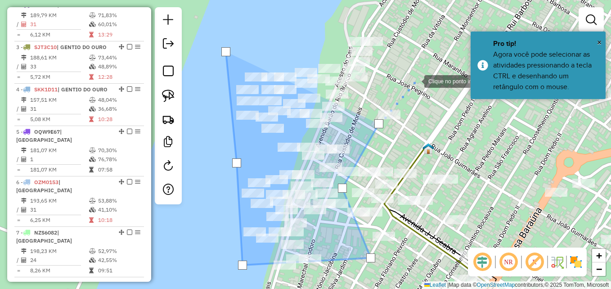
click at [415, 80] on div at bounding box center [415, 80] width 18 height 18
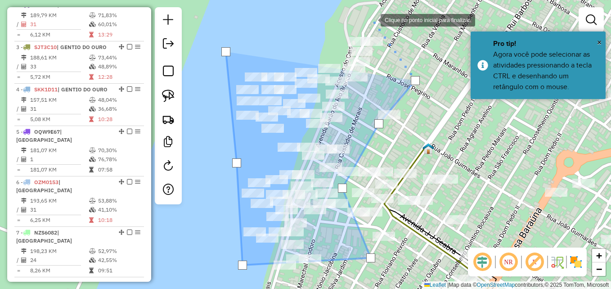
click at [371, 19] on div at bounding box center [371, 19] width 18 height 18
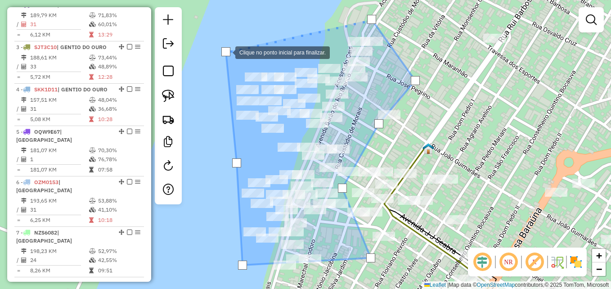
click at [226, 52] on div at bounding box center [225, 51] width 9 height 9
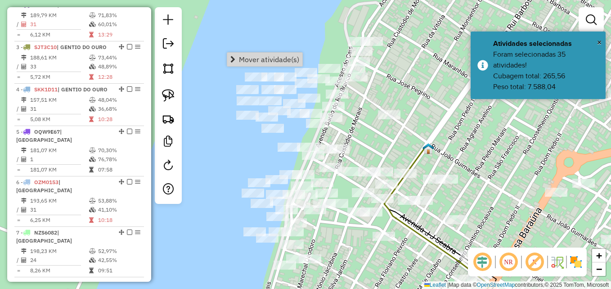
click at [232, 159] on div "Janela de atendimento Grade de atendimento Capacidade Transportadoras Veículos …" at bounding box center [305, 144] width 611 height 289
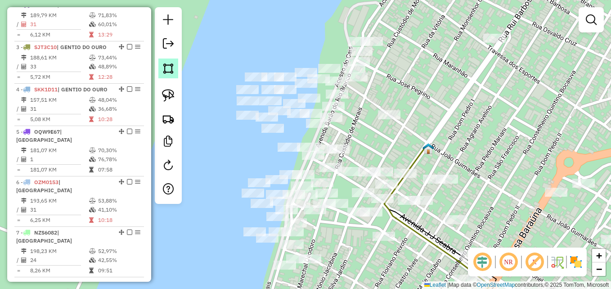
click at [164, 65] on img at bounding box center [168, 68] width 13 height 13
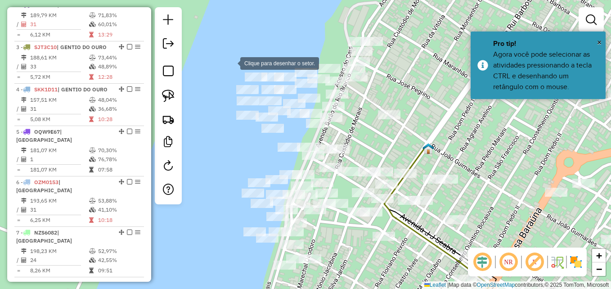
click at [231, 62] on div at bounding box center [231, 63] width 18 height 18
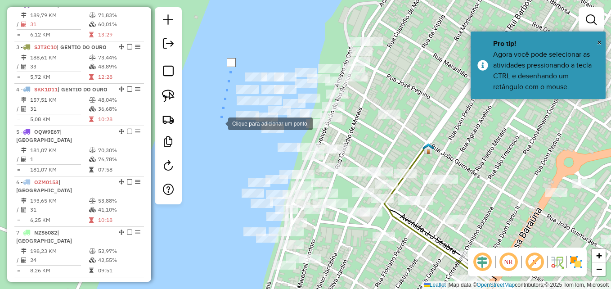
drag, startPoint x: 221, startPoint y: 128, endPoint x: 227, endPoint y: 133, distance: 7.0
click at [222, 129] on div at bounding box center [219, 123] width 18 height 18
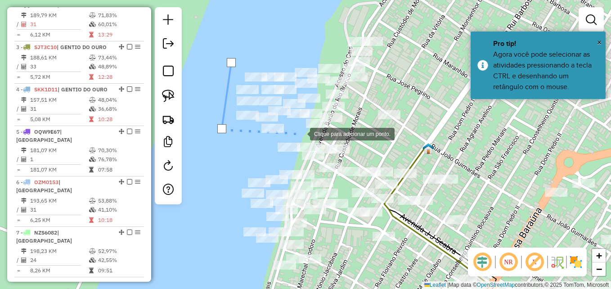
click at [301, 133] on div at bounding box center [301, 133] width 18 height 18
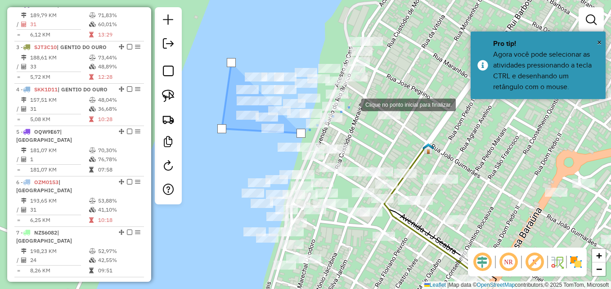
click at [352, 104] on div at bounding box center [352, 104] width 18 height 18
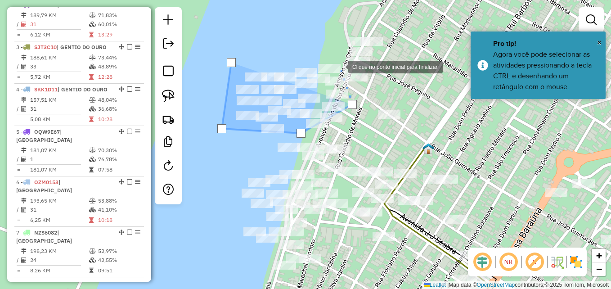
click at [337, 57] on div at bounding box center [339, 66] width 18 height 18
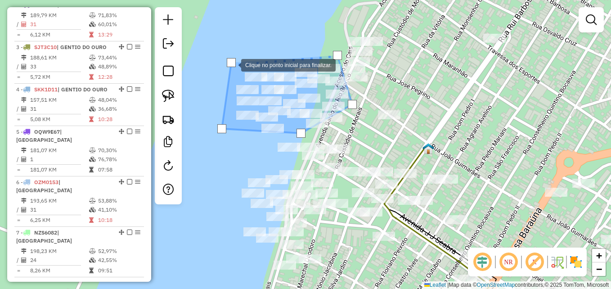
click at [232, 64] on div at bounding box center [231, 62] width 9 height 9
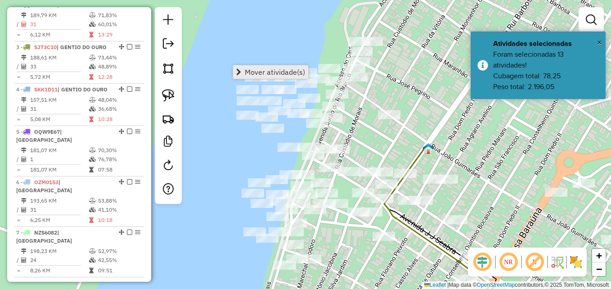
click at [287, 72] on span "Mover atividade(s)" at bounding box center [275, 71] width 60 height 7
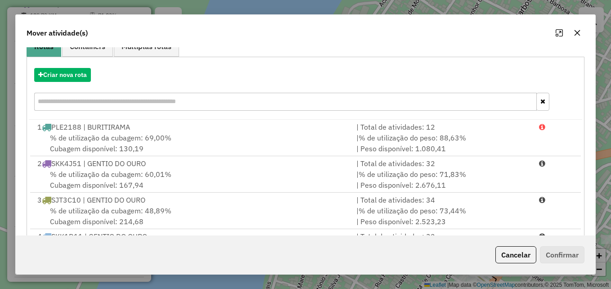
scroll to position [45, 0]
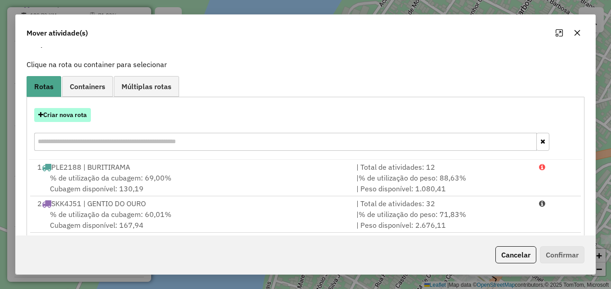
click at [71, 115] on button "Criar nova rota" at bounding box center [62, 115] width 57 height 14
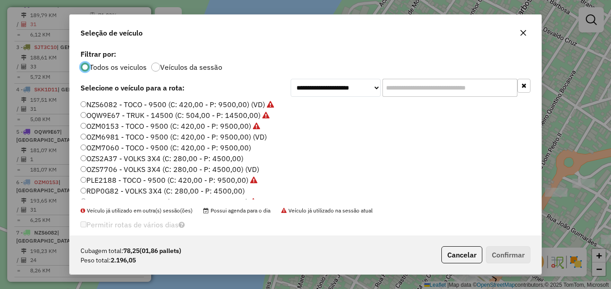
scroll to position [85, 0]
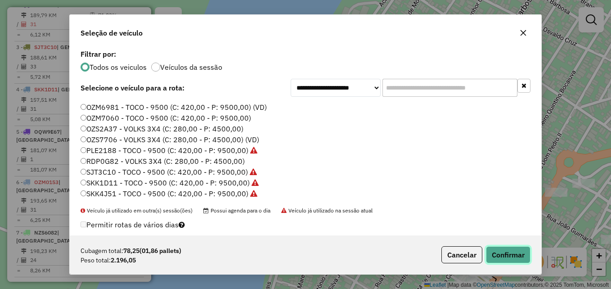
click at [503, 250] on button "Confirmar" at bounding box center [508, 254] width 45 height 17
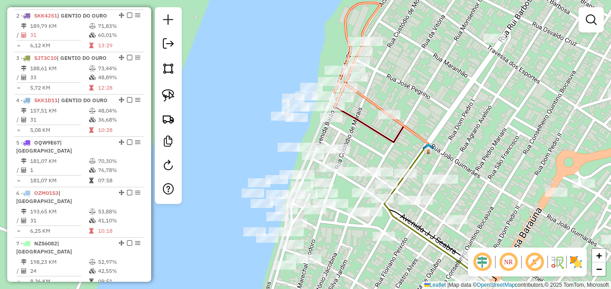
scroll to position [390, 0]
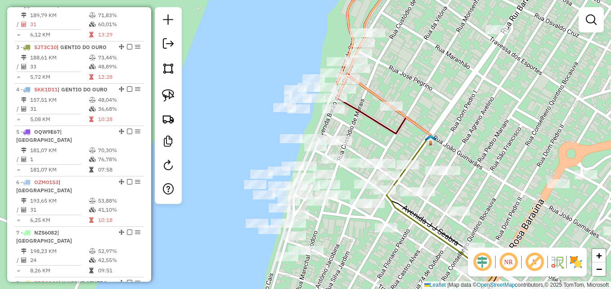
drag, startPoint x: 348, startPoint y: 235, endPoint x: 352, endPoint y: 194, distance: 41.2
click at [352, 194] on div "Janela de atendimento Grade de atendimento Capacidade Transportadoras Veículos …" at bounding box center [305, 144] width 611 height 289
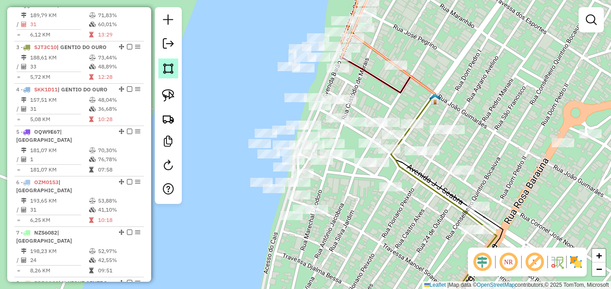
click at [170, 69] on img at bounding box center [168, 68] width 13 height 13
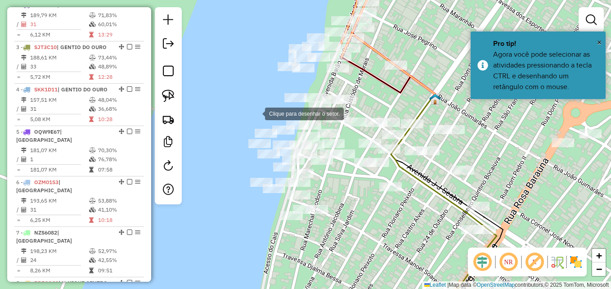
click at [256, 113] on div at bounding box center [256, 113] width 18 height 18
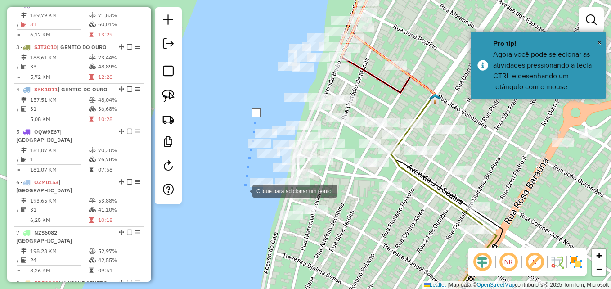
click at [243, 190] on div at bounding box center [243, 190] width 18 height 18
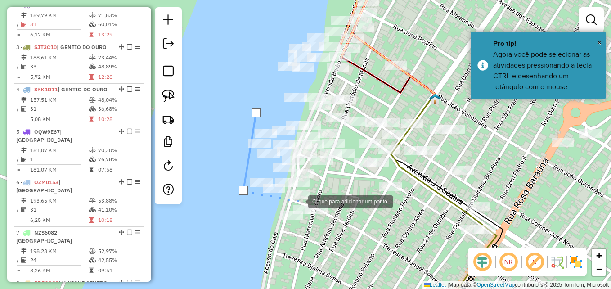
click at [300, 201] on div at bounding box center [299, 201] width 18 height 18
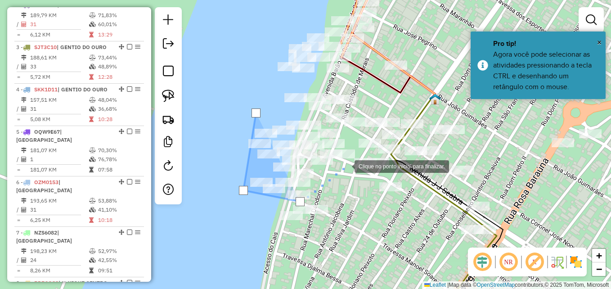
click at [349, 161] on div at bounding box center [345, 165] width 18 height 18
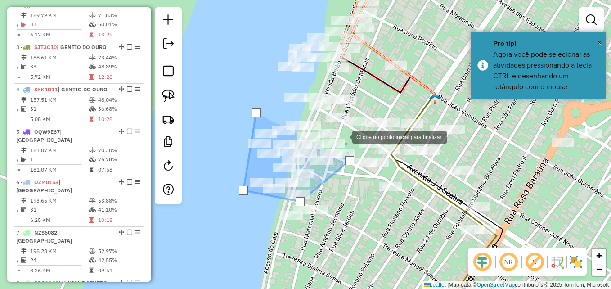
click at [334, 144] on div at bounding box center [343, 136] width 18 height 18
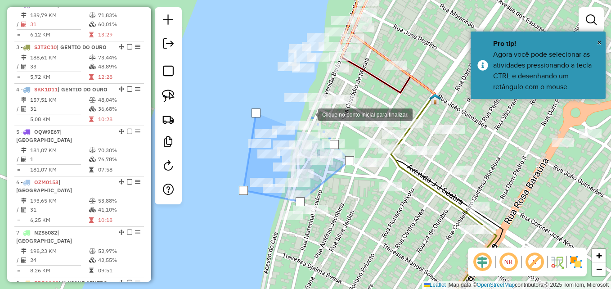
click at [309, 114] on div at bounding box center [309, 114] width 18 height 18
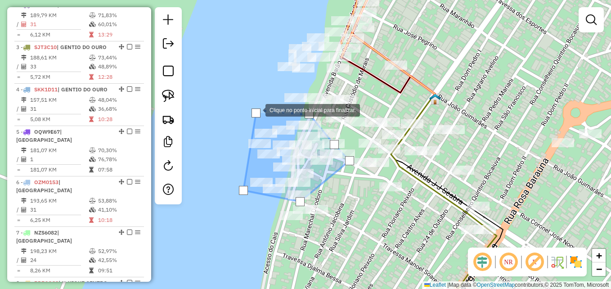
click at [256, 109] on div at bounding box center [255, 112] width 9 height 9
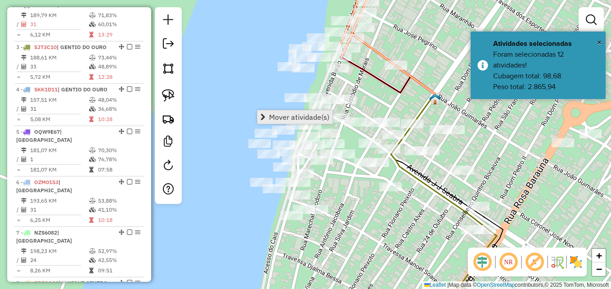
click at [297, 117] on span "Mover atividade(s)" at bounding box center [299, 116] width 60 height 7
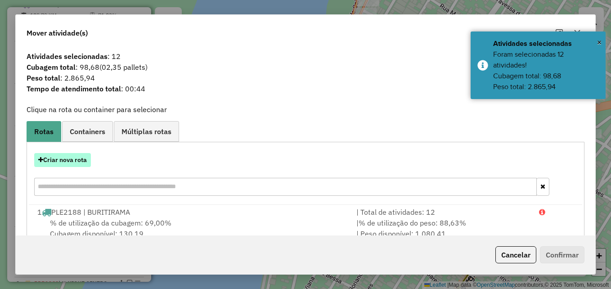
scroll to position [45, 0]
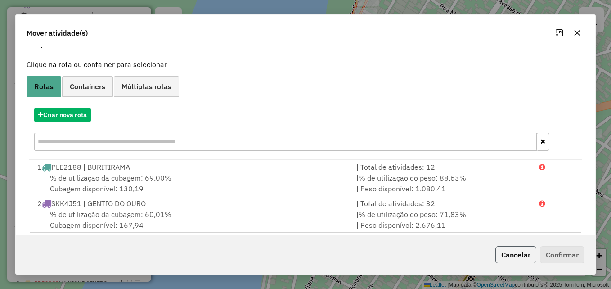
click at [518, 253] on button "Cancelar" at bounding box center [515, 254] width 41 height 17
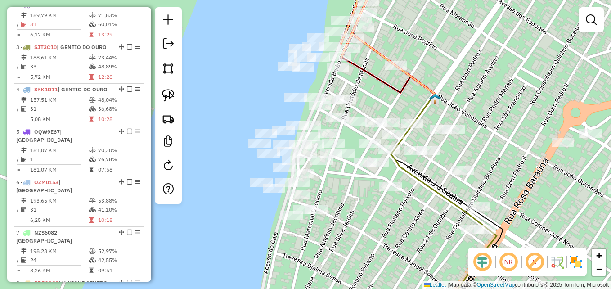
scroll to position [0, 0]
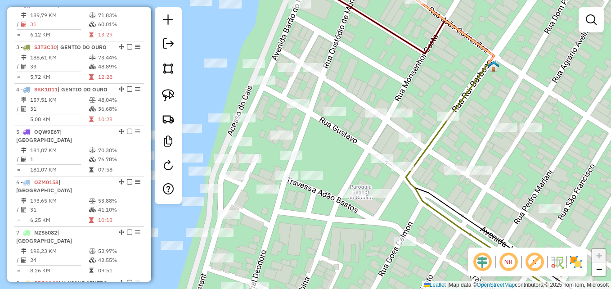
drag, startPoint x: 381, startPoint y: 166, endPoint x: 372, endPoint y: 163, distance: 9.1
click at [372, 163] on div at bounding box center [381, 158] width 22 height 9
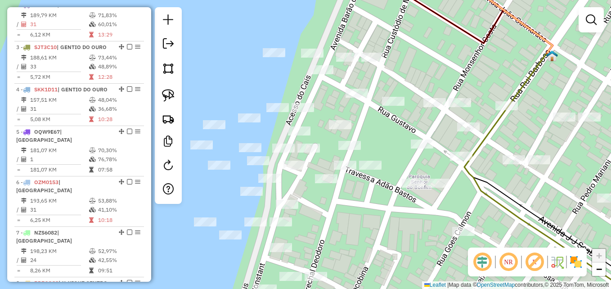
drag, startPoint x: 331, startPoint y: 165, endPoint x: 405, endPoint y: 151, distance: 74.7
click at [404, 151] on div "Janela de atendimento Grade de atendimento Capacidade Transportadoras Veículos …" at bounding box center [305, 144] width 611 height 289
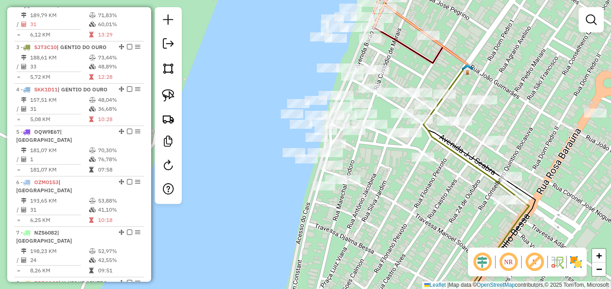
drag, startPoint x: 399, startPoint y: 196, endPoint x: 361, endPoint y: 165, distance: 49.6
click at [372, 165] on div "Janela de atendimento Grade de atendimento Capacidade Transportadoras Veículos …" at bounding box center [305, 144] width 611 height 289
click at [361, 165] on div "Janela de atendimento Grade de atendimento Capacidade Transportadoras Veículos …" at bounding box center [305, 144] width 611 height 289
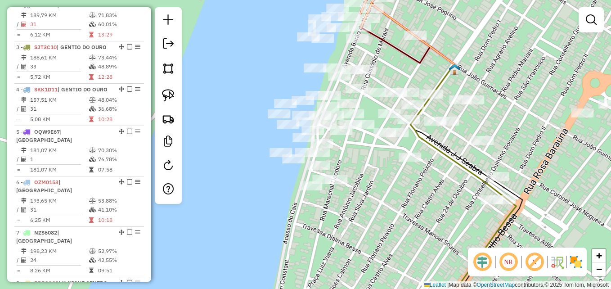
click at [361, 165] on div "Janela de atendimento Grade de atendimento Capacidade Transportadoras Veículos …" at bounding box center [305, 144] width 611 height 289
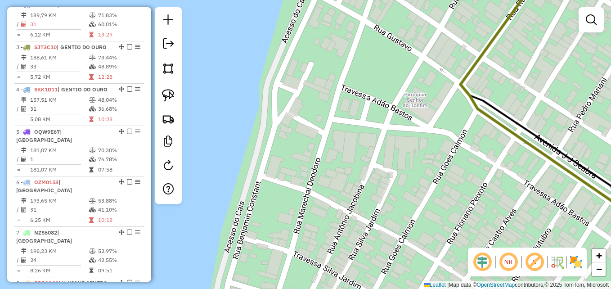
click at [351, 170] on div "Janela de atendimento Grade de atendimento Capacidade Transportadoras Veículos …" at bounding box center [305, 144] width 611 height 289
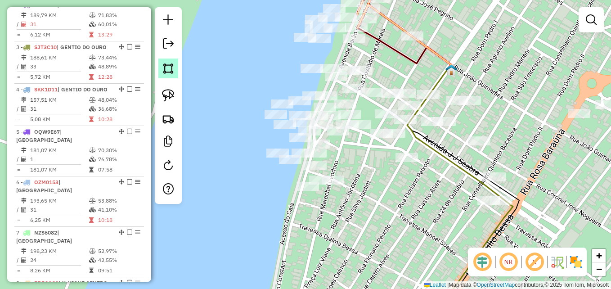
click at [166, 65] on img at bounding box center [168, 68] width 13 height 13
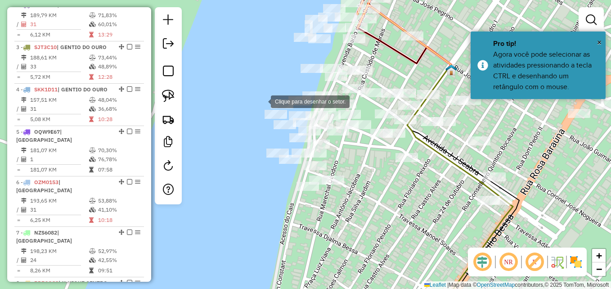
click at [262, 101] on div at bounding box center [262, 101] width 18 height 18
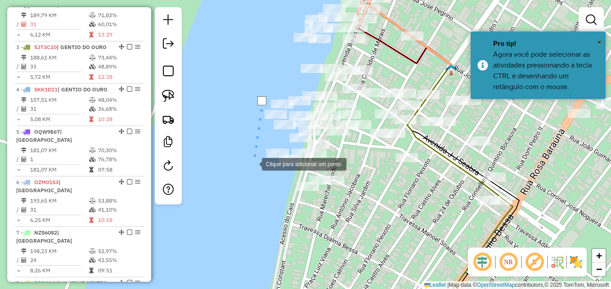
click at [253, 163] on div at bounding box center [253, 163] width 18 height 18
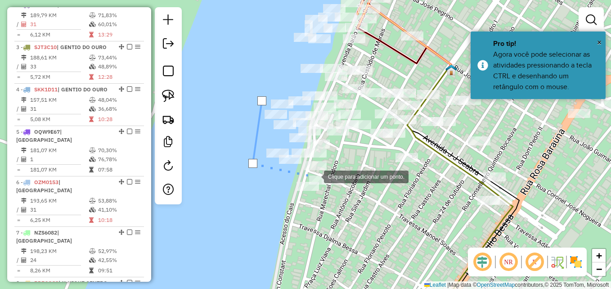
click at [318, 174] on div at bounding box center [315, 176] width 18 height 18
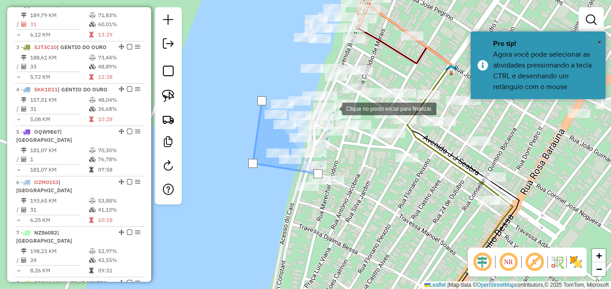
click at [333, 108] on div at bounding box center [333, 108] width 18 height 18
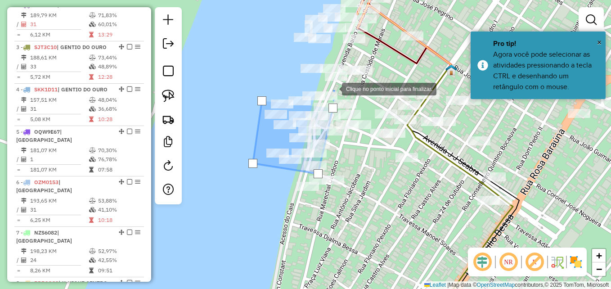
click at [333, 88] on div at bounding box center [333, 88] width 18 height 18
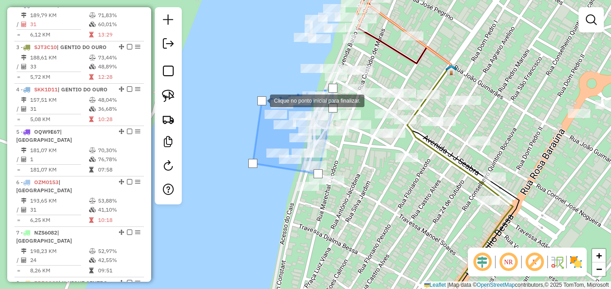
click at [260, 102] on div at bounding box center [261, 100] width 9 height 9
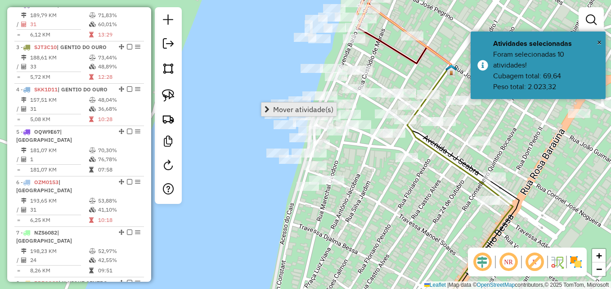
click at [290, 104] on link "Mover atividade(s)" at bounding box center [298, 109] width 75 height 13
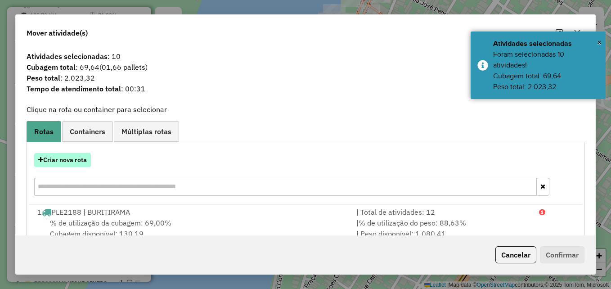
click at [82, 161] on button "Criar nova rota" at bounding box center [62, 160] width 57 height 14
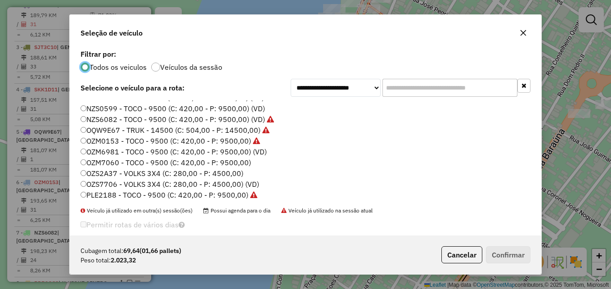
scroll to position [85, 0]
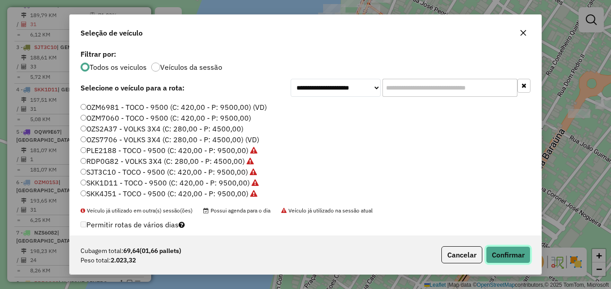
click at [506, 254] on button "Confirmar" at bounding box center [508, 254] width 45 height 17
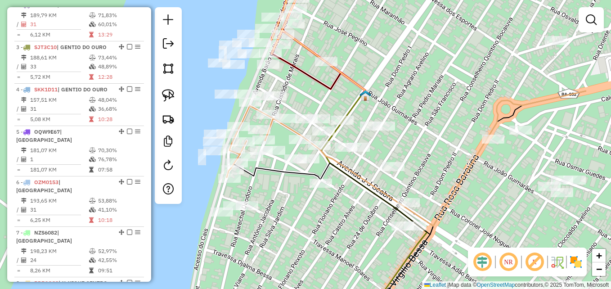
drag, startPoint x: 388, startPoint y: 201, endPoint x: 311, endPoint y: 217, distance: 79.1
click at [311, 217] on div "Janela de atendimento Grade de atendimento Capacidade Transportadoras Veículos …" at bounding box center [305, 144] width 611 height 289
select select "**********"
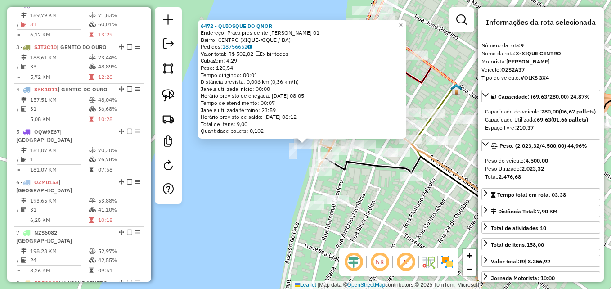
click at [210, 148] on div "Rota 9 - Placa OZS2A37 6472 - QUIOSQUE DO QNOR 6472 - QUIOSQUE DO QNOR Endereço…" at bounding box center [305, 144] width 611 height 289
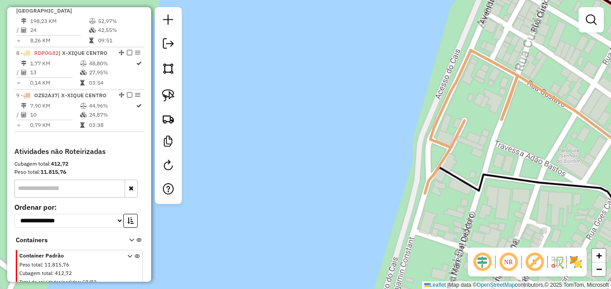
scroll to position [664, 0]
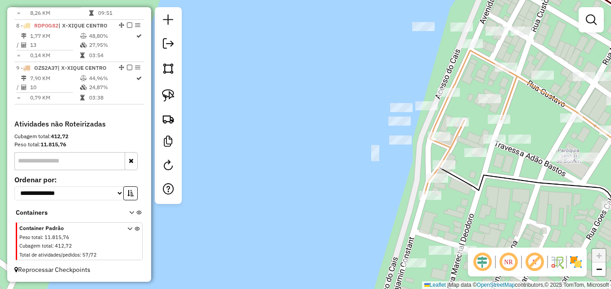
click at [449, 151] on icon at bounding box center [470, 121] width 92 height 143
select select "**********"
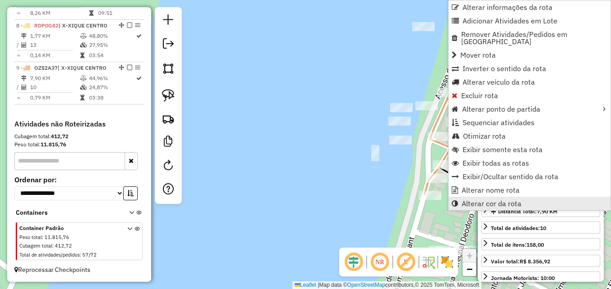
click at [474, 200] on span "Alterar cor da rota" at bounding box center [491, 203] width 60 height 7
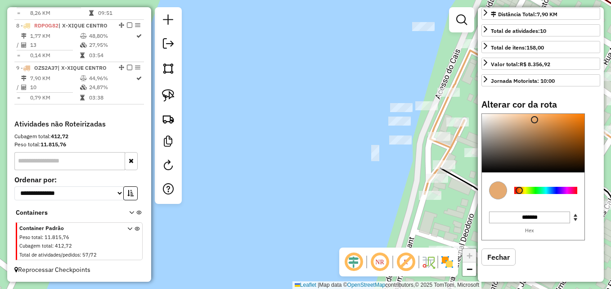
scroll to position [206, 0]
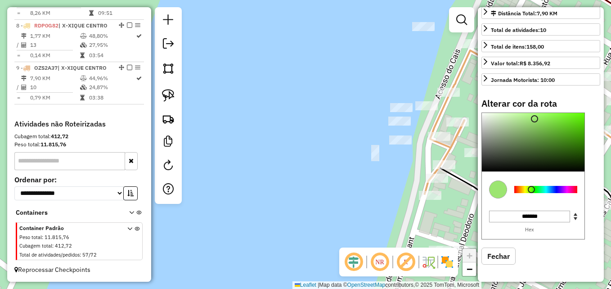
drag, startPoint x: 519, startPoint y: 189, endPoint x: 531, endPoint y: 194, distance: 13.3
click at [531, 194] on div at bounding box center [545, 189] width 70 height 32
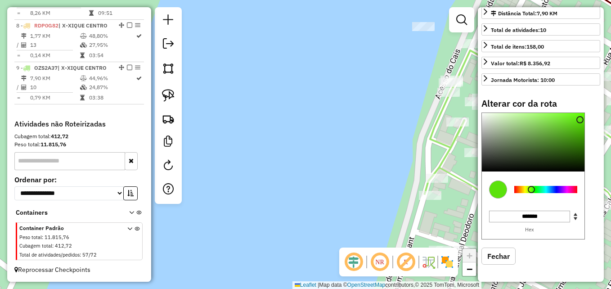
type input "*******"
drag, startPoint x: 534, startPoint y: 119, endPoint x: 581, endPoint y: 117, distance: 46.8
click at [581, 117] on div at bounding box center [581, 116] width 7 height 7
click at [333, 166] on div "Janela de atendimento Grade de atendimento Capacidade Transportadoras Veículos …" at bounding box center [305, 144] width 611 height 289
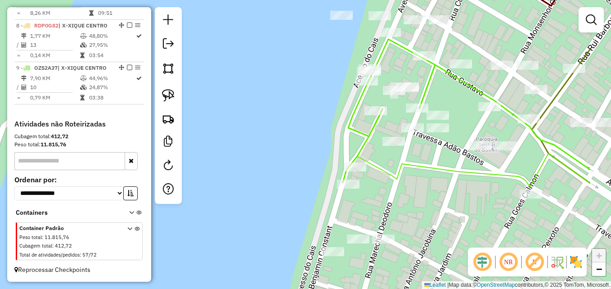
drag, startPoint x: 496, startPoint y: 201, endPoint x: 301, endPoint y: 162, distance: 198.5
click at [302, 162] on div "Janela de atendimento Grade de atendimento Capacidade Transportadoras Veículos …" at bounding box center [305, 144] width 611 height 289
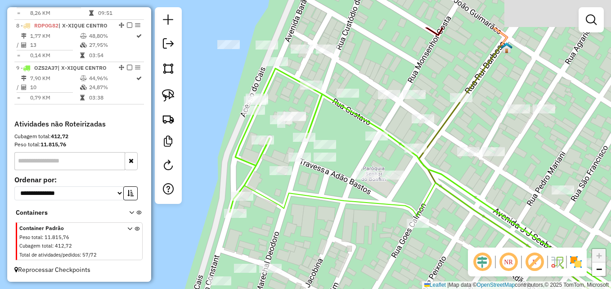
drag, startPoint x: 328, startPoint y: 203, endPoint x: 339, endPoint y: 218, distance: 18.0
click at [338, 218] on div "Janela de atendimento Grade de atendimento Capacidade Transportadoras Veículos …" at bounding box center [305, 144] width 611 height 289
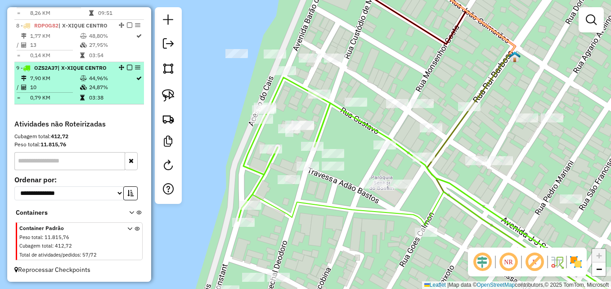
click at [56, 72] on li "9 - OZS2A37 | X-XIQUE CENTRO 7,90 KM 44,96% / 10 24,87% = 0,79 KM 03:38" at bounding box center [78, 83] width 129 height 42
select select "**********"
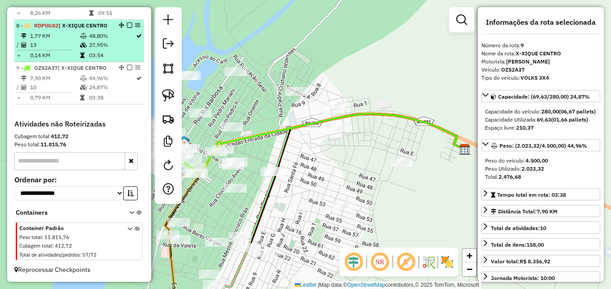
click at [60, 42] on td "13" at bounding box center [55, 44] width 50 height 9
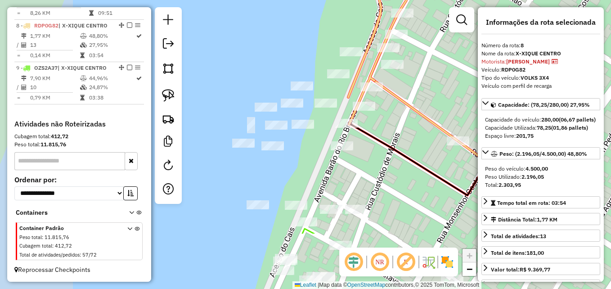
drag, startPoint x: 249, startPoint y: 204, endPoint x: 389, endPoint y: 113, distance: 167.4
click at [389, 115] on div "Janela de atendimento Grade de atendimento Capacidade Transportadoras Veículos …" at bounding box center [305, 144] width 611 height 289
click at [389, 113] on div "Janela de atendimento Grade de atendimento Capacidade Transportadoras Veículos …" at bounding box center [305, 144] width 611 height 289
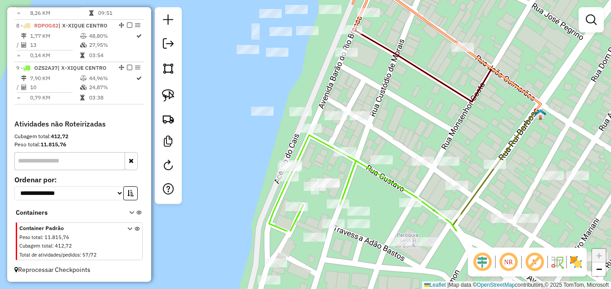
drag, startPoint x: 353, startPoint y: 177, endPoint x: 336, endPoint y: 113, distance: 65.9
click at [347, 95] on div "Janela de atendimento Grade de atendimento Capacidade Transportadoras Veículos …" at bounding box center [305, 144] width 611 height 289
click at [346, 92] on div "Janela de atendimento Grade de atendimento Capacidade Transportadoras Veículos …" at bounding box center [305, 144] width 611 height 289
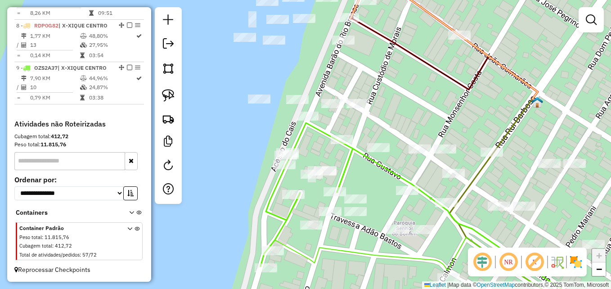
click at [286, 221] on icon at bounding box center [306, 194] width 92 height 143
select select "**********"
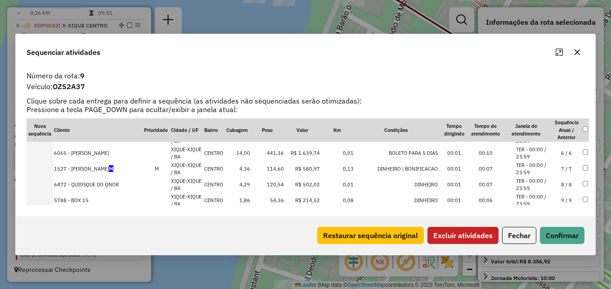
scroll to position [102, 0]
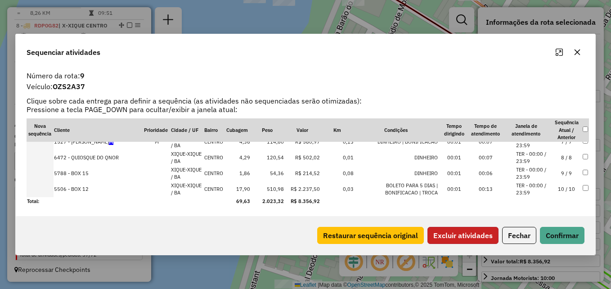
click at [447, 235] on button "Excluir atividades" at bounding box center [462, 235] width 71 height 17
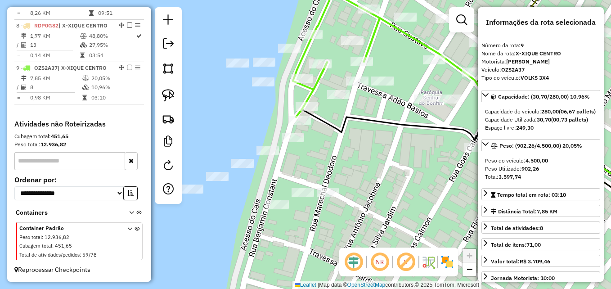
drag, startPoint x: 356, startPoint y: 207, endPoint x: 373, endPoint y: 109, distance: 99.9
click at [373, 109] on icon at bounding box center [479, 166] width 367 height 119
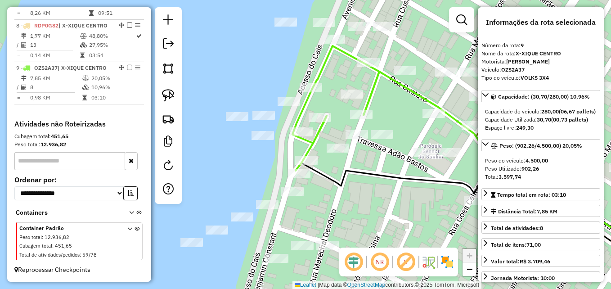
drag, startPoint x: 355, startPoint y: 146, endPoint x: 352, endPoint y: 186, distance: 40.6
click at [352, 187] on div "Janela de atendimento Grade de atendimento Capacidade Transportadoras Veículos …" at bounding box center [305, 144] width 611 height 289
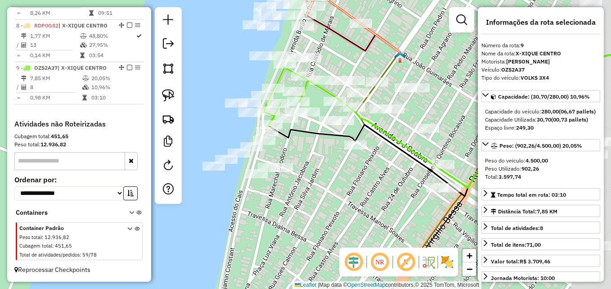
drag, startPoint x: 397, startPoint y: 213, endPoint x: 341, endPoint y: 168, distance: 72.3
click at [341, 168] on div "Janela de atendimento Grade de atendimento Capacidade Transportadoras Veículos …" at bounding box center [305, 144] width 611 height 289
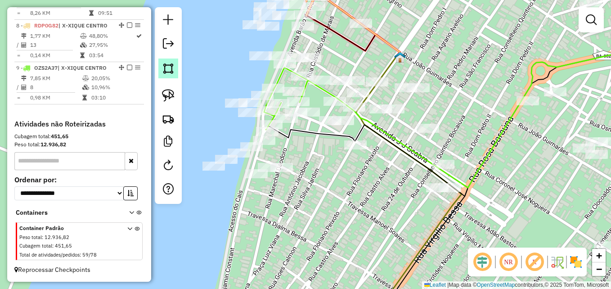
click at [169, 71] on img at bounding box center [168, 68] width 13 height 13
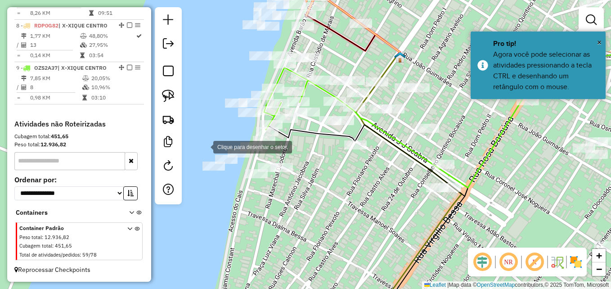
click at [204, 145] on div at bounding box center [204, 146] width 18 height 18
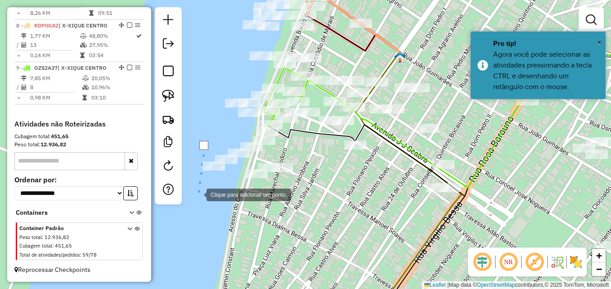
click at [198, 193] on div at bounding box center [197, 194] width 18 height 18
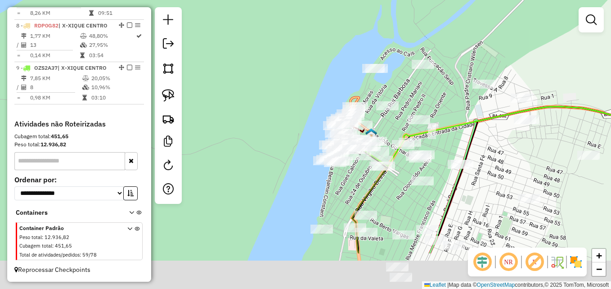
drag, startPoint x: 341, startPoint y: 243, endPoint x: 298, endPoint y: 87, distance: 162.0
click at [298, 89] on div "Janela de atendimento Grade de atendimento Capacidade Transportadoras Veículos …" at bounding box center [305, 144] width 611 height 289
click at [298, 87] on div "Janela de atendimento Grade de atendimento Capacidade Transportadoras Veículos …" at bounding box center [305, 144] width 611 height 289
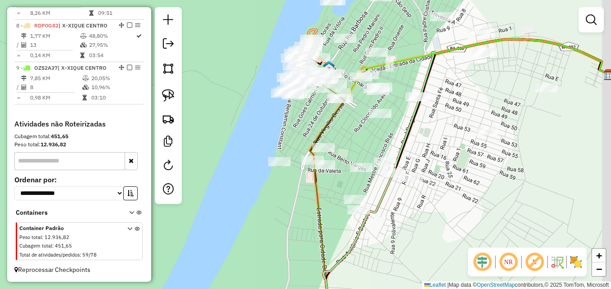
click at [304, 181] on div "Janela de atendimento Grade de atendimento Capacidade Transportadoras Veículos …" at bounding box center [305, 144] width 611 height 289
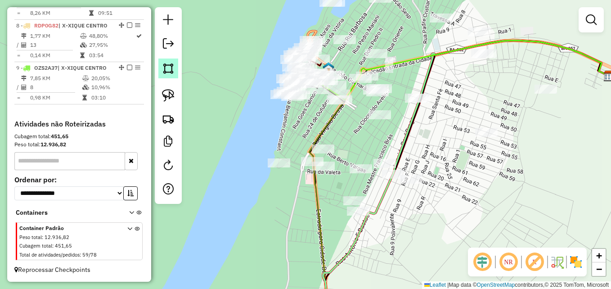
click at [165, 74] on img at bounding box center [168, 68] width 13 height 13
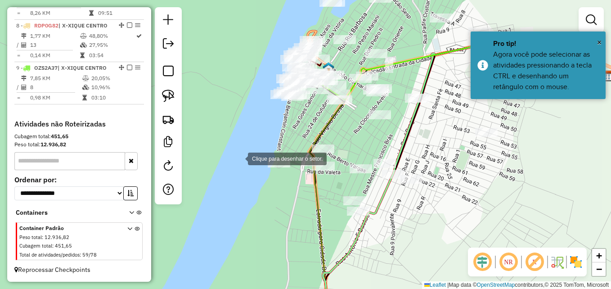
drag, startPoint x: 239, startPoint y: 158, endPoint x: 261, endPoint y: 183, distance: 33.8
click at [239, 158] on div at bounding box center [239, 158] width 18 height 18
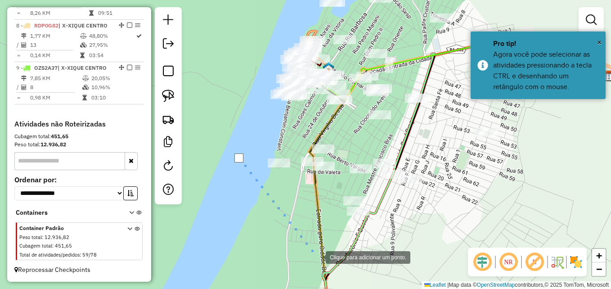
click at [326, 257] on div at bounding box center [317, 256] width 18 height 18
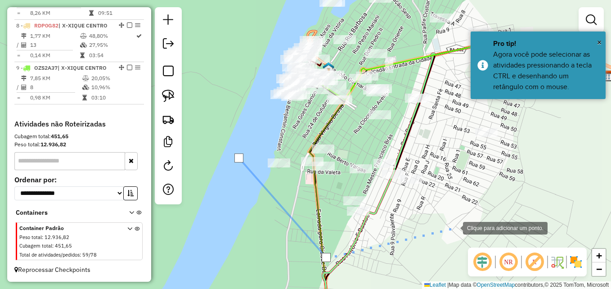
drag, startPoint x: 454, startPoint y: 227, endPoint x: 502, endPoint y: 164, distance: 79.2
click at [455, 226] on div at bounding box center [454, 227] width 18 height 18
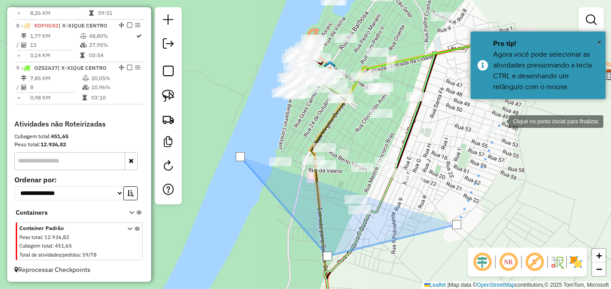
click at [500, 120] on div at bounding box center [500, 121] width 18 height 18
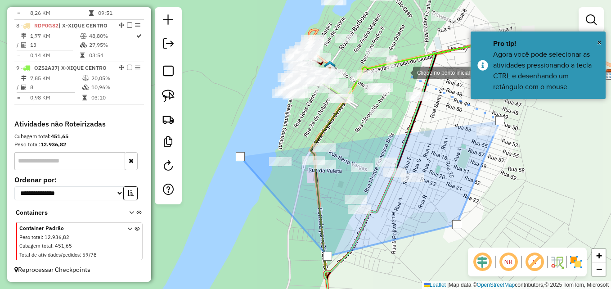
click at [404, 72] on div at bounding box center [404, 72] width 18 height 18
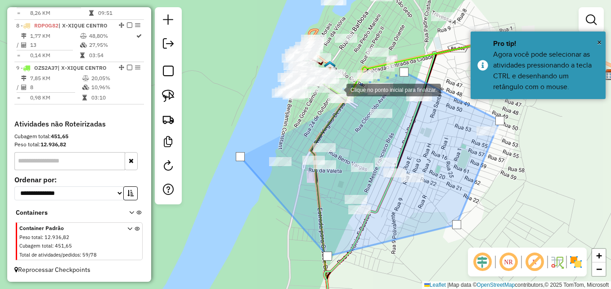
click at [337, 89] on div at bounding box center [337, 89] width 18 height 18
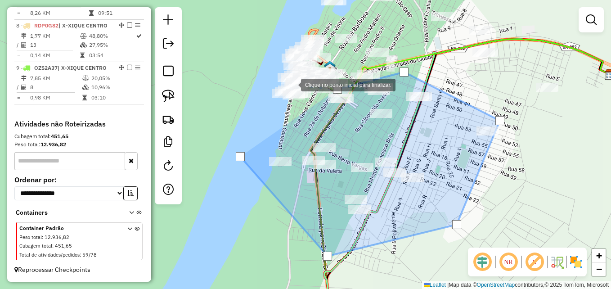
click at [292, 84] on div at bounding box center [292, 84] width 18 height 18
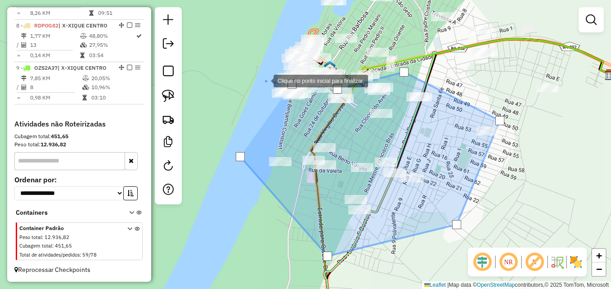
click at [264, 80] on div at bounding box center [264, 80] width 18 height 18
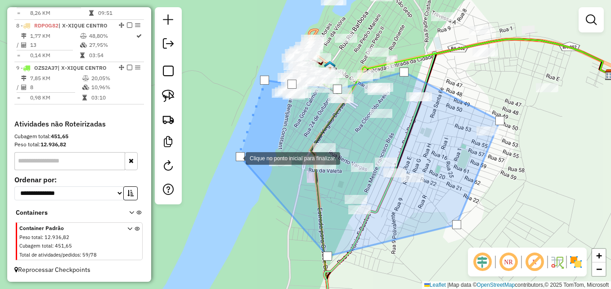
click at [237, 157] on div at bounding box center [240, 156] width 9 height 9
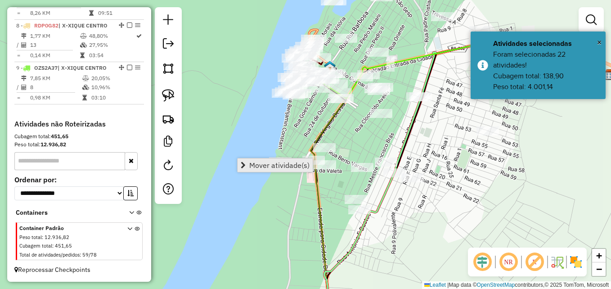
click at [269, 167] on span "Mover atividade(s)" at bounding box center [279, 164] width 60 height 7
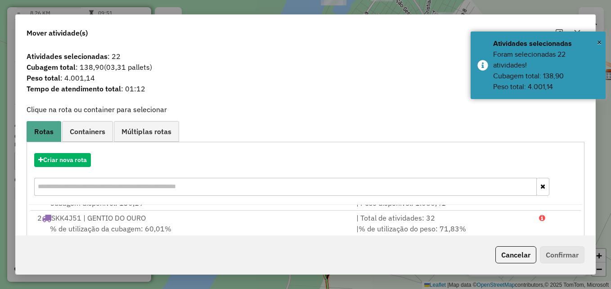
scroll to position [45, 0]
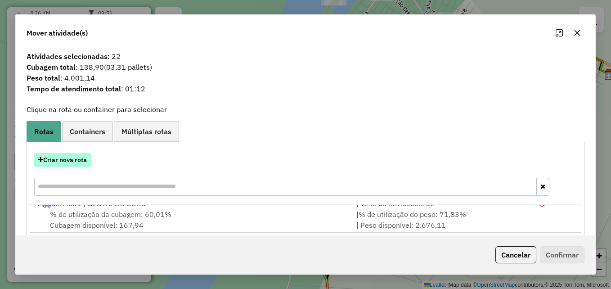
click at [75, 165] on button "Criar nova rota" at bounding box center [62, 160] width 57 height 14
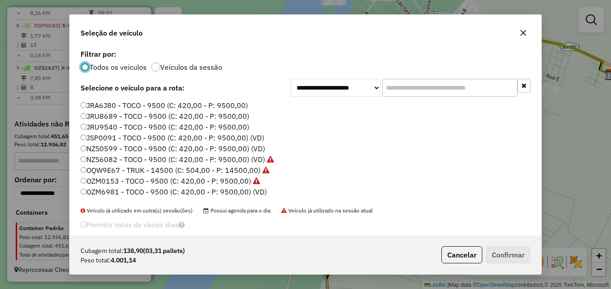
scroll to position [5, 3]
click at [158, 136] on label "JSP0091 - TOCO - 9500 (C: 420,00 - P: 9500,00) (VD)" at bounding box center [171, 137] width 183 height 11
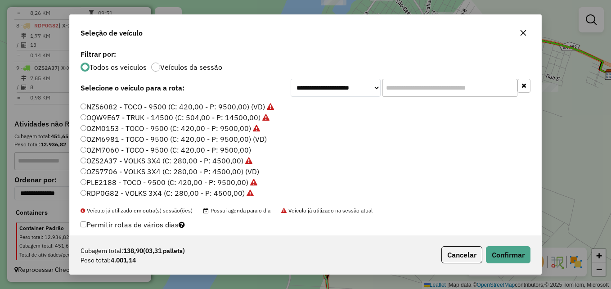
scroll to position [40, 0]
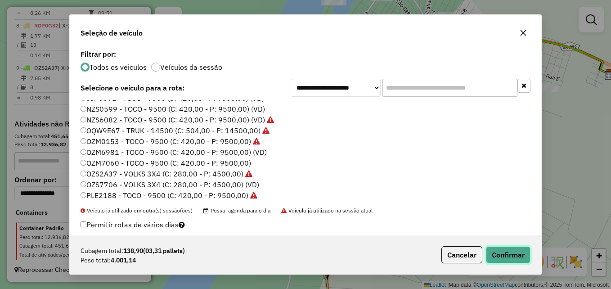
click at [510, 254] on button "Confirmar" at bounding box center [508, 254] width 45 height 17
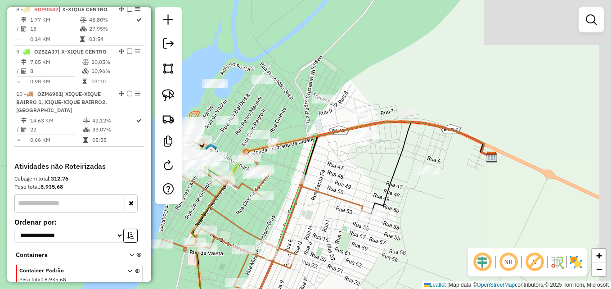
drag, startPoint x: 561, startPoint y: 136, endPoint x: 450, endPoint y: 208, distance: 132.3
click at [455, 235] on div "Janela de atendimento Grade de atendimento Capacidade Transportadoras Veículos …" at bounding box center [305, 144] width 611 height 289
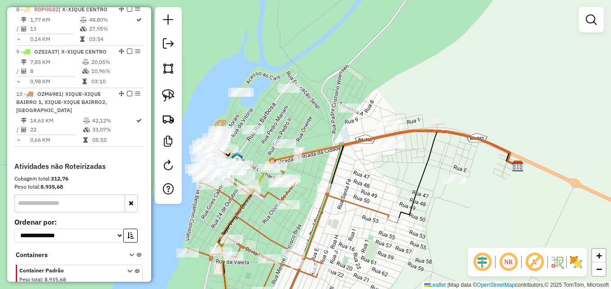
drag, startPoint x: 435, startPoint y: 179, endPoint x: 471, endPoint y: 158, distance: 41.7
click at [473, 158] on div "Janela de atendimento Grade de atendimento Capacidade Transportadoras Veículos …" at bounding box center [305, 144] width 611 height 289
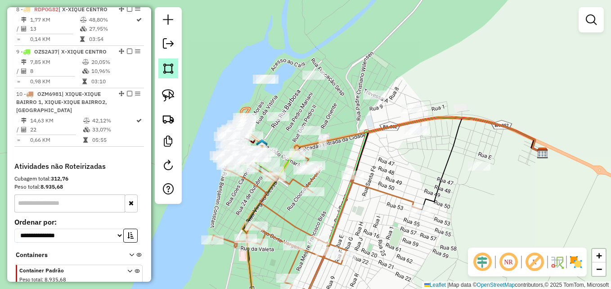
click at [165, 71] on img at bounding box center [168, 68] width 13 height 13
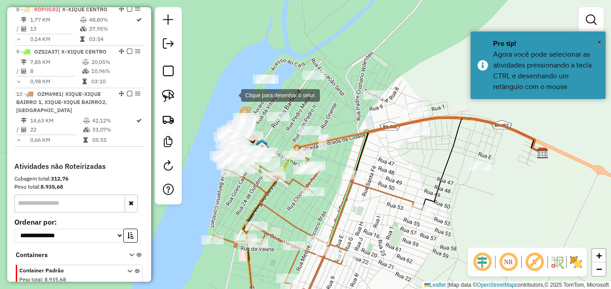
drag, startPoint x: 232, startPoint y: 94, endPoint x: 263, endPoint y: 126, distance: 44.2
click at [234, 100] on div at bounding box center [232, 94] width 18 height 18
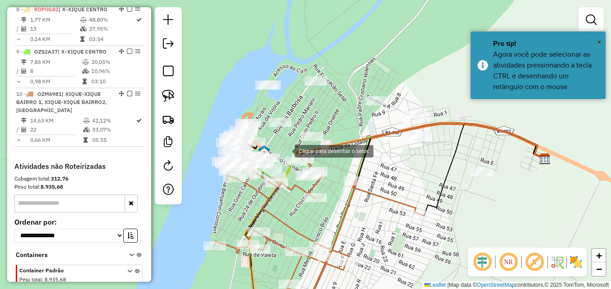
click at [286, 150] on div at bounding box center [286, 150] width 18 height 18
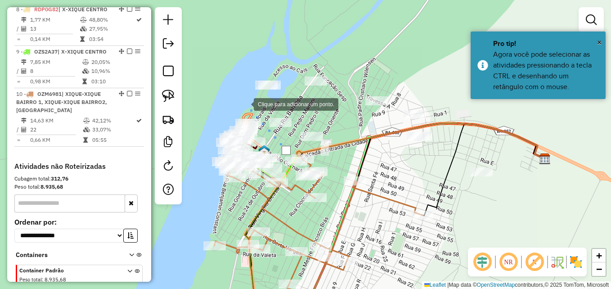
click at [245, 103] on div at bounding box center [245, 103] width 18 height 18
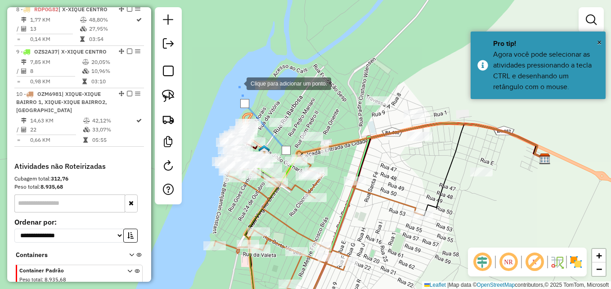
click at [239, 74] on div at bounding box center [237, 83] width 18 height 18
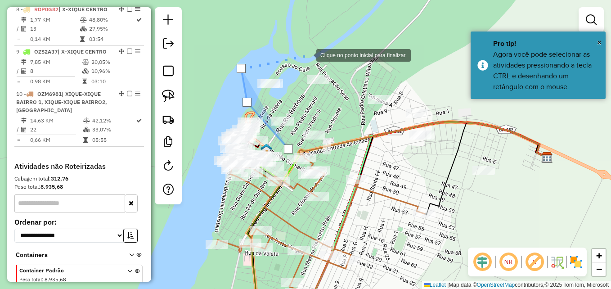
click at [308, 54] on div at bounding box center [307, 54] width 18 height 18
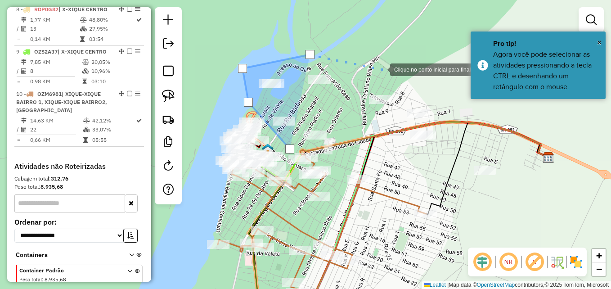
drag, startPoint x: 421, startPoint y: 72, endPoint x: 452, endPoint y: 86, distance: 33.4
click at [390, 72] on div at bounding box center [381, 69] width 18 height 18
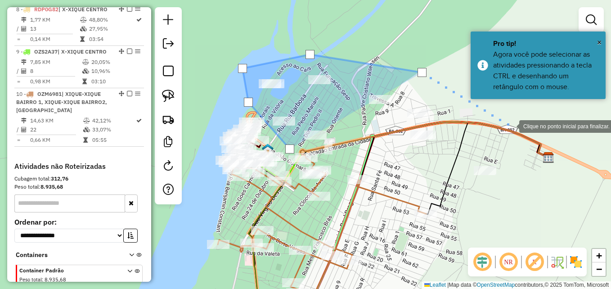
click at [510, 125] on div at bounding box center [510, 125] width 18 height 18
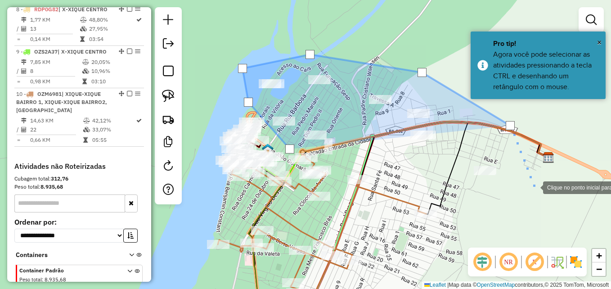
drag, startPoint x: 534, startPoint y: 187, endPoint x: 484, endPoint y: 188, distance: 49.5
click at [531, 187] on div at bounding box center [534, 187] width 18 height 18
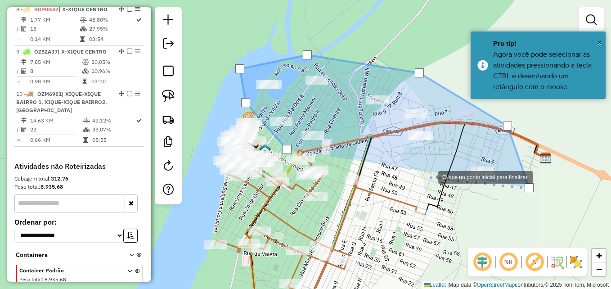
drag, startPoint x: 429, startPoint y: 176, endPoint x: 370, endPoint y: 165, distance: 59.4
click at [428, 176] on div at bounding box center [429, 176] width 18 height 18
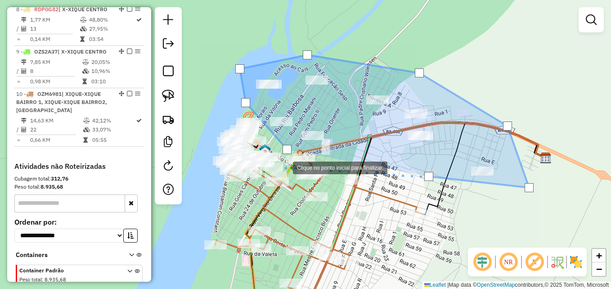
click at [284, 167] on div at bounding box center [284, 167] width 18 height 18
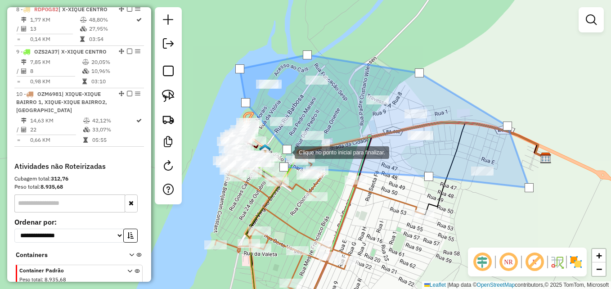
click at [286, 151] on div at bounding box center [286, 149] width 9 height 9
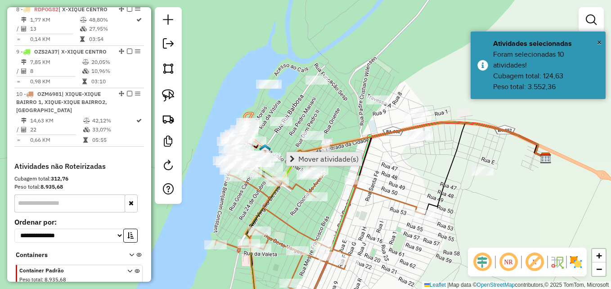
click at [339, 162] on span "Mover atividade(s)" at bounding box center [328, 158] width 60 height 7
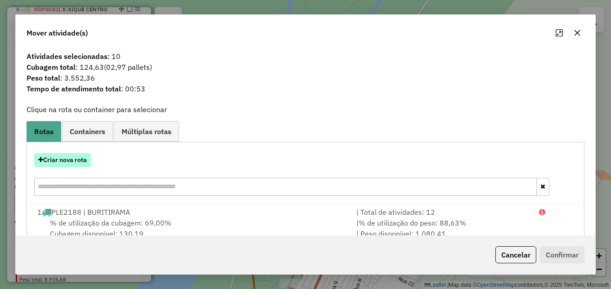
click at [80, 161] on button "Criar nova rota" at bounding box center [62, 160] width 57 height 14
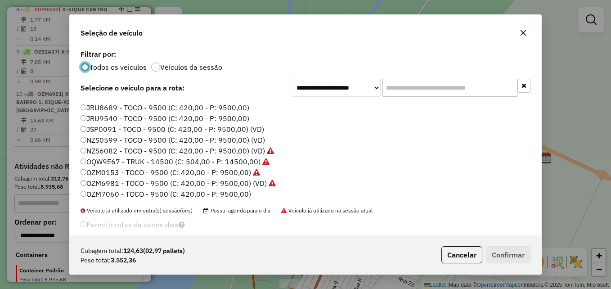
scroll to position [0, 0]
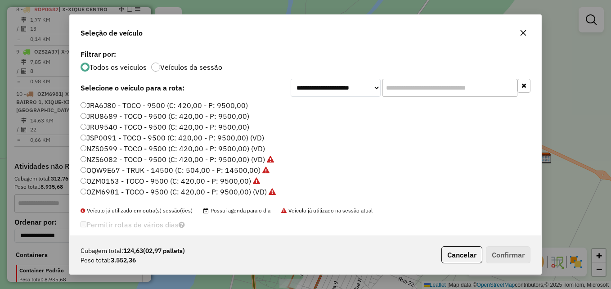
click at [103, 136] on label "JSP0091 - TOCO - 9500 (C: 420,00 - P: 9500,00) (VD)" at bounding box center [171, 137] width 183 height 11
click at [512, 255] on button "Confirmar" at bounding box center [508, 254] width 45 height 17
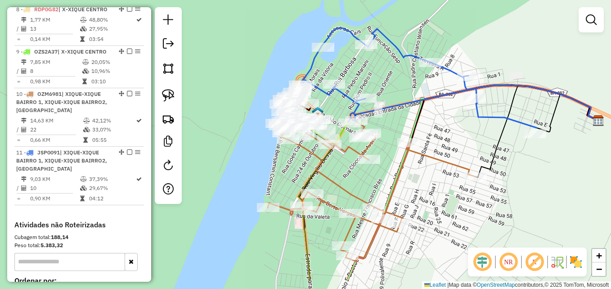
drag, startPoint x: 342, startPoint y: 216, endPoint x: 388, endPoint y: 178, distance: 59.8
click at [388, 178] on div "Janela de atendimento Grade de atendimento Capacidade Transportadoras Veículos …" at bounding box center [305, 144] width 611 height 289
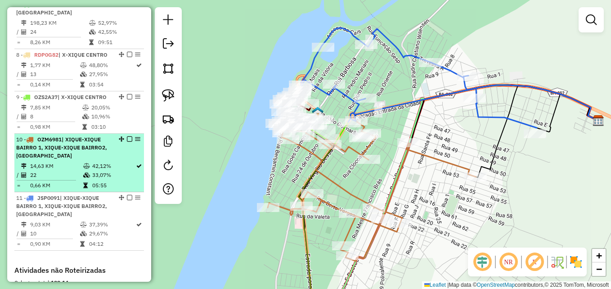
scroll to position [619, 0]
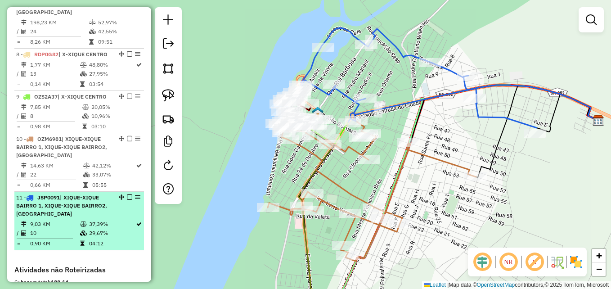
click at [66, 217] on div "11 - JSP0091 | XIQUE-XIQUE BAIRRO 1, XIQUE-XIQUE BAIRRO2, X-XIQUE CENTRO" at bounding box center [63, 205] width 95 height 24
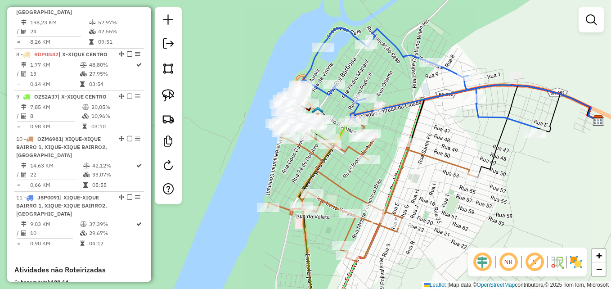
select select "**********"
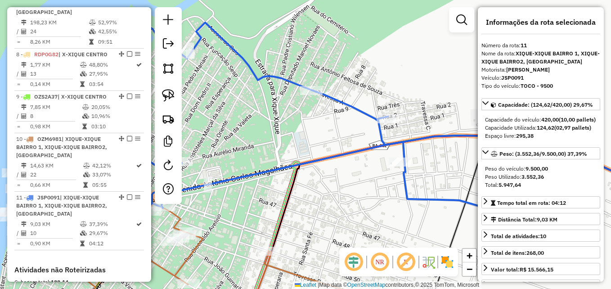
drag, startPoint x: 357, startPoint y: 205, endPoint x: 484, endPoint y: 150, distance: 137.6
click at [484, 150] on hb-router-mapa "Informações da Sessão 990847 - 19/08/2025 Criação: 18/08/2025 17:13 Depósito: D…" at bounding box center [305, 144] width 611 height 289
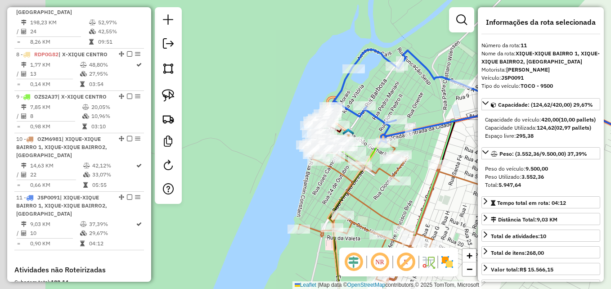
drag, startPoint x: 291, startPoint y: 116, endPoint x: 363, endPoint y: 124, distance: 72.4
click at [363, 124] on div "Janela de atendimento Grade de atendimento Capacidade Transportadoras Veículos …" at bounding box center [305, 144] width 611 height 289
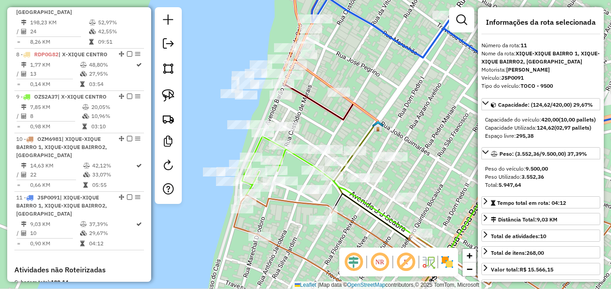
drag, startPoint x: 363, startPoint y: 134, endPoint x: 409, endPoint y: 127, distance: 45.9
click at [416, 129] on div "Janela de atendimento Grade de atendimento Capacidade Transportadoras Veículos …" at bounding box center [305, 144] width 611 height 289
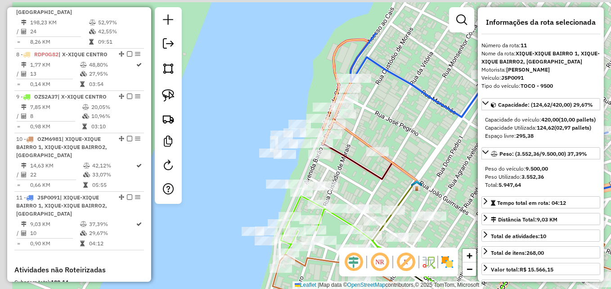
drag, startPoint x: 345, startPoint y: 77, endPoint x: 394, endPoint y: 149, distance: 86.8
click at [394, 149] on div "Janela de atendimento Grade de atendimento Capacidade Transportadoras Veículos …" at bounding box center [305, 144] width 611 height 289
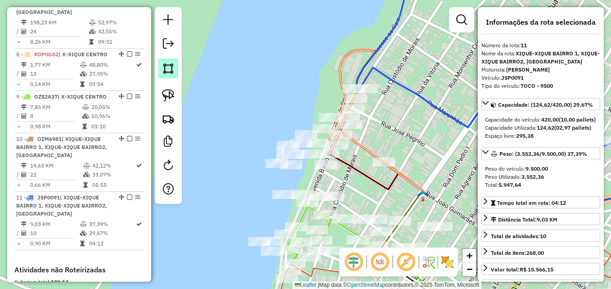
click at [167, 69] on img at bounding box center [168, 68] width 13 height 13
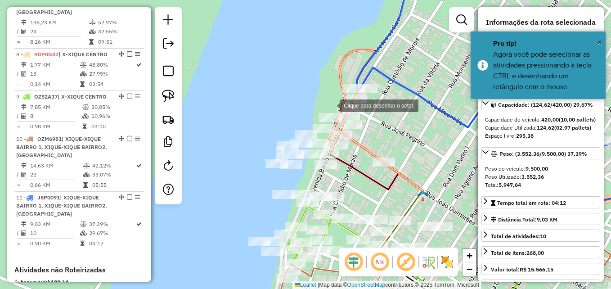
drag, startPoint x: 330, startPoint y: 105, endPoint x: 336, endPoint y: 118, distance: 14.5
click at [334, 108] on div at bounding box center [330, 105] width 18 height 18
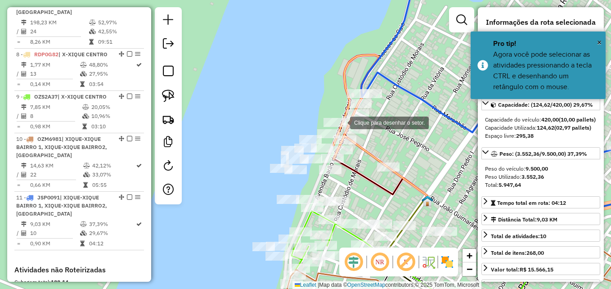
click at [350, 113] on div at bounding box center [341, 122] width 18 height 18
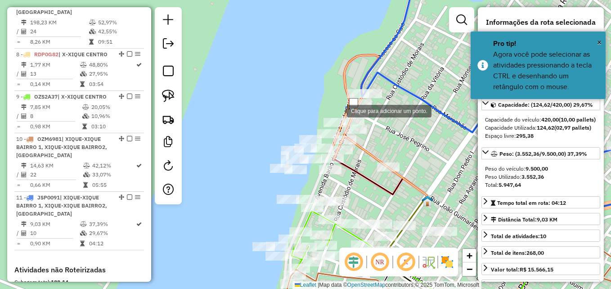
drag, startPoint x: 338, startPoint y: 110, endPoint x: 353, endPoint y: 136, distance: 30.0
click at [338, 111] on div at bounding box center [338, 110] width 18 height 18
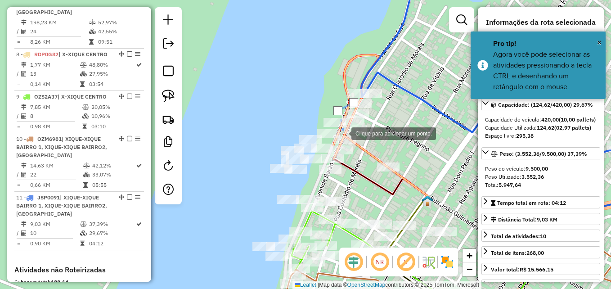
click at [342, 133] on div at bounding box center [342, 133] width 18 height 18
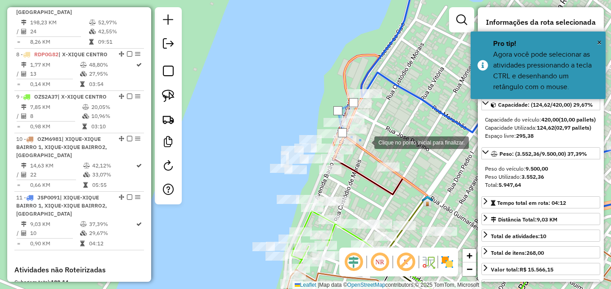
click at [365, 142] on div at bounding box center [365, 142] width 18 height 18
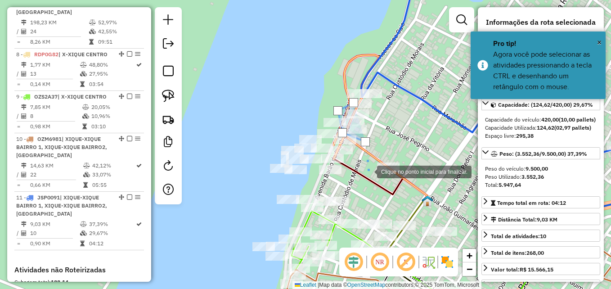
click at [370, 175] on div at bounding box center [368, 171] width 18 height 18
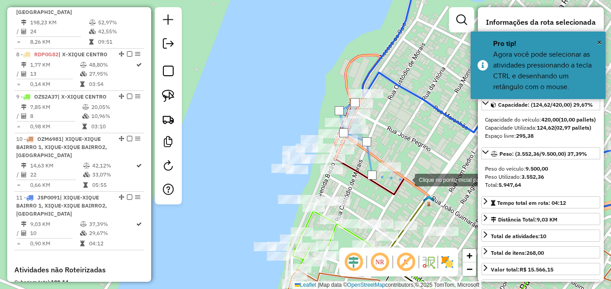
click at [406, 179] on div at bounding box center [406, 179] width 18 height 18
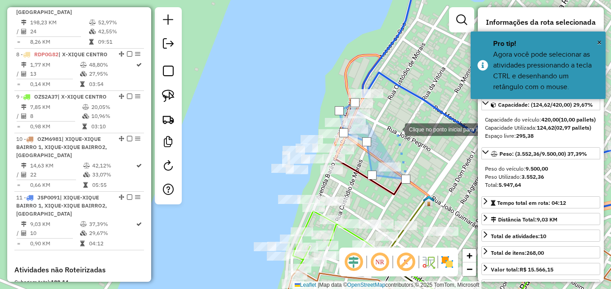
click at [397, 124] on div at bounding box center [396, 129] width 18 height 18
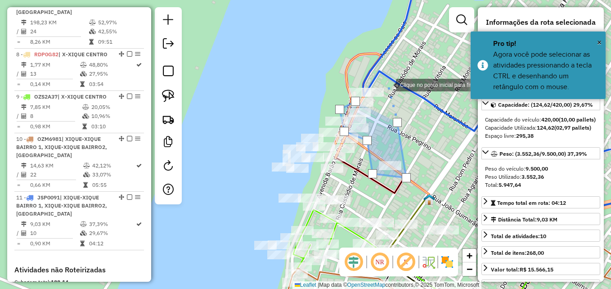
click at [387, 83] on div at bounding box center [387, 84] width 18 height 18
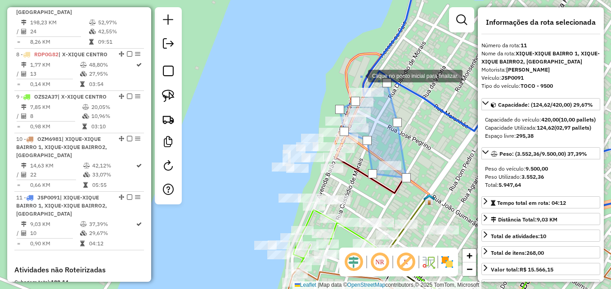
click at [351, 71] on div at bounding box center [359, 75] width 18 height 18
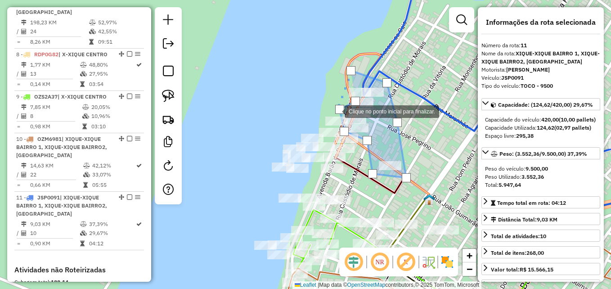
click at [335, 111] on div at bounding box center [339, 109] width 9 height 9
click at [340, 111] on div at bounding box center [339, 109] width 9 height 9
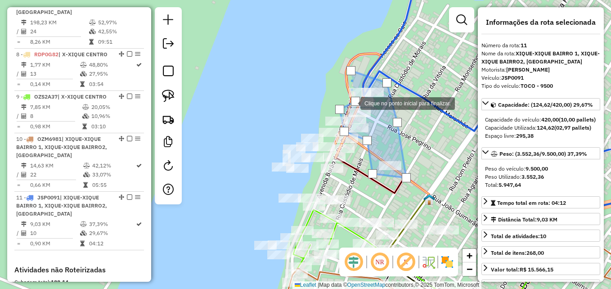
click at [351, 103] on div at bounding box center [355, 101] width 9 height 9
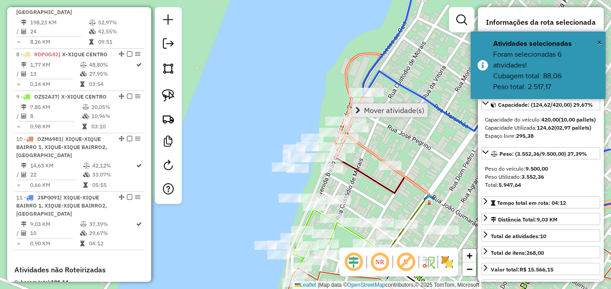
click at [396, 110] on span "Mover atividade(s)" at bounding box center [394, 110] width 60 height 7
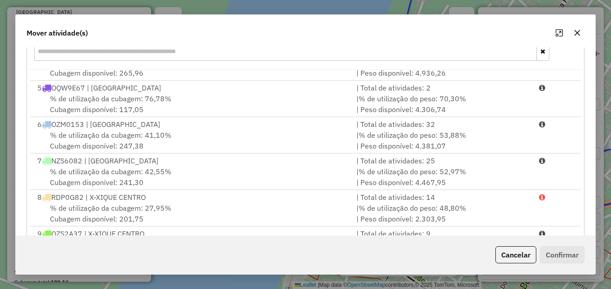
scroll to position [165, 0]
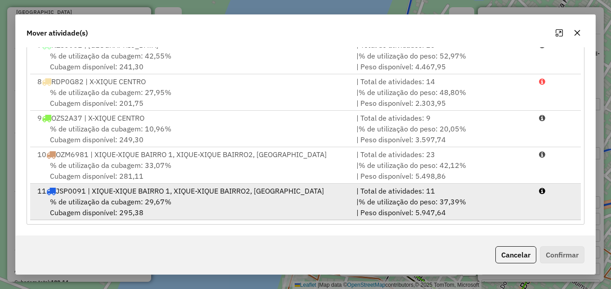
click at [173, 189] on div "11 JSP0091 | XIQUE-XIQUE BAIRRO 1, XIQUE-XIQUE BAIRRO2, X-XIQUE CENTRO" at bounding box center [191, 190] width 319 height 11
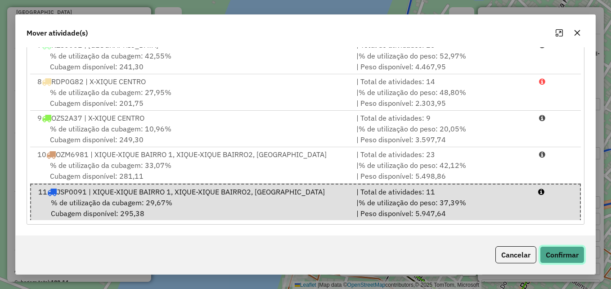
click at [572, 256] on button "Confirmar" at bounding box center [562, 254] width 45 height 17
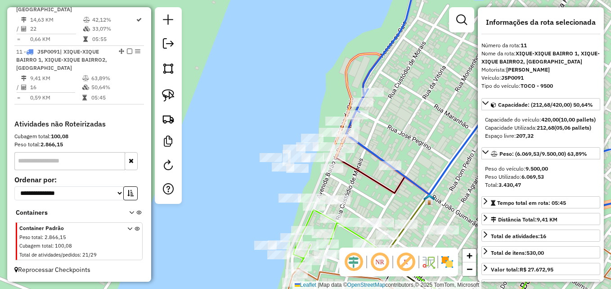
scroll to position [781, 0]
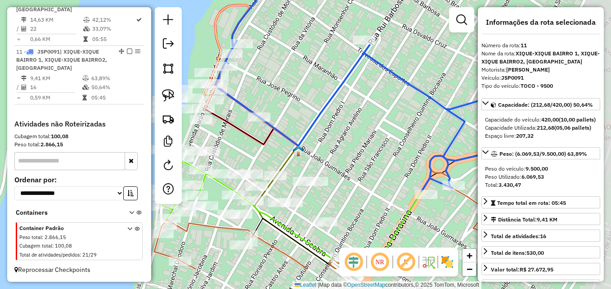
drag, startPoint x: 425, startPoint y: 136, endPoint x: 296, endPoint y: 87, distance: 138.3
click at [296, 87] on div "Janela de atendimento Grade de atendimento Capacidade Transportadoras Veículos …" at bounding box center [305, 144] width 611 height 289
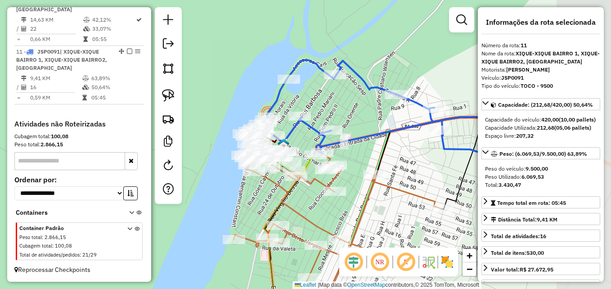
drag, startPoint x: 402, startPoint y: 96, endPoint x: 330, endPoint y: 117, distance: 75.8
click at [330, 117] on div "Janela de atendimento Grade de atendimento Capacidade Transportadoras Veículos …" at bounding box center [305, 144] width 611 height 289
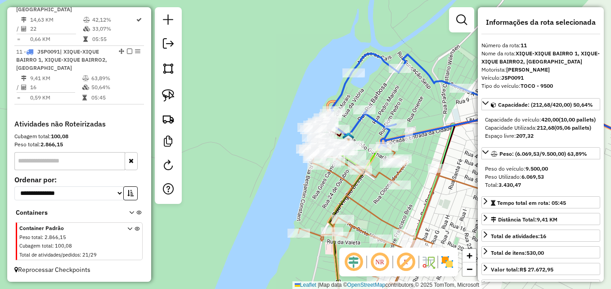
drag, startPoint x: 301, startPoint y: 130, endPoint x: 390, endPoint y: 120, distance: 89.1
click at [390, 120] on div "Janela de atendimento Grade de atendimento Capacidade Transportadoras Veículos …" at bounding box center [305, 144] width 611 height 289
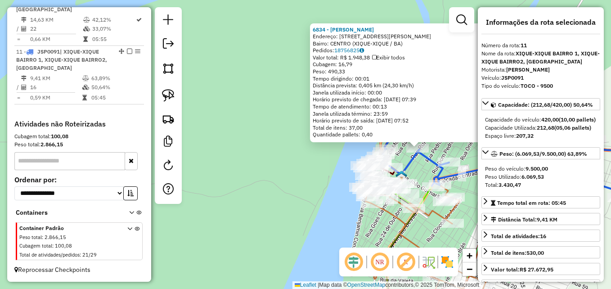
drag, startPoint x: 361, startPoint y: 178, endPoint x: 464, endPoint y: 170, distance: 102.4
click at [483, 173] on hb-router-mapa "Informações da Sessão 990847 - 19/08/2025 Criação: 18/08/2025 17:13 Depósito: D…" at bounding box center [305, 144] width 611 height 289
click at [475, 172] on hb-router-mapa "Informações da Sessão 990847 - 19/08/2025 Criação: 18/08/2025 17:13 Depósito: D…" at bounding box center [305, 144] width 611 height 289
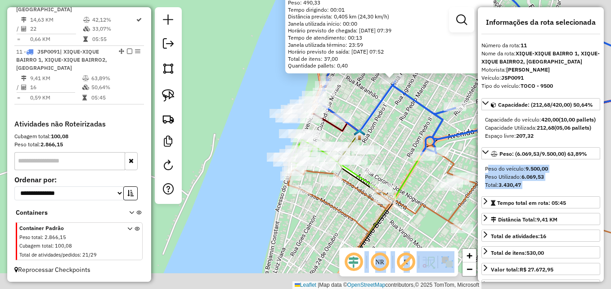
drag, startPoint x: 432, startPoint y: 178, endPoint x: 376, endPoint y: 133, distance: 71.6
click at [376, 133] on div "6834 - ADEGA OLIVEIRA Endereço: Rua Rui Barbosa 509 Bairro: CENTRO (XIQUE-XIQUE…" at bounding box center [305, 144] width 611 height 289
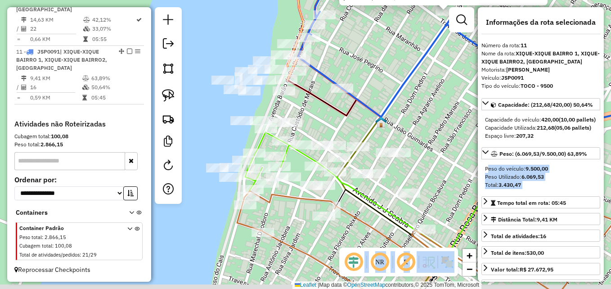
drag, startPoint x: 382, startPoint y: 154, endPoint x: 419, endPoint y: 143, distance: 38.5
click at [419, 143] on div "6834 - ADEGA OLIVEIRA Endereço: Rua Rui Barbosa 509 Bairro: CENTRO (XIQUE-XIQUE…" at bounding box center [305, 144] width 611 height 289
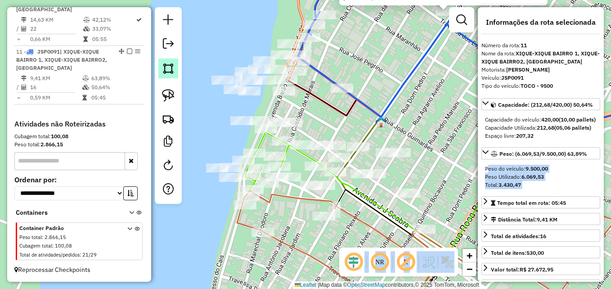
click at [165, 72] on img at bounding box center [168, 68] width 13 height 13
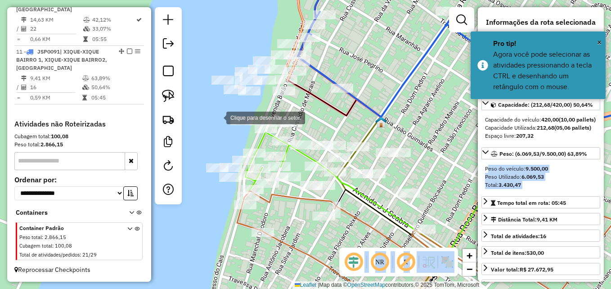
drag, startPoint x: 211, startPoint y: 115, endPoint x: 230, endPoint y: 112, distance: 19.1
click at [215, 114] on div at bounding box center [217, 117] width 18 height 18
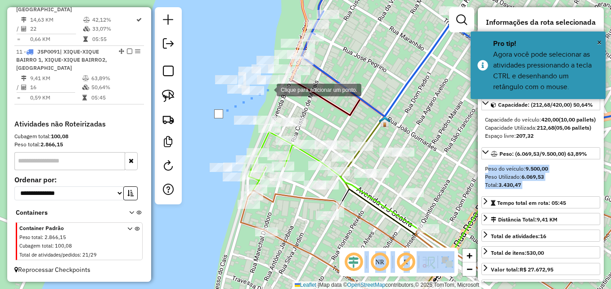
drag, startPoint x: 268, startPoint y: 89, endPoint x: 288, endPoint y: 89, distance: 20.2
click at [271, 89] on div at bounding box center [268, 89] width 18 height 18
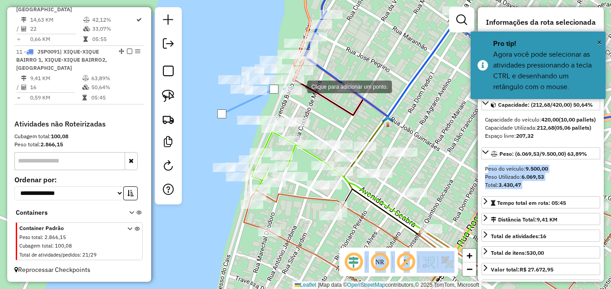
click at [298, 86] on div at bounding box center [298, 86] width 18 height 18
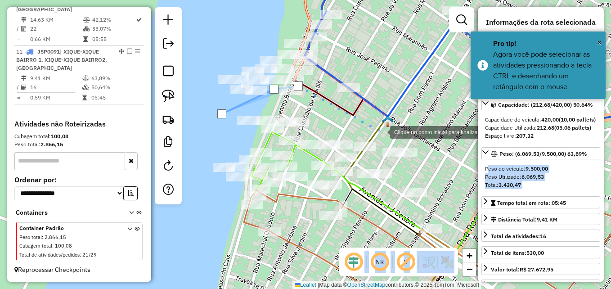
click at [390, 135] on div at bounding box center [381, 131] width 18 height 18
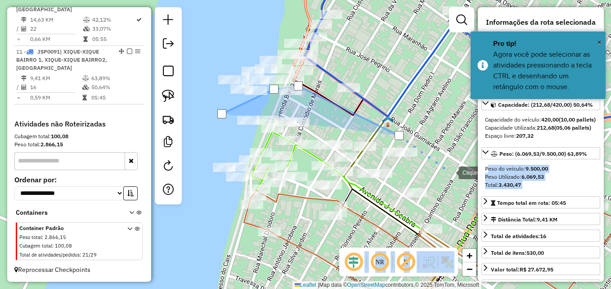
click at [445, 181] on div at bounding box center [449, 172] width 18 height 18
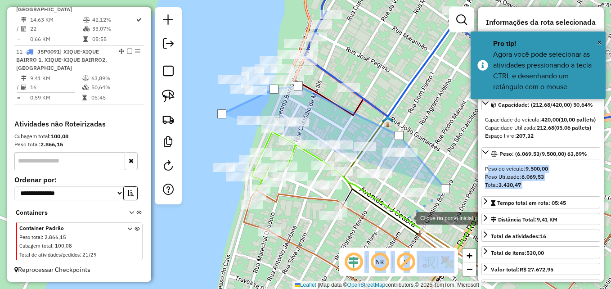
click at [407, 217] on div at bounding box center [407, 217] width 18 height 18
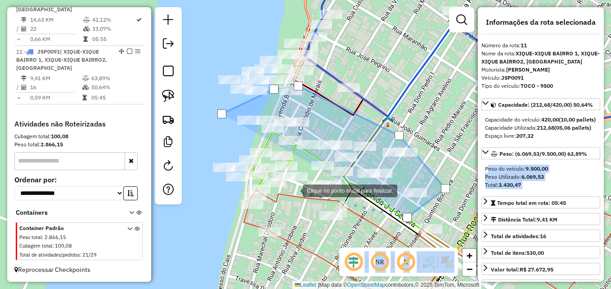
drag, startPoint x: 294, startPoint y: 190, endPoint x: 307, endPoint y: 181, distance: 16.0
click at [295, 190] on div at bounding box center [294, 190] width 18 height 18
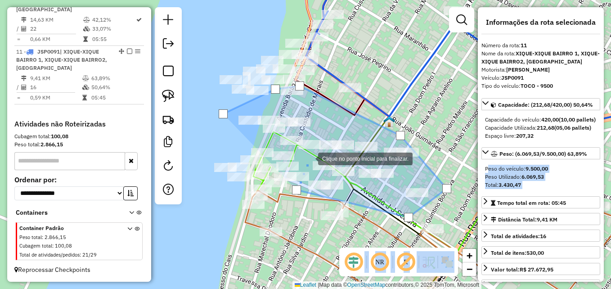
click at [309, 158] on div at bounding box center [309, 158] width 18 height 18
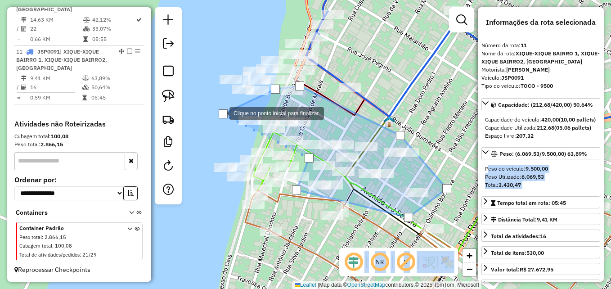
click at [220, 112] on div at bounding box center [223, 113] width 9 height 9
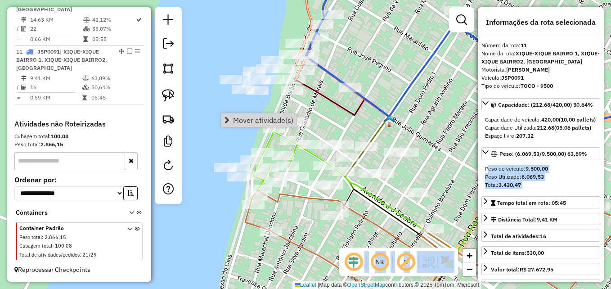
click at [260, 123] on span "Mover atividade(s)" at bounding box center [263, 119] width 60 height 7
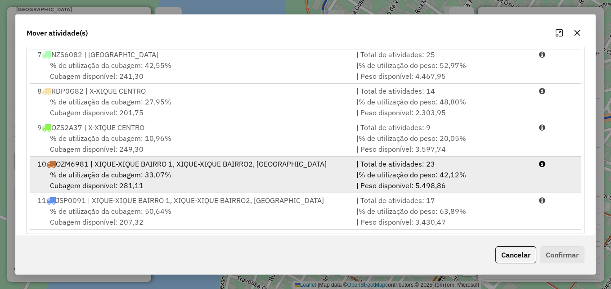
scroll to position [165, 0]
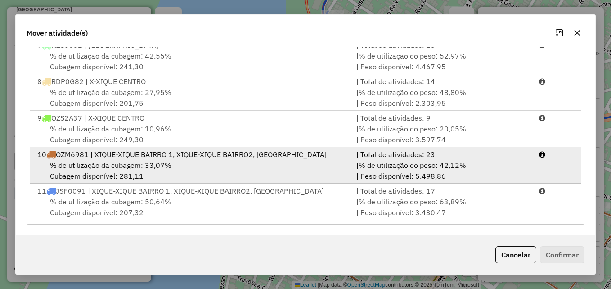
click at [128, 163] on span "% de utilização da cubagem: 33,07%" at bounding box center [110, 165] width 121 height 9
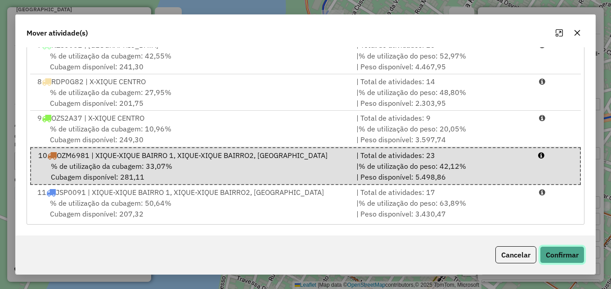
click at [559, 257] on button "Confirmar" at bounding box center [562, 254] width 45 height 17
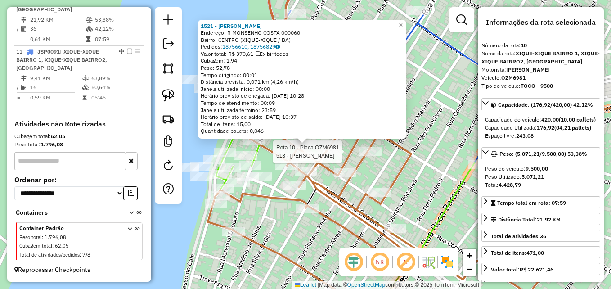
scroll to position [761, 0]
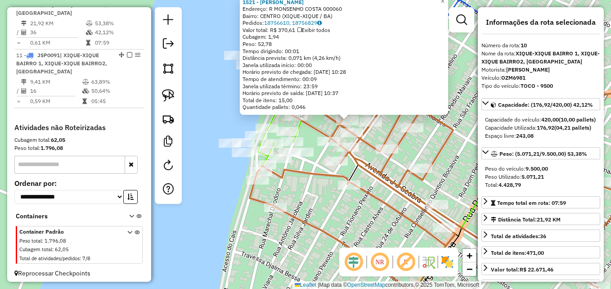
drag, startPoint x: 427, startPoint y: 178, endPoint x: 469, endPoint y: 154, distance: 48.1
click at [469, 154] on div "1521 - DANIEL OLIVEIRA LEITE Endereço: R MONSENHO COSTA 000060 Bairro: CENTRO (…" at bounding box center [305, 144] width 611 height 289
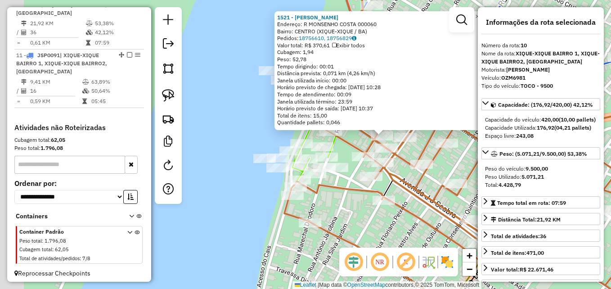
drag, startPoint x: 435, startPoint y: 197, endPoint x: 443, endPoint y: 200, distance: 8.0
click at [443, 200] on div "1521 - DANIEL OLIVEIRA LEITE Endereço: R MONSENHO COSTA 000060 Bairro: CENTRO (…" at bounding box center [305, 144] width 611 height 289
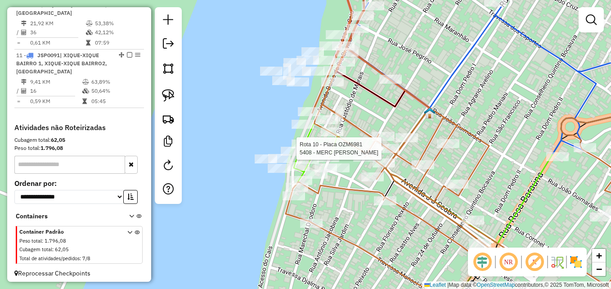
select select "**********"
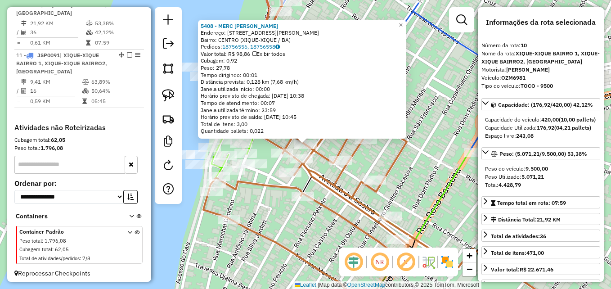
click at [276, 145] on icon at bounding box center [392, 144] width 378 height 346
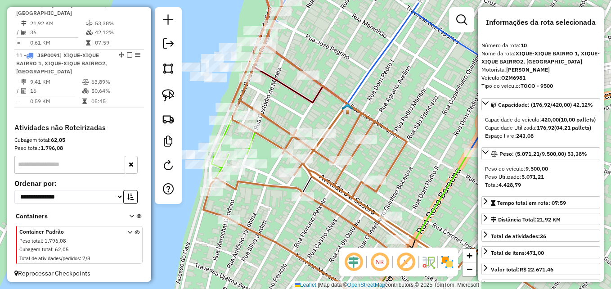
click at [276, 145] on icon at bounding box center [392, 144] width 378 height 346
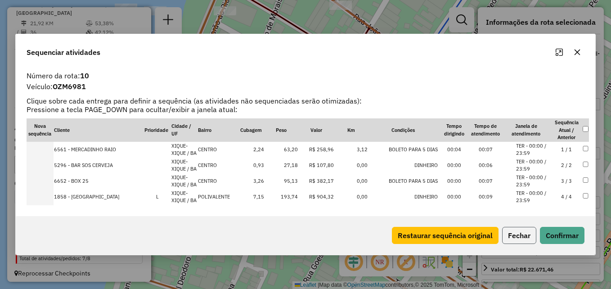
click at [524, 241] on button "Fechar" at bounding box center [519, 235] width 34 height 17
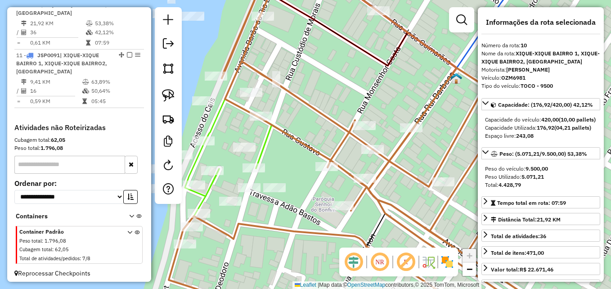
drag, startPoint x: 324, startPoint y: 141, endPoint x: 373, endPoint y: 146, distance: 48.9
click at [373, 146] on div "Janela de atendimento Grade de atendimento Capacidade Transportadoras Veículos …" at bounding box center [305, 144] width 611 height 289
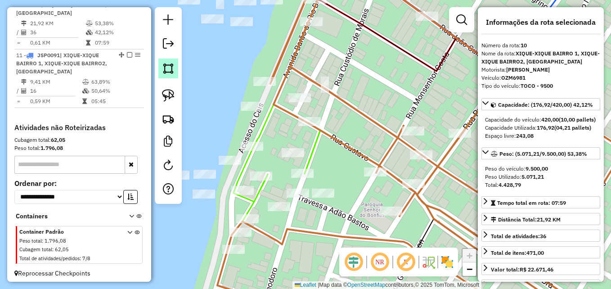
click at [170, 61] on link at bounding box center [168, 68] width 20 height 20
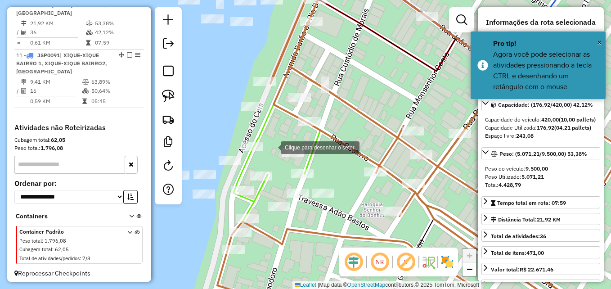
click at [272, 147] on div at bounding box center [272, 147] width 18 height 18
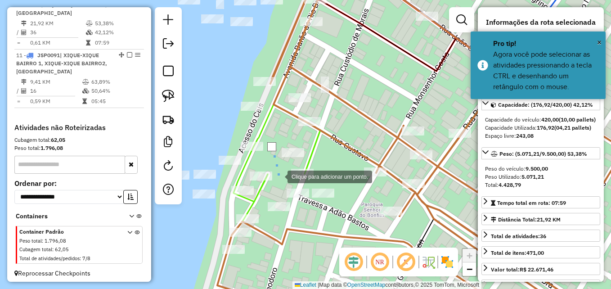
click at [279, 177] on div at bounding box center [278, 176] width 18 height 18
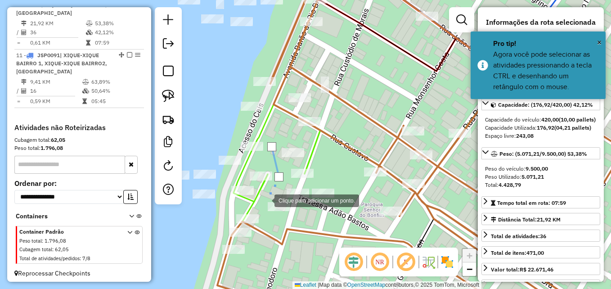
click at [265, 200] on div at bounding box center [265, 200] width 18 height 18
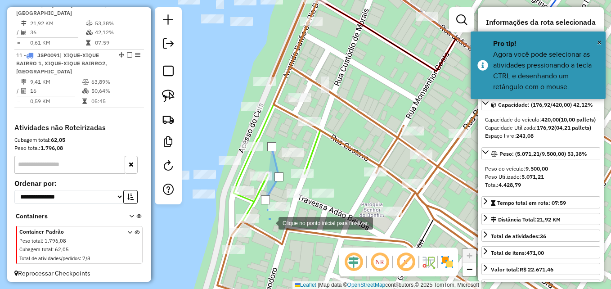
click at [271, 221] on div at bounding box center [269, 222] width 18 height 18
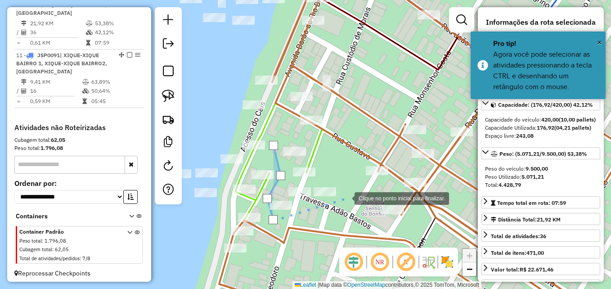
click at [345, 197] on div at bounding box center [345, 197] width 18 height 18
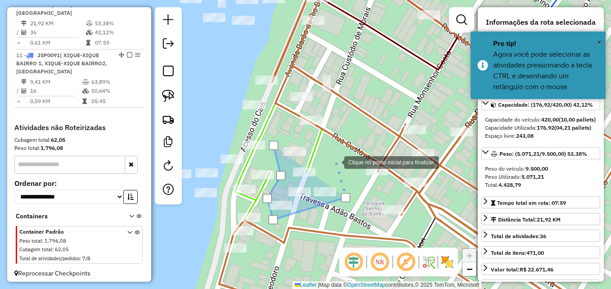
click at [331, 156] on div at bounding box center [335, 161] width 18 height 18
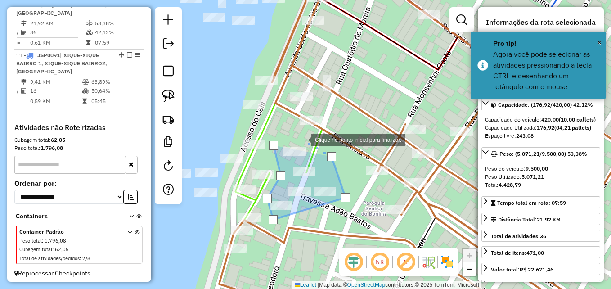
drag, startPoint x: 302, startPoint y: 139, endPoint x: 278, endPoint y: 138, distance: 23.4
click at [300, 138] on div at bounding box center [302, 139] width 18 height 18
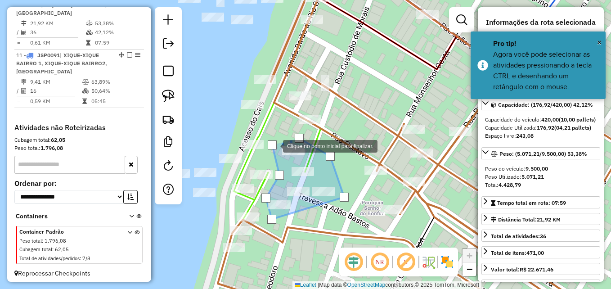
click at [274, 145] on div at bounding box center [272, 144] width 9 height 9
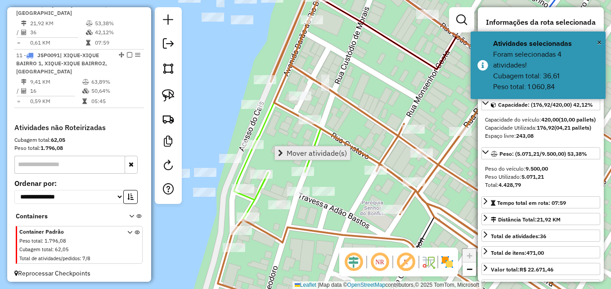
click at [286, 151] on link "Mover atividade(s)" at bounding box center [312, 152] width 75 height 13
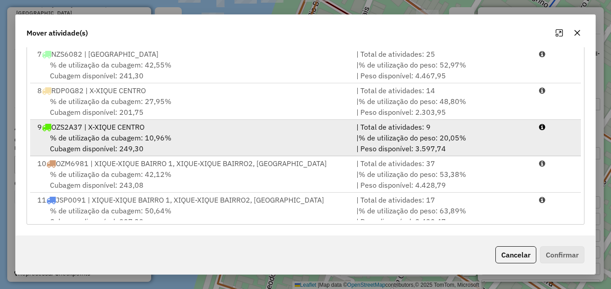
scroll to position [221, 0]
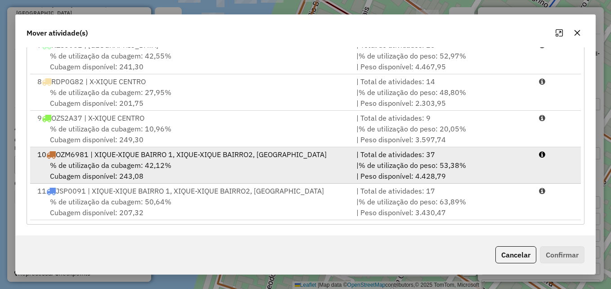
click at [251, 158] on div "10 OZM6981 | XIQUE-XIQUE BAIRRO 1, XIQUE-XIQUE BAIRRO2, X-XIQUE CENTRO" at bounding box center [191, 154] width 319 height 11
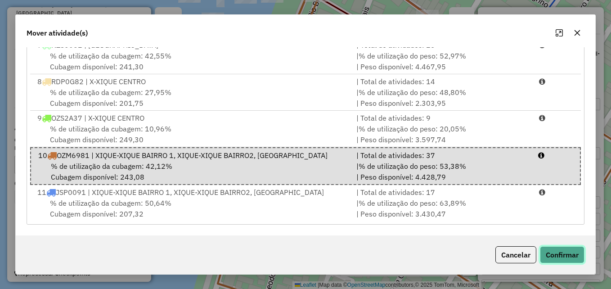
click at [560, 254] on button "Confirmar" at bounding box center [562, 254] width 45 height 17
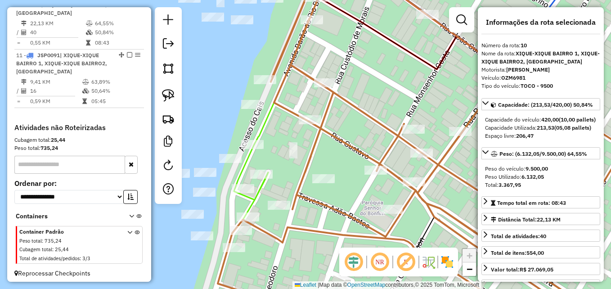
scroll to position [0, 0]
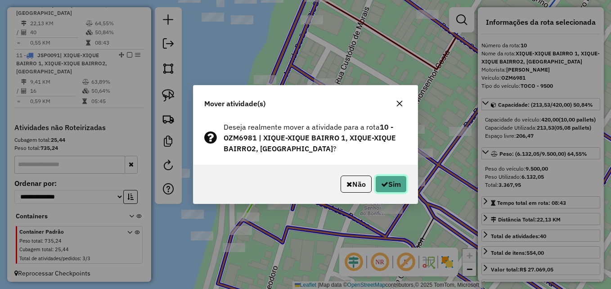
click at [402, 184] on button "Sim" at bounding box center [390, 183] width 31 height 17
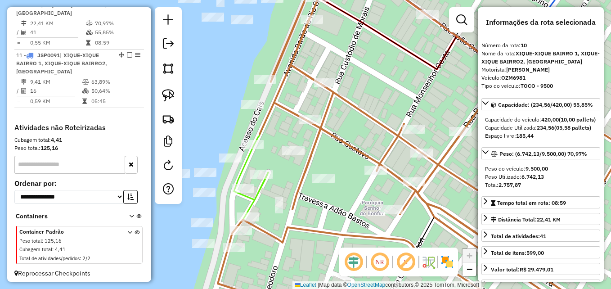
click at [330, 134] on icon at bounding box center [421, 144] width 406 height 346
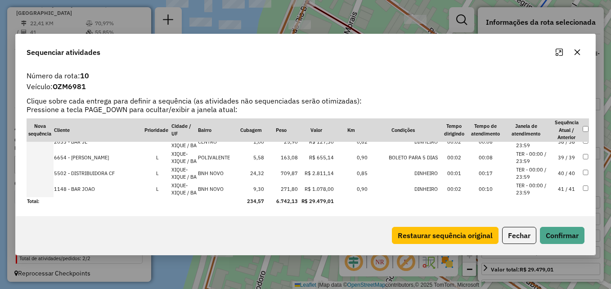
scroll to position [872, 0]
click at [507, 227] on div "Restaurar sequência original Fechar Confirmar" at bounding box center [486, 235] width 196 height 17
click at [513, 232] on button "Fechar" at bounding box center [519, 235] width 34 height 17
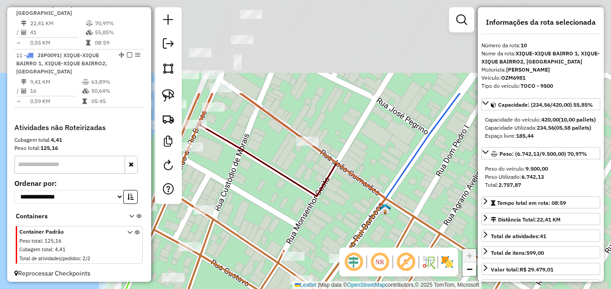
drag, startPoint x: 412, startPoint y: 86, endPoint x: 295, endPoint y: 214, distance: 173.8
click at [299, 216] on div "Janela de atendimento Grade de atendimento Capacidade Transportadoras Veículos …" at bounding box center [305, 144] width 611 height 289
click at [297, 218] on div "Janela de atendimento Grade de atendimento Capacidade Transportadoras Veículos …" at bounding box center [305, 144] width 611 height 289
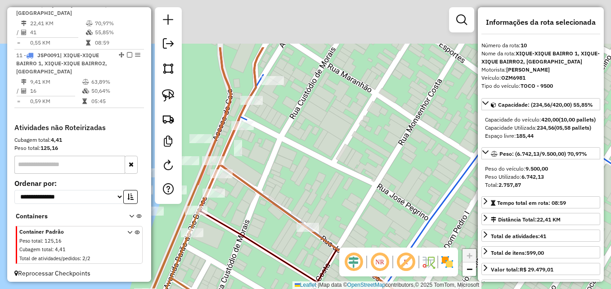
drag, startPoint x: 301, startPoint y: 107, endPoint x: 312, endPoint y: 243, distance: 137.1
click at [312, 243] on div "Janela de atendimento Grade de atendimento Capacidade Transportadoras Veículos …" at bounding box center [305, 144] width 611 height 289
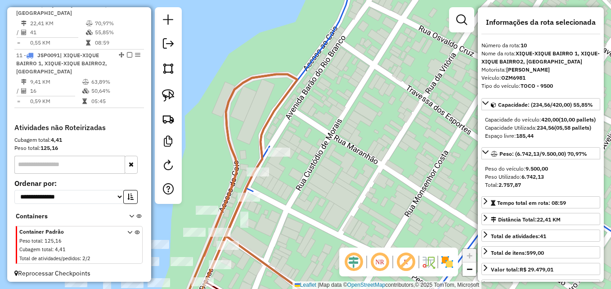
click at [305, 69] on icon at bounding box center [449, 144] width 446 height 346
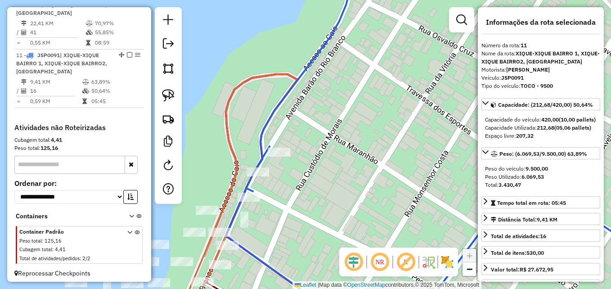
scroll to position [781, 0]
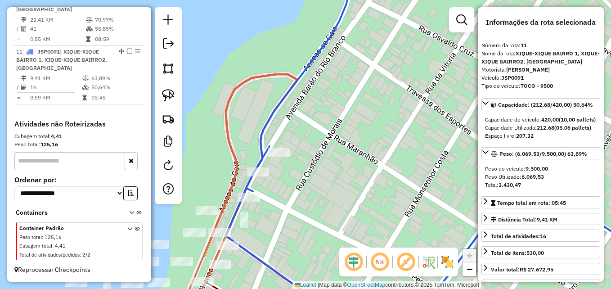
click at [305, 69] on icon at bounding box center [449, 144] width 446 height 346
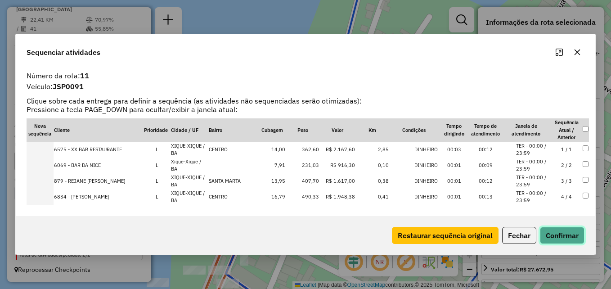
click at [548, 237] on button "Confirmar" at bounding box center [562, 235] width 45 height 17
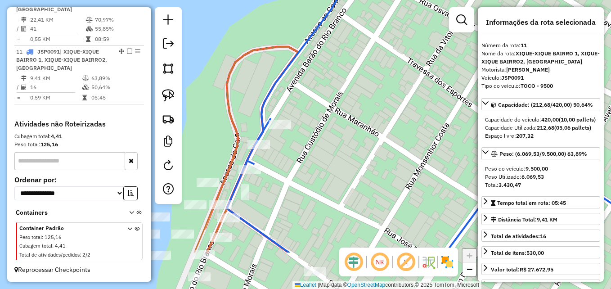
drag, startPoint x: 272, startPoint y: 225, endPoint x: 304, endPoint y: 133, distance: 97.8
click at [303, 134] on div "Janela de atendimento Grade de atendimento Capacidade Transportadoras Veículos …" at bounding box center [305, 144] width 611 height 289
click at [304, 133] on div "Janela de atendimento Grade de atendimento Capacidade Transportadoras Veículos …" at bounding box center [305, 144] width 611 height 289
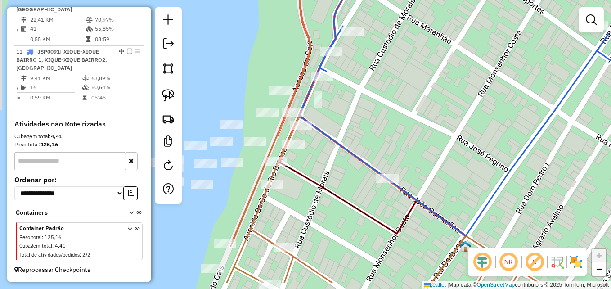
drag, startPoint x: 282, startPoint y: 230, endPoint x: 323, endPoint y: 183, distance: 61.8
click at [334, 186] on div "Janela de atendimento Grade de atendimento Capacidade Transportadoras Veículos …" at bounding box center [305, 144] width 611 height 289
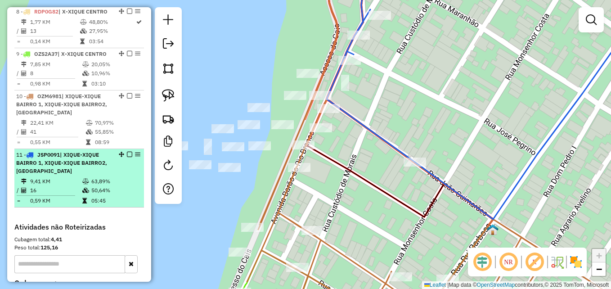
scroll to position [646, 0]
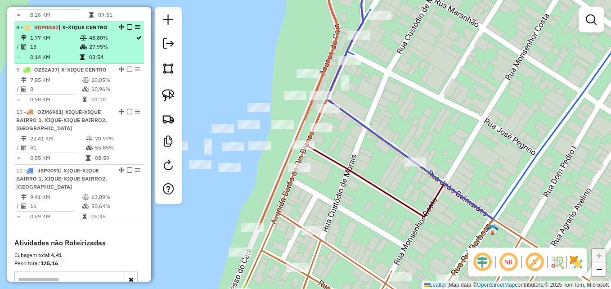
click at [96, 62] on td "03:54" at bounding box center [112, 57] width 47 height 9
select select "**********"
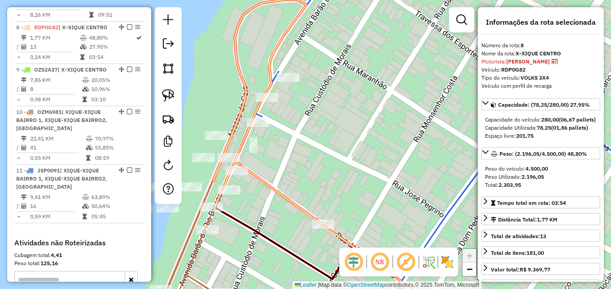
drag, startPoint x: 246, startPoint y: 217, endPoint x: 304, endPoint y: 204, distance: 59.0
click at [303, 206] on div "Janela de atendimento Grade de atendimento Capacidade Transportadoras Veículos …" at bounding box center [305, 144] width 611 height 289
click at [304, 206] on div "Janela de atendimento Grade de atendimento Capacidade Transportadoras Veículos …" at bounding box center [305, 144] width 611 height 289
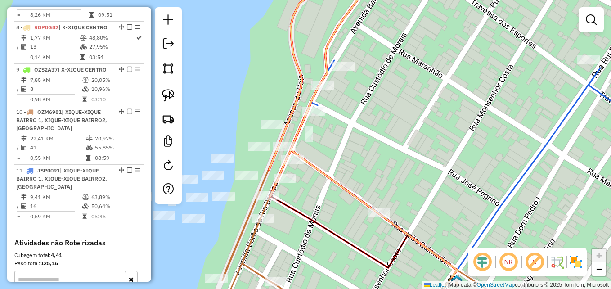
click at [316, 168] on icon at bounding box center [373, 197] width 166 height 159
select select "**********"
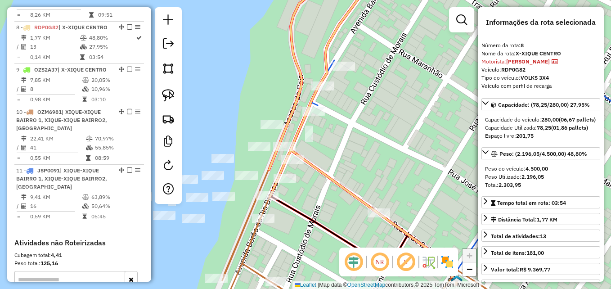
click at [316, 168] on icon at bounding box center [373, 197] width 166 height 159
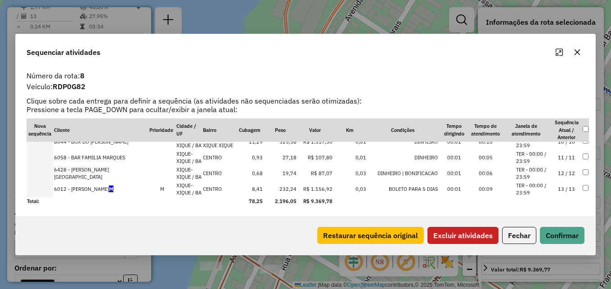
scroll to position [105, 0]
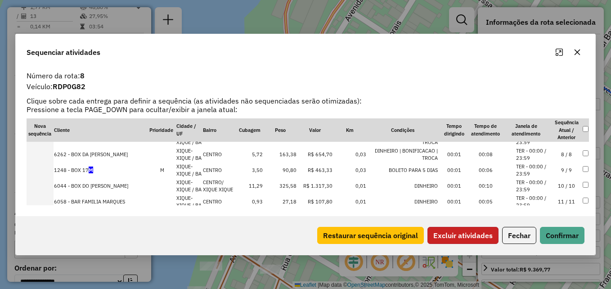
click at [449, 230] on button "Excluir atividades" at bounding box center [462, 235] width 71 height 17
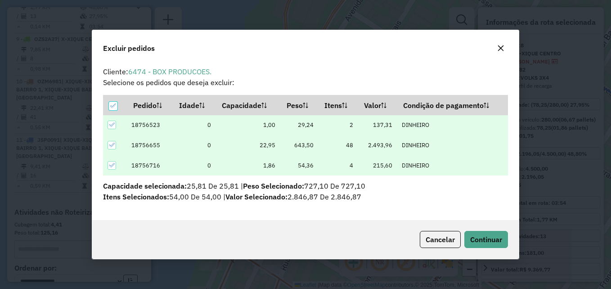
scroll to position [5, 3]
click at [486, 232] on button "Continuar" at bounding box center [486, 239] width 44 height 17
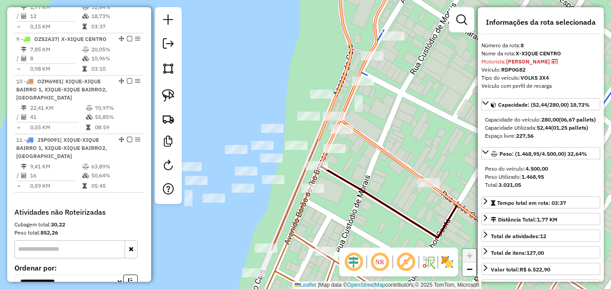
drag, startPoint x: 314, startPoint y: 201, endPoint x: 406, endPoint y: 162, distance: 100.7
click at [406, 162] on div "Janela de atendimento Grade de atendimento Capacidade Transportadoras Veículos …" at bounding box center [305, 144] width 611 height 289
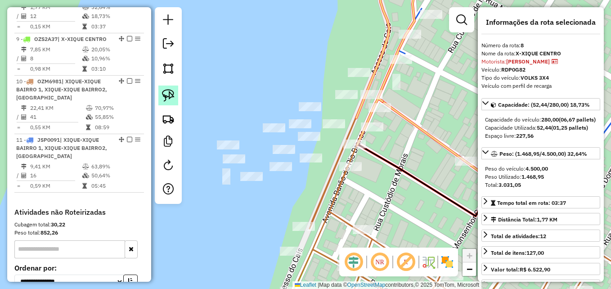
click at [171, 96] on img at bounding box center [168, 95] width 13 height 13
drag, startPoint x: 348, startPoint y: 125, endPoint x: 339, endPoint y: 107, distance: 20.3
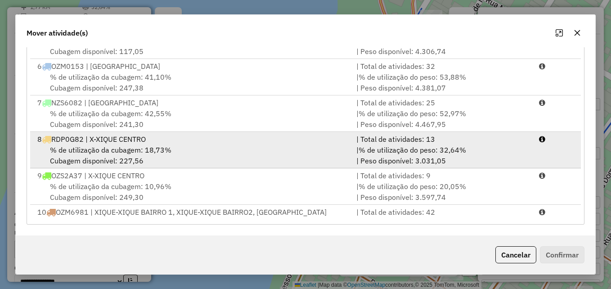
scroll to position [221, 0]
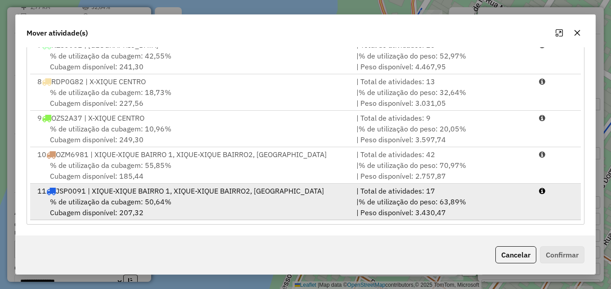
click at [138, 196] on div "% de utilização da cubagem: 50,64% Cubagem disponível: 207,32" at bounding box center [191, 207] width 319 height 22
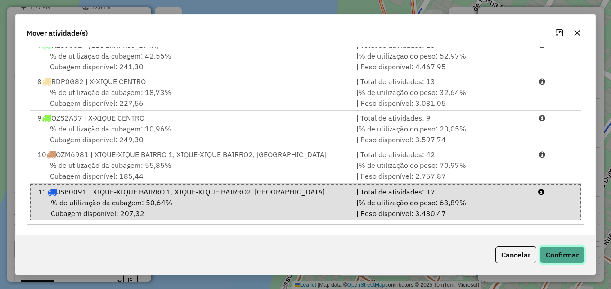
click at [567, 257] on button "Confirmar" at bounding box center [562, 254] width 45 height 17
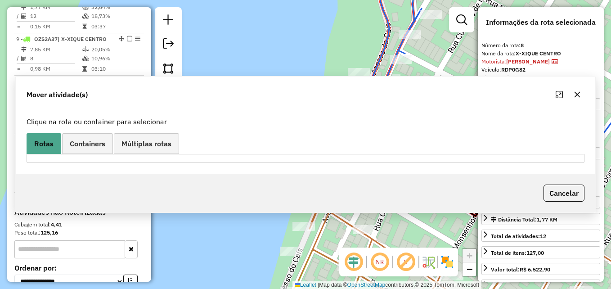
scroll to position [0, 0]
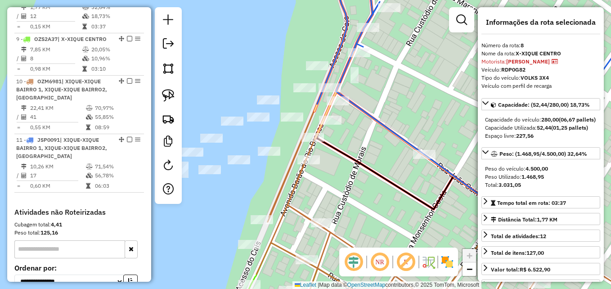
drag, startPoint x: 411, startPoint y: 197, endPoint x: 314, endPoint y: 179, distance: 98.9
click at [317, 180] on div "Janela de atendimento Grade de atendimento Capacidade Transportadoras Veículos …" at bounding box center [305, 144] width 611 height 289
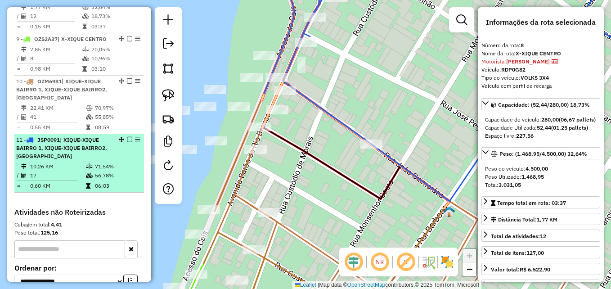
click at [101, 160] on div "11 - JSP0091 | XIQUE-XIQUE BAIRRO 1, XIQUE-XIQUE BAIRRO2, X-XIQUE CENTRO" at bounding box center [63, 148] width 95 height 24
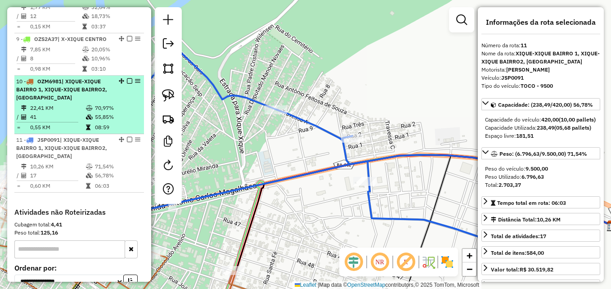
click at [71, 102] on div "10 - OZM6981 | XIQUE-XIQUE BAIRRO 1, XIQUE-XIQUE BAIRRO2, X-XIQUE CENTRO" at bounding box center [63, 89] width 95 height 24
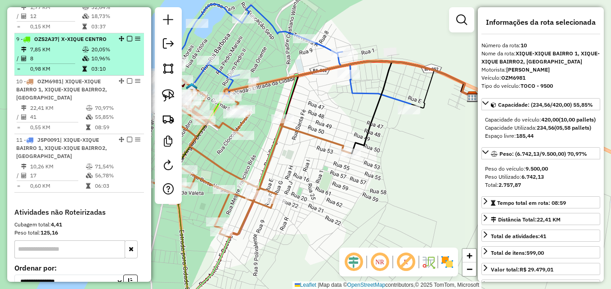
click at [67, 63] on td "8" at bounding box center [56, 58] width 52 height 9
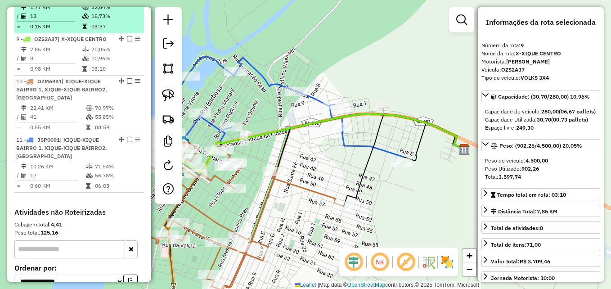
click at [87, 21] on td at bounding box center [86, 16] width 9 height 9
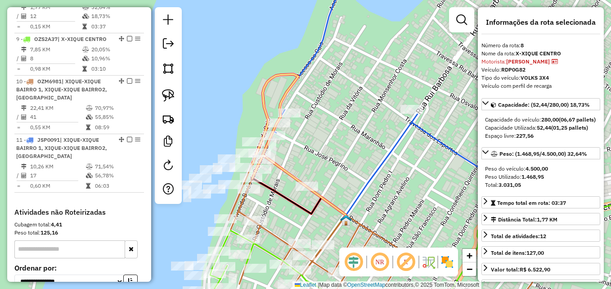
drag, startPoint x: 314, startPoint y: 214, endPoint x: 298, endPoint y: 128, distance: 87.5
click at [298, 178] on icon at bounding box center [299, 198] width 94 height 40
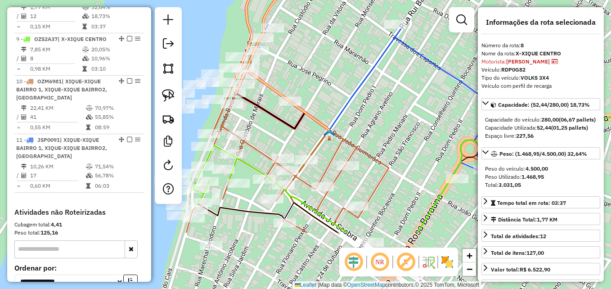
drag, startPoint x: 298, startPoint y: 128, endPoint x: 299, endPoint y: 123, distance: 5.3
click at [298, 126] on icon at bounding box center [283, 113] width 94 height 40
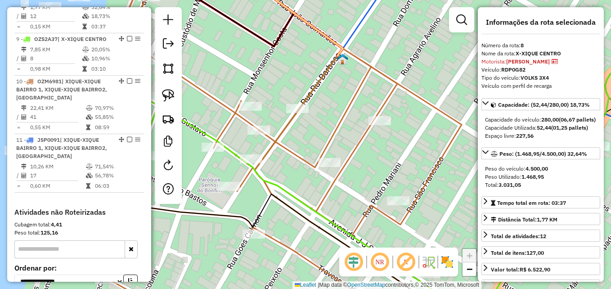
click at [275, 141] on icon at bounding box center [264, 144] width 419 height 346
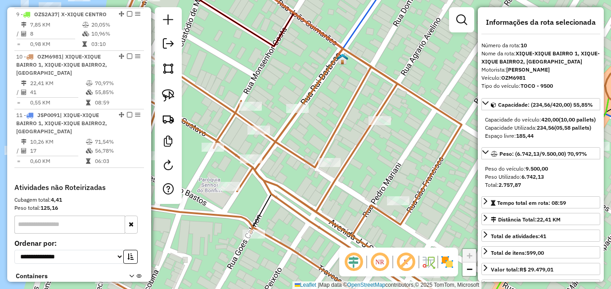
click at [275, 141] on icon at bounding box center [264, 144] width 419 height 346
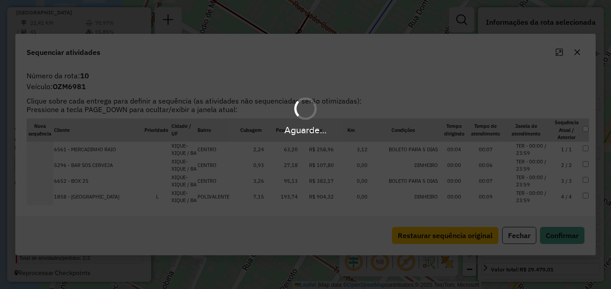
scroll to position [761, 0]
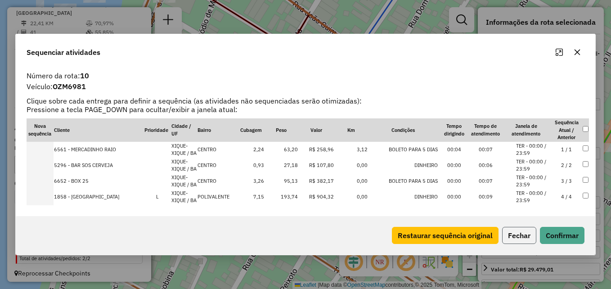
click at [514, 231] on button "Fechar" at bounding box center [519, 235] width 34 height 17
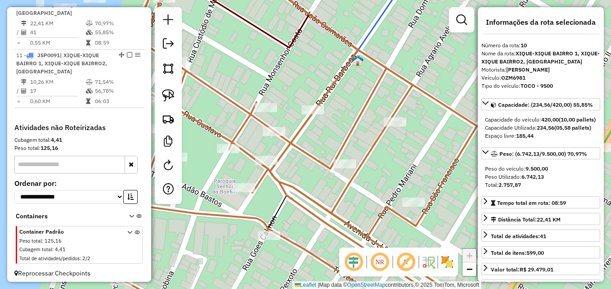
click at [290, 144] on icon at bounding box center [279, 144] width 418 height 346
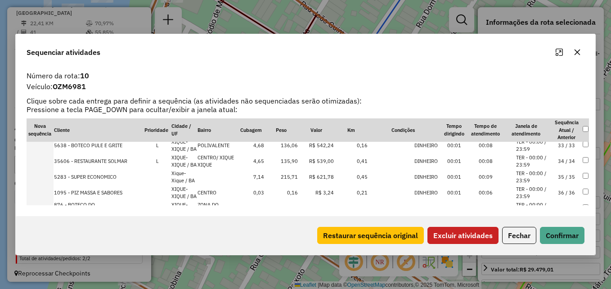
scroll to position [495, 0]
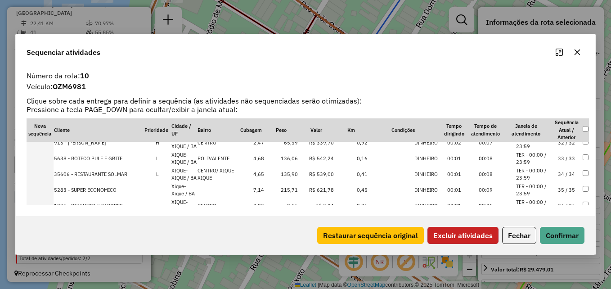
click at [476, 229] on button "Excluir atividades" at bounding box center [462, 235] width 71 height 17
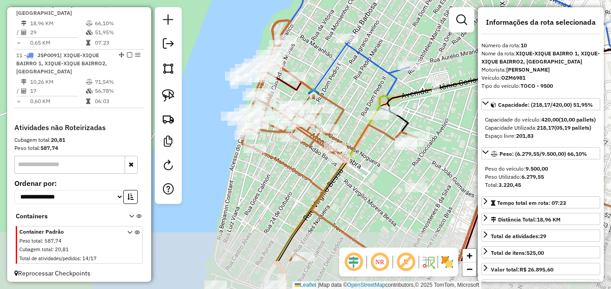
drag, startPoint x: 411, startPoint y: 215, endPoint x: 364, endPoint y: 125, distance: 102.4
click at [364, 125] on div "Janela de atendimento Grade de atendimento Capacidade Transportadoras Veículos …" at bounding box center [305, 144] width 611 height 289
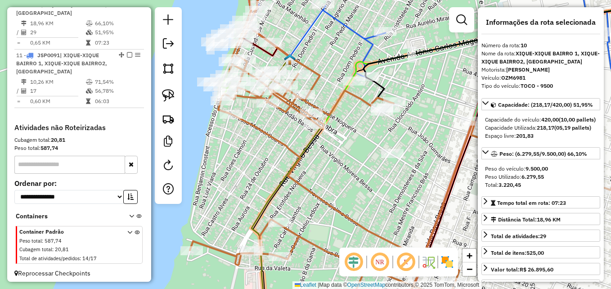
drag, startPoint x: 338, startPoint y: 138, endPoint x: 361, endPoint y: 203, distance: 68.7
click at [361, 203] on div "Janela de atendimento Grade de atendimento Capacidade Transportadoras Veículos …" at bounding box center [305, 144] width 611 height 289
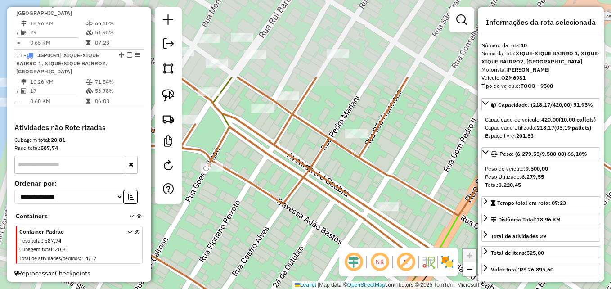
drag, startPoint x: 254, startPoint y: 134, endPoint x: 415, endPoint y: 238, distance: 191.3
click at [415, 238] on icon at bounding box center [393, 250] width 643 height 346
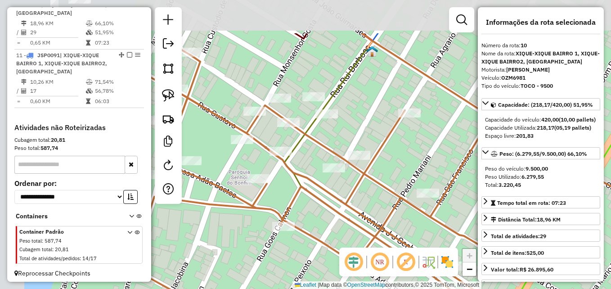
drag, startPoint x: 329, startPoint y: 165, endPoint x: 389, endPoint y: 225, distance: 84.6
click at [380, 228] on icon at bounding box center [400, 206] width 631 height 346
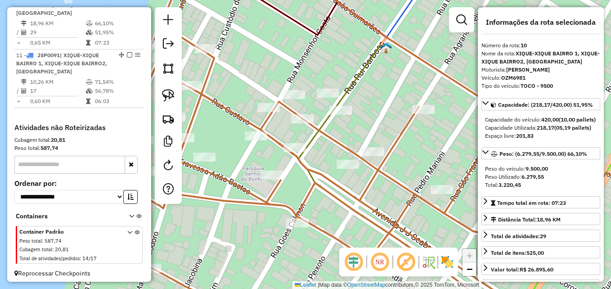
click at [389, 223] on icon at bounding box center [386, 140] width 577 height 346
click at [168, 94] on img at bounding box center [168, 95] width 13 height 13
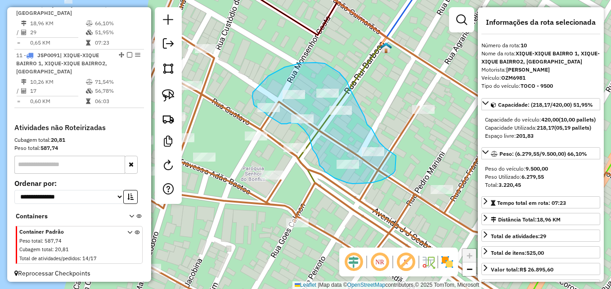
drag, startPoint x: 395, startPoint y: 170, endPoint x: 412, endPoint y: 160, distance: 20.0
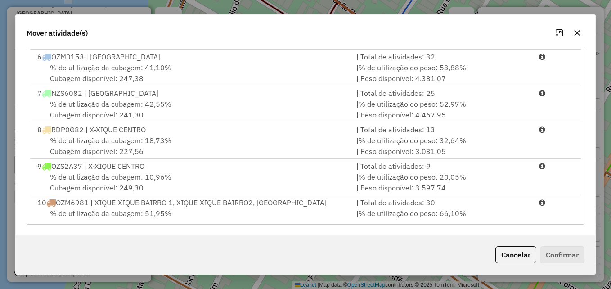
scroll to position [221, 0]
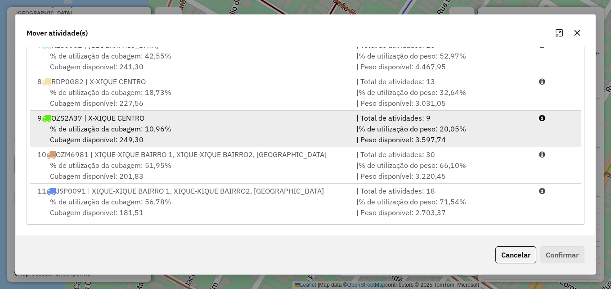
click at [170, 124] on div "% de utilização da cubagem: 10,96% Cubagem disponível: 249,30" at bounding box center [191, 134] width 319 height 22
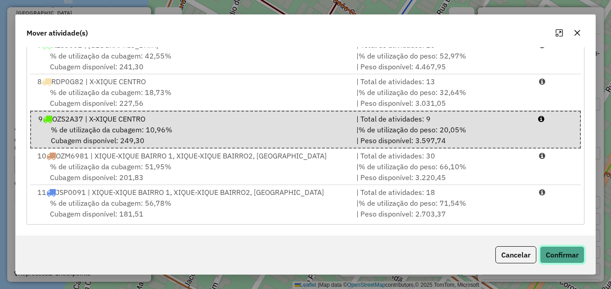
click at [554, 257] on button "Confirmar" at bounding box center [562, 254] width 45 height 17
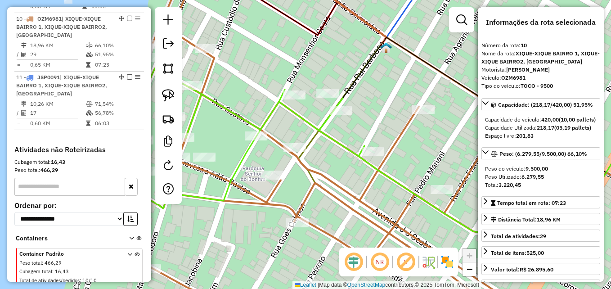
scroll to position [761, 0]
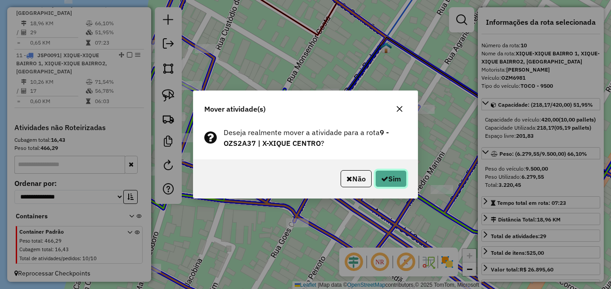
click at [393, 177] on button "Sim" at bounding box center [390, 178] width 31 height 17
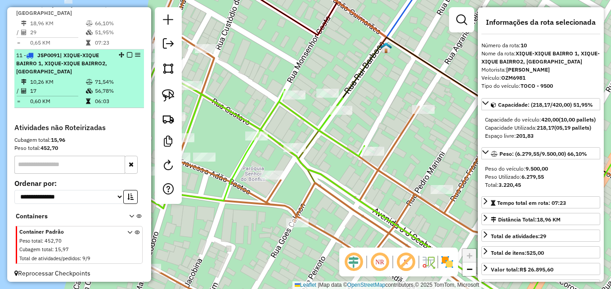
scroll to position [671, 0]
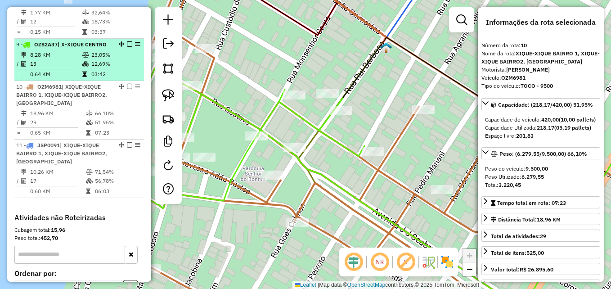
click at [76, 68] on td "13" at bounding box center [56, 63] width 52 height 9
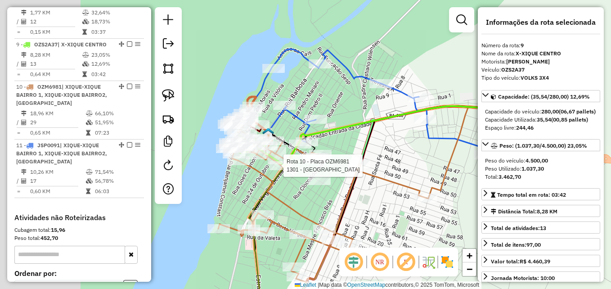
drag, startPoint x: 241, startPoint y: 213, endPoint x: 335, endPoint y: 201, distance: 94.6
click at [335, 201] on div "Rota 10 - Placa OZM6981 1301 - AVENIDA CARNE Janela de atendimento Grade de ate…" at bounding box center [305, 144] width 611 height 289
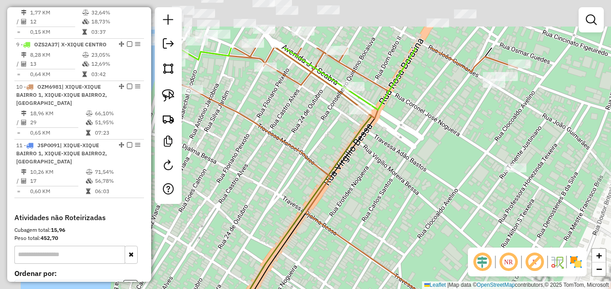
drag, startPoint x: 267, startPoint y: 176, endPoint x: 346, endPoint y: 201, distance: 82.9
click at [408, 258] on div "Janela de atendimento Grade de atendimento Capacidade Transportadoras Veículos …" at bounding box center [305, 144] width 611 height 289
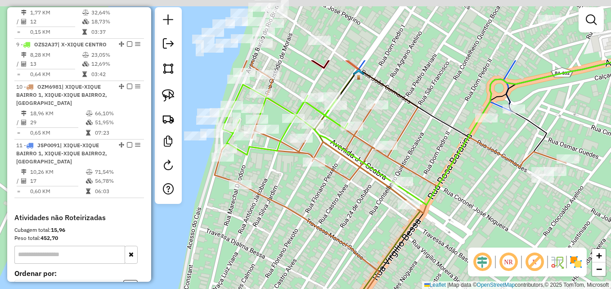
drag, startPoint x: 317, startPoint y: 166, endPoint x: 367, endPoint y: 282, distance: 126.6
click at [367, 282] on div "Janela de atendimento Grade de atendimento Capacidade Transportadoras Veículos …" at bounding box center [305, 144] width 611 height 289
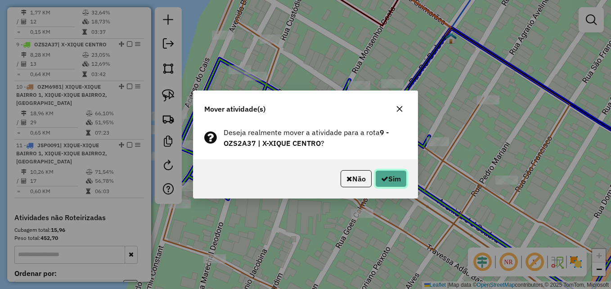
click at [402, 179] on button "Sim" at bounding box center [390, 178] width 31 height 17
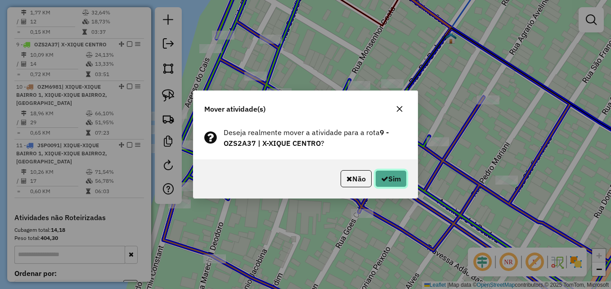
click at [386, 176] on button "Sim" at bounding box center [390, 178] width 31 height 17
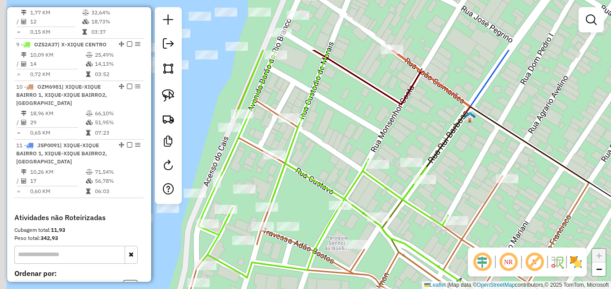
drag, startPoint x: 378, startPoint y: 107, endPoint x: 404, endPoint y: 214, distance: 110.2
click at [404, 214] on div "Janela de atendimento Grade de atendimento Capacidade Transportadoras Veículos …" at bounding box center [305, 144] width 611 height 289
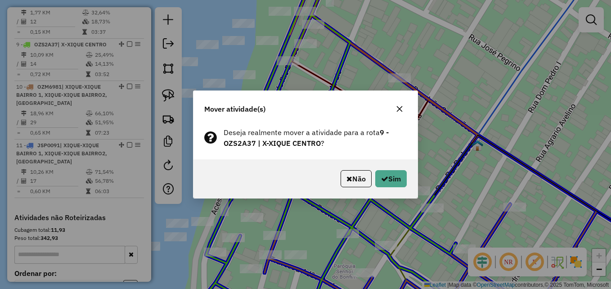
click at [346, 153] on div "Deseja realmente mover a atividade para a rota 9 - OZS2A37 | X-XIQUE CENTRO ?" at bounding box center [305, 141] width 224 height 36
click at [389, 175] on button "Sim" at bounding box center [390, 178] width 31 height 17
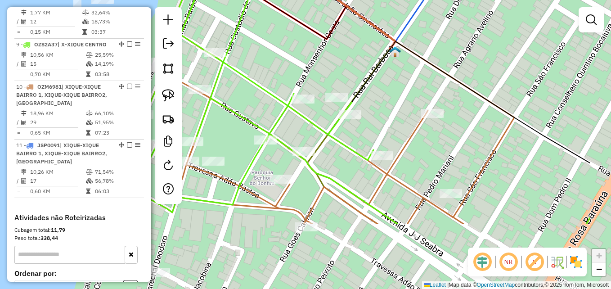
drag, startPoint x: 388, startPoint y: 232, endPoint x: 256, endPoint y: 94, distance: 190.5
click at [256, 94] on div "Janela de atendimento Grade de atendimento Capacidade Transportadoras Veículos …" at bounding box center [305, 144] width 611 height 289
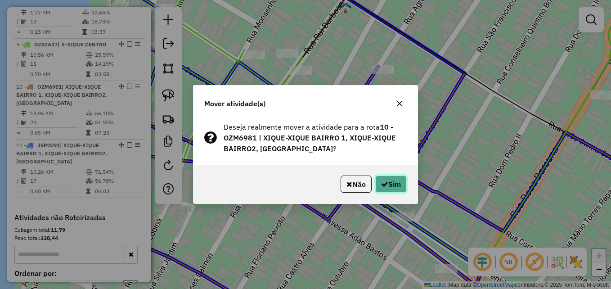
click at [392, 183] on button "Sim" at bounding box center [390, 183] width 31 height 17
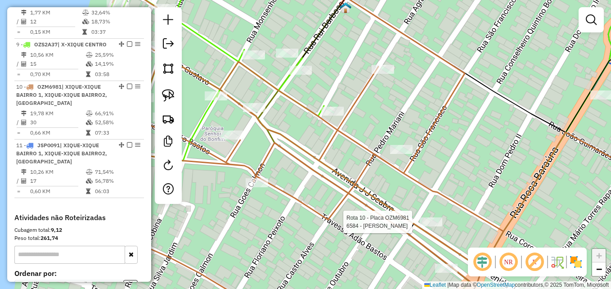
click at [435, 226] on div at bounding box center [430, 221] width 22 height 9
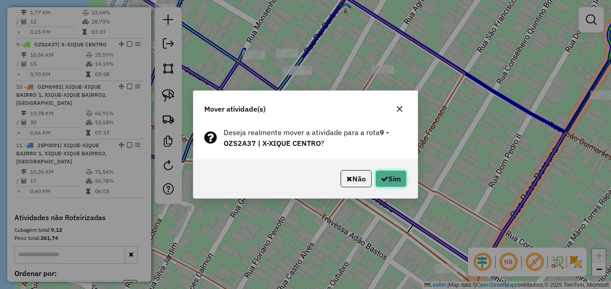
click at [381, 178] on icon "button" at bounding box center [384, 178] width 7 height 7
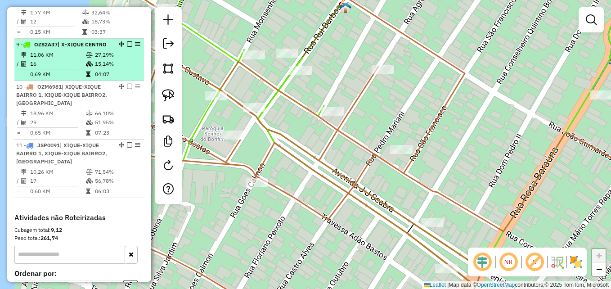
click at [30, 68] on td "16" at bounding box center [58, 63] width 56 height 9
select select "**********"
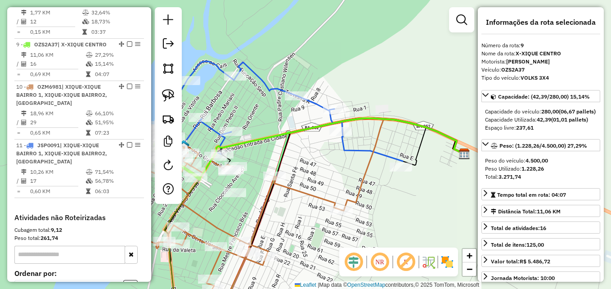
drag, startPoint x: 206, startPoint y: 223, endPoint x: 243, endPoint y: 224, distance: 36.9
click at [243, 224] on icon at bounding box center [238, 201] width 208 height 185
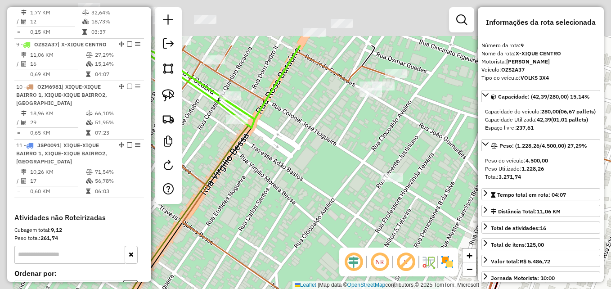
drag, startPoint x: 257, startPoint y: 162, endPoint x: 282, endPoint y: 238, distance: 80.0
click at [283, 238] on div "Janela de atendimento Grade de atendimento Capacidade Transportadoras Veículos …" at bounding box center [305, 144] width 611 height 289
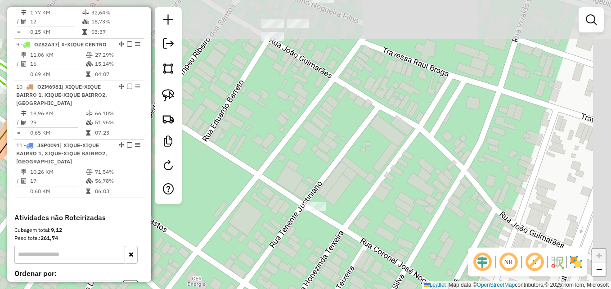
drag, startPoint x: 500, startPoint y: 179, endPoint x: 384, endPoint y: 245, distance: 133.6
click at [384, 245] on div "Janela de atendimento Grade de atendimento Capacidade Transportadoras Veículos …" at bounding box center [305, 144] width 611 height 289
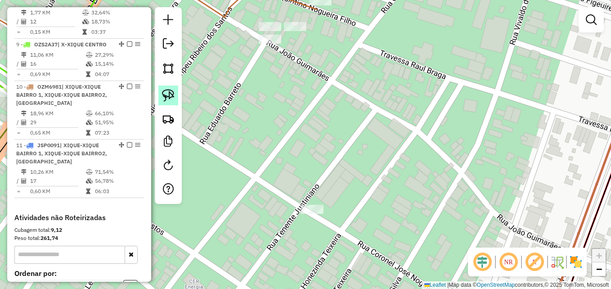
click at [163, 94] on img at bounding box center [168, 95] width 13 height 13
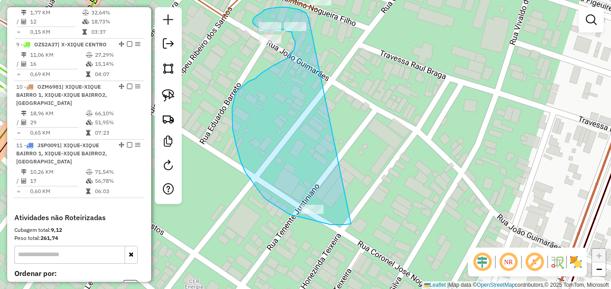
drag, startPoint x: 345, startPoint y: 224, endPoint x: 310, endPoint y: 23, distance: 204.4
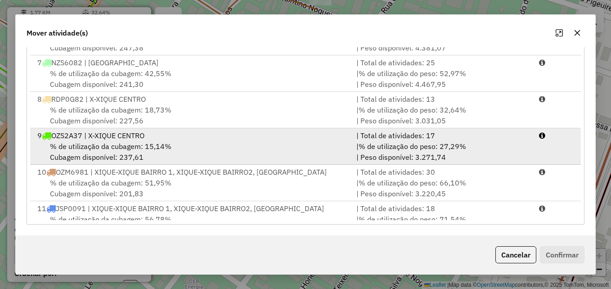
scroll to position [221, 0]
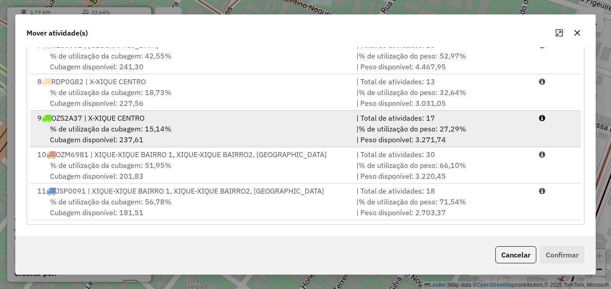
click at [130, 134] on div "% de utilização da cubagem: 15,14% Cubagem disponível: 237,61" at bounding box center [191, 134] width 319 height 22
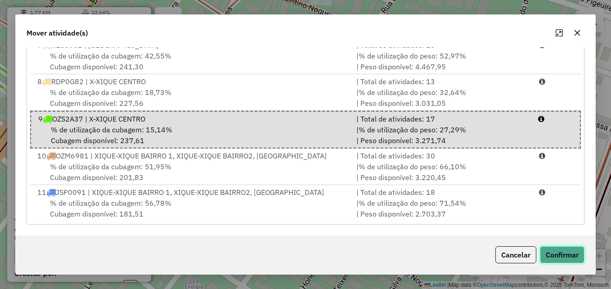
click at [564, 259] on button "Confirmar" at bounding box center [562, 254] width 45 height 17
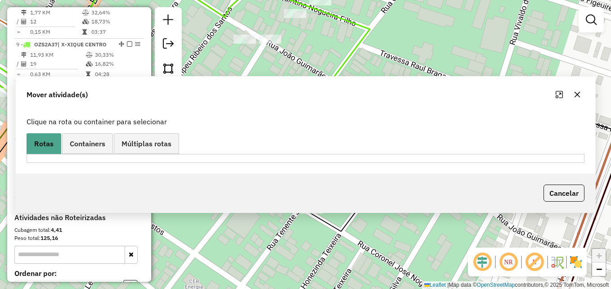
scroll to position [0, 0]
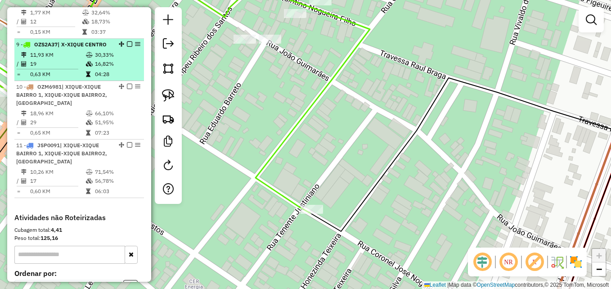
click at [86, 59] on td at bounding box center [89, 54] width 9 height 9
select select "**********"
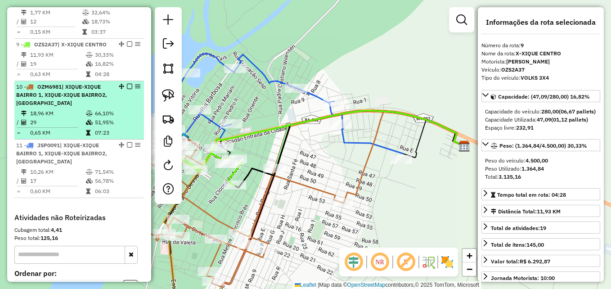
click at [77, 137] on td "0,65 KM" at bounding box center [58, 132] width 56 height 9
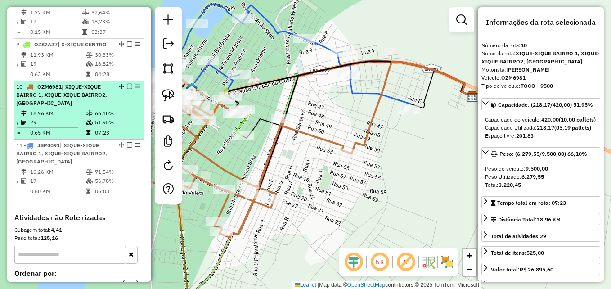
scroll to position [626, 0]
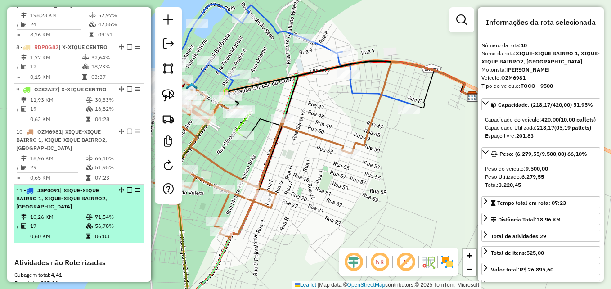
click at [75, 210] on div "11 - JSP0091 | XIQUE-XIQUE BAIRRO 1, XIQUE-XIQUE BAIRRO2, X-XIQUE CENTRO" at bounding box center [63, 198] width 95 height 24
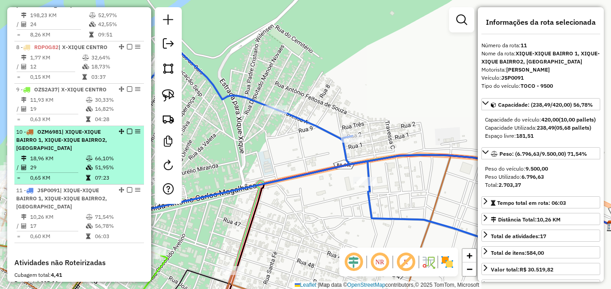
click at [72, 163] on td "18,96 KM" at bounding box center [58, 158] width 56 height 9
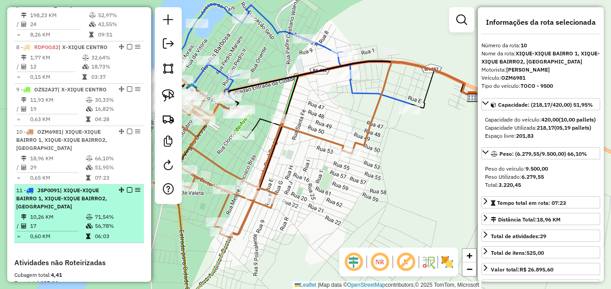
click at [71, 210] on span "| XIQUE-XIQUE BAIRRO 1, XIQUE-XIQUE BAIRRO2, X-XIQUE CENTRO" at bounding box center [61, 198] width 91 height 23
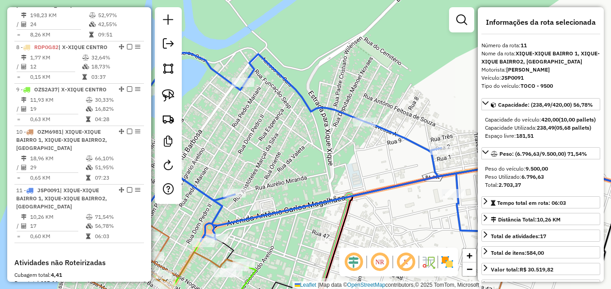
drag, startPoint x: 237, startPoint y: 171, endPoint x: 344, endPoint y: 183, distance: 106.8
click at [344, 183] on div "Janela de atendimento Grade de atendimento Capacidade Transportadoras Veículos …" at bounding box center [305, 144] width 611 height 289
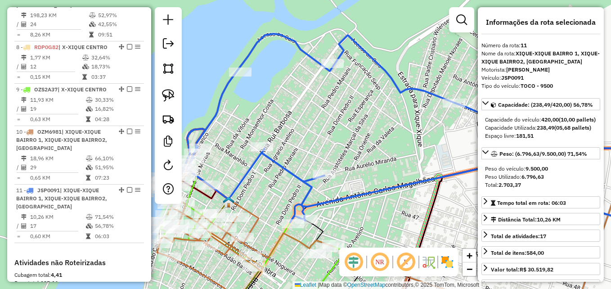
drag, startPoint x: 299, startPoint y: 161, endPoint x: 322, endPoint y: 155, distance: 23.3
click at [322, 155] on div "Janela de atendimento Grade de atendimento Capacidade Transportadoras Veículos …" at bounding box center [305, 144] width 611 height 289
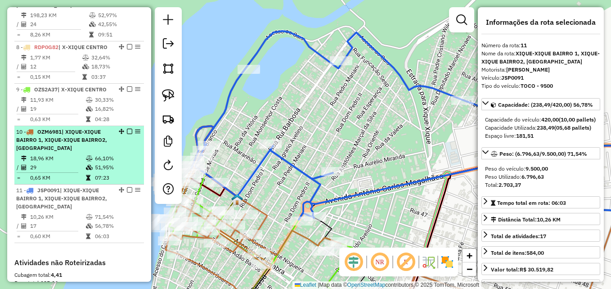
click at [48, 151] on span "| XIQUE-XIQUE BAIRRO 1, XIQUE-XIQUE BAIRRO2, X-XIQUE CENTRO" at bounding box center [61, 139] width 91 height 23
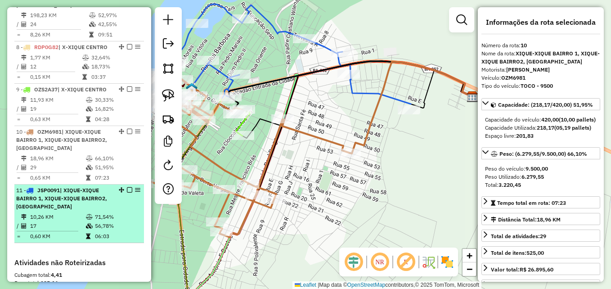
click at [55, 210] on span "| XIQUE-XIQUE BAIRRO 1, XIQUE-XIQUE BAIRRO2, X-XIQUE CENTRO" at bounding box center [61, 198] width 91 height 23
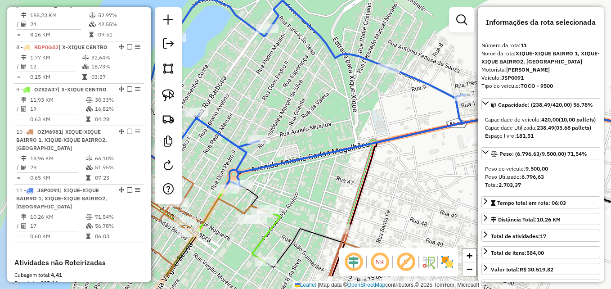
drag, startPoint x: 253, startPoint y: 238, endPoint x: 359, endPoint y: 202, distance: 111.9
click at [359, 202] on icon at bounding box center [492, 190] width 454 height 154
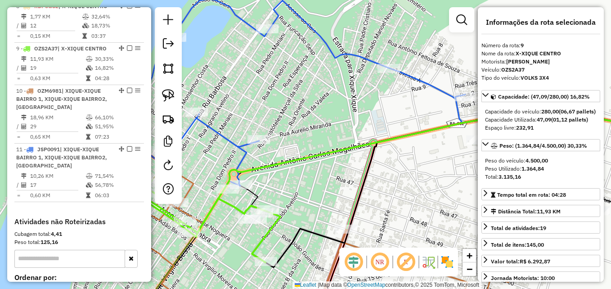
scroll to position [718, 0]
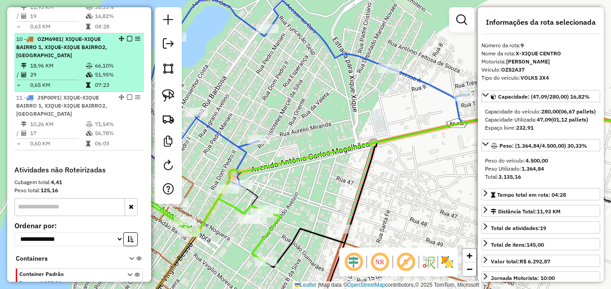
click at [71, 79] on td "29" at bounding box center [58, 74] width 56 height 9
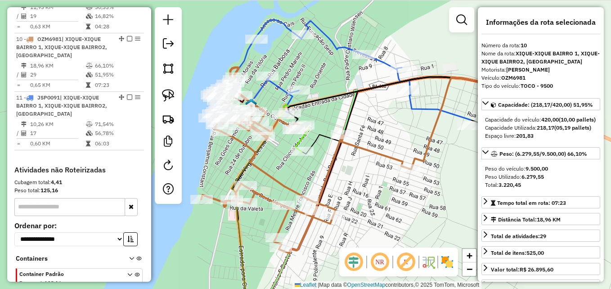
drag, startPoint x: 310, startPoint y: 116, endPoint x: 371, endPoint y: 133, distance: 63.7
click at [371, 133] on div "Janela de atendimento Grade de atendimento Capacidade Transportadoras Veículos …" at bounding box center [305, 144] width 611 height 289
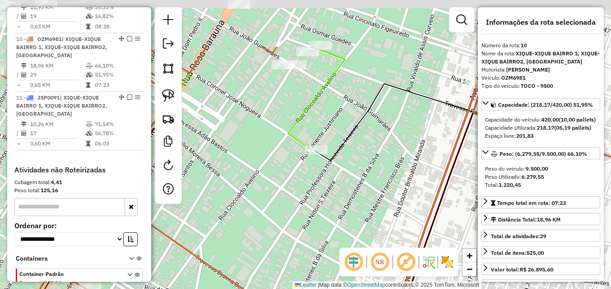
drag, startPoint x: 258, startPoint y: 115, endPoint x: 300, endPoint y: 211, distance: 104.9
click at [321, 243] on div "Janela de atendimento Grade de atendimento Capacidade Transportadoras Veículos …" at bounding box center [305, 144] width 611 height 289
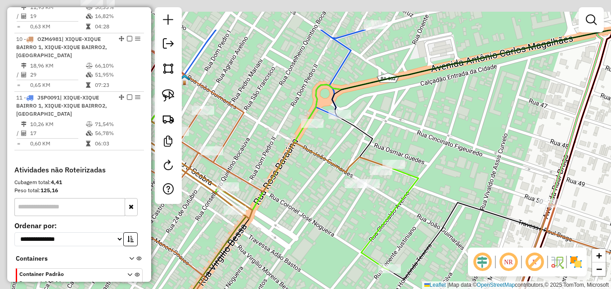
drag, startPoint x: 277, startPoint y: 160, endPoint x: 299, endPoint y: 209, distance: 53.7
click at [325, 245] on div "Janela de atendimento Grade de atendimento Capacidade Transportadoras Veículos …" at bounding box center [305, 144] width 611 height 289
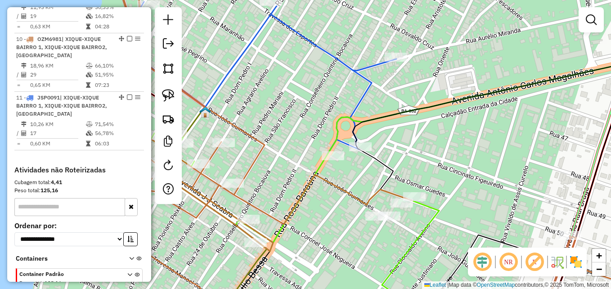
click at [312, 212] on icon at bounding box center [366, 144] width 611 height 346
click at [312, 213] on icon at bounding box center [366, 144] width 611 height 346
select select "**********"
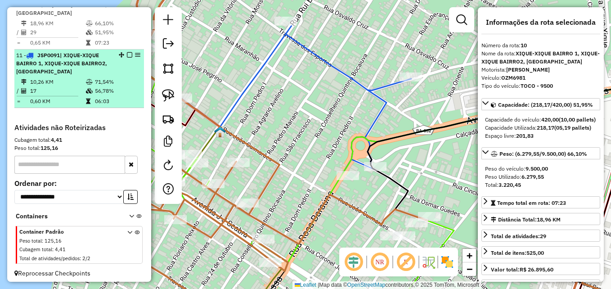
scroll to position [716, 0]
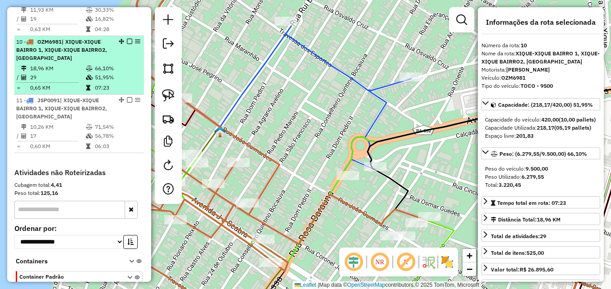
click at [67, 82] on td "29" at bounding box center [58, 77] width 56 height 9
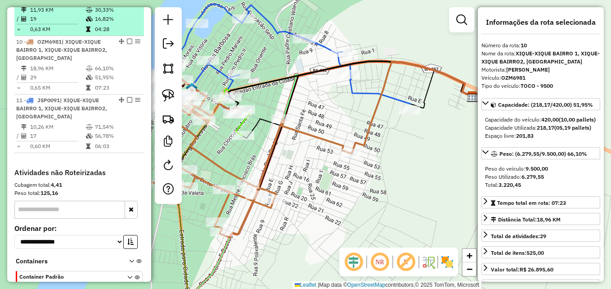
click at [60, 23] on td "19" at bounding box center [58, 18] width 56 height 9
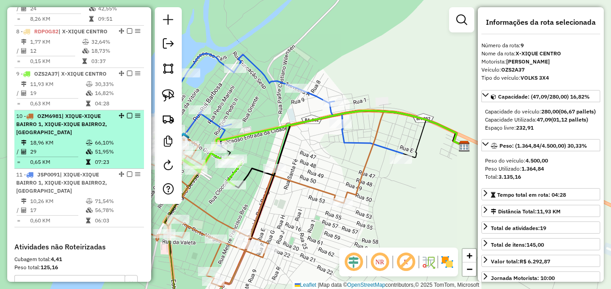
scroll to position [626, 0]
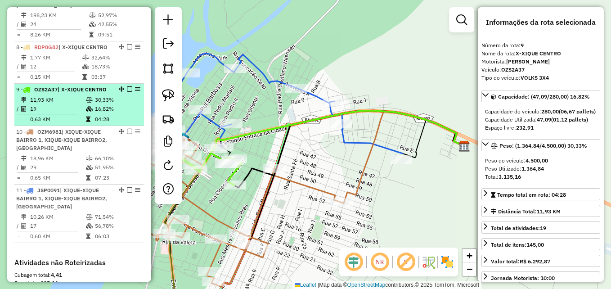
click at [71, 124] on td "0,63 KM" at bounding box center [58, 119] width 56 height 9
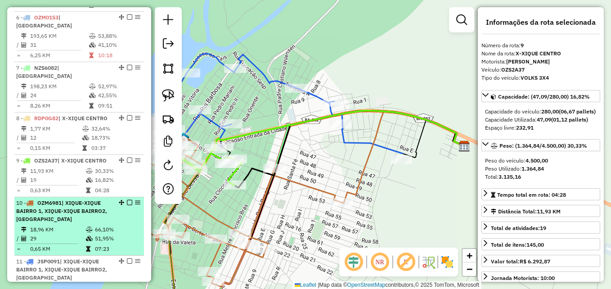
scroll to position [536, 0]
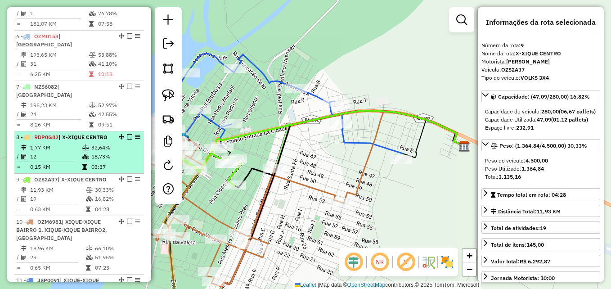
click at [74, 152] on td "1,77 KM" at bounding box center [56, 147] width 52 height 9
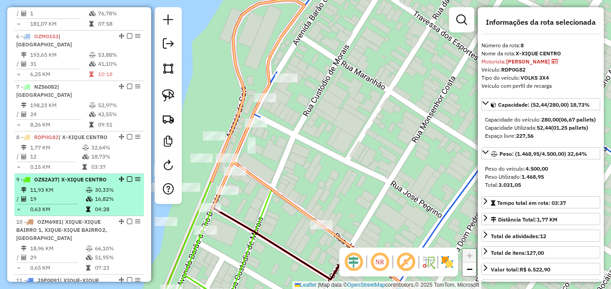
click at [58, 203] on td "19" at bounding box center [58, 198] width 56 height 9
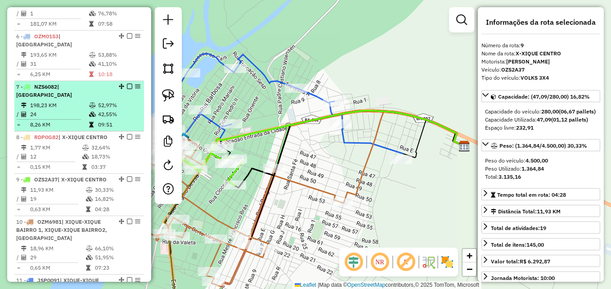
click at [39, 110] on td "198,23 KM" at bounding box center [59, 105] width 59 height 9
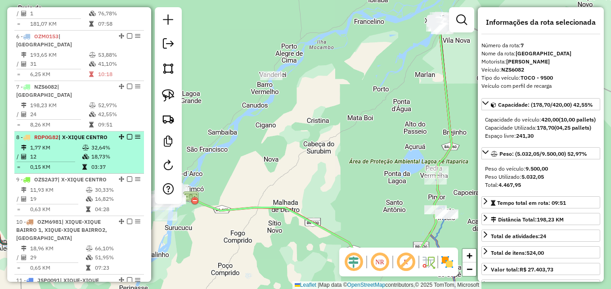
click at [69, 152] on td "1,77 KM" at bounding box center [56, 147] width 52 height 9
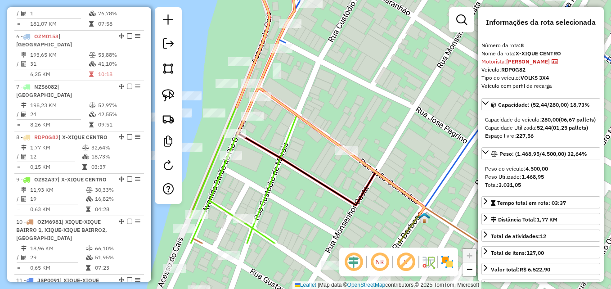
drag, startPoint x: 279, startPoint y: 227, endPoint x: 303, endPoint y: 152, distance: 78.1
click at [303, 152] on div "Janela de atendimento Grade de atendimento Capacidade Transportadoras Veículos …" at bounding box center [305, 144] width 611 height 289
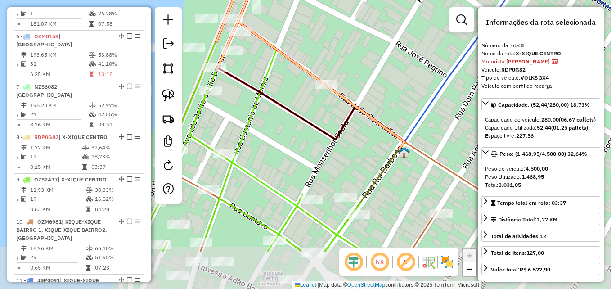
drag, startPoint x: 296, startPoint y: 207, endPoint x: 275, endPoint y: 139, distance: 71.0
click at [275, 139] on div "Janela de atendimento Grade de atendimento Capacidade Transportadoras Veículos …" at bounding box center [305, 144] width 611 height 289
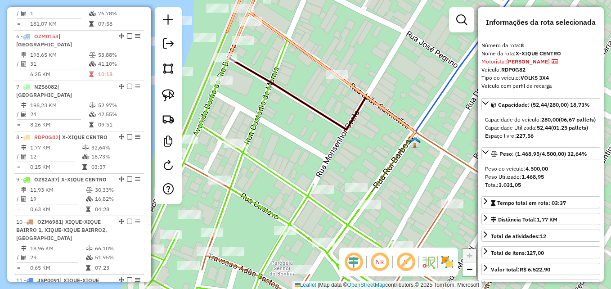
drag, startPoint x: 275, startPoint y: 139, endPoint x: 286, endPoint y: 131, distance: 13.6
click at [286, 131] on div "Janela de atendimento Grade de atendimento Capacidade Transportadoras Veículos …" at bounding box center [305, 144] width 611 height 289
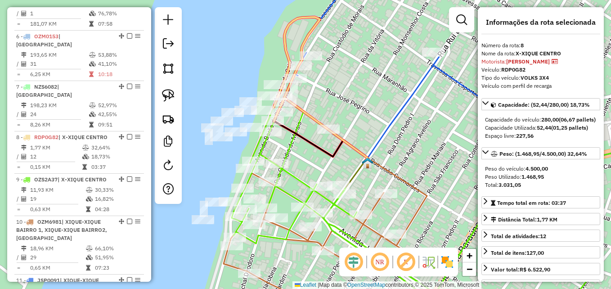
drag, startPoint x: 290, startPoint y: 157, endPoint x: 312, endPoint y: 166, distance: 23.8
click at [312, 166] on div "Janela de atendimento Grade de atendimento Capacidade Transportadoras Veículos …" at bounding box center [305, 144] width 611 height 289
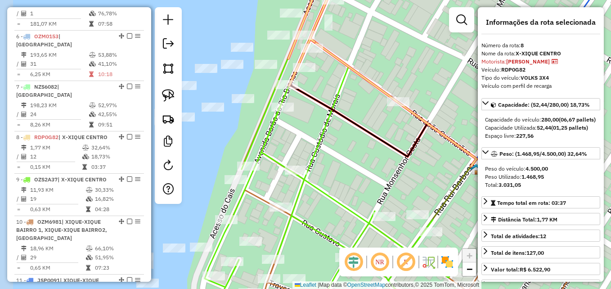
drag, startPoint x: 291, startPoint y: 164, endPoint x: 365, endPoint y: 176, distance: 74.7
click at [365, 176] on div "Janela de atendimento Grade de atendimento Capacidade Transportadoras Veículos …" at bounding box center [305, 144] width 611 height 289
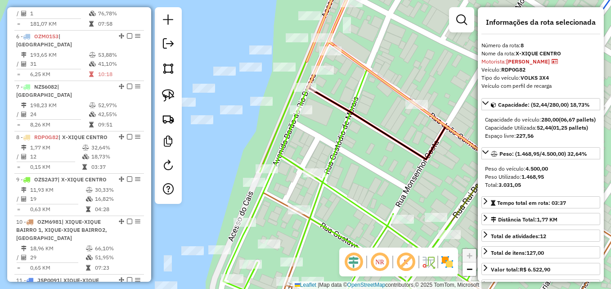
click at [278, 201] on icon at bounding box center [419, 144] width 388 height 346
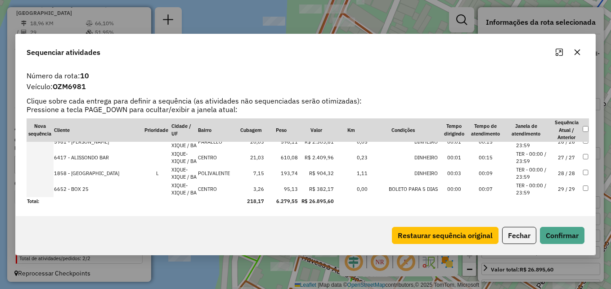
scroll to position [459, 0]
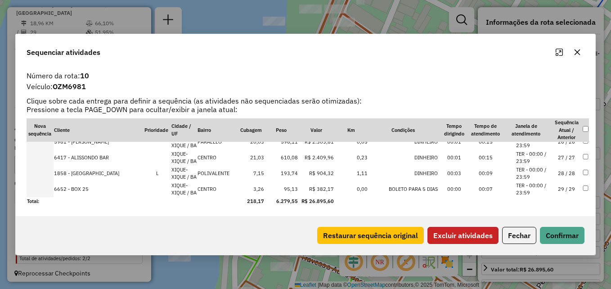
click at [464, 233] on button "Excluir atividades" at bounding box center [462, 235] width 71 height 17
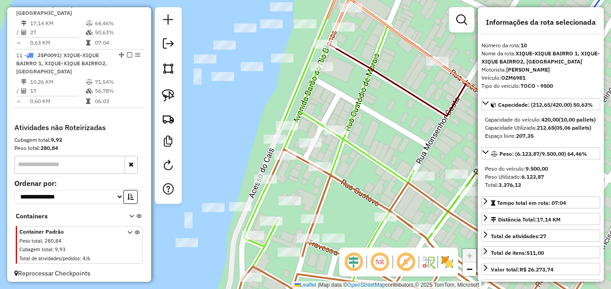
drag, startPoint x: 347, startPoint y: 183, endPoint x: 354, endPoint y: 169, distance: 16.1
click at [354, 169] on div "Janela de atendimento Grade de atendimento Capacidade Transportadoras Veículos …" at bounding box center [305, 144] width 611 height 289
click at [168, 95] on img at bounding box center [168, 95] width 13 height 13
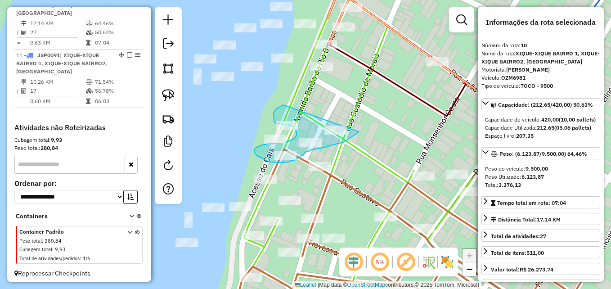
drag, startPoint x: 357, startPoint y: 134, endPoint x: 283, endPoint y: 105, distance: 79.2
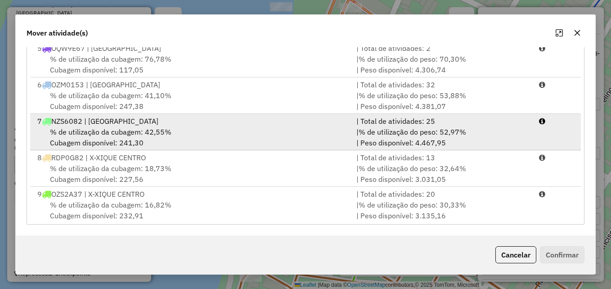
scroll to position [131, 0]
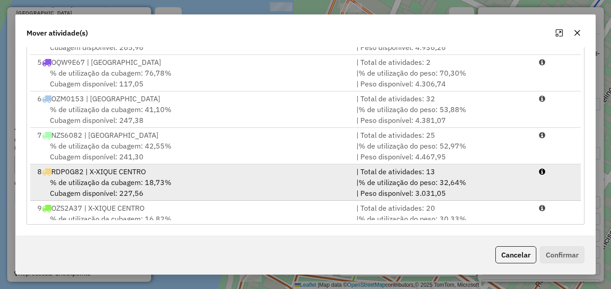
click at [204, 187] on div "% de utilização da cubagem: 18,73% Cubagem disponível: 227,56" at bounding box center [191, 188] width 319 height 22
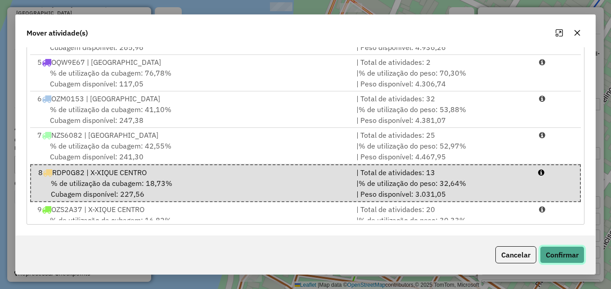
click at [571, 257] on button "Confirmar" at bounding box center [562, 254] width 45 height 17
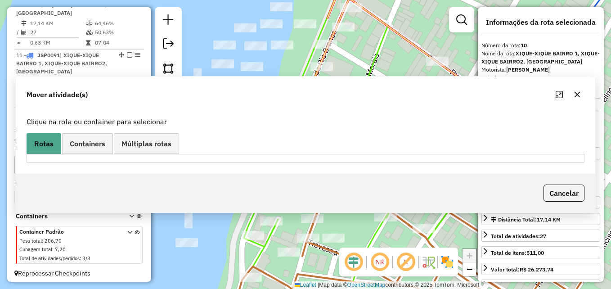
scroll to position [0, 0]
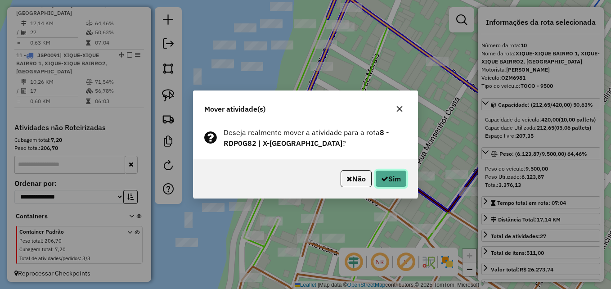
click at [402, 180] on button "Sim" at bounding box center [390, 178] width 31 height 17
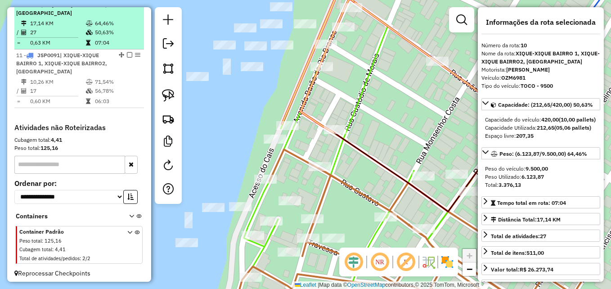
scroll to position [716, 0]
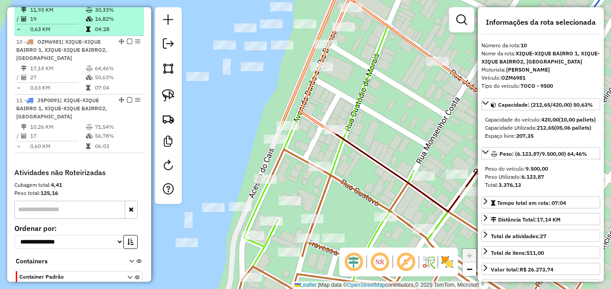
click at [56, 34] on td "0,63 KM" at bounding box center [58, 29] width 56 height 9
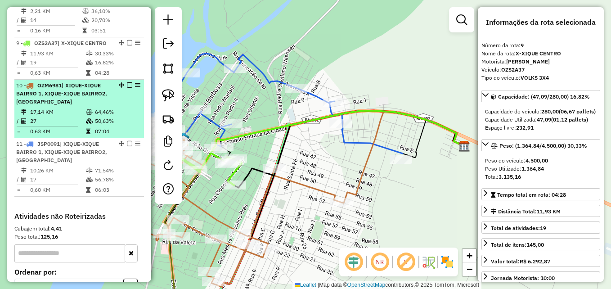
scroll to position [626, 0]
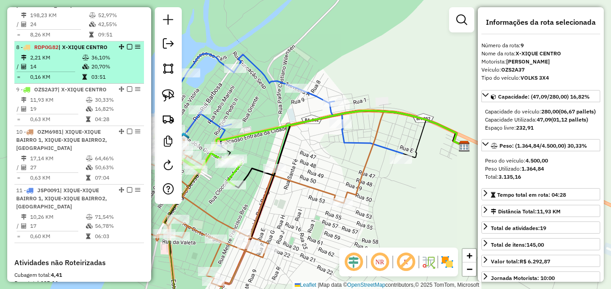
click at [51, 81] on td "0,16 KM" at bounding box center [56, 76] width 52 height 9
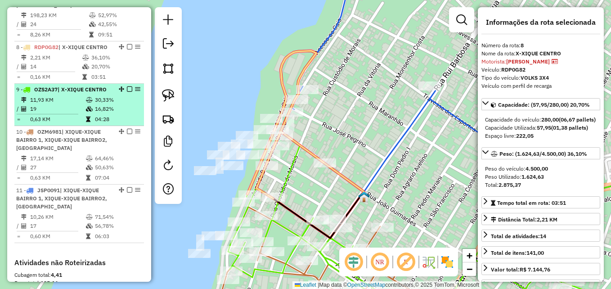
click at [49, 113] on td "19" at bounding box center [58, 108] width 56 height 9
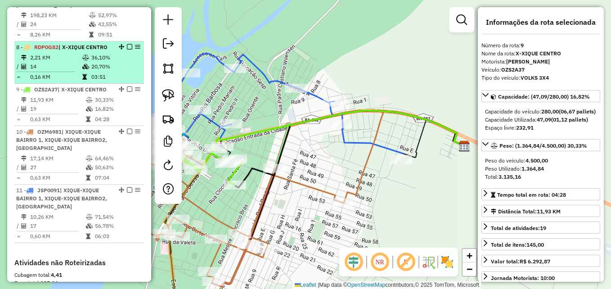
click at [48, 81] on td "0,16 KM" at bounding box center [56, 76] width 52 height 9
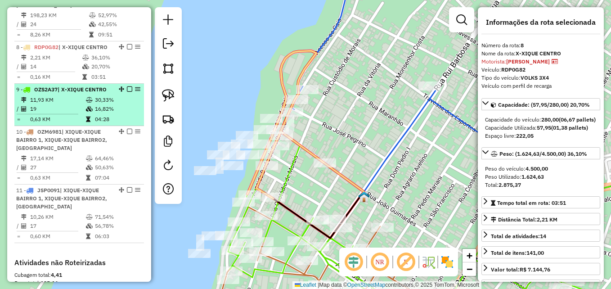
click at [51, 124] on td "0,63 KM" at bounding box center [58, 119] width 56 height 9
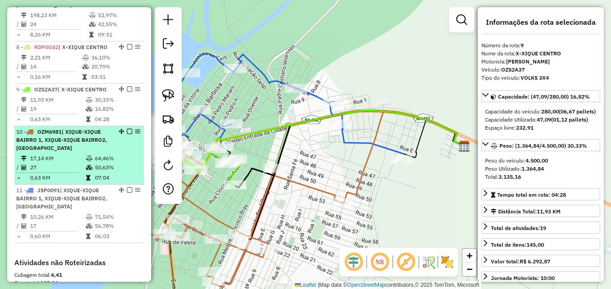
click at [60, 151] on span "| XIQUE-XIQUE BAIRRO 1, XIQUE-XIQUE BAIRRO2, X-XIQUE CENTRO" at bounding box center [61, 139] width 91 height 23
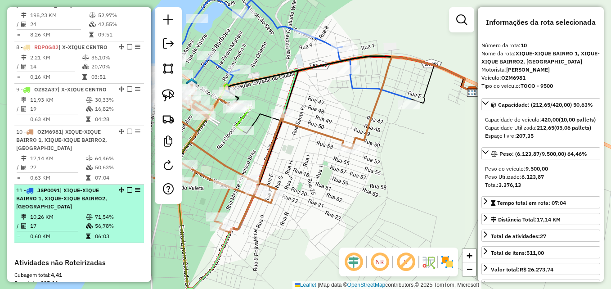
click at [71, 210] on span "| XIQUE-XIQUE BAIRRO 1, XIQUE-XIQUE BAIRRO2, X-XIQUE CENTRO" at bounding box center [61, 198] width 91 height 23
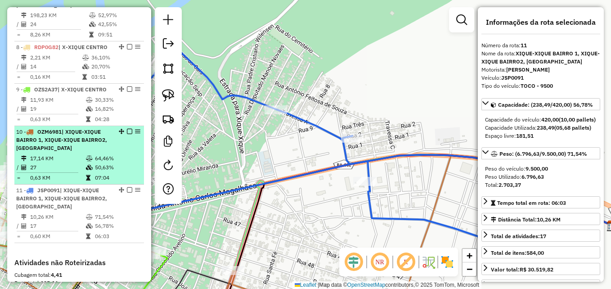
drag, startPoint x: 71, startPoint y: 214, endPoint x: 50, endPoint y: 181, distance: 39.4
click at [50, 172] on td "27" at bounding box center [58, 167] width 56 height 9
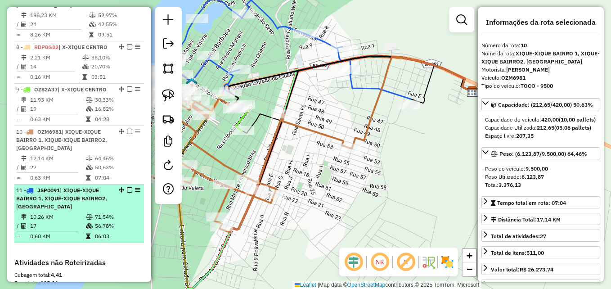
click at [65, 210] on span "| XIQUE-XIQUE BAIRRO 1, XIQUE-XIQUE BAIRRO2, X-XIQUE CENTRO" at bounding box center [61, 198] width 91 height 23
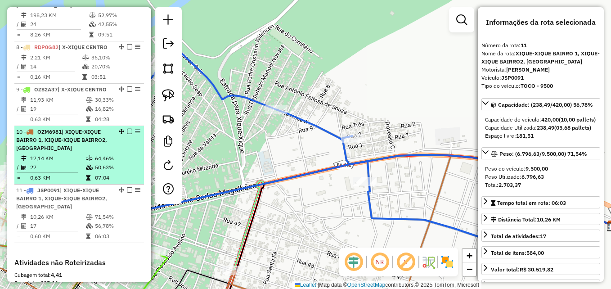
click at [65, 172] on td "27" at bounding box center [58, 167] width 56 height 9
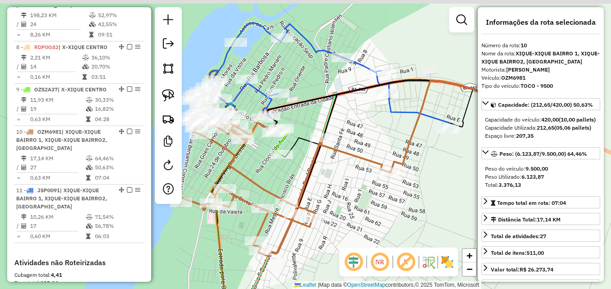
drag, startPoint x: 287, startPoint y: 150, endPoint x: 343, endPoint y: 179, distance: 62.7
click at [343, 179] on div "Janela de atendimento Grade de atendimento Capacidade Transportadoras Veículos …" at bounding box center [305, 144] width 611 height 289
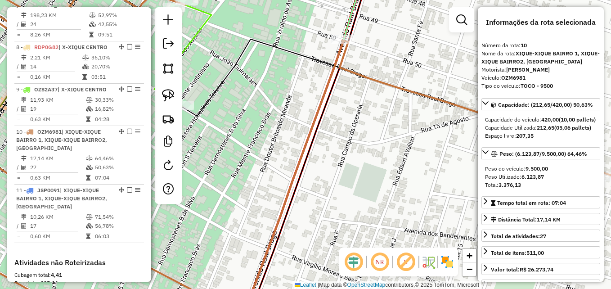
drag, startPoint x: 235, startPoint y: 111, endPoint x: 358, endPoint y: 193, distance: 148.5
click at [366, 197] on div "Janela de atendimento Grade de atendimento Capacidade Transportadoras Veículos …" at bounding box center [305, 144] width 611 height 289
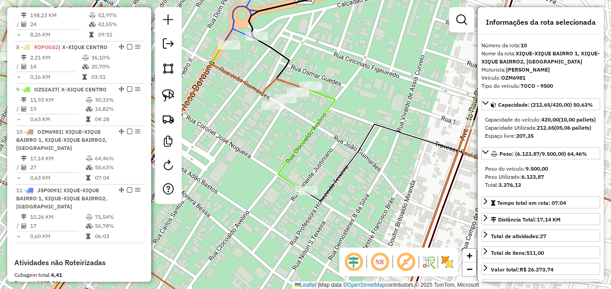
drag, startPoint x: 286, startPoint y: 142, endPoint x: 388, endPoint y: 210, distance: 122.7
click at [388, 209] on div "Janela de atendimento Grade de atendimento Capacidade Transportadoras Veículos …" at bounding box center [305, 144] width 611 height 289
click at [388, 210] on div "Janela de atendimento Grade de atendimento Capacidade Transportadoras Veículos …" at bounding box center [305, 144] width 611 height 289
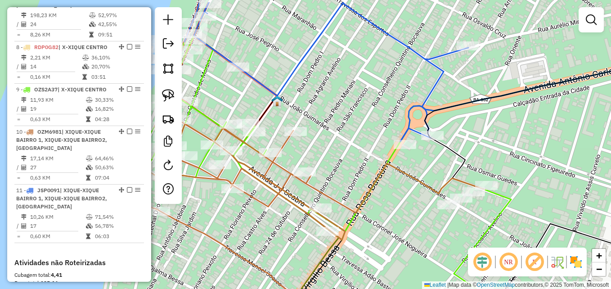
drag, startPoint x: 321, startPoint y: 189, endPoint x: 393, endPoint y: 216, distance: 77.0
click at [393, 216] on div "Janela de atendimento Grade de atendimento Capacidade Transportadoras Veículos …" at bounding box center [305, 144] width 611 height 289
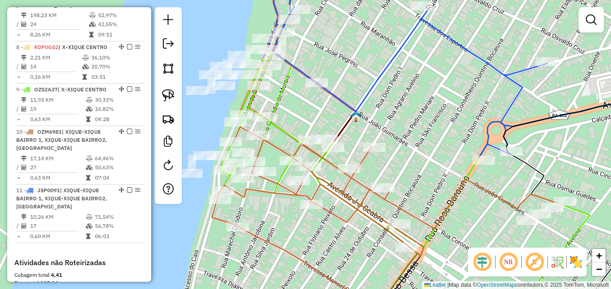
drag, startPoint x: 244, startPoint y: 241, endPoint x: 304, endPoint y: 252, distance: 61.7
click at [304, 252] on div "Janela de atendimento Grade de atendimento Capacidade Transportadoras Veículos …" at bounding box center [305, 144] width 611 height 289
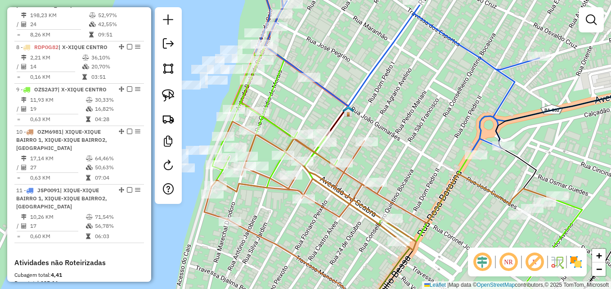
drag, startPoint x: 304, startPoint y: 252, endPoint x: 297, endPoint y: 247, distance: 9.4
click at [297, 247] on div "Janela de atendimento Grade de atendimento Capacidade Transportadoras Veículos …" at bounding box center [305, 144] width 611 height 289
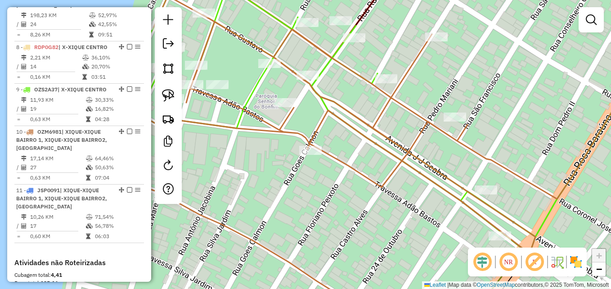
click at [395, 98] on icon at bounding box center [392, 156] width 560 height 321
select select "**********"
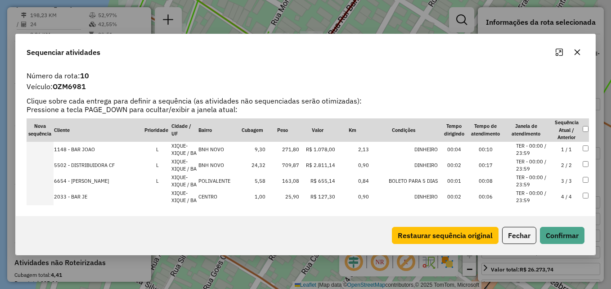
click at [395, 98] on hb-app "Aguarde... Pop-up bloqueado! Seu navegador bloqueou automáticamente a abertura …" at bounding box center [305, 144] width 611 height 289
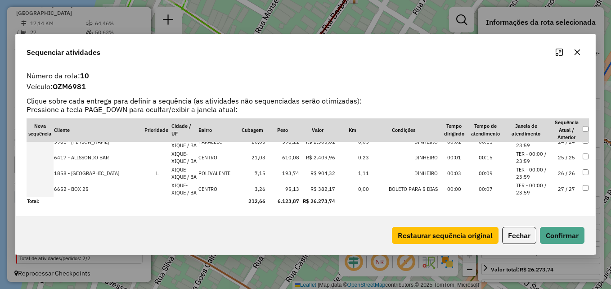
scroll to position [368, 0]
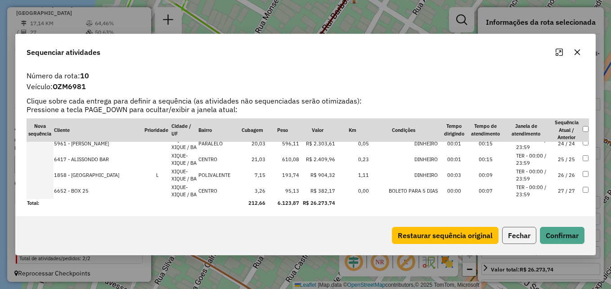
click at [521, 236] on button "Fechar" at bounding box center [519, 235] width 34 height 17
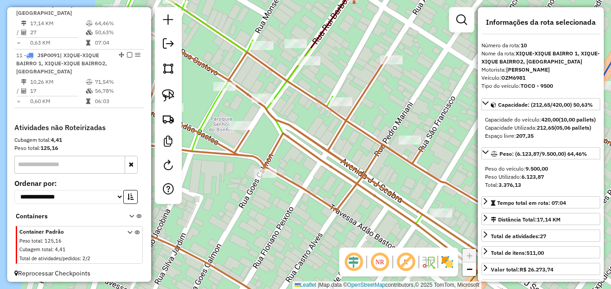
click at [363, 133] on icon at bounding box center [369, 168] width 605 height 299
click at [362, 133] on icon at bounding box center [369, 168] width 605 height 299
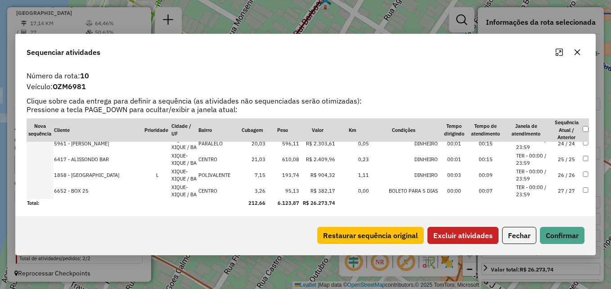
click at [451, 238] on button "Excluir atividades" at bounding box center [462, 235] width 71 height 17
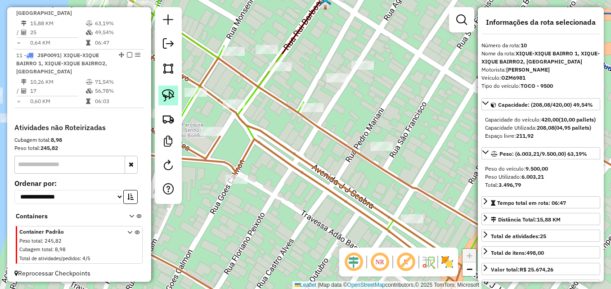
click at [171, 89] on link at bounding box center [168, 95] width 20 height 20
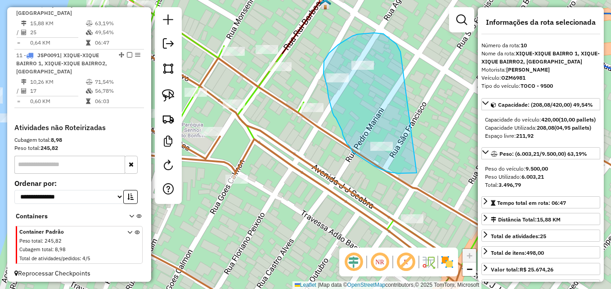
drag, startPoint x: 415, startPoint y: 173, endPoint x: 402, endPoint y: 107, distance: 67.8
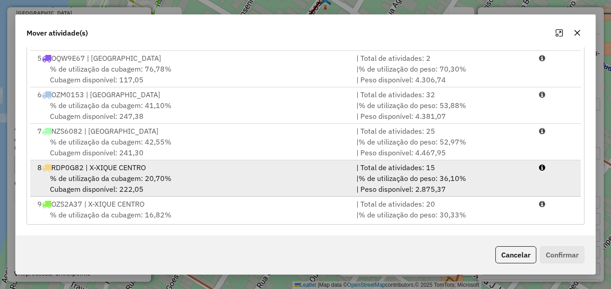
scroll to position [221, 0]
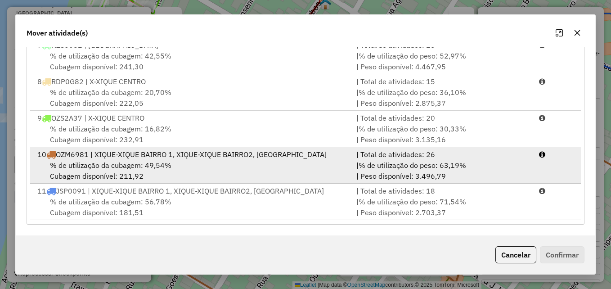
click at [187, 170] on div "% de utilização da cubagem: 49,54% Cubagem disponível: 211,92" at bounding box center [191, 171] width 319 height 22
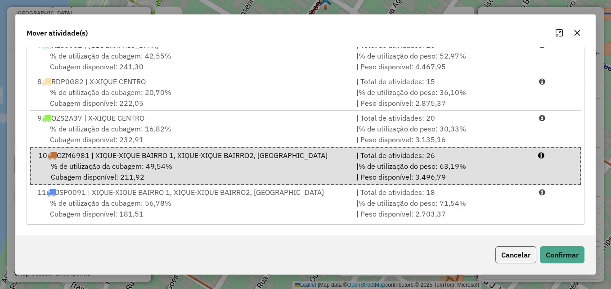
click at [520, 259] on button "Cancelar" at bounding box center [515, 254] width 41 height 17
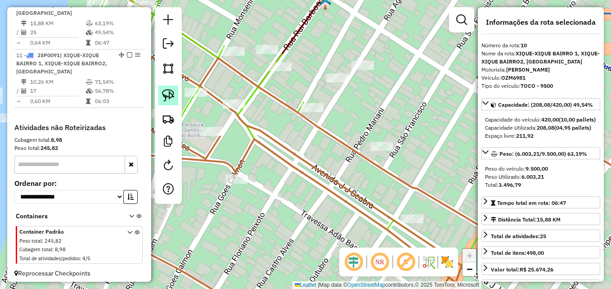
click at [166, 94] on img at bounding box center [168, 95] width 13 height 13
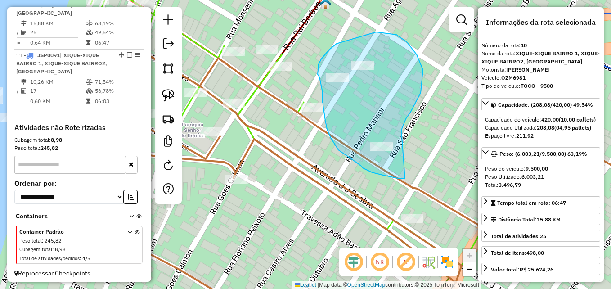
drag, startPoint x: 405, startPoint y: 178, endPoint x: 400, endPoint y: 136, distance: 42.1
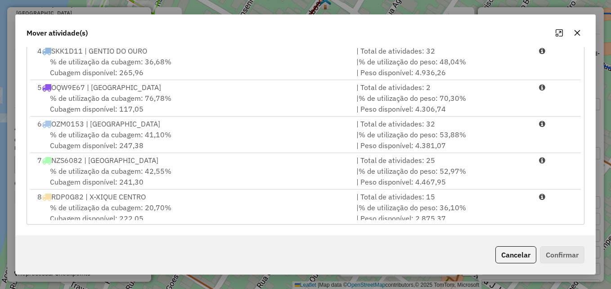
scroll to position [221, 0]
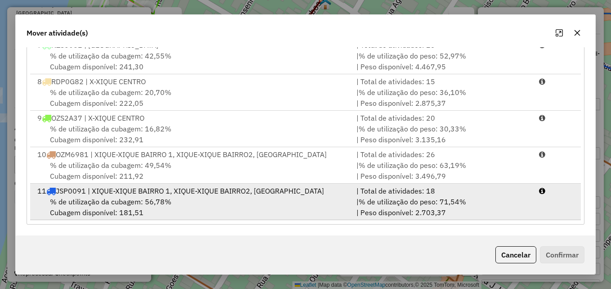
click at [165, 191] on div "11 JSP0091 | XIQUE-XIQUE BAIRRO 1, XIQUE-XIQUE BAIRRO2, X-XIQUE CENTRO" at bounding box center [191, 190] width 319 height 11
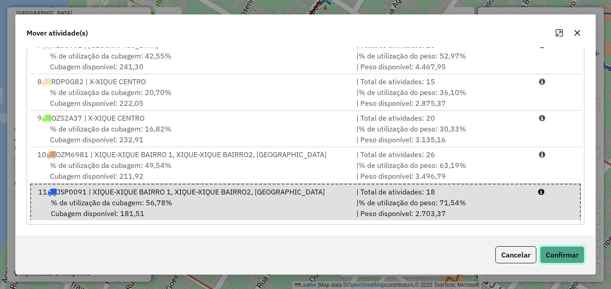
click at [562, 251] on button "Confirmar" at bounding box center [562, 254] width 45 height 17
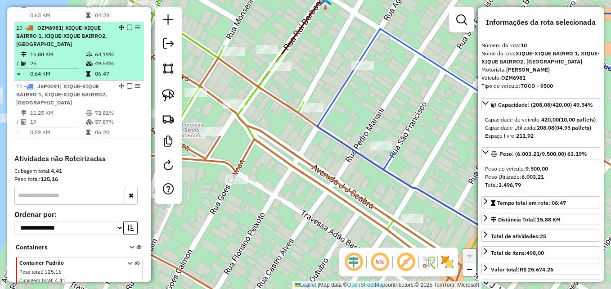
scroll to position [716, 0]
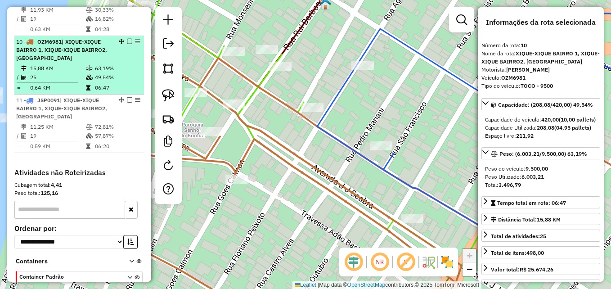
click at [59, 92] on td "0,64 KM" at bounding box center [58, 87] width 56 height 9
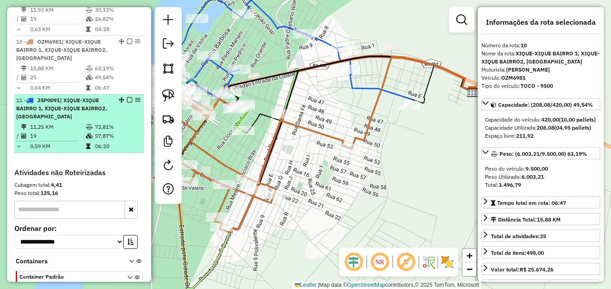
click at [53, 120] on span "| XIQUE-XIQUE BAIRRO 1, XIQUE-XIQUE BAIRRO2, X-XIQUE CENTRO" at bounding box center [61, 108] width 91 height 23
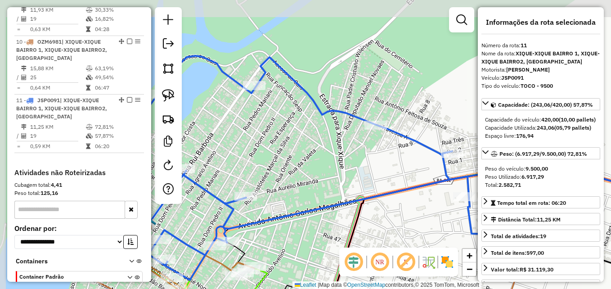
drag, startPoint x: 197, startPoint y: 213, endPoint x: 296, endPoint y: 236, distance: 101.5
click at [296, 236] on div "Janela de atendimento Grade de atendimento Capacidade Transportadoras Veículos …" at bounding box center [305, 144] width 611 height 289
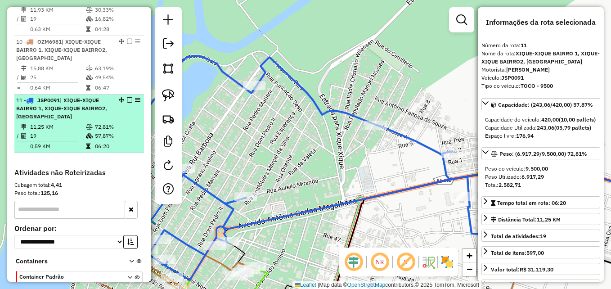
click at [101, 151] on table "11,25 KM 72,81% / 19 57,87% = 0,59 KM 06:20" at bounding box center [79, 136] width 126 height 28
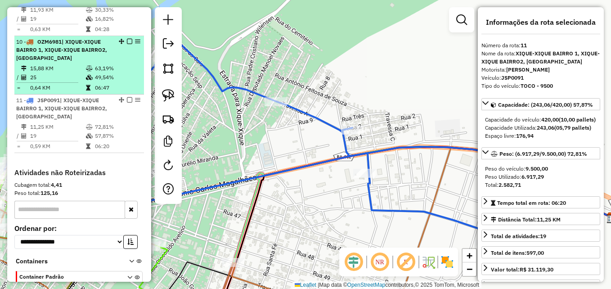
click at [86, 90] on icon at bounding box center [88, 87] width 4 height 5
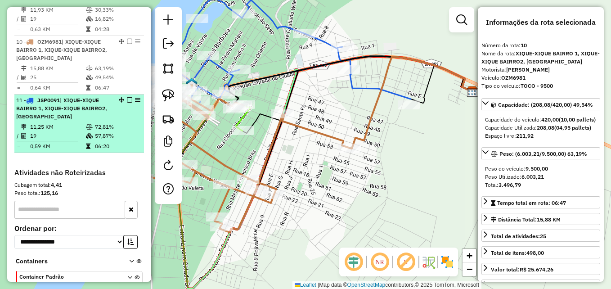
click at [81, 120] on div "11 - JSP0091 | XIQUE-XIQUE BAIRRO 1, XIQUE-XIQUE BAIRRO2, X-XIQUE CENTRO" at bounding box center [63, 108] width 95 height 24
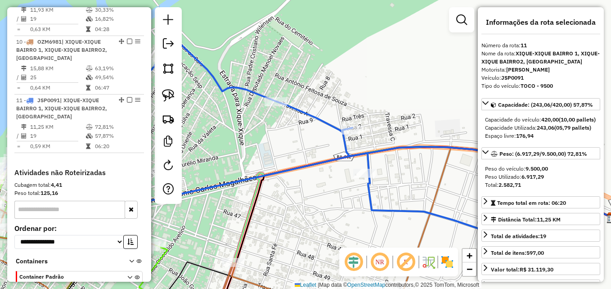
click at [288, 169] on icon at bounding box center [359, 184] width 495 height 74
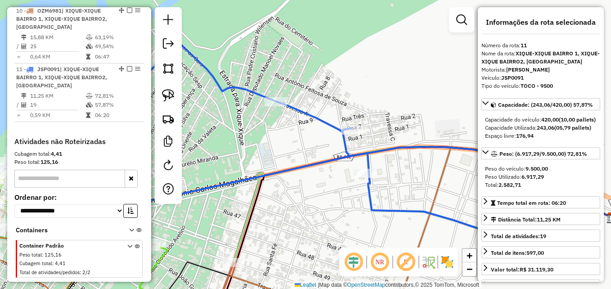
click at [288, 169] on icon at bounding box center [359, 184] width 495 height 74
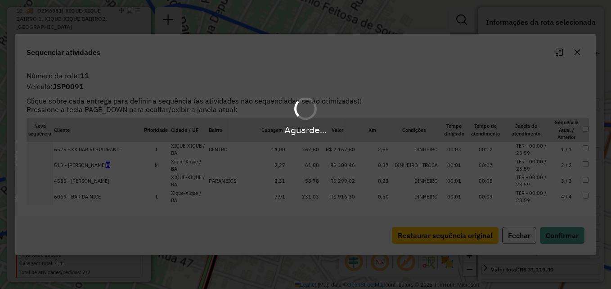
scroll to position [781, 0]
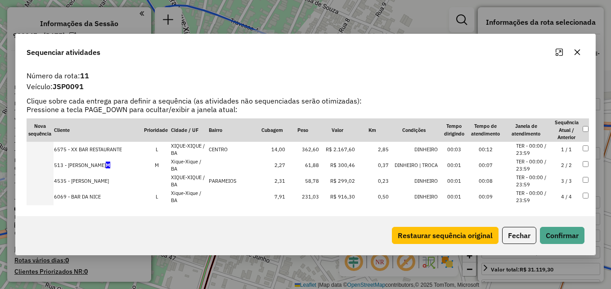
select select "**********"
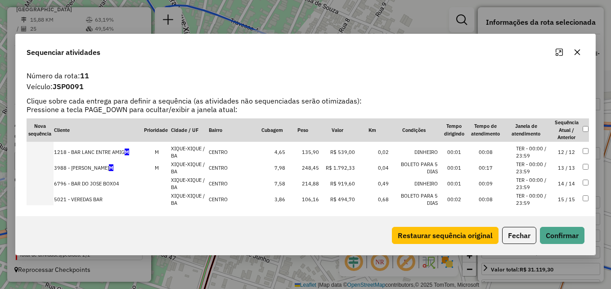
scroll to position [225, 0]
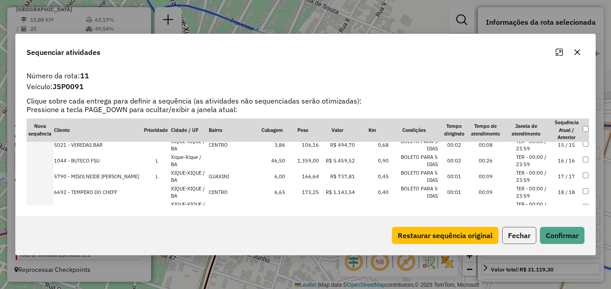
click at [517, 235] on button "Fechar" at bounding box center [519, 235] width 34 height 17
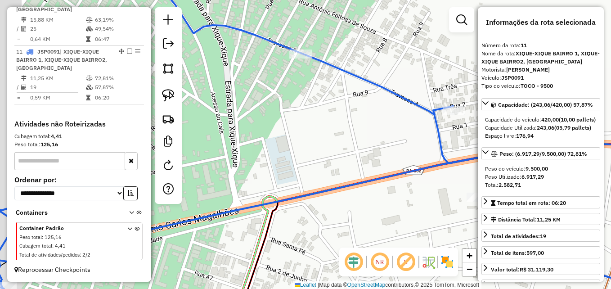
drag, startPoint x: 312, startPoint y: 134, endPoint x: 401, endPoint y: 165, distance: 94.3
click at [405, 165] on div "Janela de atendimento Grade de atendimento Capacidade Transportadoras Veículos …" at bounding box center [305, 144] width 611 height 289
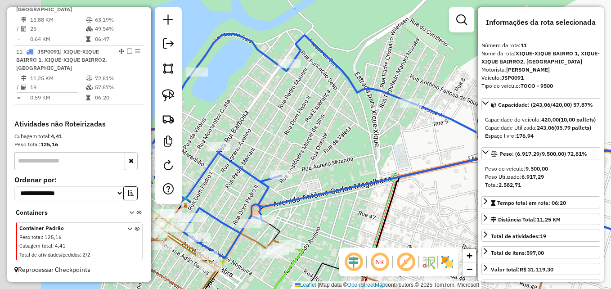
drag, startPoint x: 241, startPoint y: 221, endPoint x: 356, endPoint y: 180, distance: 122.3
click at [346, 189] on div "Janela de atendimento Grade de atendimento Capacidade Transportadoras Veículos …" at bounding box center [305, 144] width 611 height 289
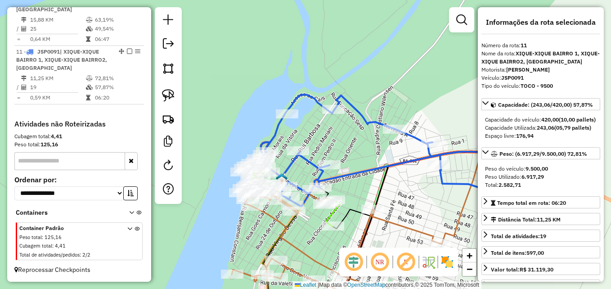
scroll to position [691, 0]
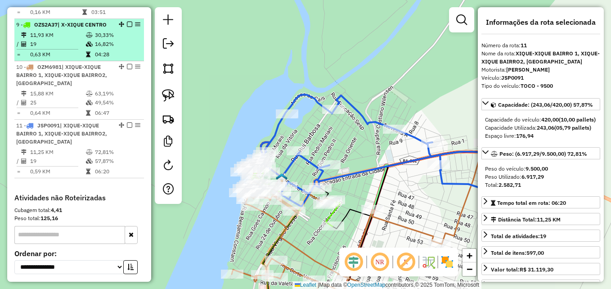
click at [51, 49] on td "19" at bounding box center [58, 44] width 56 height 9
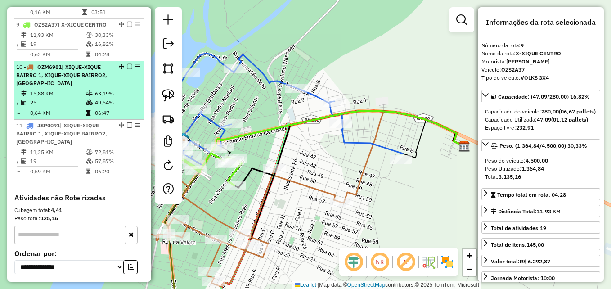
click at [52, 86] on span "| XIQUE-XIQUE BAIRRO 1, XIQUE-XIQUE BAIRRO2, X-XIQUE CENTRO" at bounding box center [61, 74] width 91 height 23
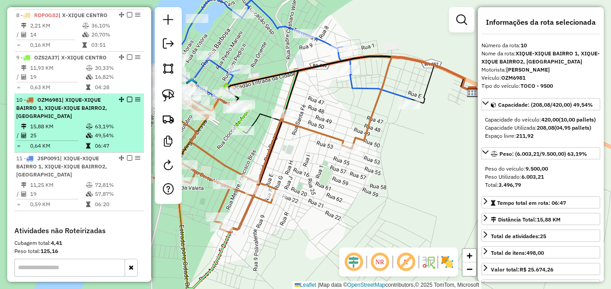
scroll to position [646, 0]
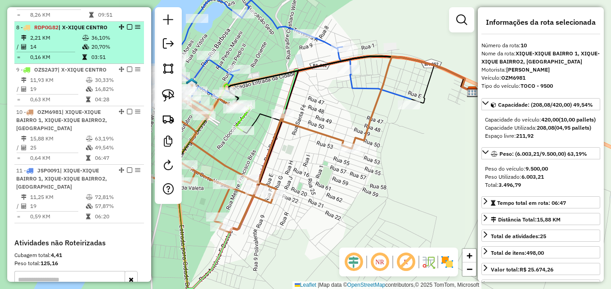
click at [49, 51] on td "14" at bounding box center [56, 46] width 52 height 9
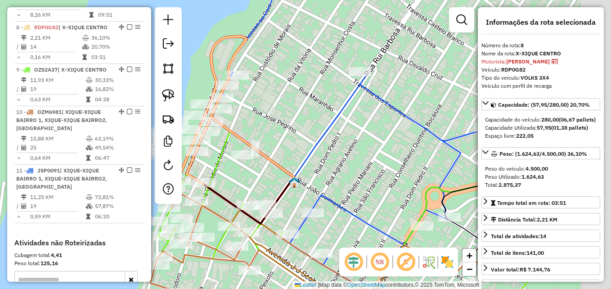
drag, startPoint x: 331, startPoint y: 127, endPoint x: 262, endPoint y: 112, distance: 71.2
click at [262, 112] on div "Janela de atendimento Grade de atendimento Capacidade Transportadoras Veículos …" at bounding box center [305, 144] width 611 height 289
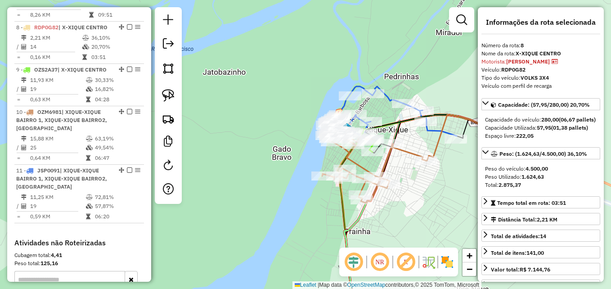
drag, startPoint x: 227, startPoint y: 231, endPoint x: 291, endPoint y: 211, distance: 66.7
click at [291, 211] on div "Janela de atendimento Grade de atendimento Capacidade Transportadoras Veículos …" at bounding box center [305, 144] width 611 height 289
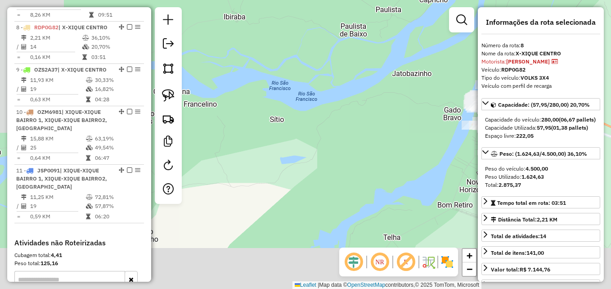
drag, startPoint x: 223, startPoint y: 191, endPoint x: 386, endPoint y: 123, distance: 176.2
click at [386, 123] on div "Janela de atendimento Grade de atendimento Capacidade Transportadoras Veículos …" at bounding box center [305, 144] width 611 height 289
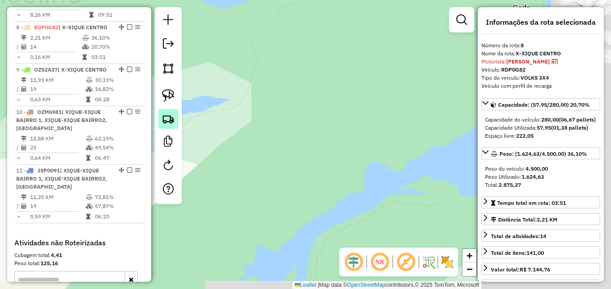
drag, startPoint x: 390, startPoint y: 167, endPoint x: 162, endPoint y: 118, distance: 233.2
click at [162, 118] on hb-router-mapa "Informações da Sessão 990847 - 19/08/2025 Criação: 18/08/2025 17:13 Depósito: D…" at bounding box center [305, 144] width 611 height 289
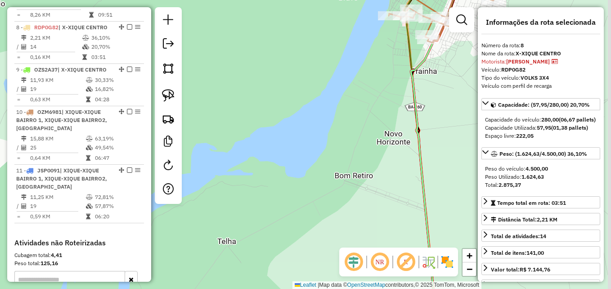
drag, startPoint x: 349, startPoint y: 94, endPoint x: 186, endPoint y: 167, distance: 179.1
click at [193, 158] on div "Janela de atendimento Grade de atendimento Capacidade Transportadoras Veículos …" at bounding box center [305, 144] width 611 height 289
click at [187, 165] on div "Janela de atendimento Grade de atendimento Capacidade Transportadoras Veículos …" at bounding box center [305, 144] width 611 height 289
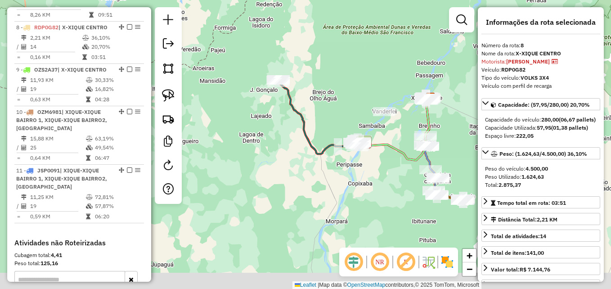
drag, startPoint x: 340, startPoint y: 196, endPoint x: 406, endPoint y: 135, distance: 89.4
click at [406, 135] on div "Janela de atendimento Grade de atendimento Capacidade Transportadoras Veículos …" at bounding box center [305, 144] width 611 height 289
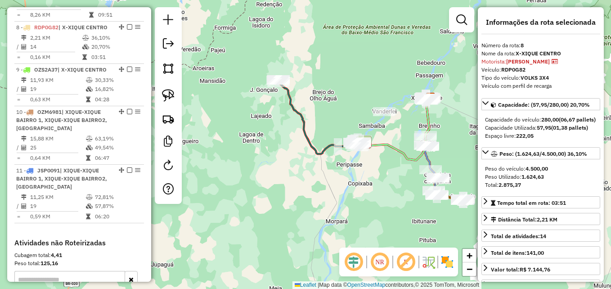
drag, startPoint x: 362, startPoint y: 175, endPoint x: 322, endPoint y: 192, distance: 43.3
click at [322, 192] on div "Janela de atendimento Grade de atendimento Capacidade Transportadoras Veículos …" at bounding box center [305, 144] width 611 height 289
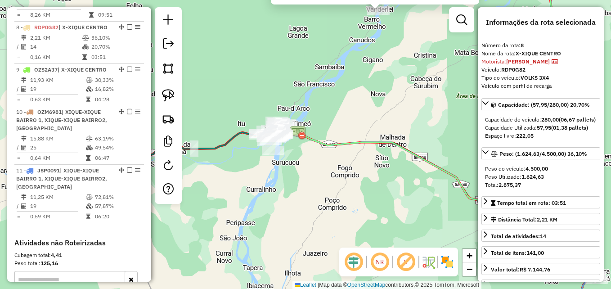
drag, startPoint x: 308, startPoint y: 185, endPoint x: 374, endPoint y: 194, distance: 66.7
click at [374, 194] on div "Atividade não roteirizada 1425 - MERC. TODAO Endereço: RUA BARAO DO RIO BRANCO …" at bounding box center [305, 144] width 611 height 289
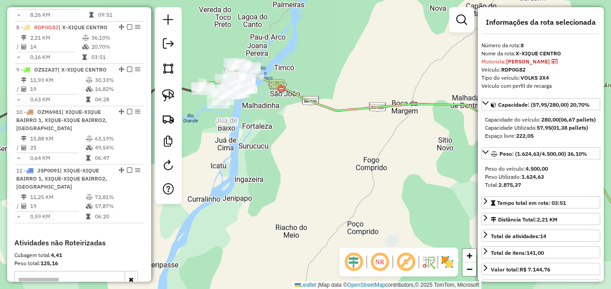
drag, startPoint x: 294, startPoint y: 165, endPoint x: 397, endPoint y: 187, distance: 106.1
click at [397, 187] on div "Atividade não roteirizada 1425 - MERC. TODAO Endereço: RUA BARAO DO RIO BRANCO …" at bounding box center [305, 144] width 611 height 289
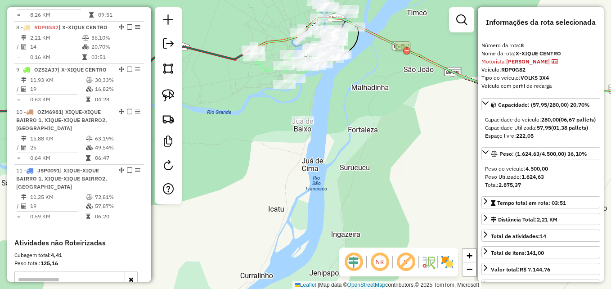
drag, startPoint x: 385, startPoint y: 168, endPoint x: 427, endPoint y: 184, distance: 45.0
click at [427, 184] on div "Atividade não roteirizada 1425 - MERC. TODAO Endereço: RUA BARAO DO RIO BRANCO …" at bounding box center [305, 144] width 611 height 289
click at [173, 73] on img at bounding box center [168, 68] width 13 height 13
click at [346, 140] on div at bounding box center [346, 140] width 18 height 18
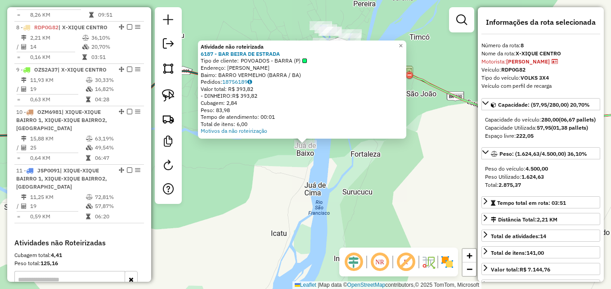
click at [402, 182] on div "Atividade não roteirizada 6187 - BAR BEIRA DE ESTRADA Tipo de cliente: POVOADOS…" at bounding box center [305, 144] width 611 height 289
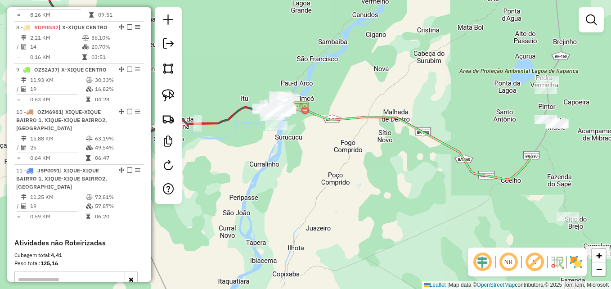
drag, startPoint x: 445, startPoint y: 205, endPoint x: 331, endPoint y: 138, distance: 132.2
click at [331, 138] on div "Janela de atendimento Grade de atendimento Capacidade Transportadoras Veículos …" at bounding box center [305, 144] width 611 height 289
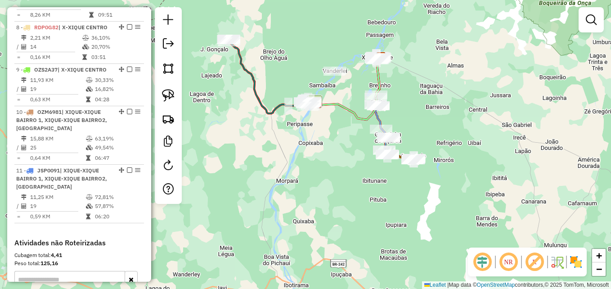
drag, startPoint x: 472, startPoint y: 165, endPoint x: 455, endPoint y: 139, distance: 30.9
click at [455, 139] on div "Janela de atendimento Grade de atendimento Capacidade Transportadoras Veículos …" at bounding box center [305, 144] width 611 height 289
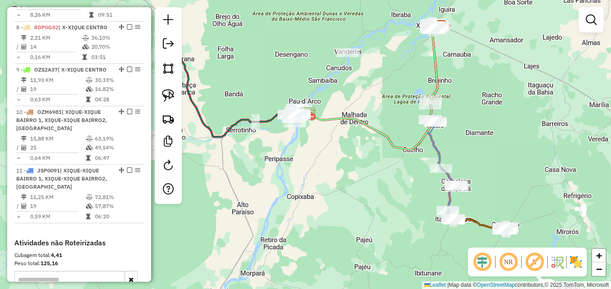
drag, startPoint x: 330, startPoint y: 156, endPoint x: 365, endPoint y: 204, distance: 58.8
click at [365, 204] on div "Janela de atendimento Grade de atendimento Capacidade Transportadoras Veículos …" at bounding box center [305, 144] width 611 height 289
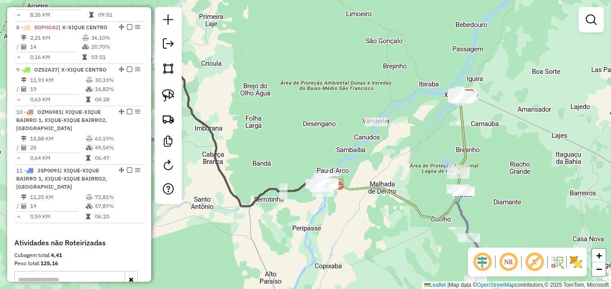
drag, startPoint x: 357, startPoint y: 160, endPoint x: 381, endPoint y: 219, distance: 63.9
click at [381, 219] on div "Janela de atendimento Grade de atendimento Capacidade Transportadoras Veículos …" at bounding box center [305, 144] width 611 height 289
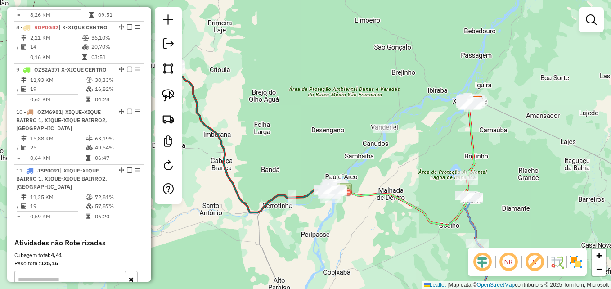
drag, startPoint x: 308, startPoint y: 128, endPoint x: 371, endPoint y: 171, distance: 76.4
click at [371, 171] on div "Janela de atendimento Grade de atendimento Capacidade Transportadoras Veículos …" at bounding box center [305, 144] width 611 height 289
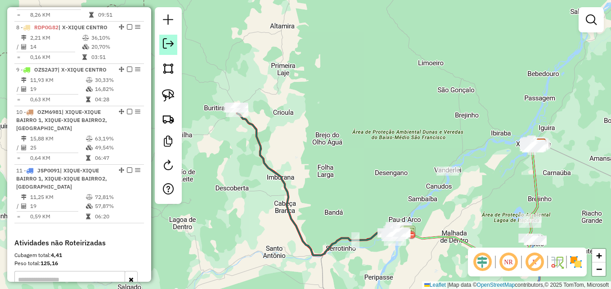
click at [162, 45] on link at bounding box center [168, 45] width 18 height 20
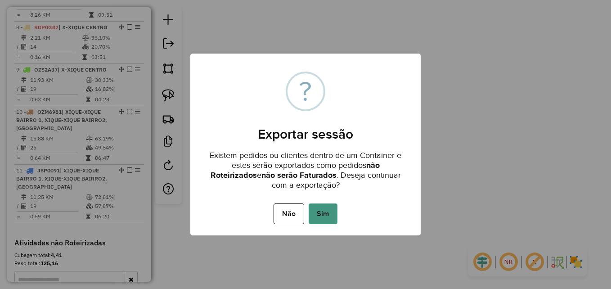
click at [330, 212] on button "Sim" at bounding box center [322, 213] width 29 height 21
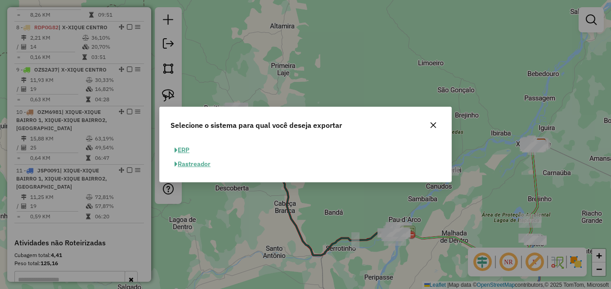
click at [186, 152] on button "ERP" at bounding box center [181, 150] width 23 height 14
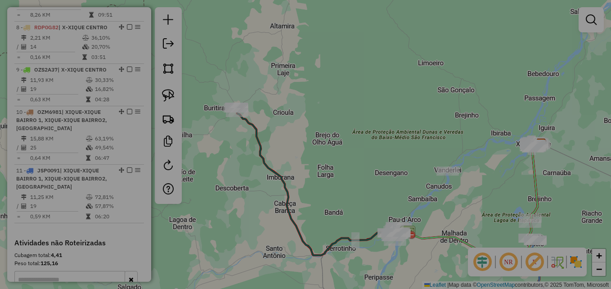
select select "**"
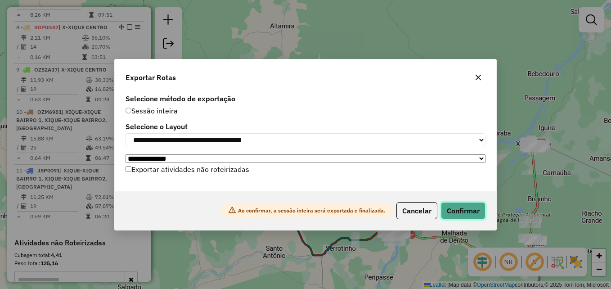
click at [461, 216] on button "Confirmar" at bounding box center [463, 210] width 45 height 17
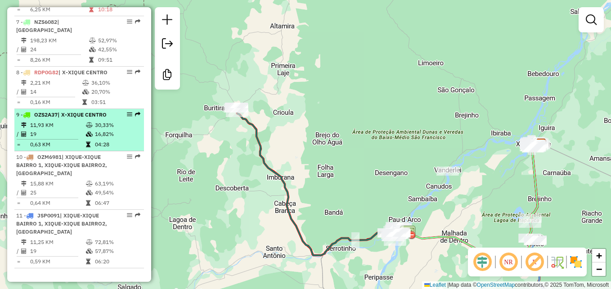
scroll to position [562, 0]
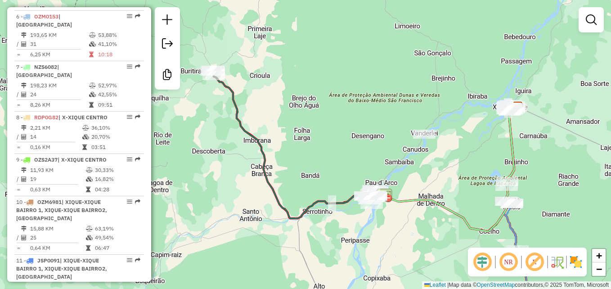
drag, startPoint x: 361, startPoint y: 206, endPoint x: 333, endPoint y: 165, distance: 49.9
click at [334, 165] on div "Janela de atendimento Grade de atendimento Capacidade Transportadoras Veículos …" at bounding box center [305, 144] width 611 height 289
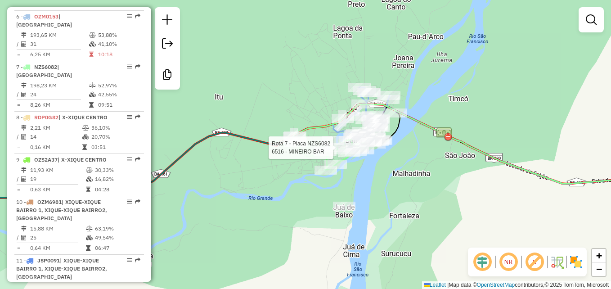
select select "**********"
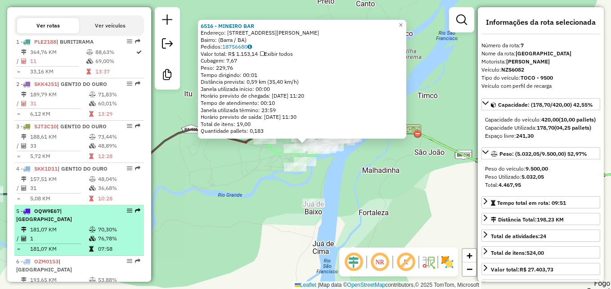
scroll to position [362, 0]
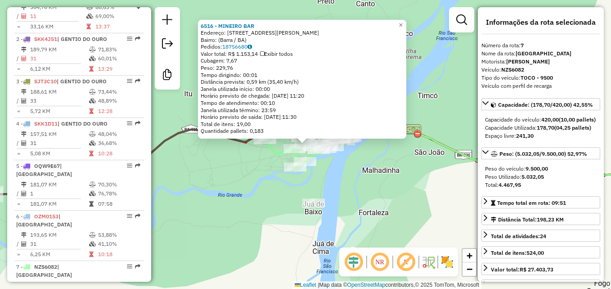
drag, startPoint x: 199, startPoint y: 202, endPoint x: 243, endPoint y: 234, distance: 54.3
click at [239, 233] on hb-router-mapa "Informações da Sessão 990847 - 19/08/2025 Criação: 18/08/2025 17:13 Desbloquear…" at bounding box center [305, 144] width 611 height 289
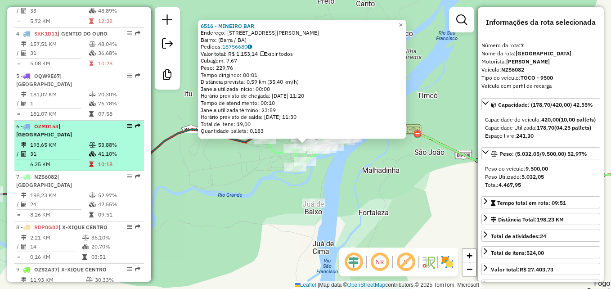
scroll to position [497, 0]
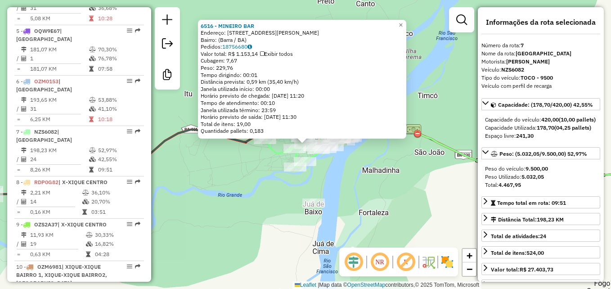
click at [202, 188] on div "6516 - MINEIRO BAR Endereço: Rua Rui Barbosa, 237 Bairro: (Barra / BA) Pedidos:…" at bounding box center [305, 144] width 611 height 289
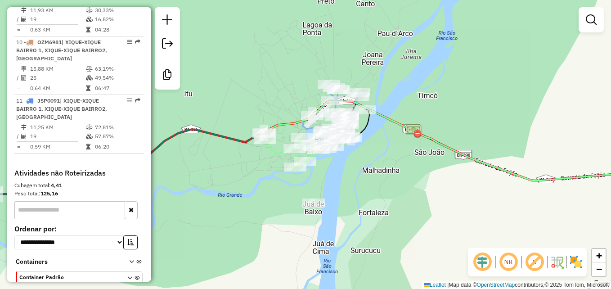
scroll to position [677, 0]
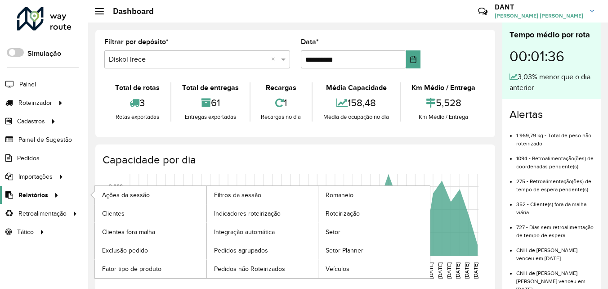
click at [37, 196] on span "Relatórios" at bounding box center [33, 194] width 30 height 9
click at [333, 215] on span "Roteirização" at bounding box center [344, 213] width 36 height 9
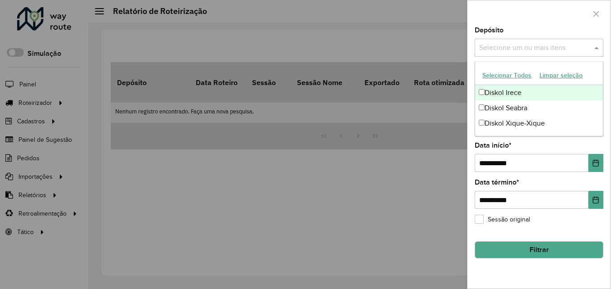
click at [598, 46] on span at bounding box center [597, 47] width 11 height 11
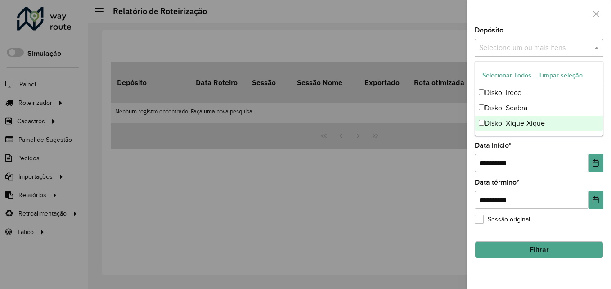
click at [547, 121] on div "Diskol Xique-Xique" at bounding box center [539, 123] width 128 height 15
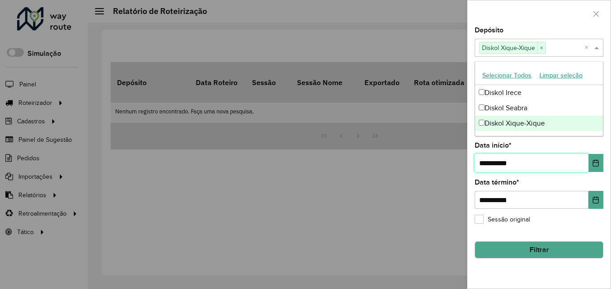
click at [489, 165] on input "**********" at bounding box center [531, 163] width 114 height 18
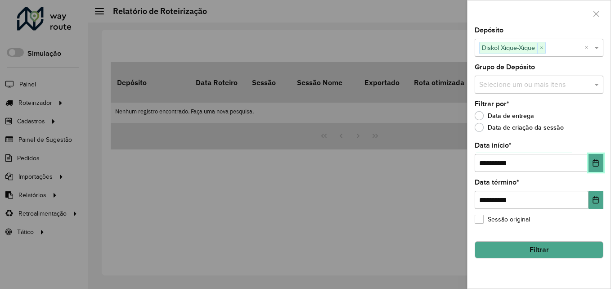
click at [596, 166] on button "Choose Date" at bounding box center [595, 163] width 15 height 18
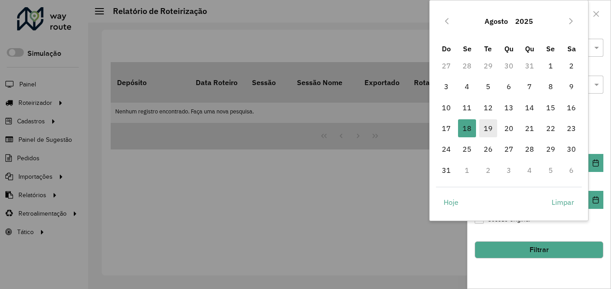
click at [489, 127] on span "19" at bounding box center [488, 128] width 18 height 18
type input "**********"
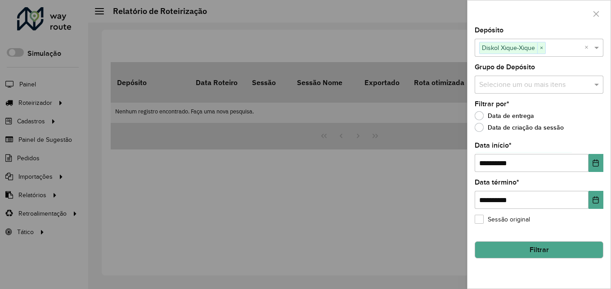
click at [551, 248] on button "Filtrar" at bounding box center [538, 249] width 129 height 17
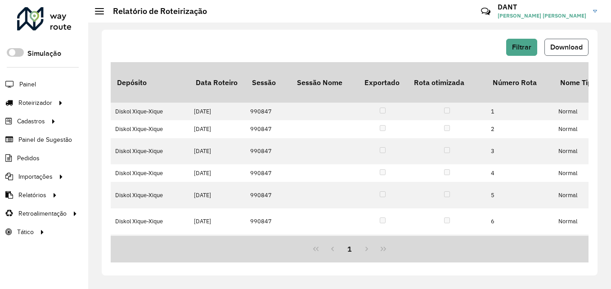
click at [569, 45] on span "Download" at bounding box center [566, 47] width 32 height 8
